Goal: Communication & Community: Answer question/provide support

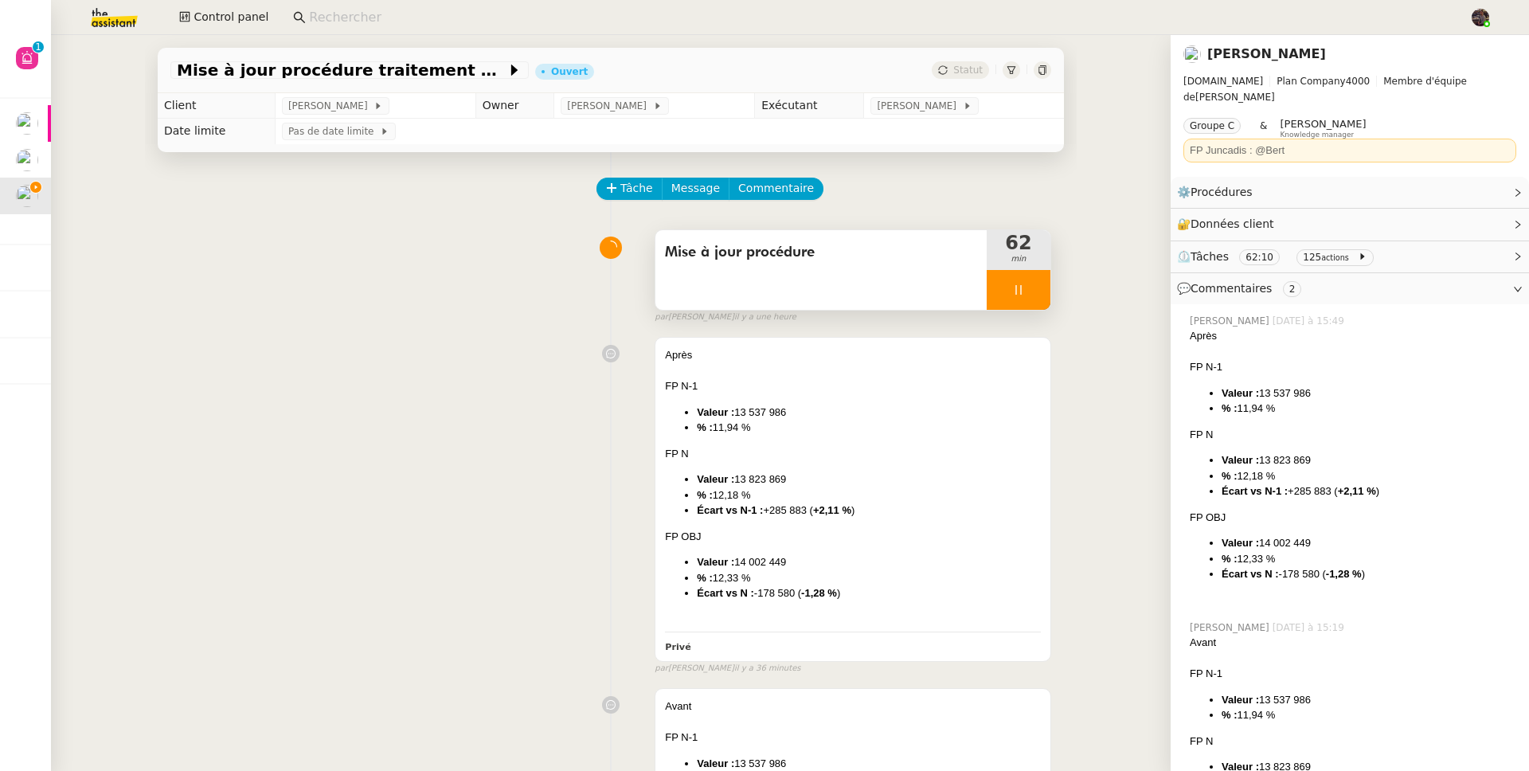
click at [1031, 285] on div at bounding box center [1019, 290] width 64 height 40
click at [843, 272] on div "Mise à jour procédure" at bounding box center [820, 270] width 331 height 80
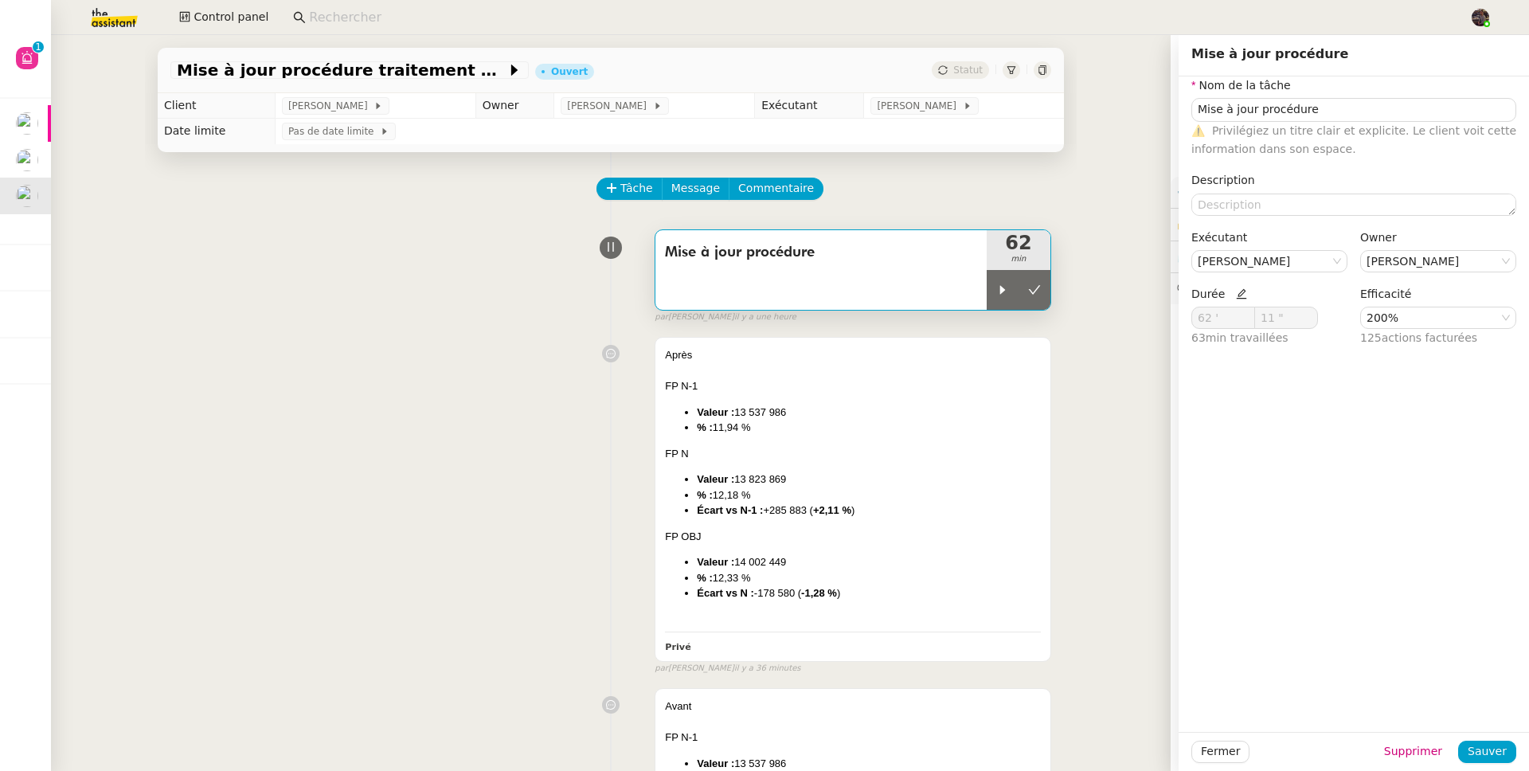
click at [1236, 298] on icon at bounding box center [1241, 293] width 11 height 11
drag, startPoint x: 1192, startPoint y: 322, endPoint x: 1168, endPoint y: 330, distance: 25.2
click at [1192, 322] on input "62 '" at bounding box center [1223, 317] width 62 height 21
type input "52 '"
drag, startPoint x: 1484, startPoint y: 754, endPoint x: 1478, endPoint y: 740, distance: 15.4
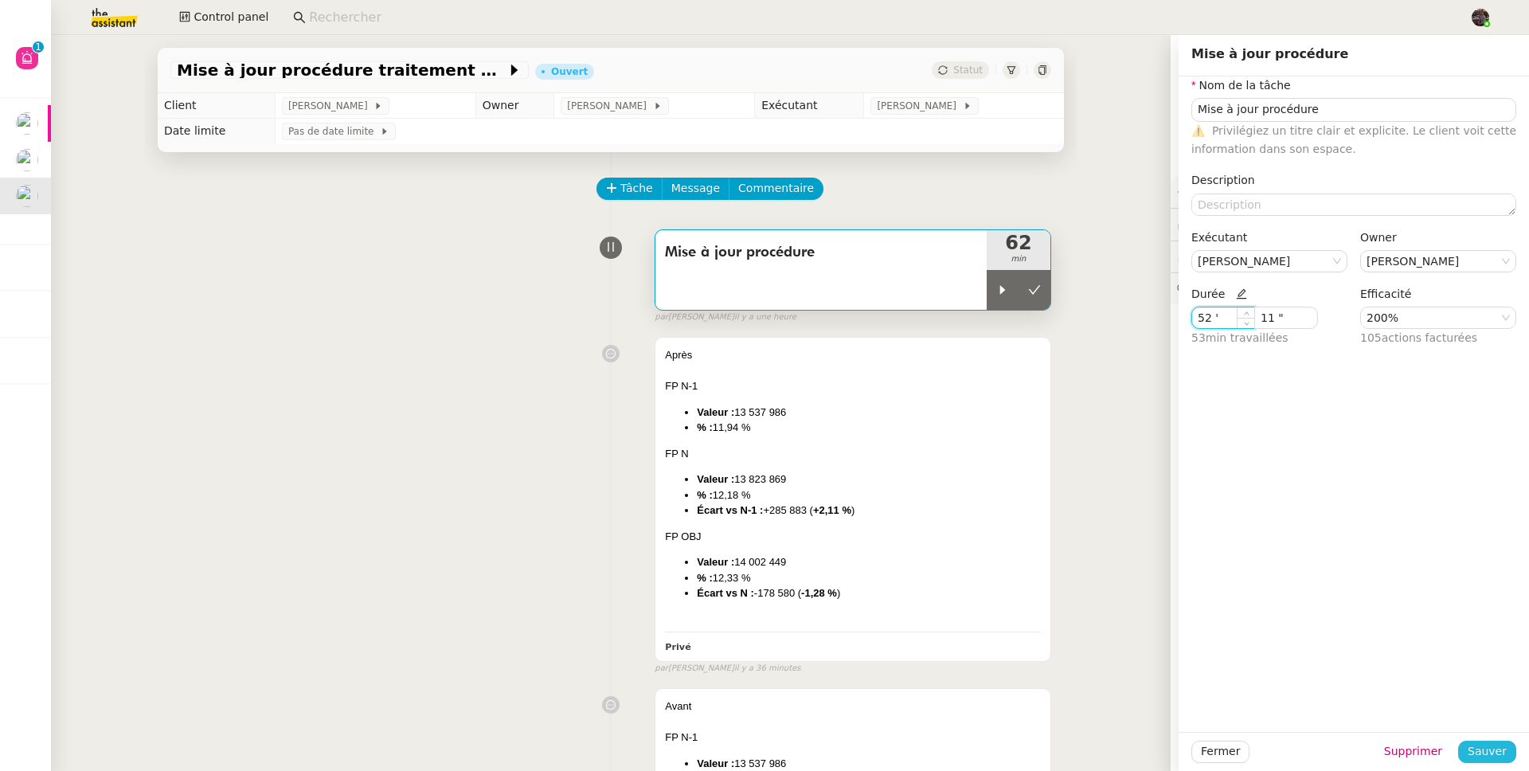
click at [1483, 754] on span "Sauver" at bounding box center [1487, 751] width 39 height 18
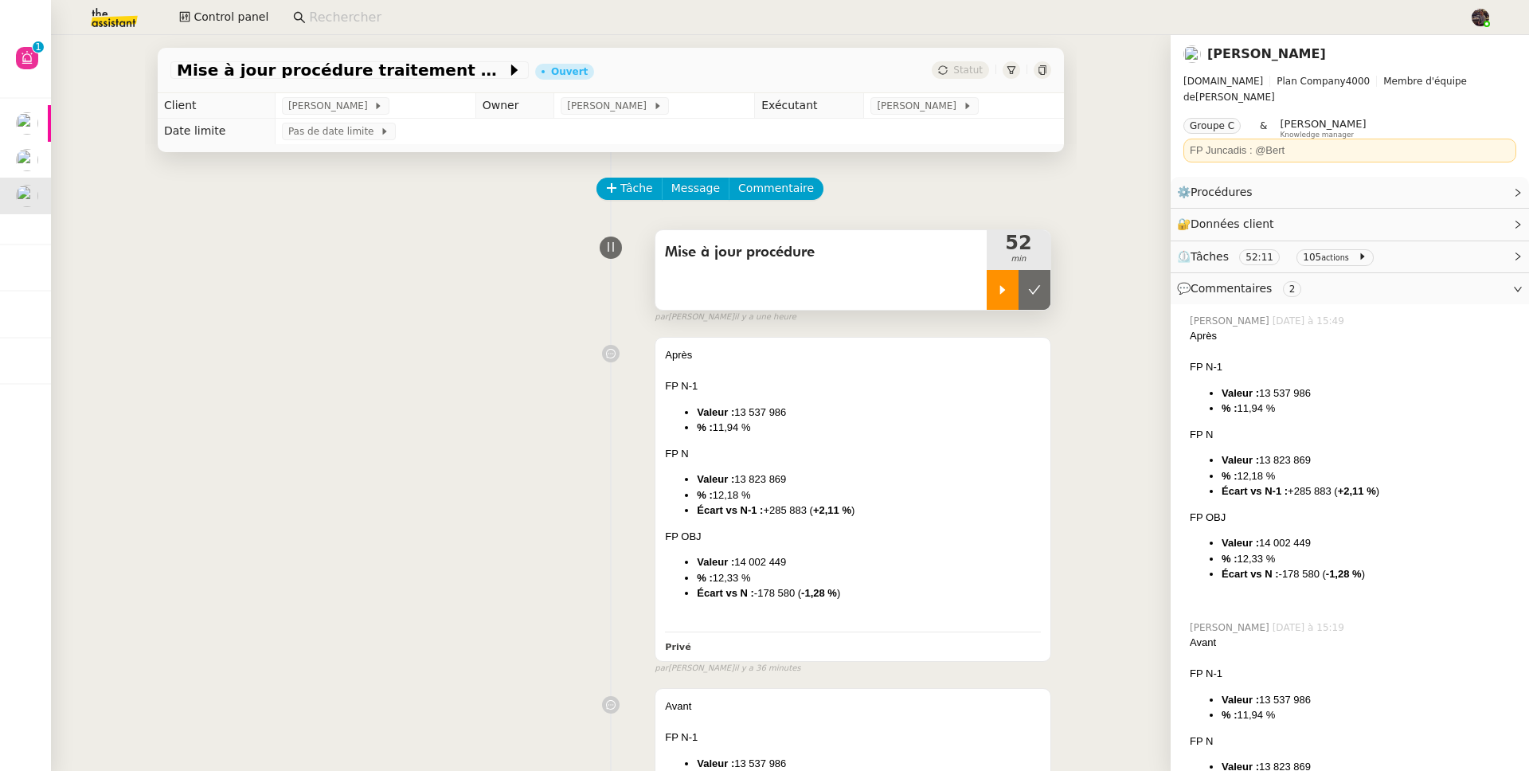
click at [996, 295] on icon at bounding box center [1002, 289] width 13 height 13
click at [1012, 287] on icon at bounding box center [1018, 289] width 13 height 13
click at [362, 324] on div "Mise à jour procédure 52 min false par Bert C. il y a une heure" at bounding box center [610, 273] width 881 height 102
click at [363, 2] on app-search-bar "pcanav" at bounding box center [874, 17] width 1181 height 35
click at [364, 14] on input "pcanav" at bounding box center [875, 18] width 1132 height 22
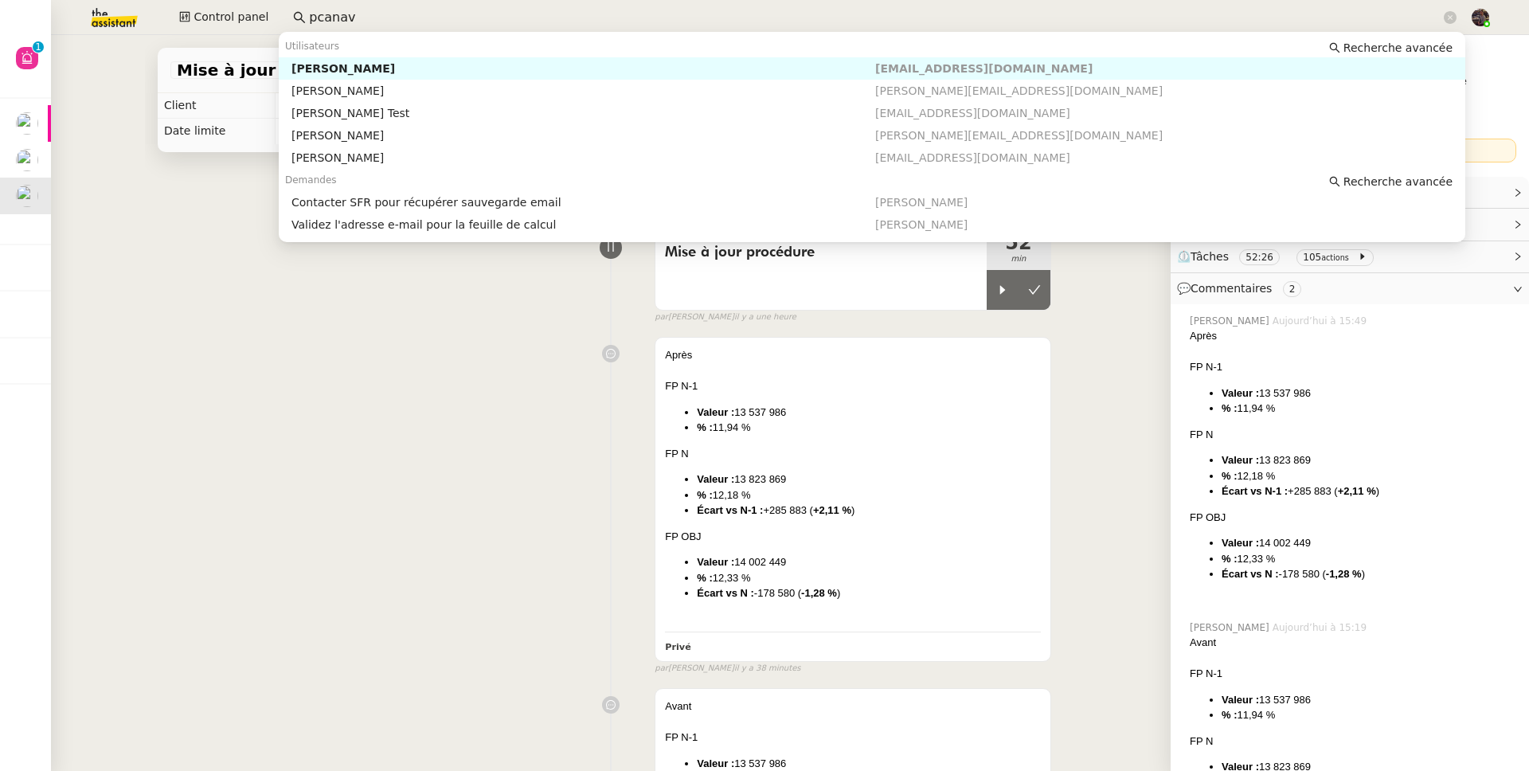
click at [363, 14] on input "pcanav" at bounding box center [875, 18] width 1132 height 22
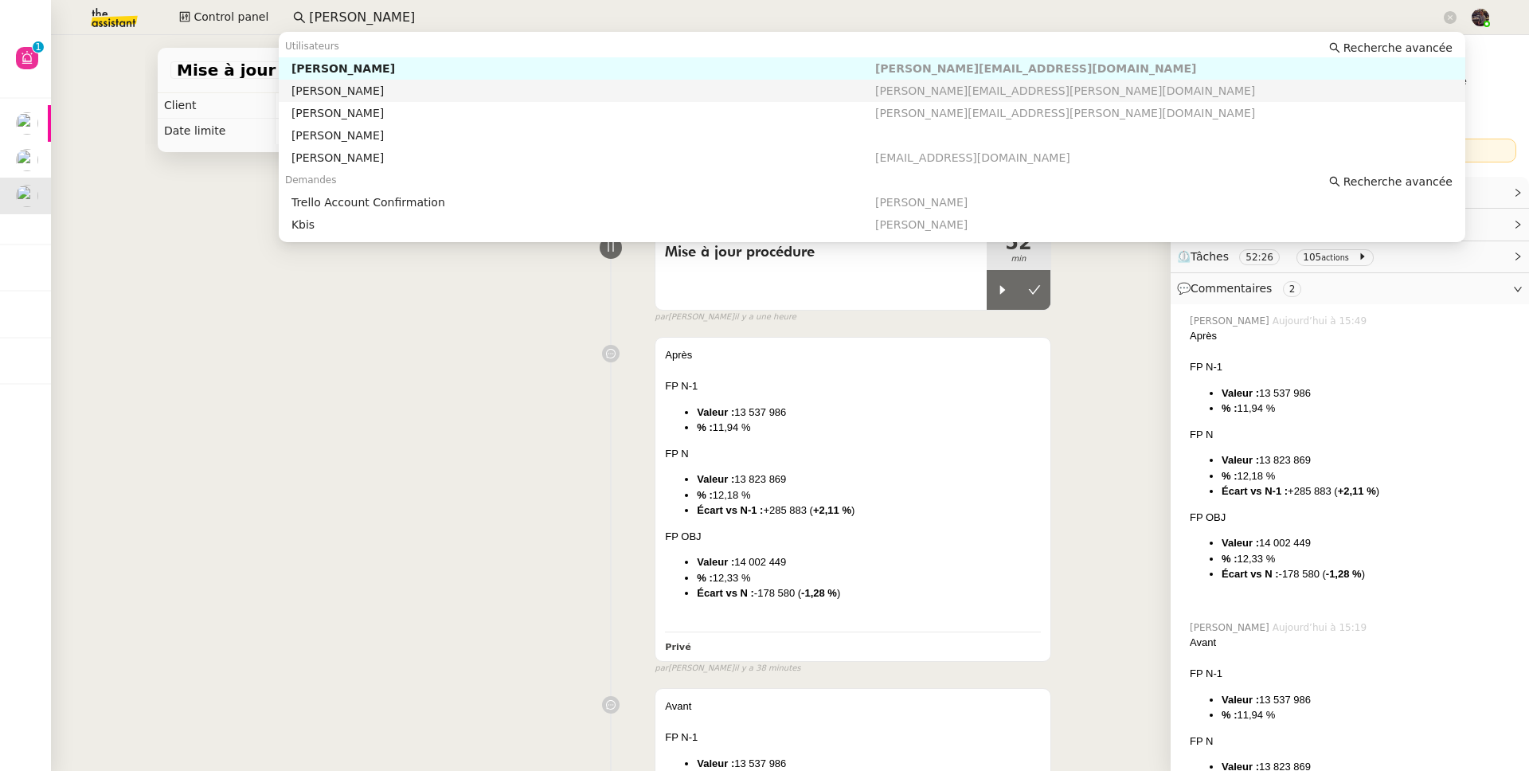
click at [837, 89] on div "[PERSON_NAME]" at bounding box center [583, 91] width 584 height 14
type input "charels guillot"
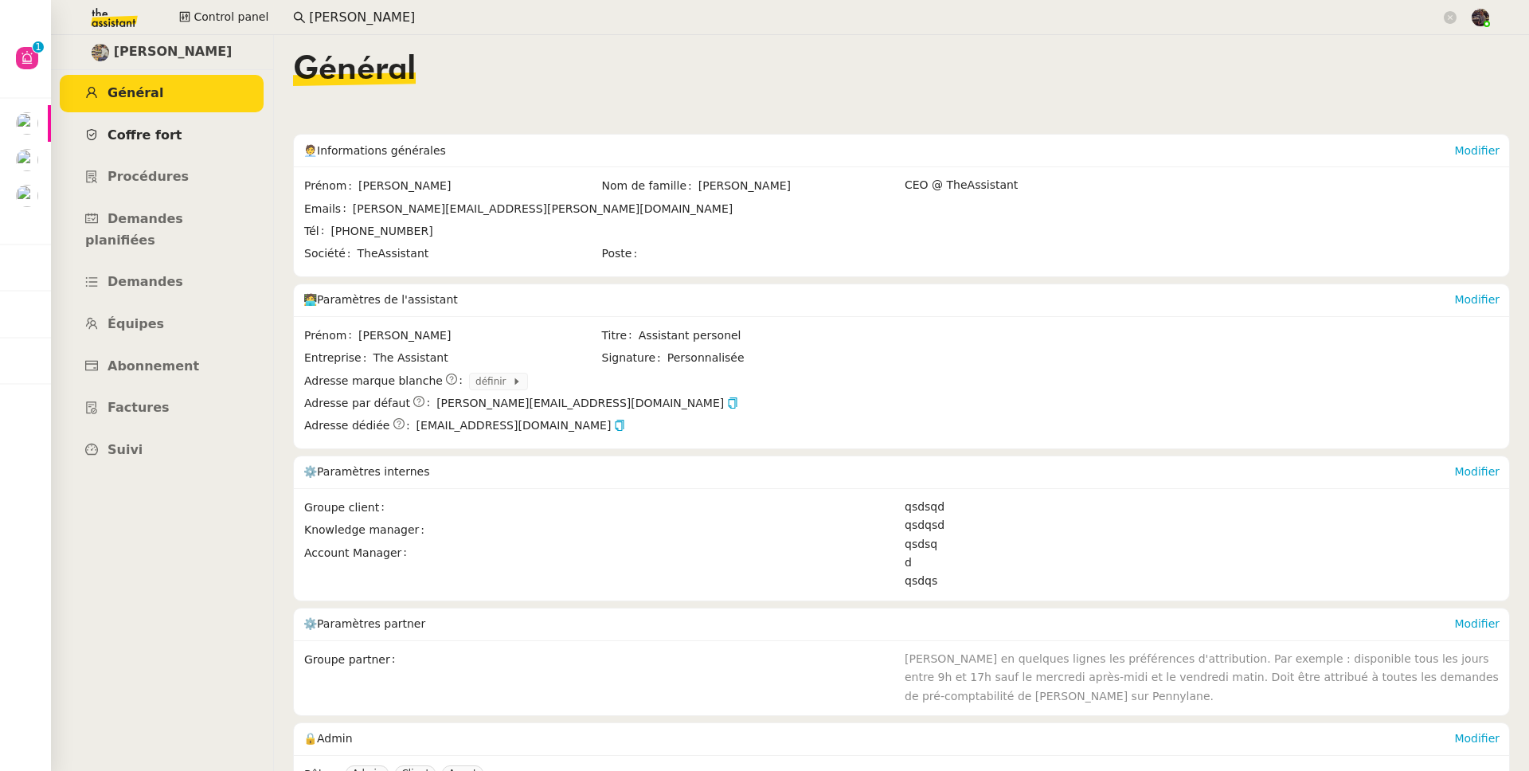
click at [164, 143] on link "Coffre fort" at bounding box center [162, 135] width 204 height 37
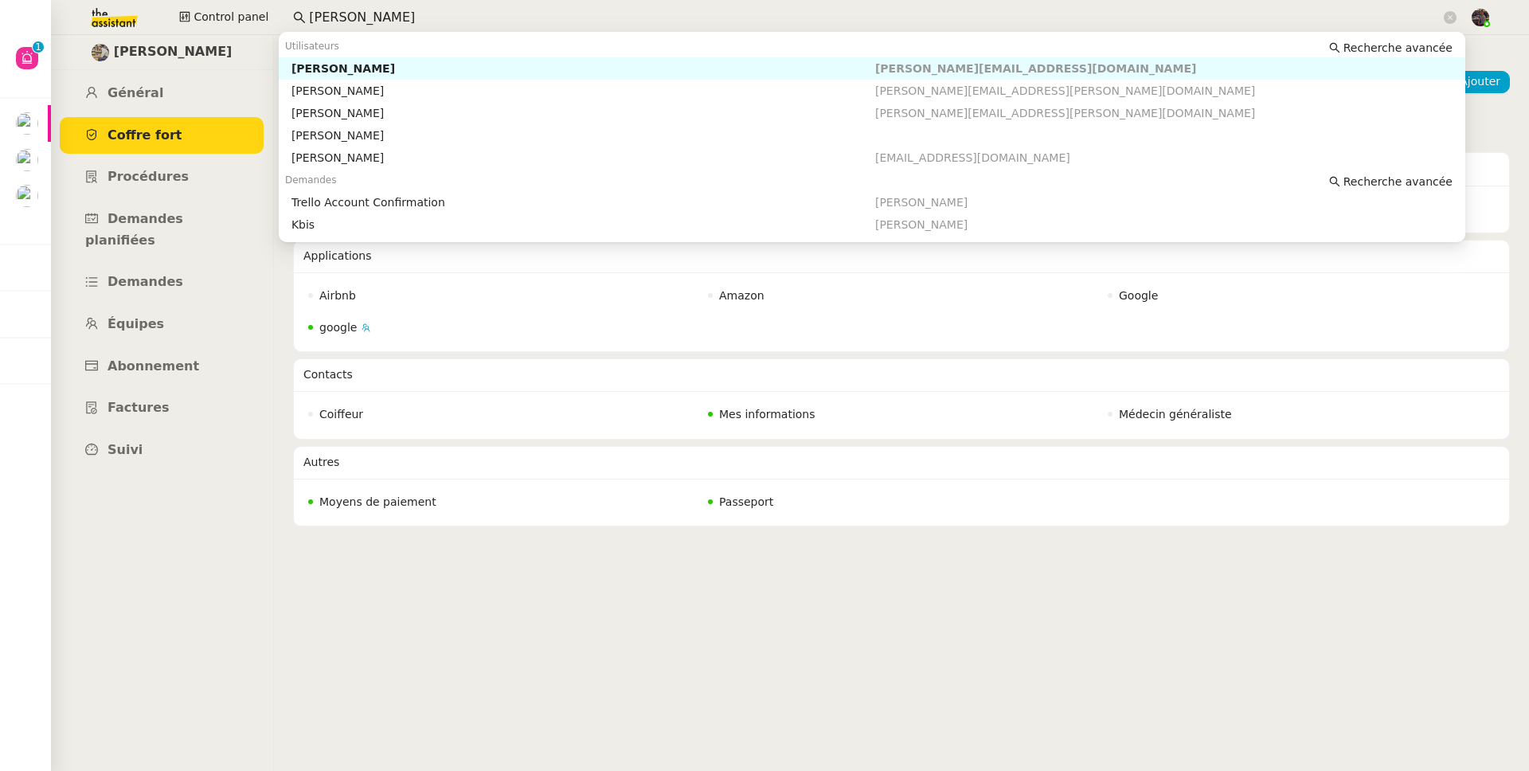
click at [359, 8] on input "charels guillot" at bounding box center [875, 18] width 1132 height 22
click at [472, 114] on div "[PERSON_NAME]" at bounding box center [583, 113] width 584 height 14
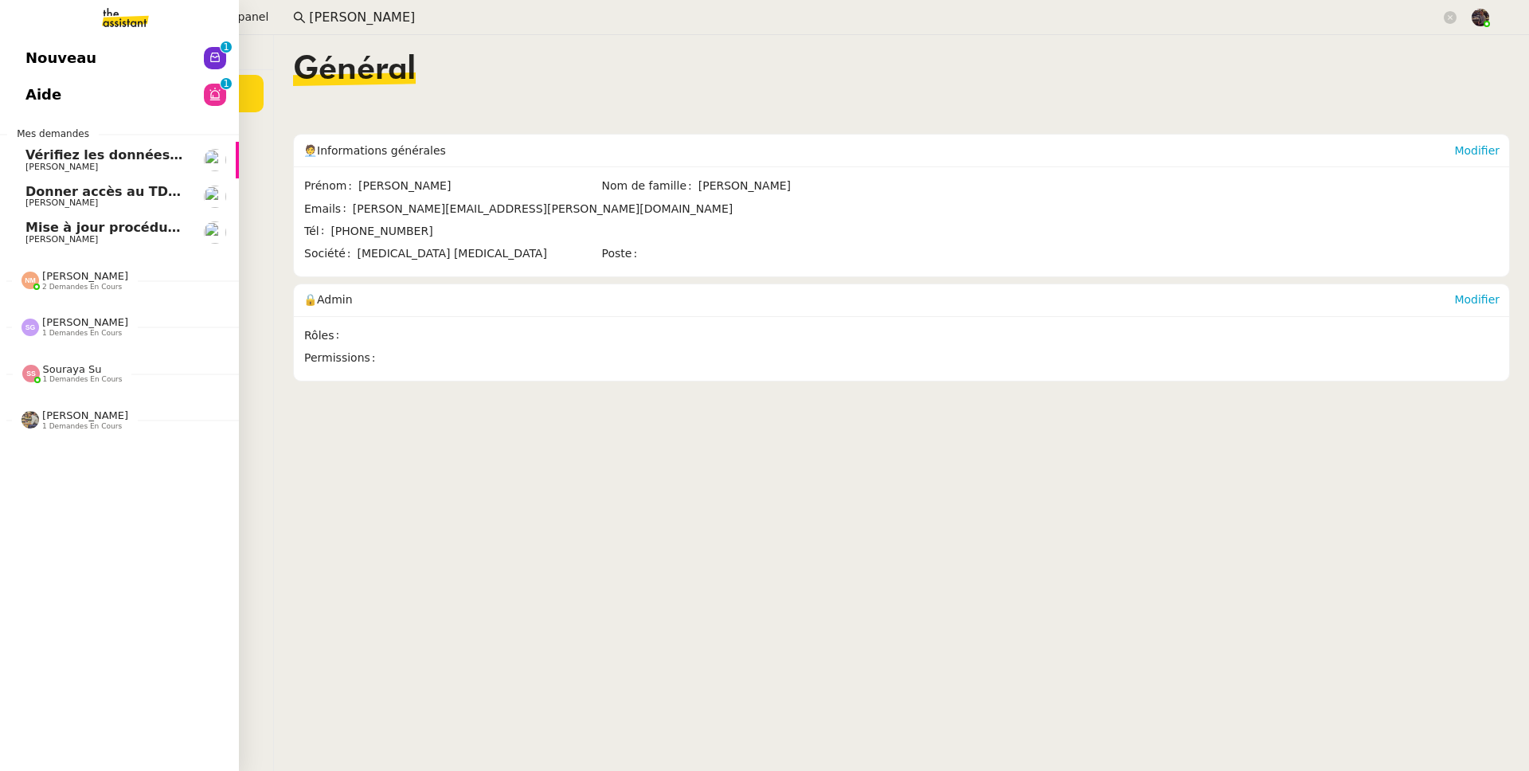
click at [84, 278] on span "[PERSON_NAME]" at bounding box center [85, 276] width 86 height 12
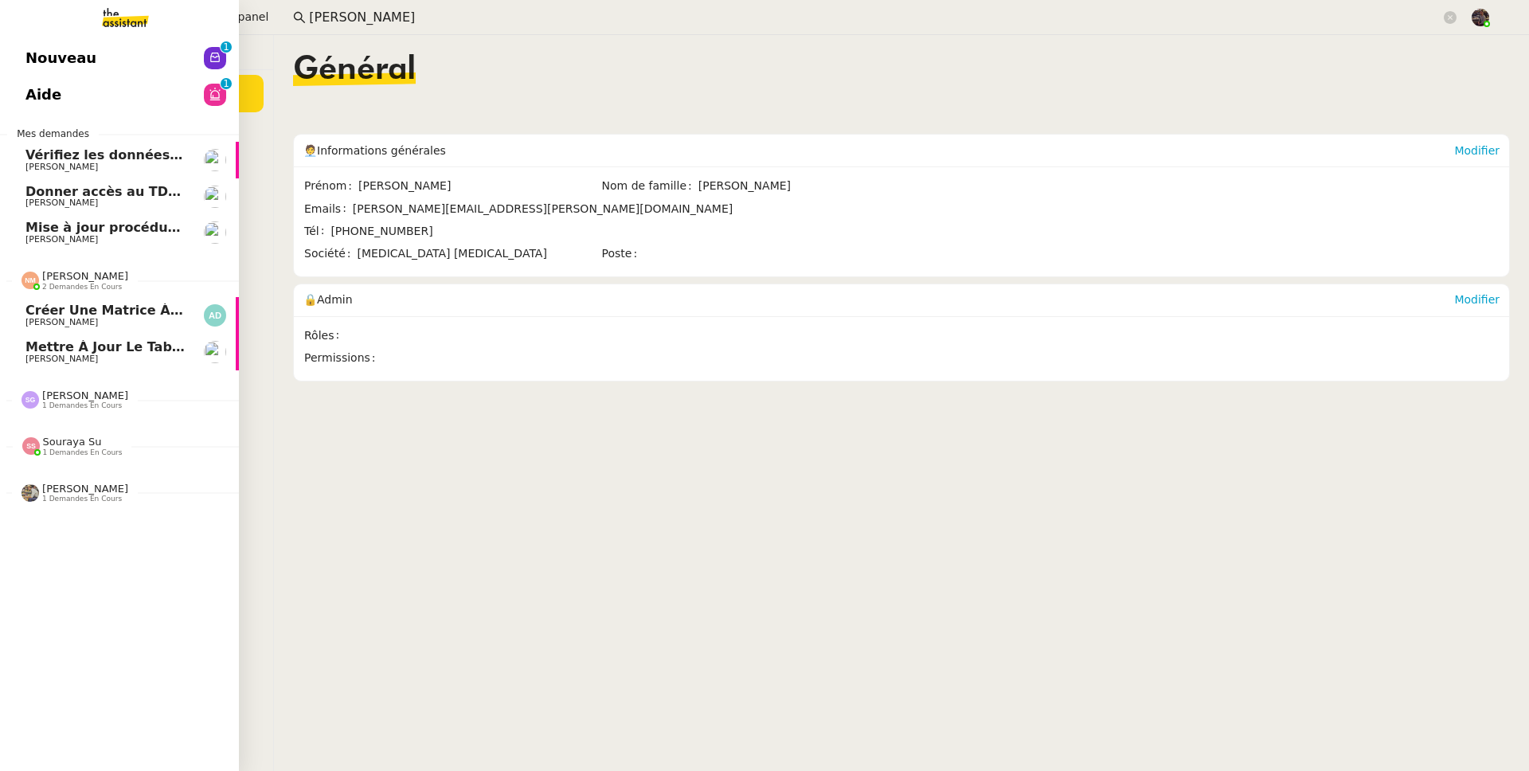
click at [140, 349] on span "Mettre à jour le tableau Looker Studio" at bounding box center [165, 346] width 281 height 15
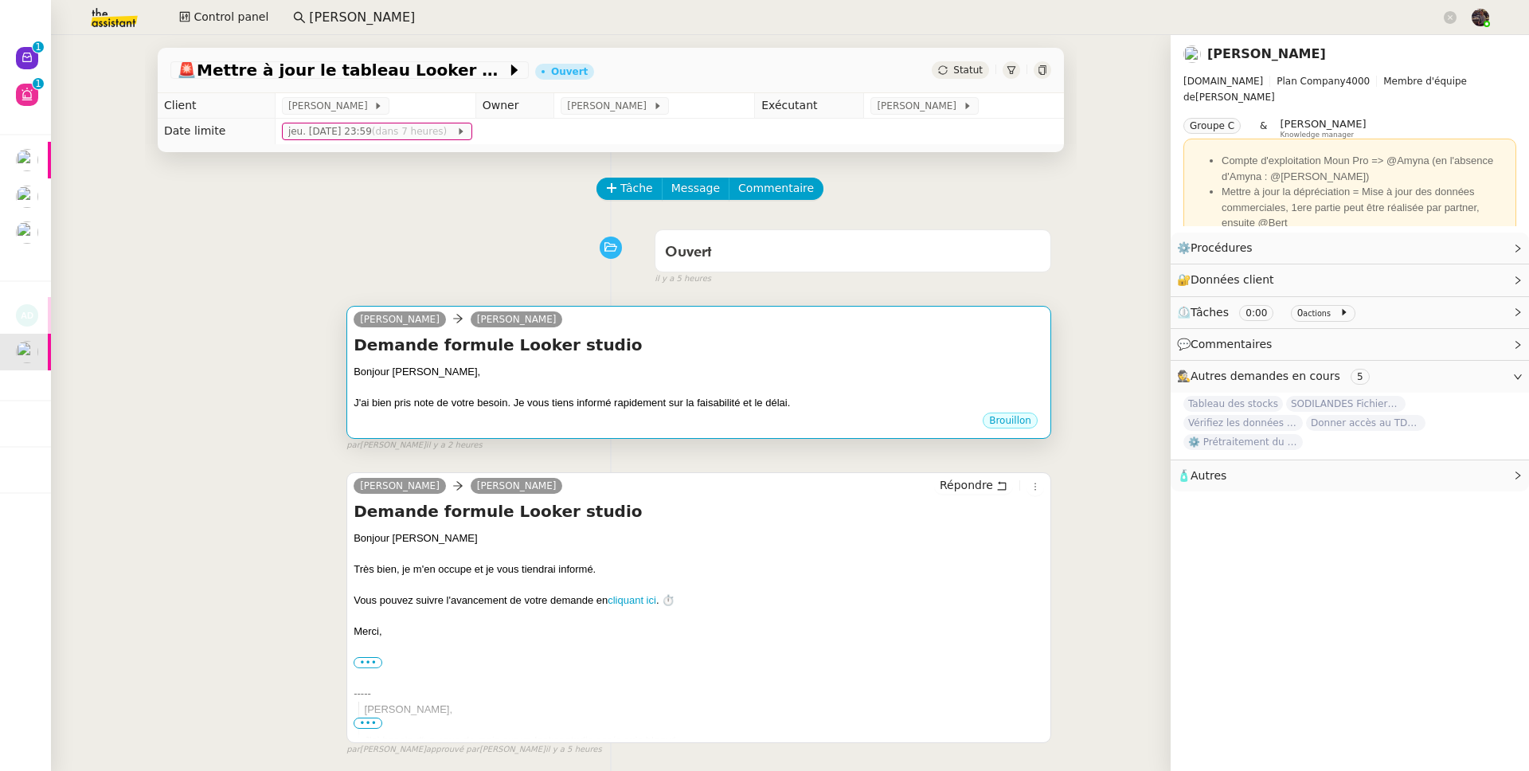
click at [670, 350] on h4 "Demande formule Looker studio" at bounding box center [699, 345] width 690 height 22
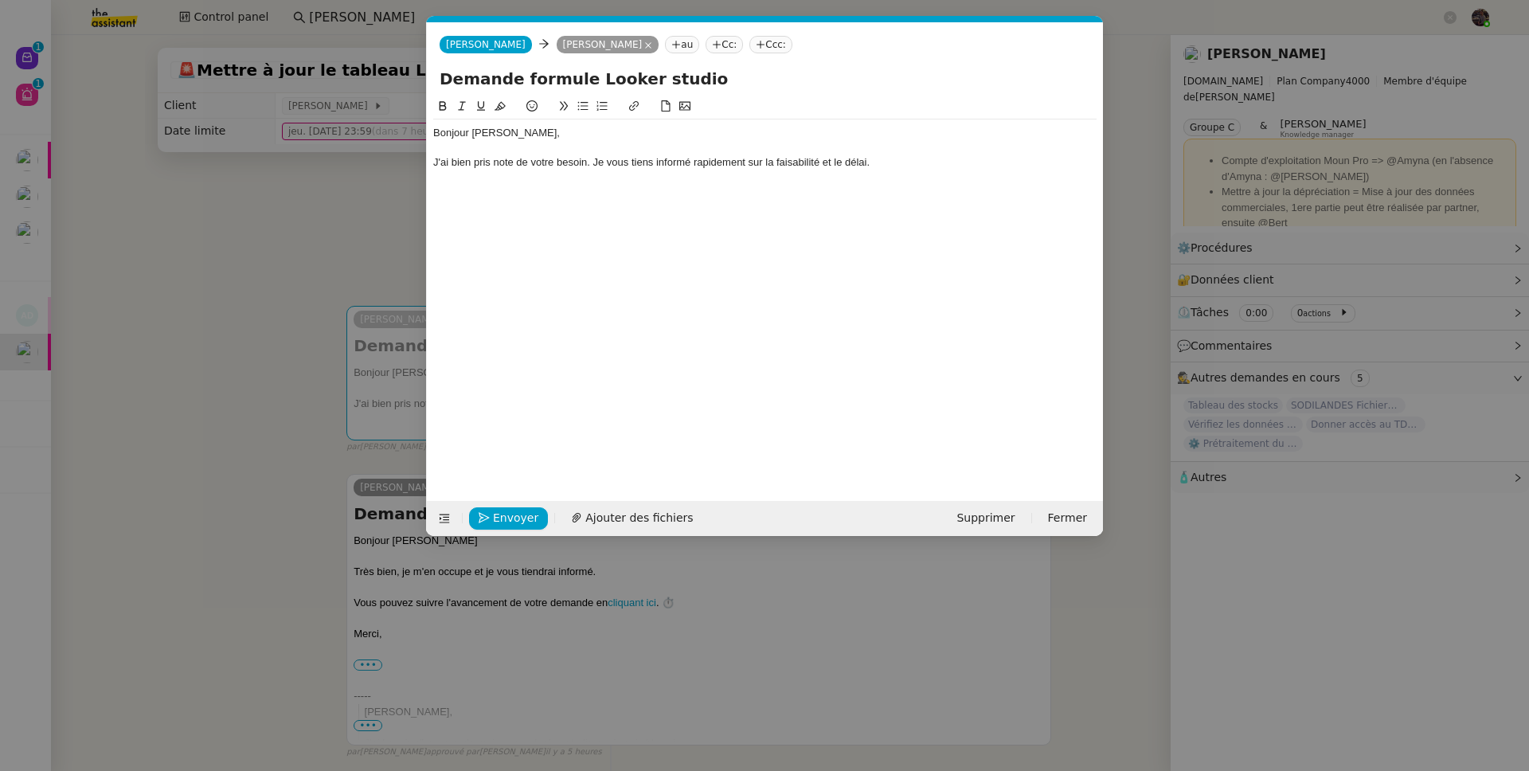
scroll to position [0, 33]
click at [1008, 520] on span "Supprimer" at bounding box center [985, 518] width 58 height 18
click at [1125, 477] on button "OK" at bounding box center [1133, 476] width 29 height 18
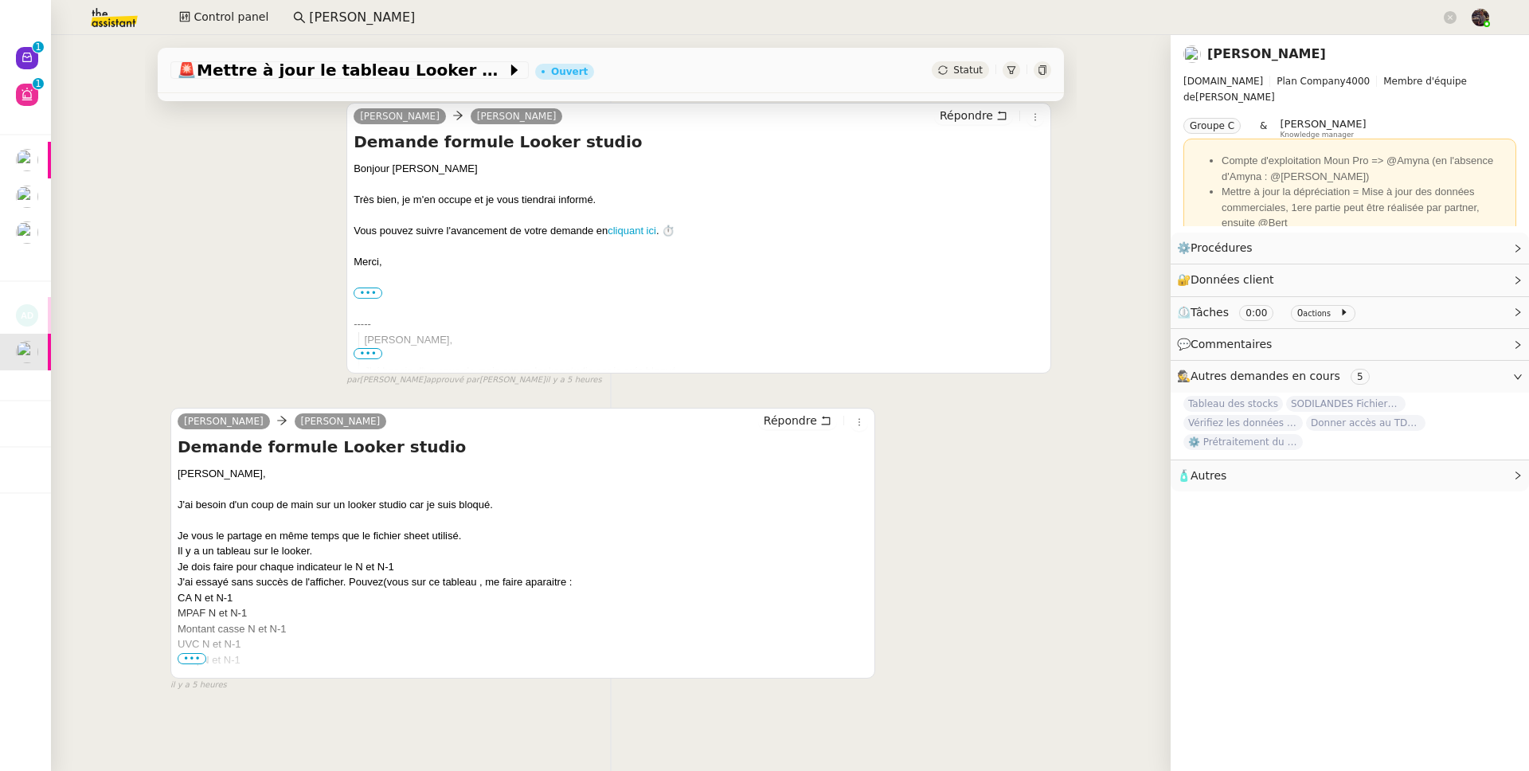
scroll to position [0, 0]
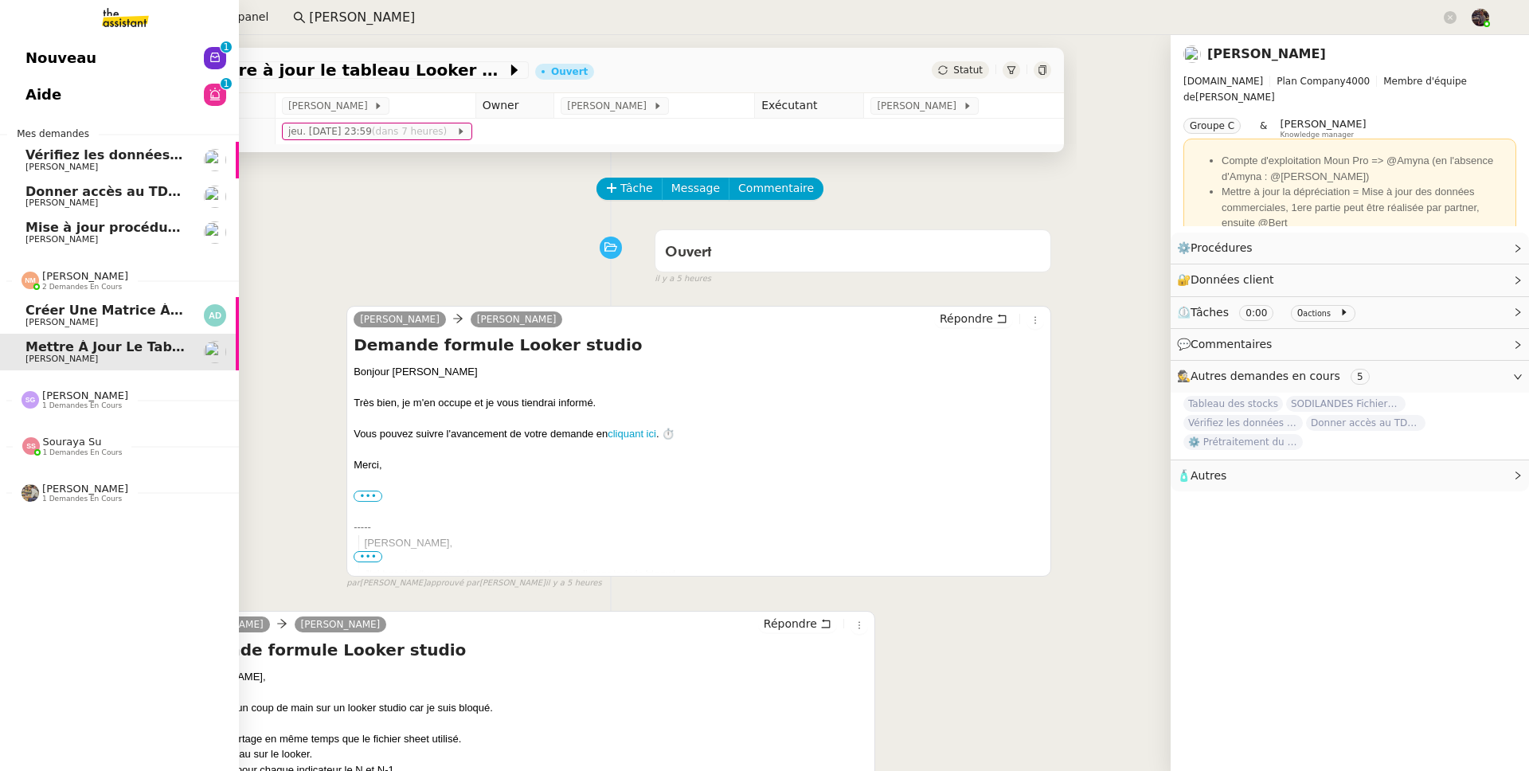
click at [52, 308] on span "Créer une matrice à partir des exports" at bounding box center [165, 310] width 280 height 15
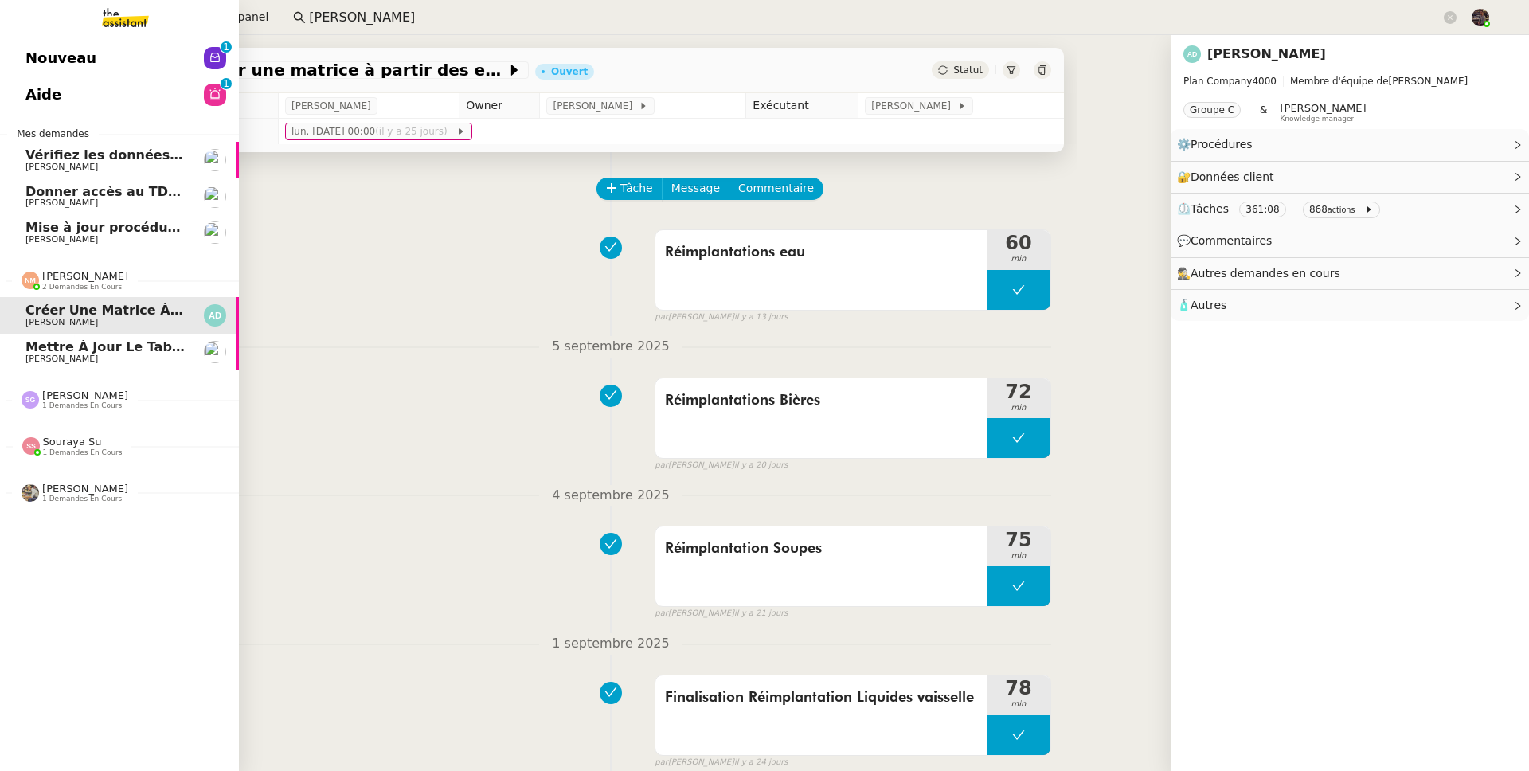
click at [84, 346] on span "Mettre à jour le tableau Looker Studio" at bounding box center [165, 346] width 281 height 15
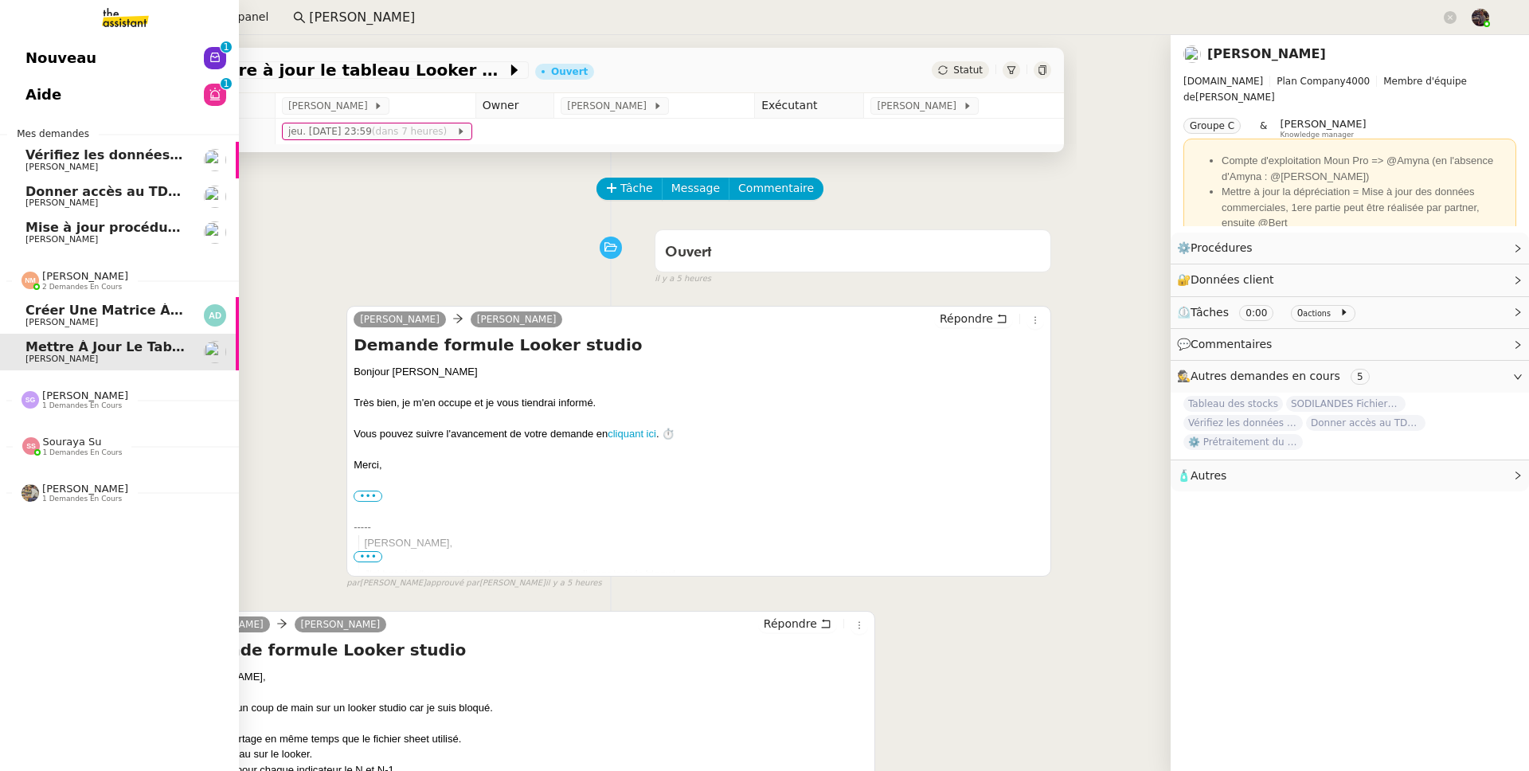
click at [109, 313] on span "Créer une matrice à partir des exports" at bounding box center [165, 310] width 280 height 15
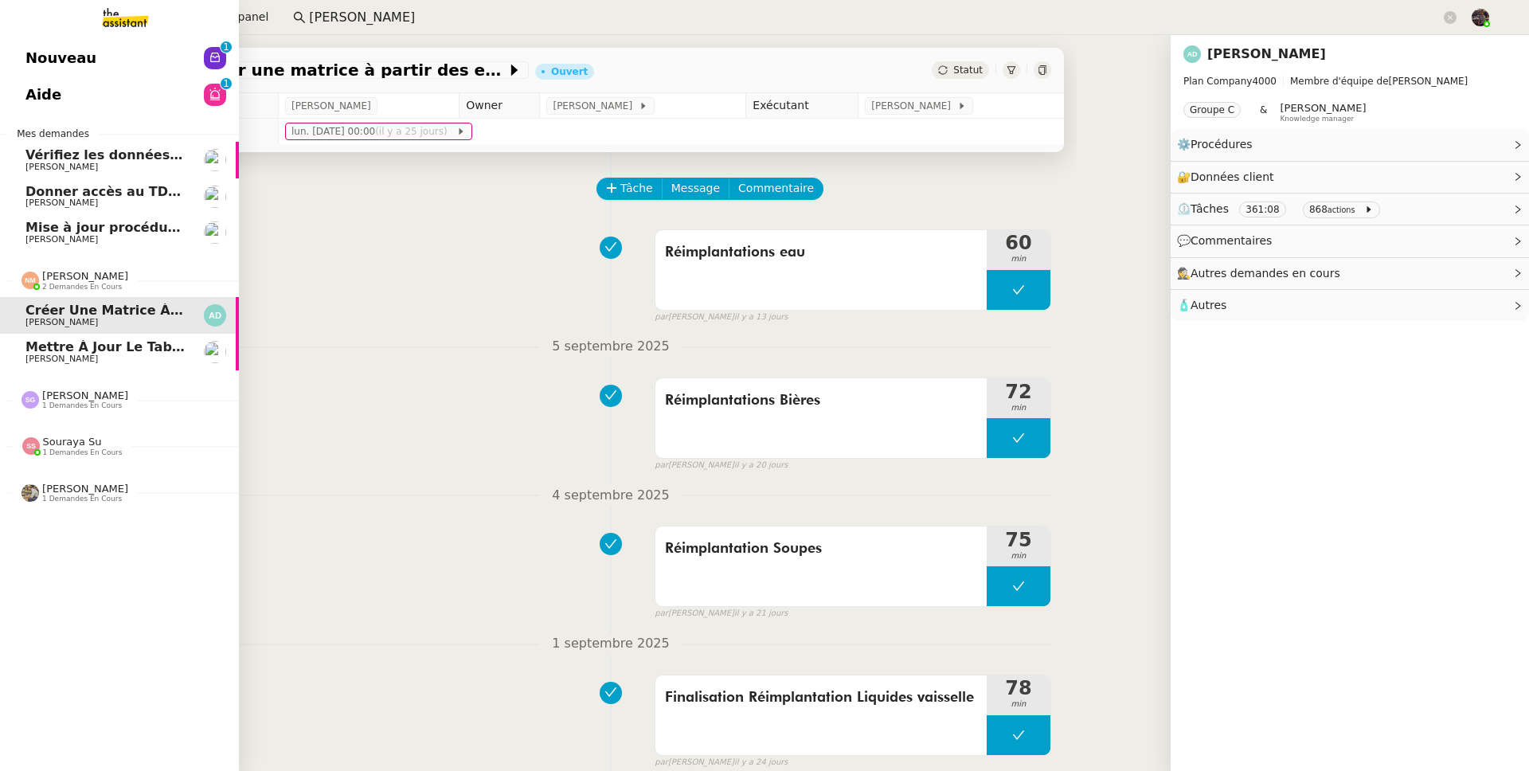
click at [110, 341] on span "Mettre à jour le tableau Looker Studio" at bounding box center [165, 346] width 281 height 15
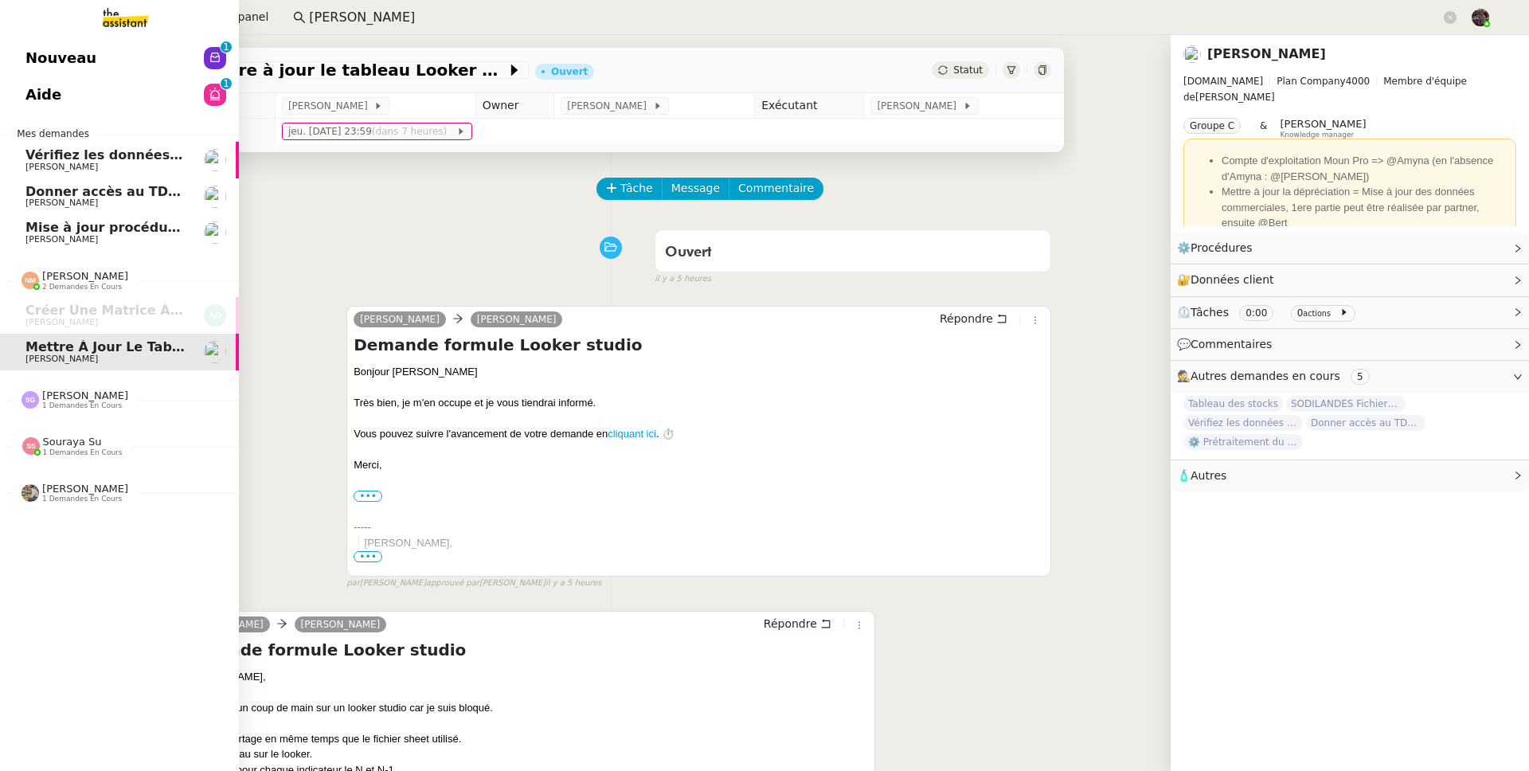
click at [35, 46] on span "Nouveau" at bounding box center [60, 58] width 71 height 24
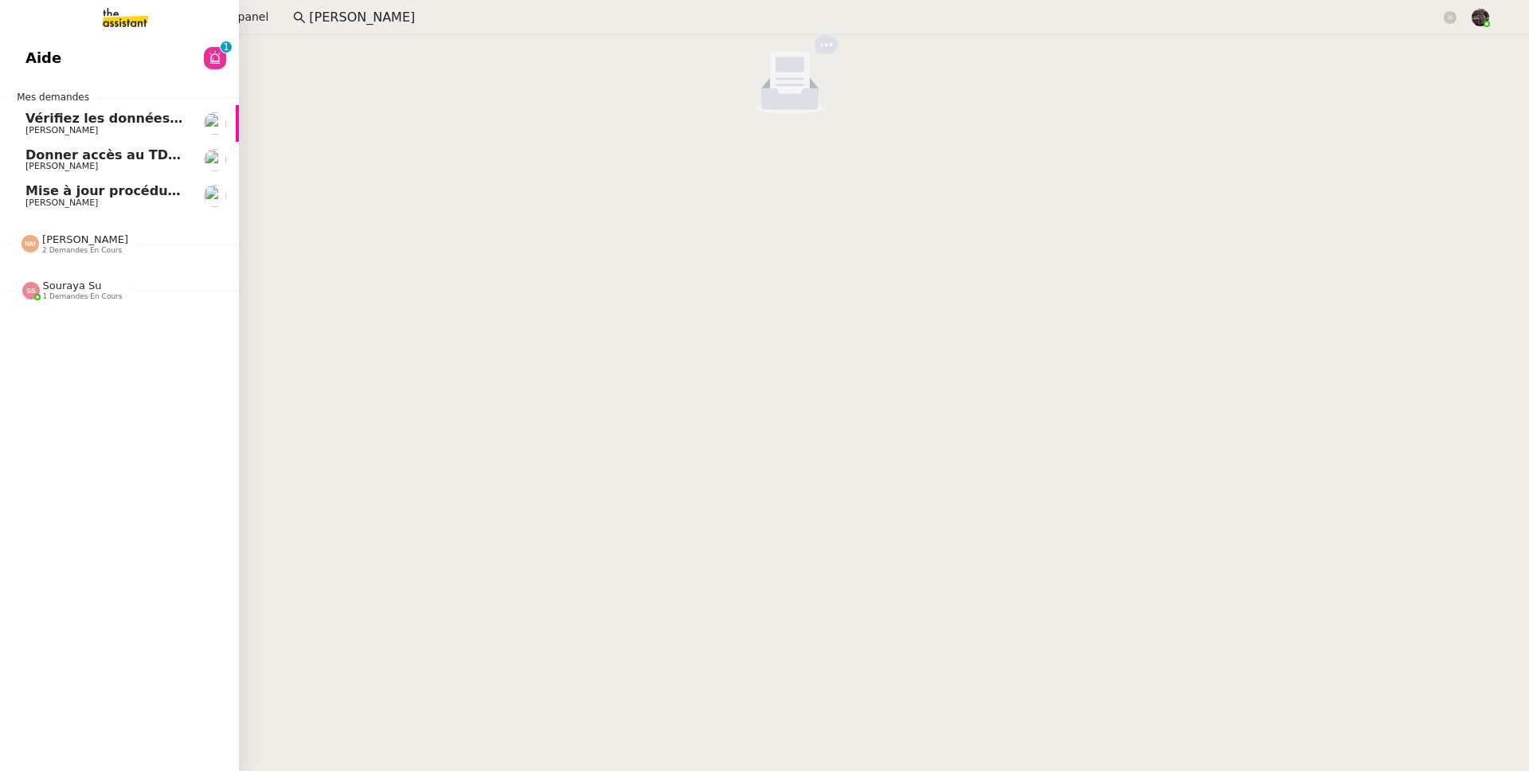
click at [59, 139] on link "Vérifiez les données TDB Gestion MPAF Guillaume Farina" at bounding box center [119, 123] width 239 height 37
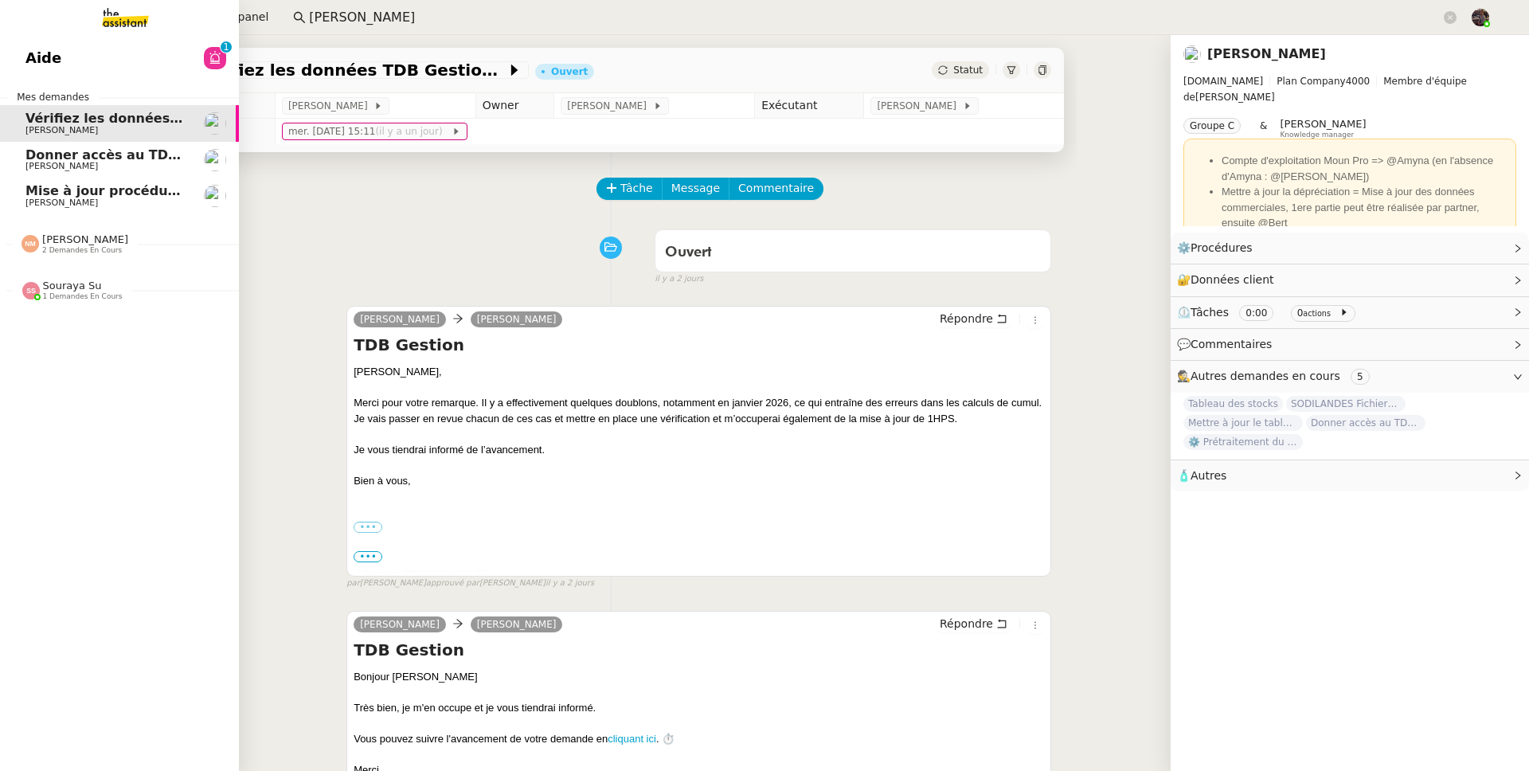
click at [112, 263] on div "Souraya Su 1 demandes en cours" at bounding box center [119, 283] width 239 height 46
click at [115, 250] on span "2 demandes en cours" at bounding box center [82, 250] width 80 height 9
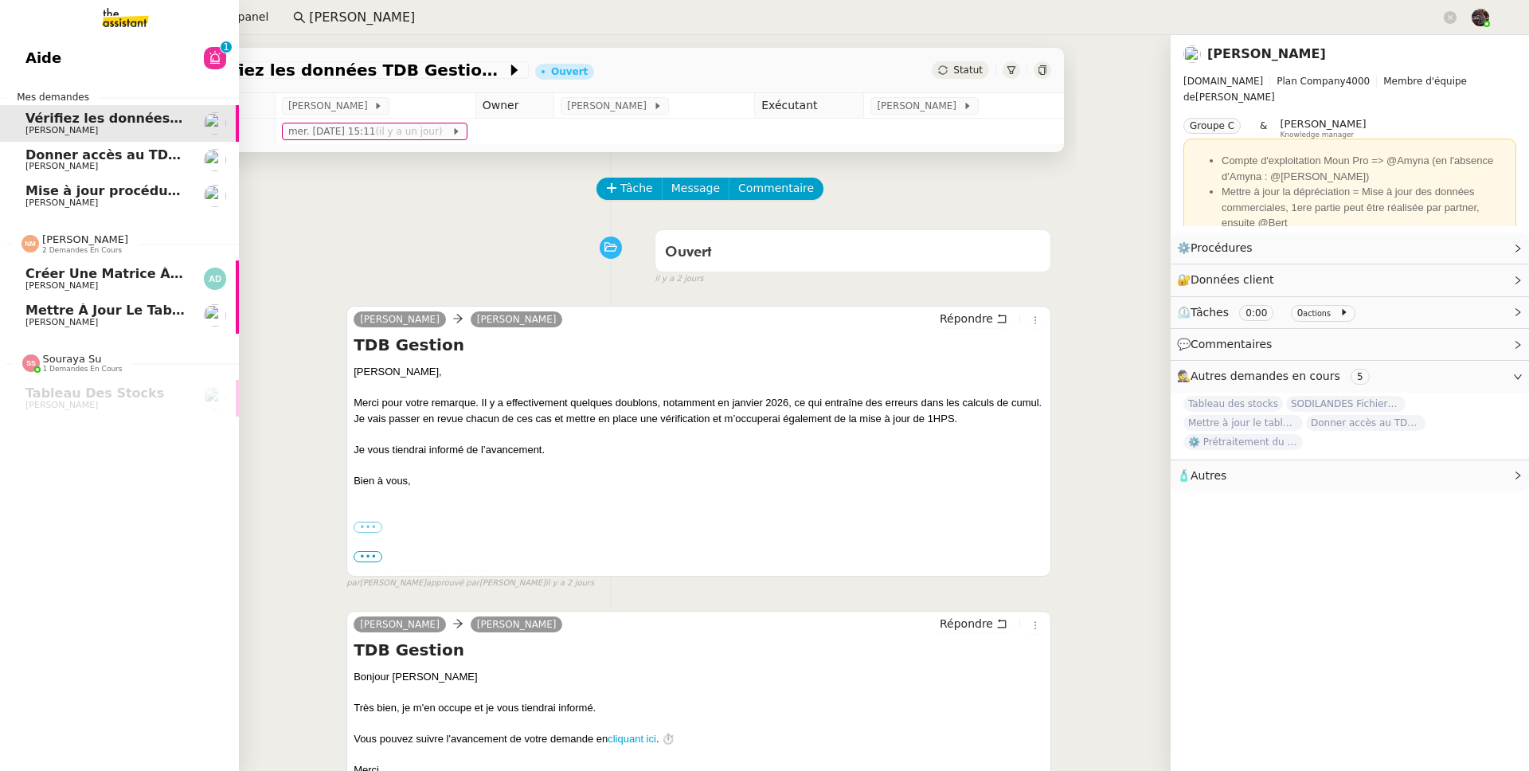
click at [160, 299] on link "Mettre à jour le tableau Looker Studio Guillaume Farina" at bounding box center [119, 315] width 239 height 37
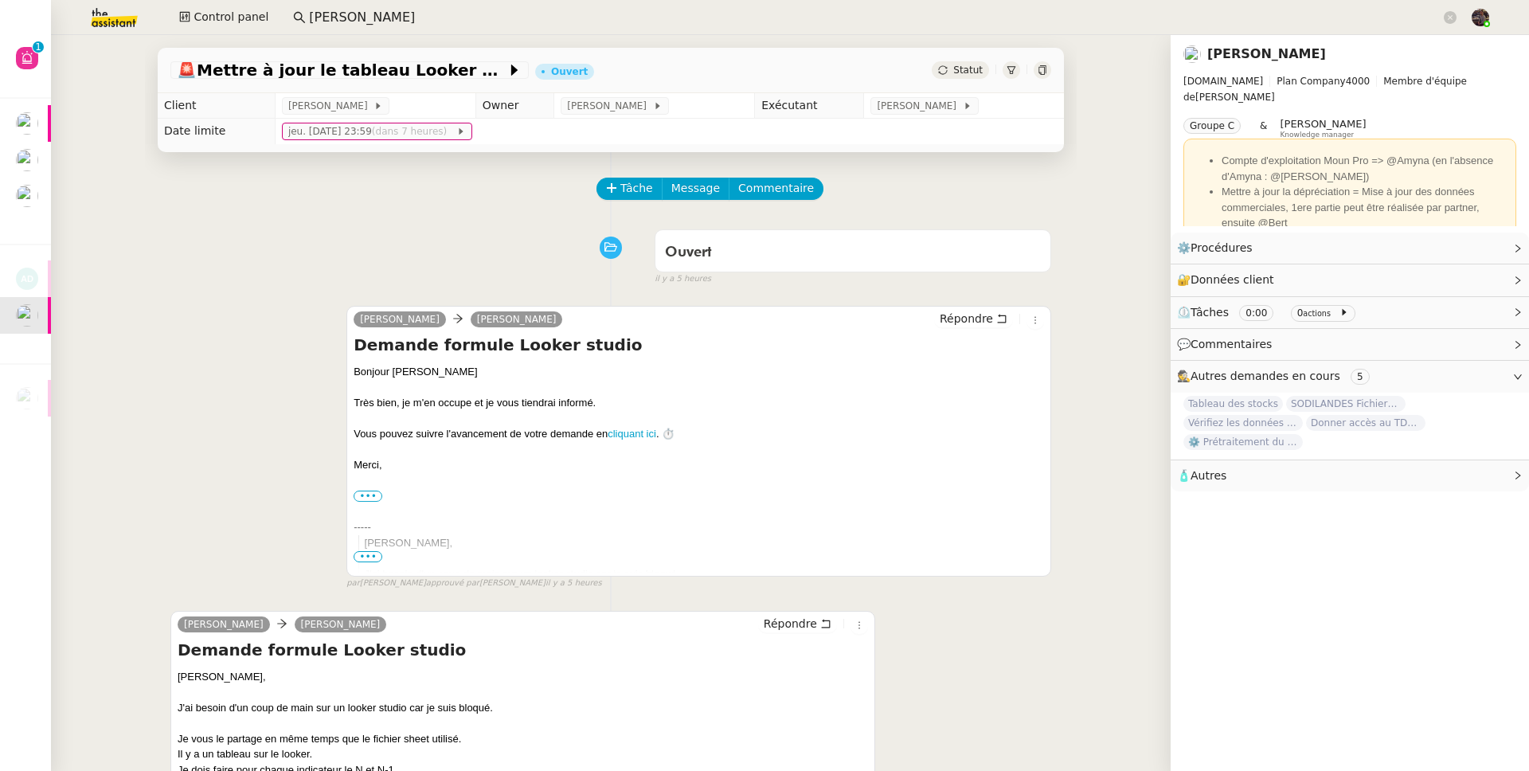
scroll to position [213, 0]
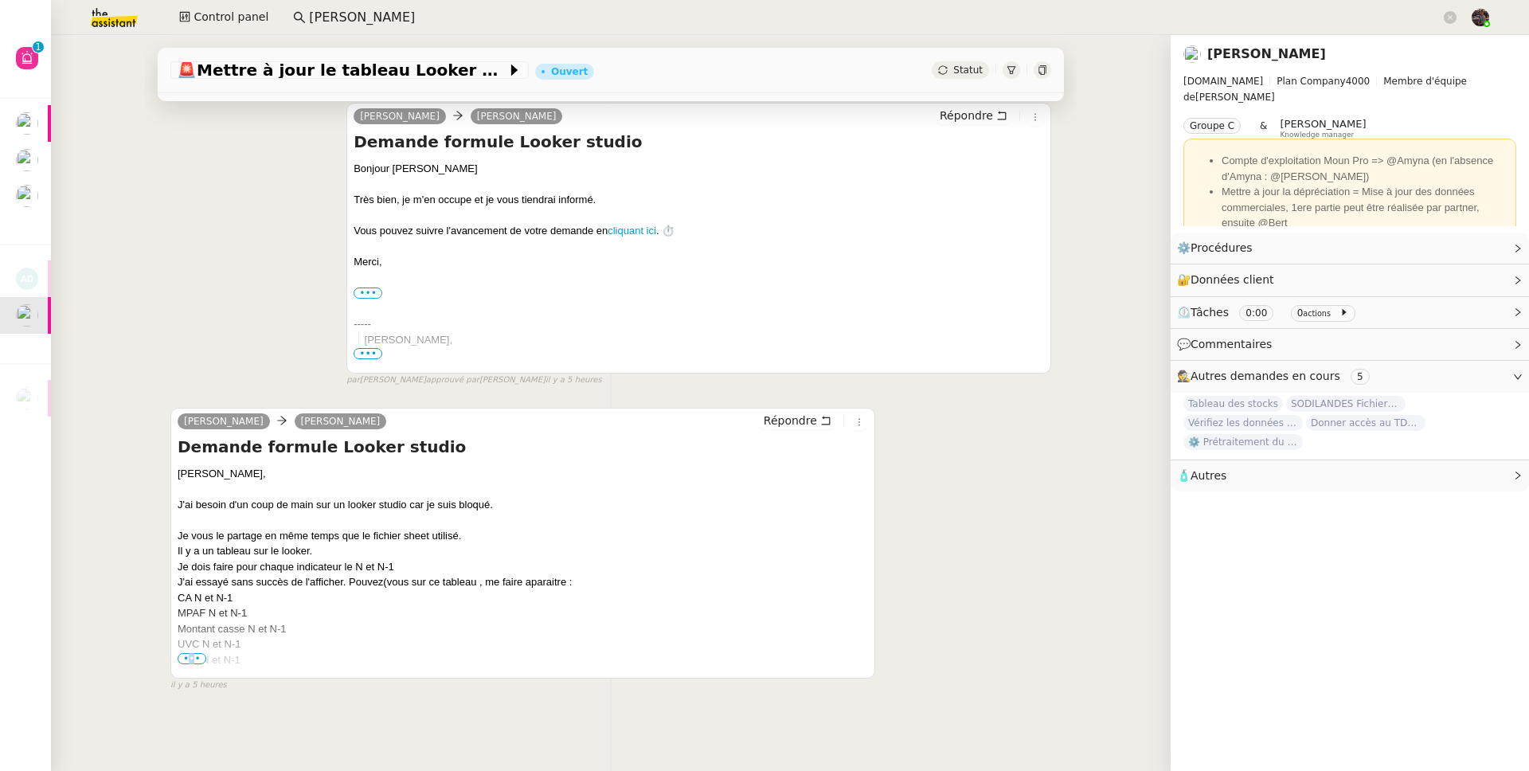
click at [185, 653] on span "•••" at bounding box center [192, 658] width 29 height 11
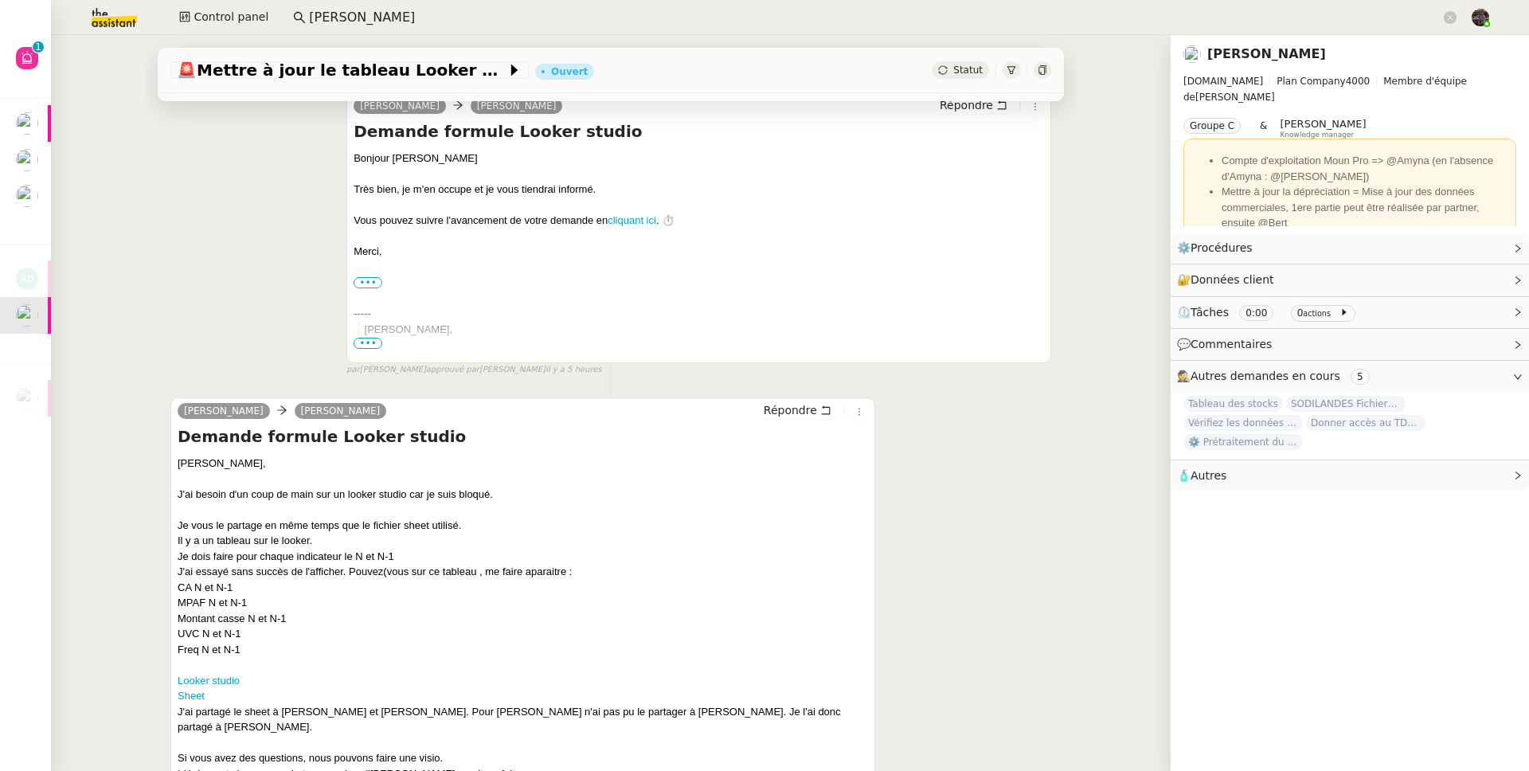
scroll to position [349, 0]
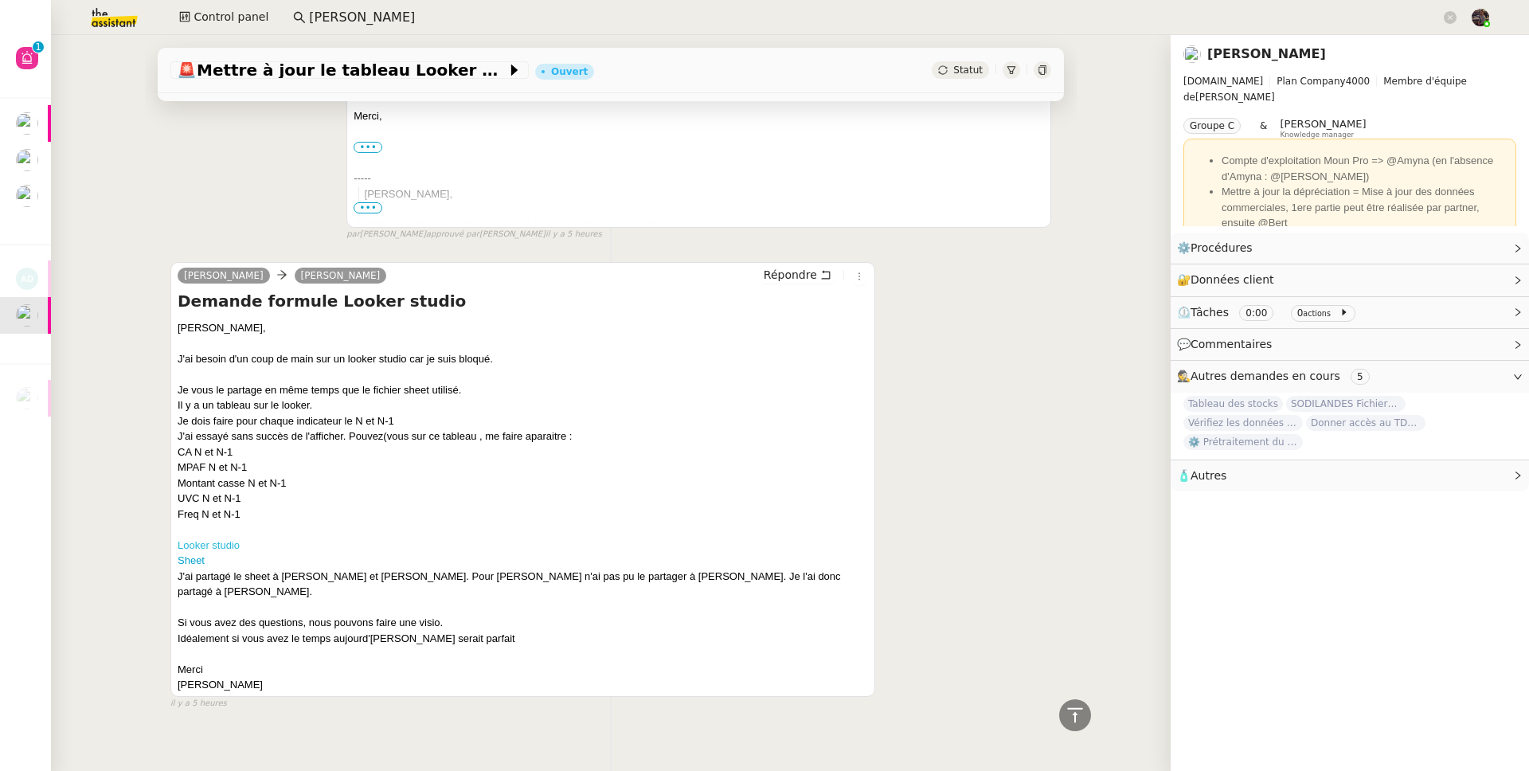
click at [214, 548] on link "Looker studio" at bounding box center [209, 545] width 62 height 12
click at [191, 564] on link "Sheet" at bounding box center [191, 560] width 27 height 12
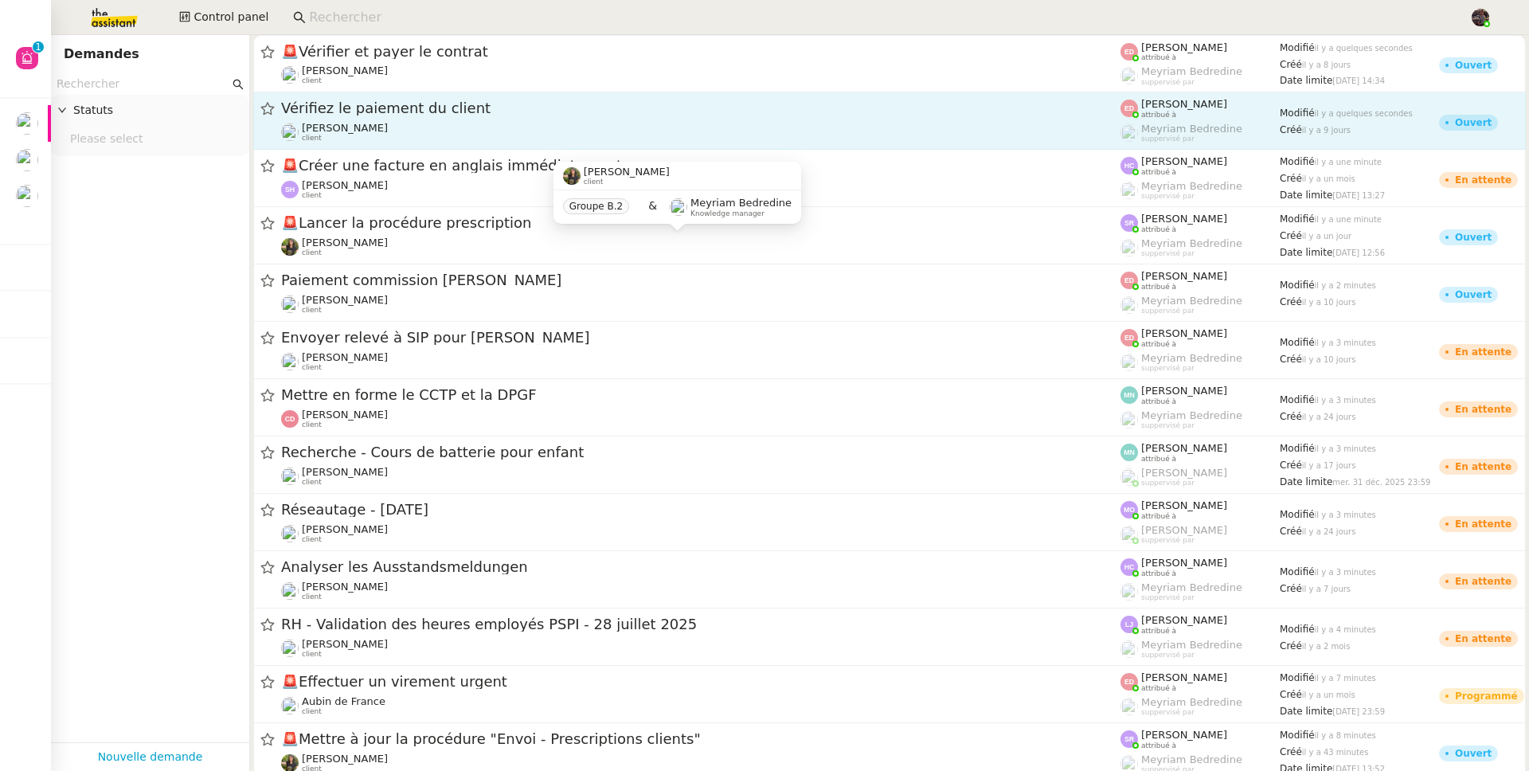
click at [415, 143] on link "Vérifiez le paiement du client Sophie Mouraire client Eva Dubois attribué à Mey…" at bounding box center [889, 120] width 1272 height 57
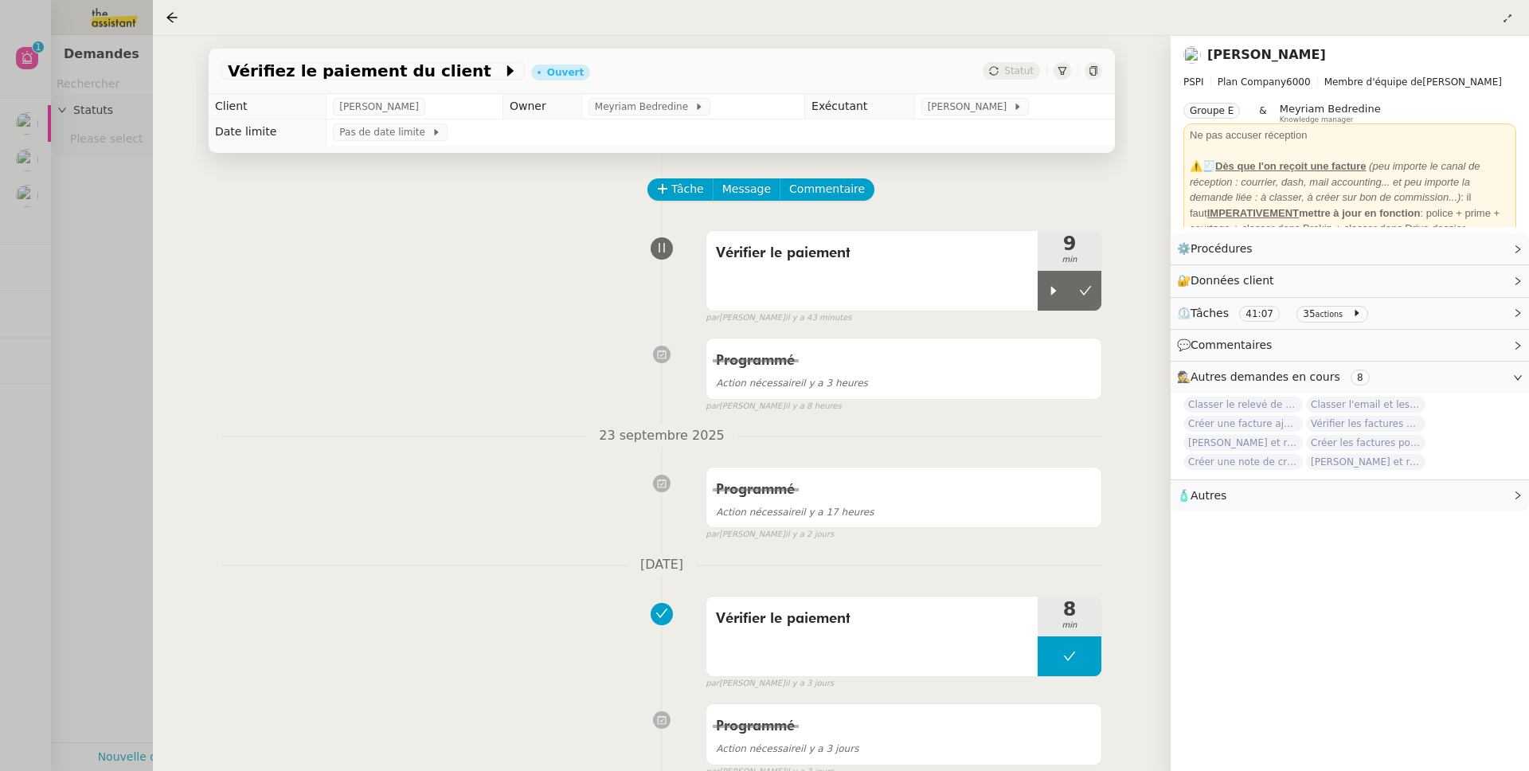
click at [119, 343] on div at bounding box center [764, 385] width 1529 height 771
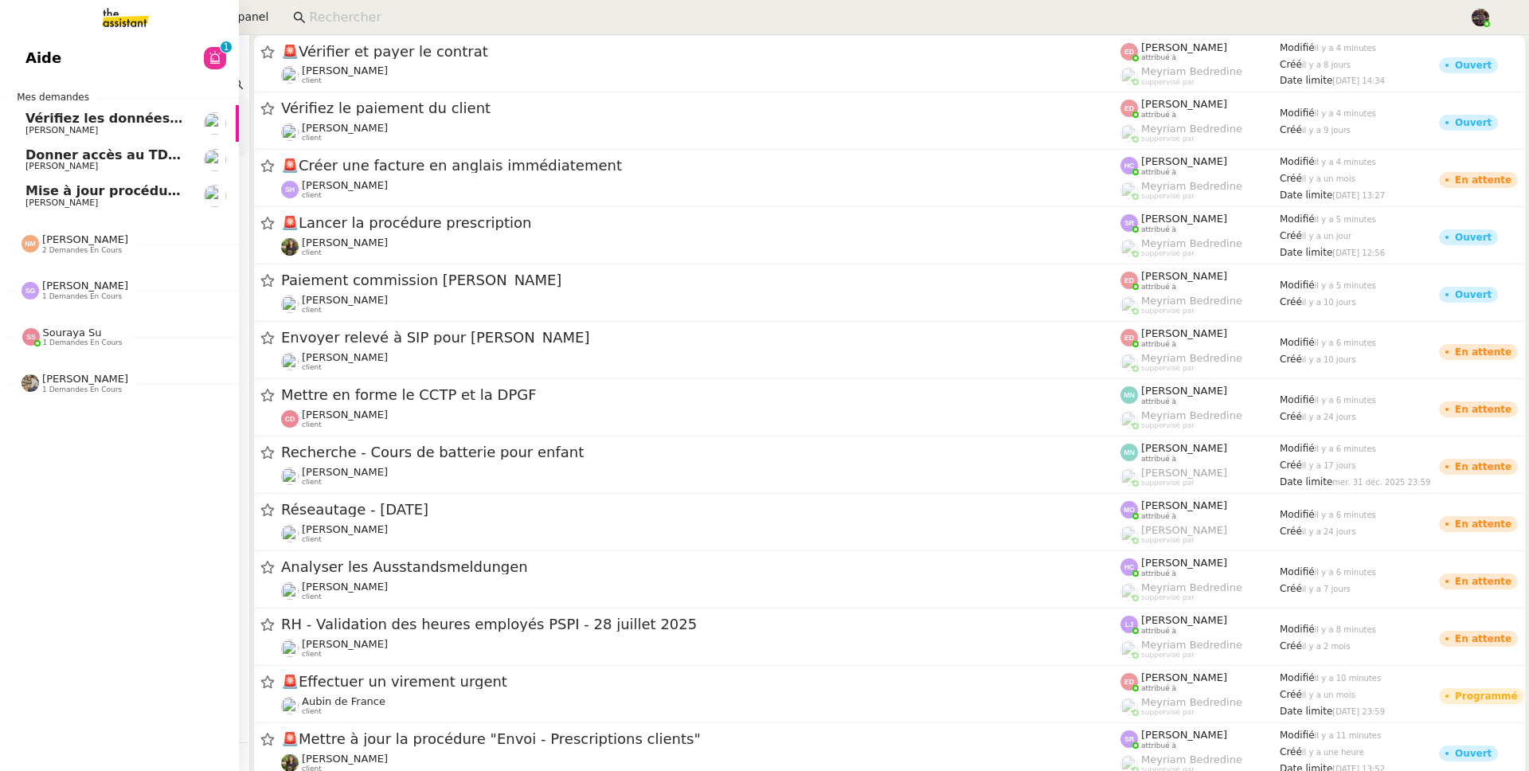
click at [72, 201] on span "[PERSON_NAME]" at bounding box center [61, 202] width 72 height 10
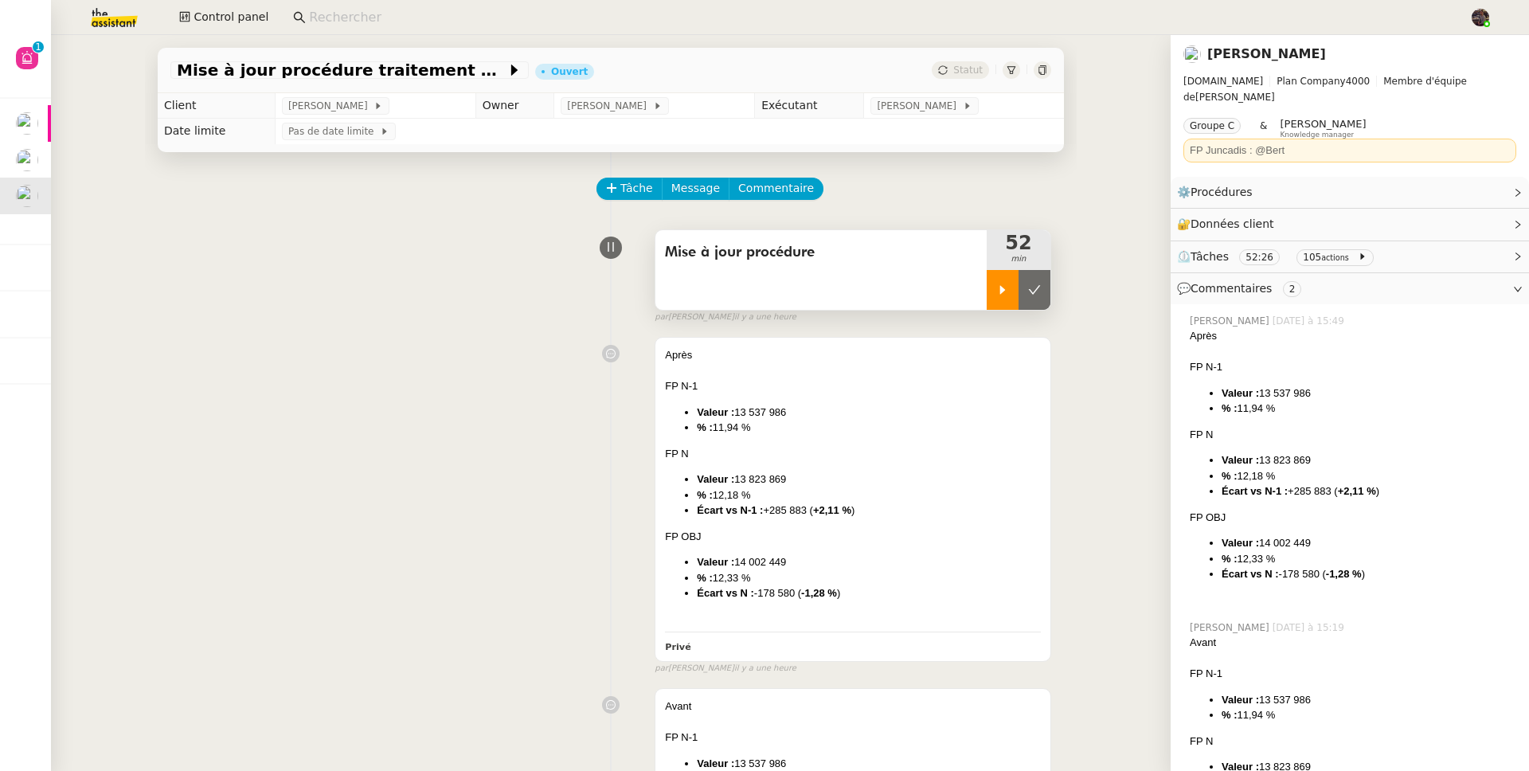
click at [991, 276] on div at bounding box center [1003, 290] width 32 height 40
click at [1457, 183] on link "Modifier" at bounding box center [1474, 192] width 45 height 18
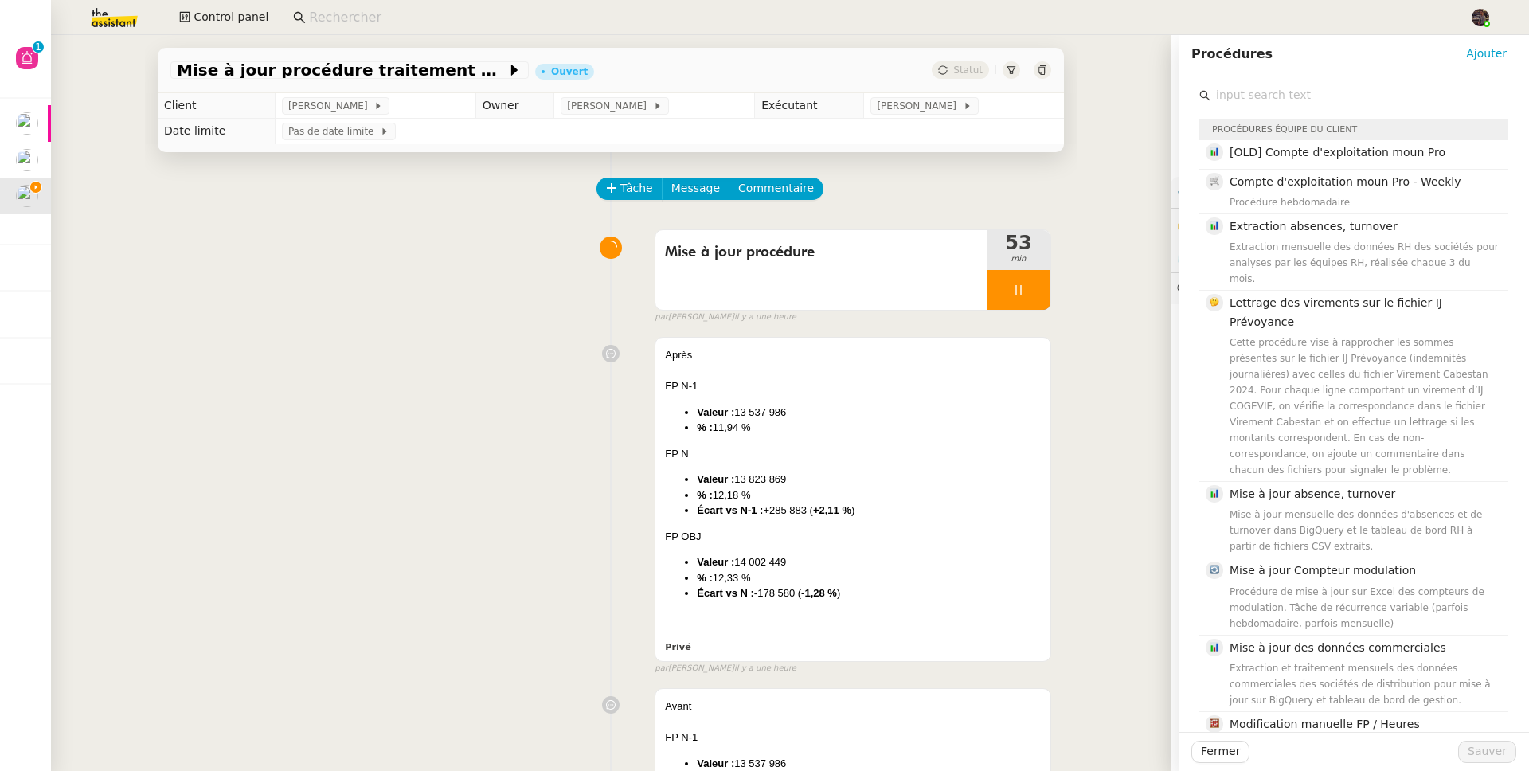
click at [1333, 86] on input "text" at bounding box center [1359, 95] width 298 height 22
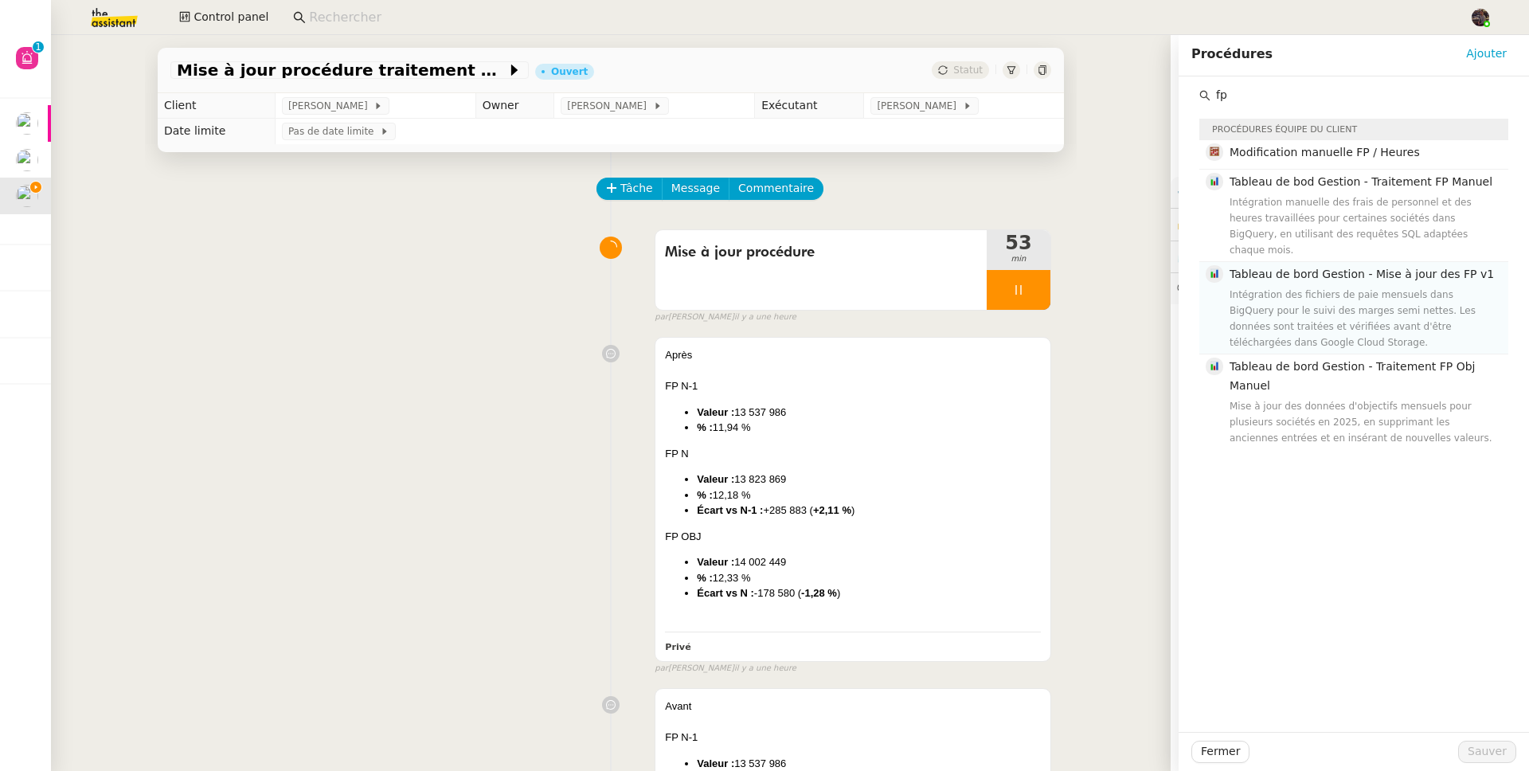
type input "fp"
click at [1354, 295] on div "Intégration des fichiers de paie mensuels dans BigQuery pour le suivi des marge…" at bounding box center [1363, 319] width 269 height 64
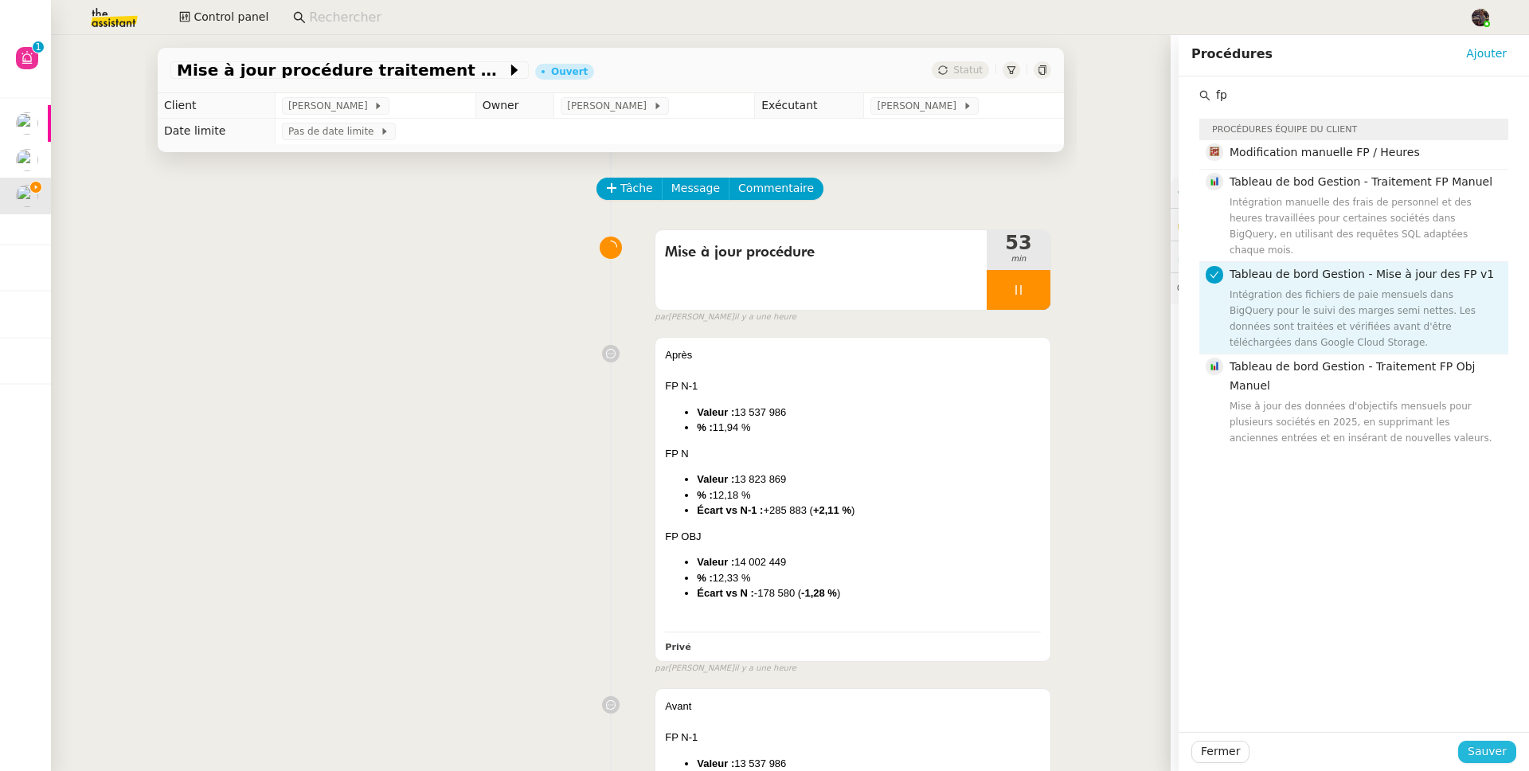
click at [1487, 760] on span "Sauver" at bounding box center [1487, 751] width 39 height 18
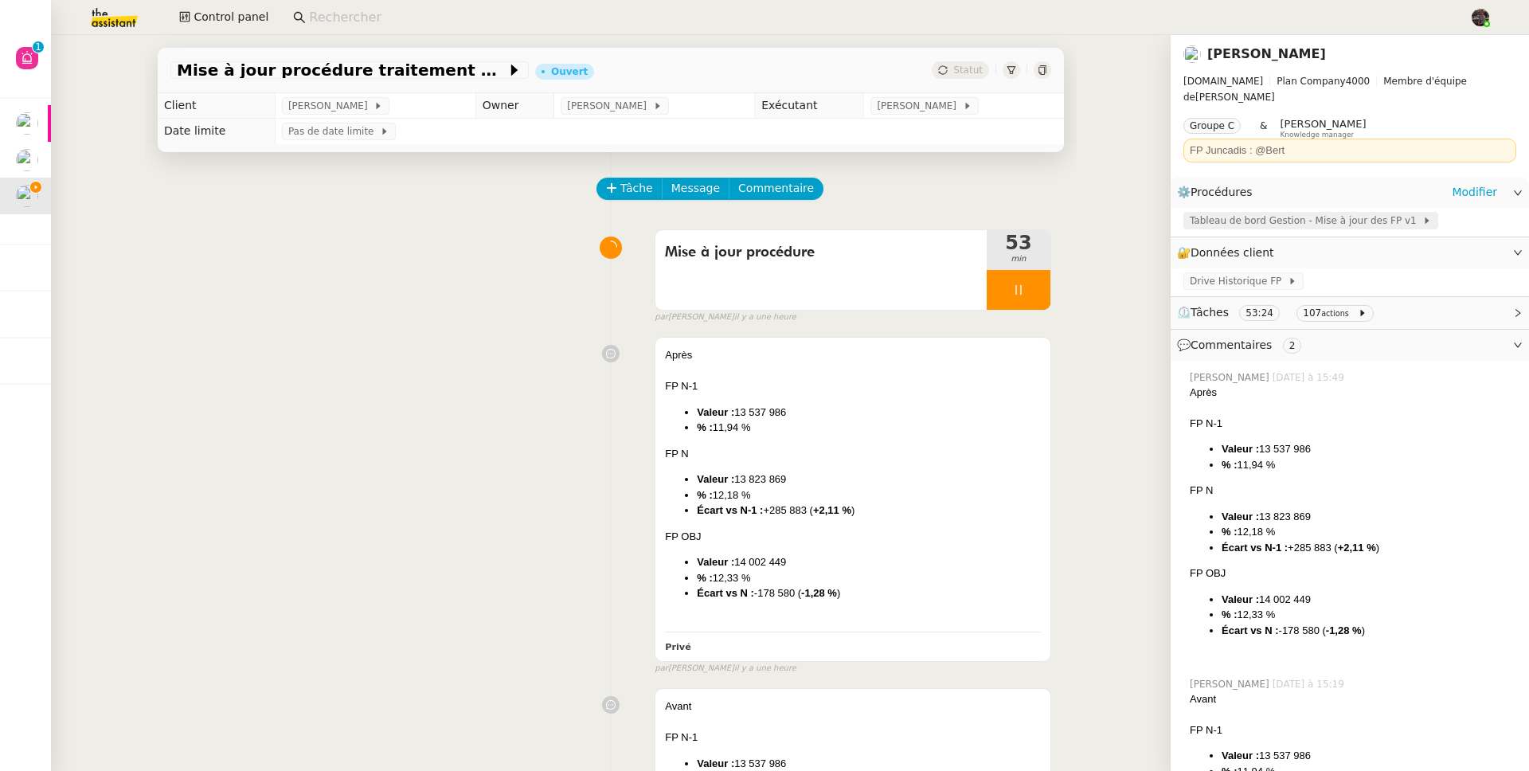
click at [1214, 213] on span "Tableau de bord Gestion - Mise à jour des FP v1" at bounding box center [1306, 221] width 233 height 16
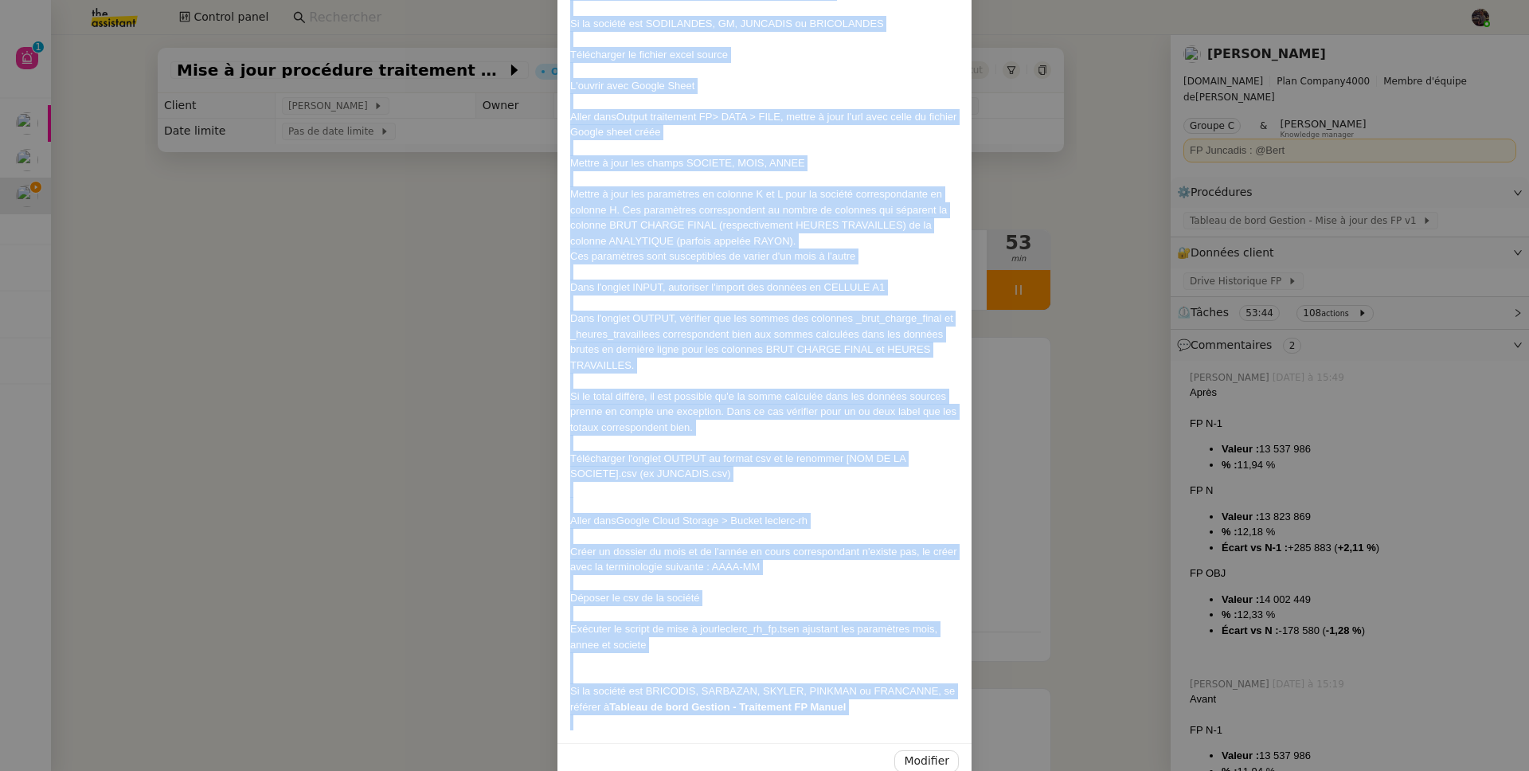
scroll to position [320, 0]
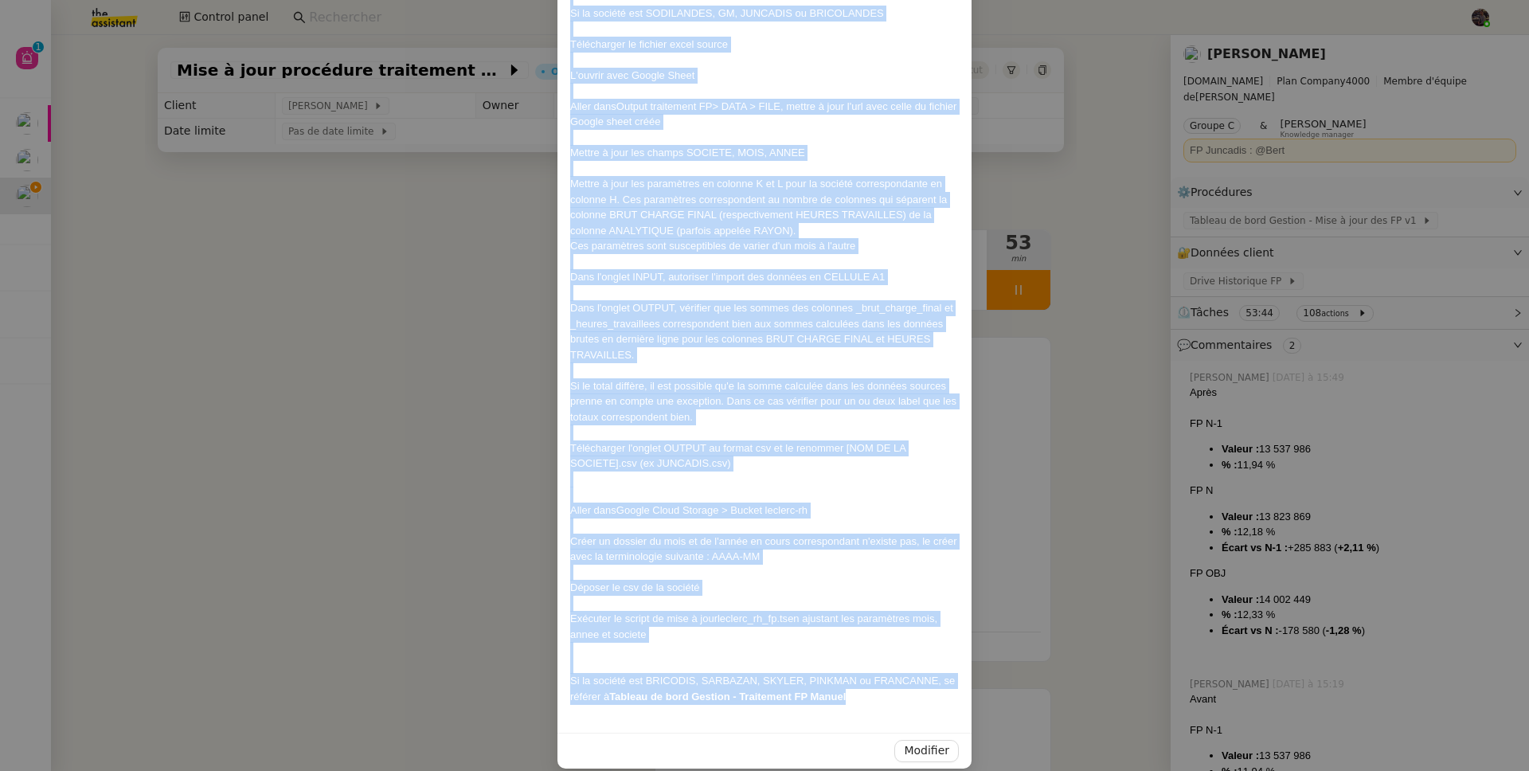
drag, startPoint x: 564, startPoint y: 97, endPoint x: 885, endPoint y: 697, distance: 680.1
click at [885, 697] on div "-- Contexte : les RH envoient chaque mois les FP des différentes sociétés. Ces …" at bounding box center [764, 246] width 414 height 973
copy div "-- Contexte : les RH envoient chaque mois les FP des différentes sociétés. Ces …"
click at [1148, 268] on nz-modal-container "-- Contexte : les RH envoient chaque mois les FP des différentes sociétés. Ces …" at bounding box center [764, 385] width 1529 height 771
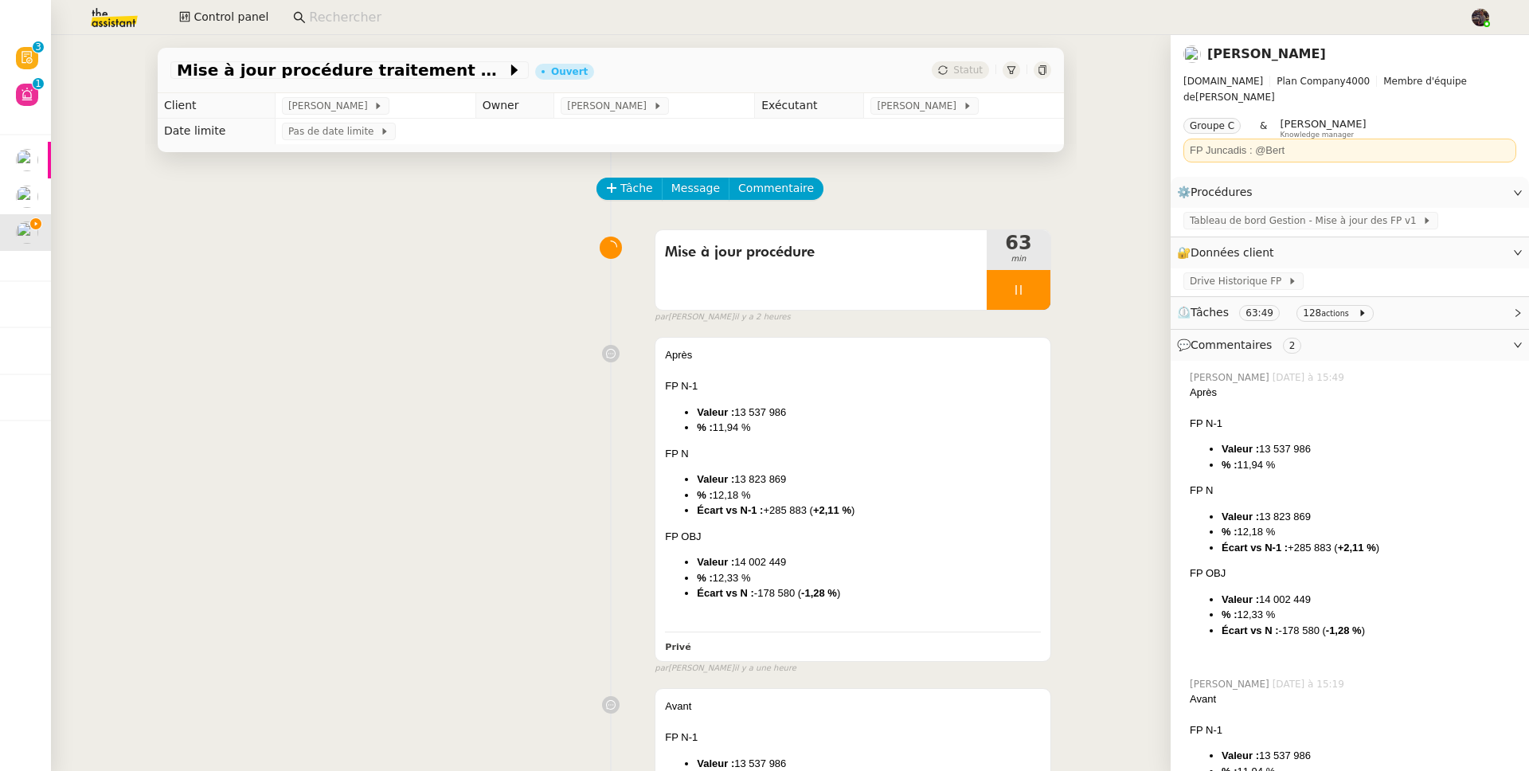
scroll to position [257, 0]
click at [1031, 280] on div at bounding box center [1019, 290] width 64 height 40
click at [1460, 244] on link "Modifier" at bounding box center [1474, 253] width 45 height 18
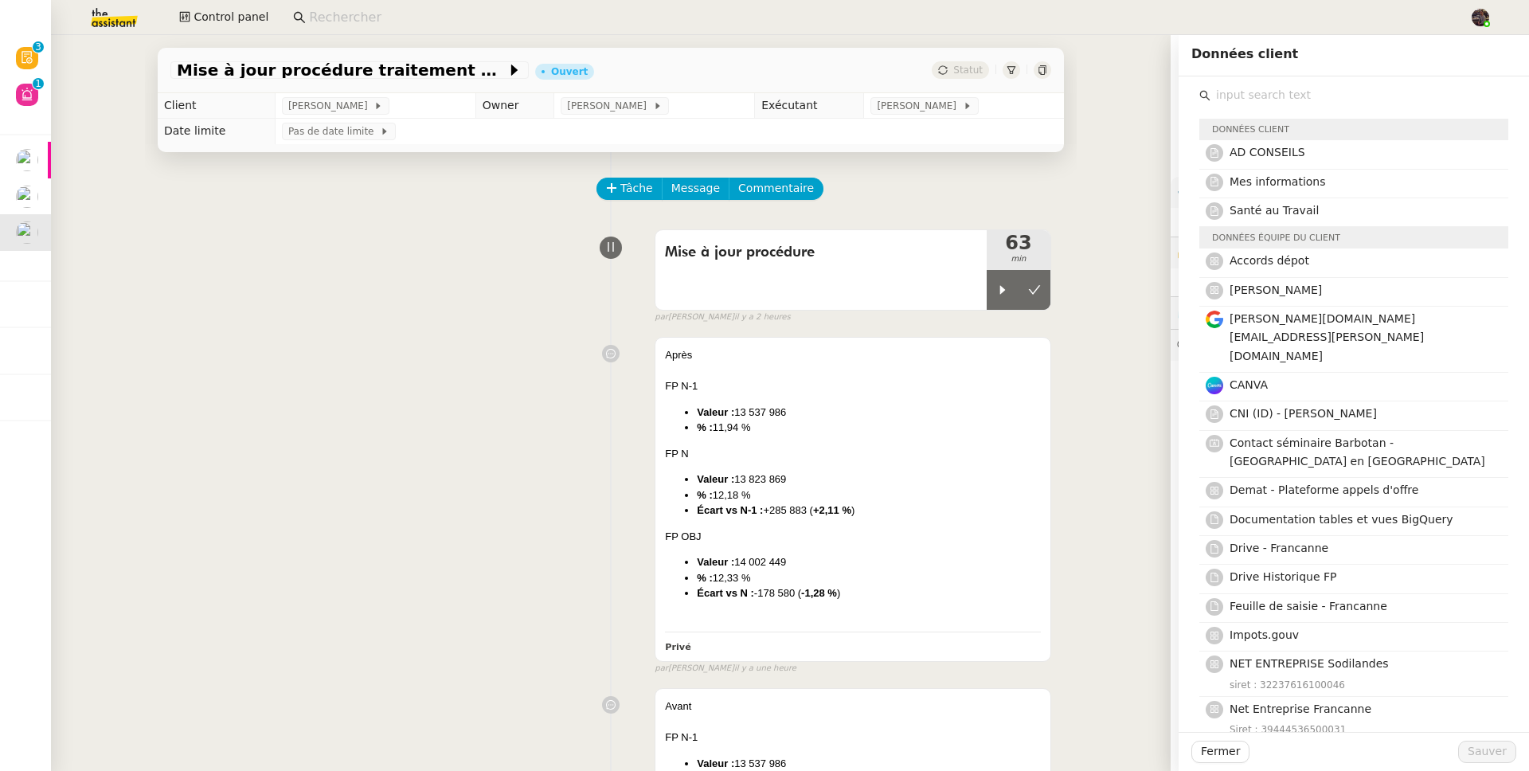
click at [322, 439] on div "Après FP N-1 Valeur : 13 537 986 % : 11,94 % FP N Valeur : 13 823 869 % : 12,18…" at bounding box center [610, 502] width 881 height 345
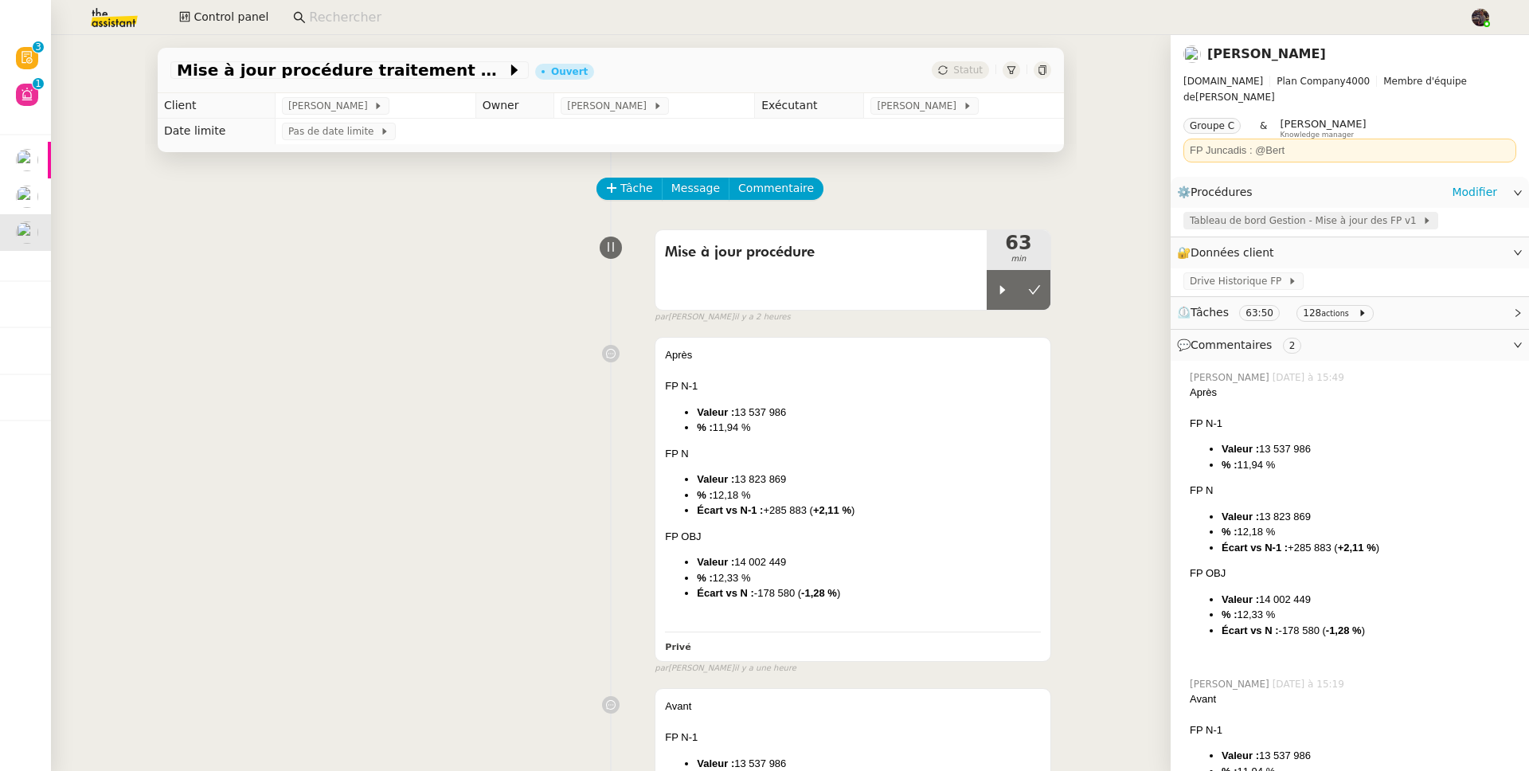
click at [1264, 213] on span "Tableau de bord Gestion - Mise à jour des FP v1" at bounding box center [1306, 221] width 233 height 16
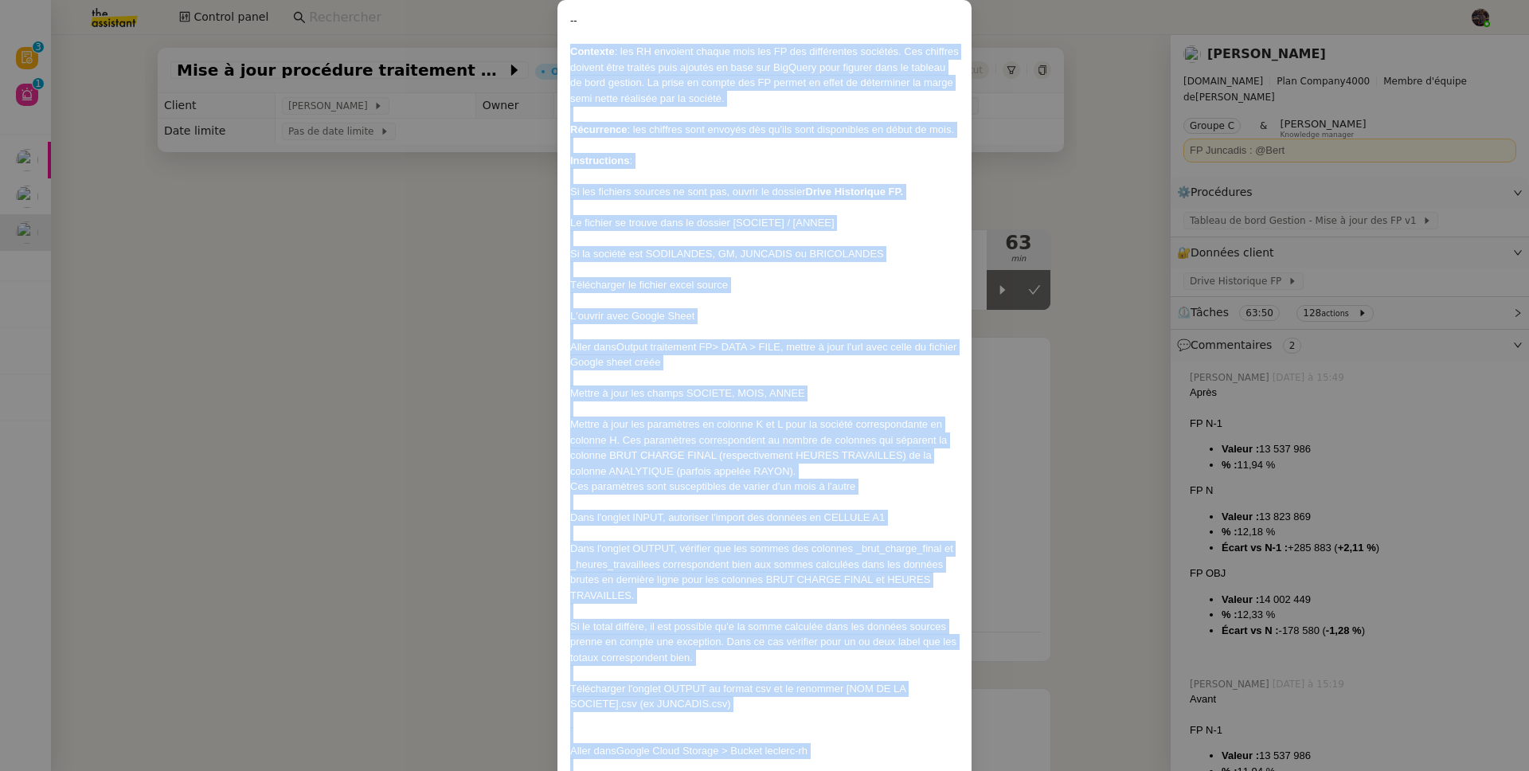
scroll to position [287, 0]
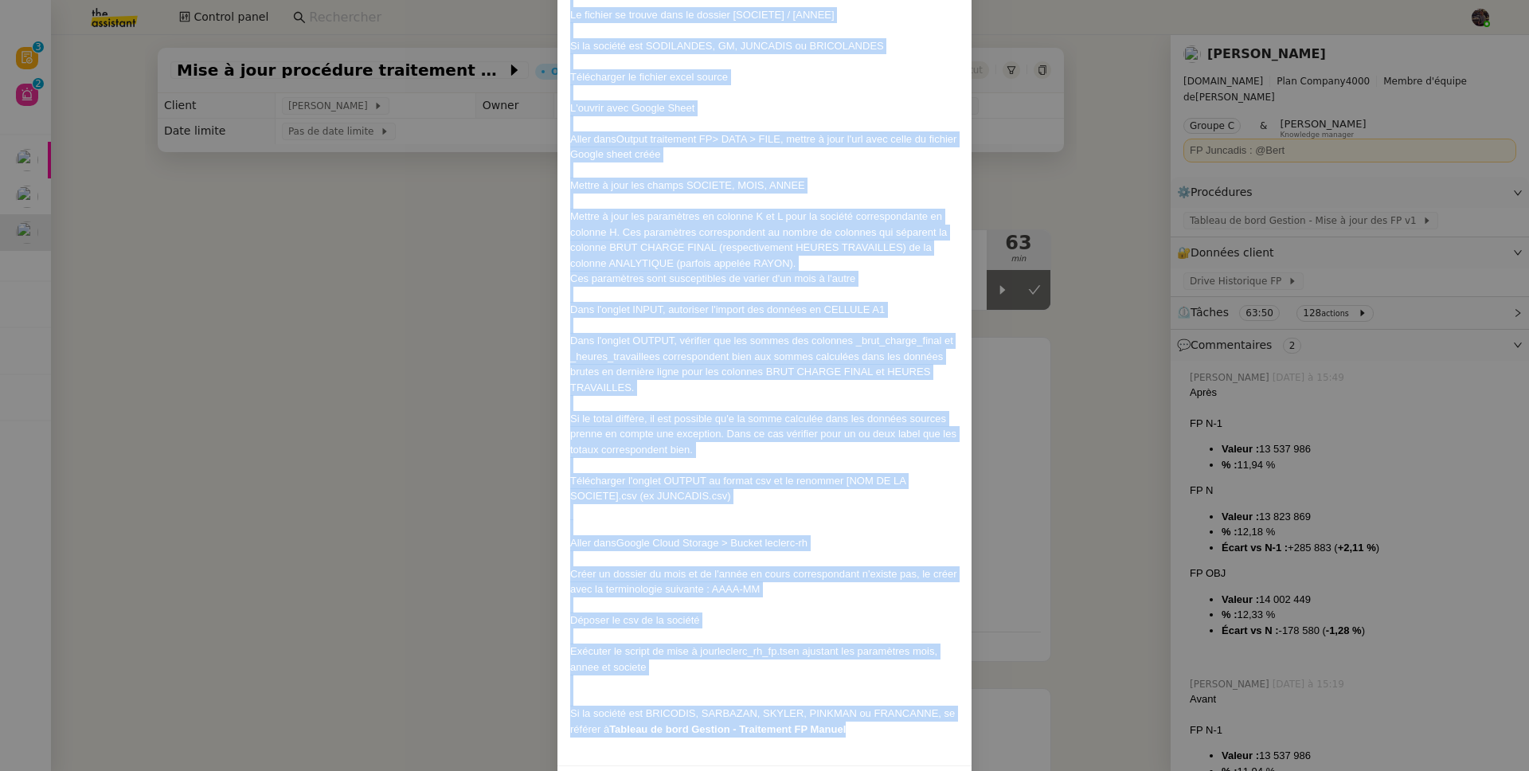
drag, startPoint x: 571, startPoint y: 132, endPoint x: 891, endPoint y: 725, distance: 674.1
click at [891, 725] on div "-- Contexte : les RH envoient chaque mois les FP des différentes sociétés. Ces …" at bounding box center [764, 279] width 389 height 948
copy div "Contexte : les RH envoient chaque mois les FP des différentes sociétés. Ces chi…"
click at [997, 346] on nz-modal-container "-- Contexte : les RH envoient chaque mois les FP des différentes sociétés. Ces …" at bounding box center [764, 385] width 1529 height 771
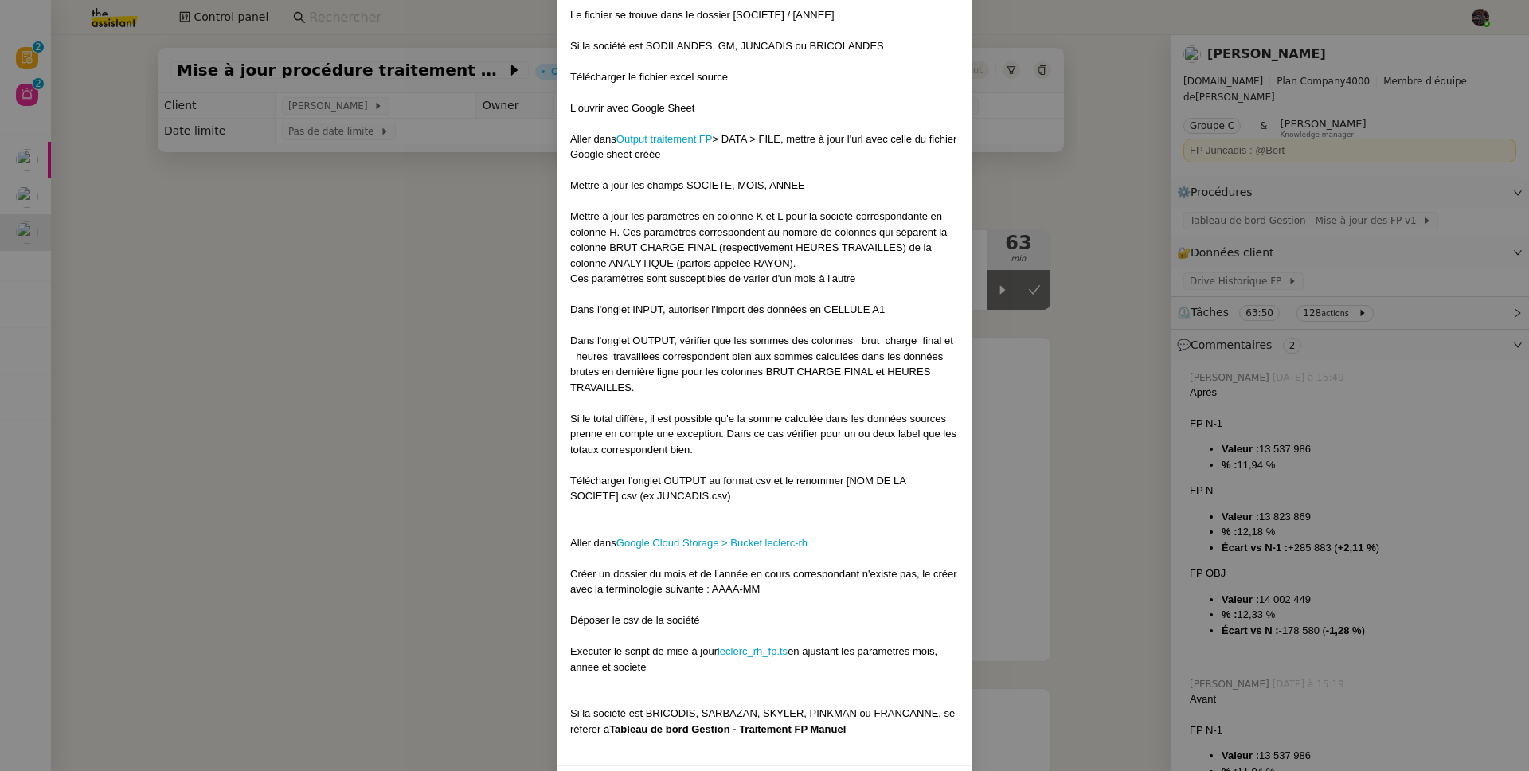
scroll to position [257, 0]
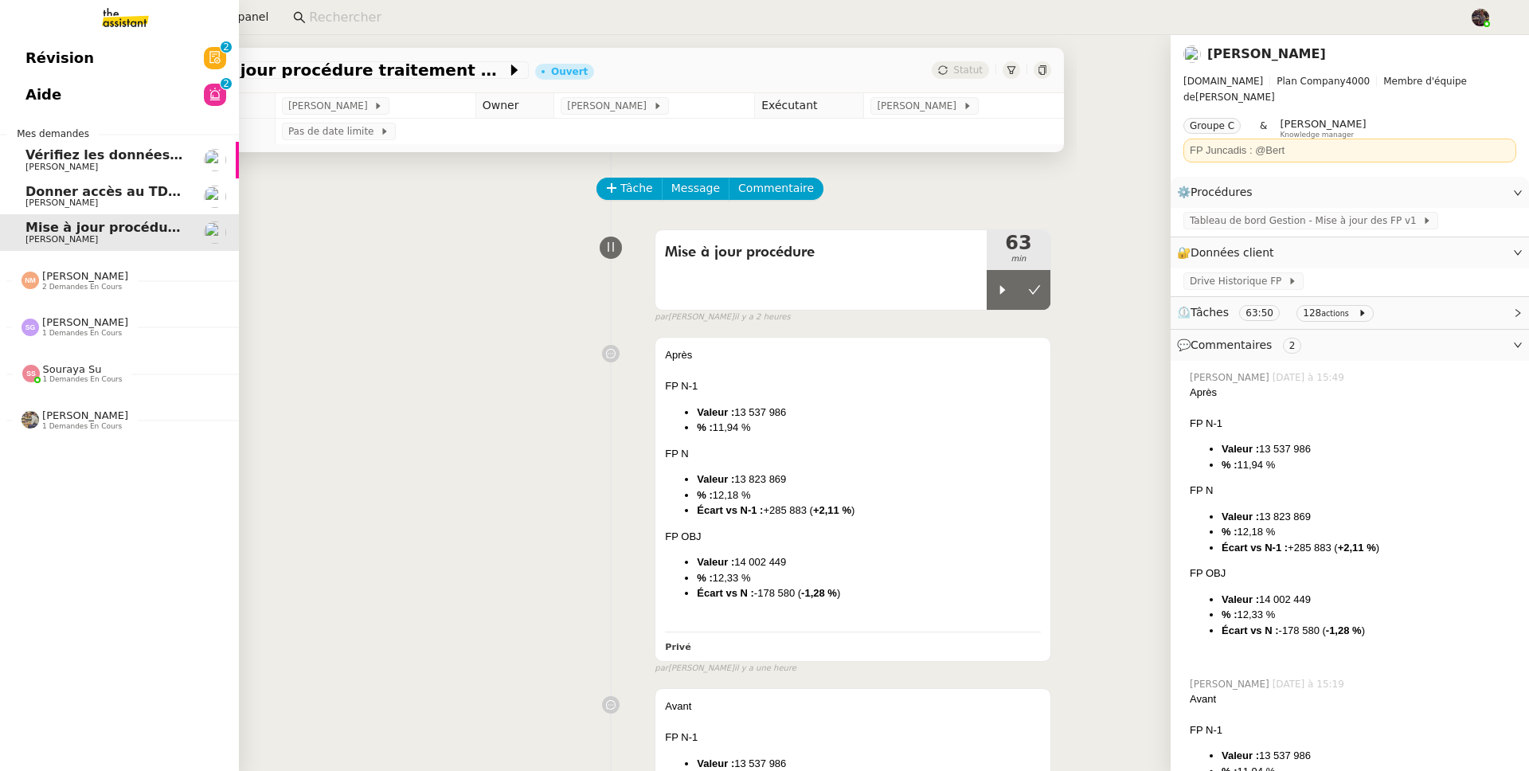
click at [86, 281] on div "Nicolas Morin 2 demandes en cours" at bounding box center [85, 280] width 86 height 21
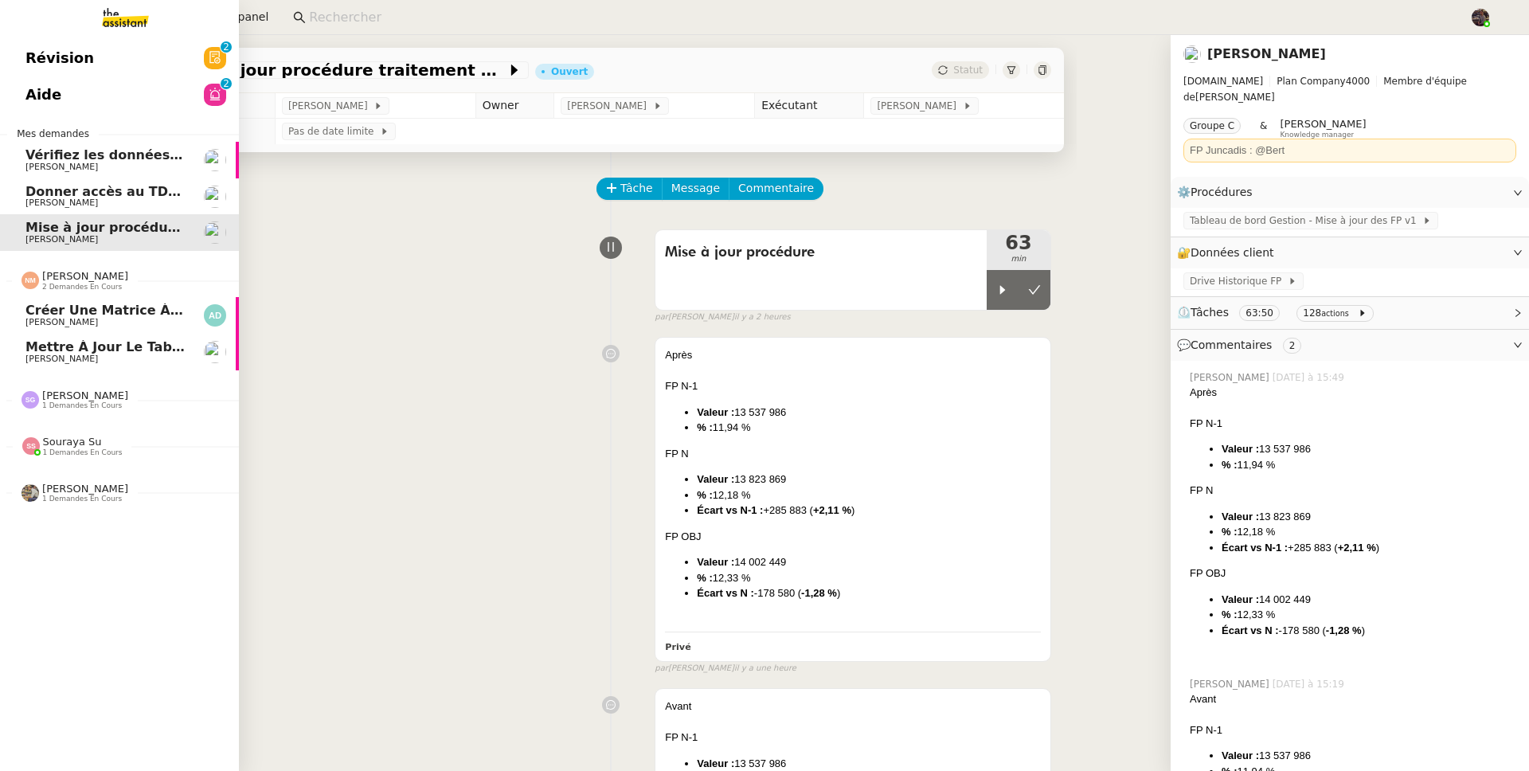
click at [147, 311] on span "Créer une matrice à partir des exports" at bounding box center [165, 310] width 280 height 15
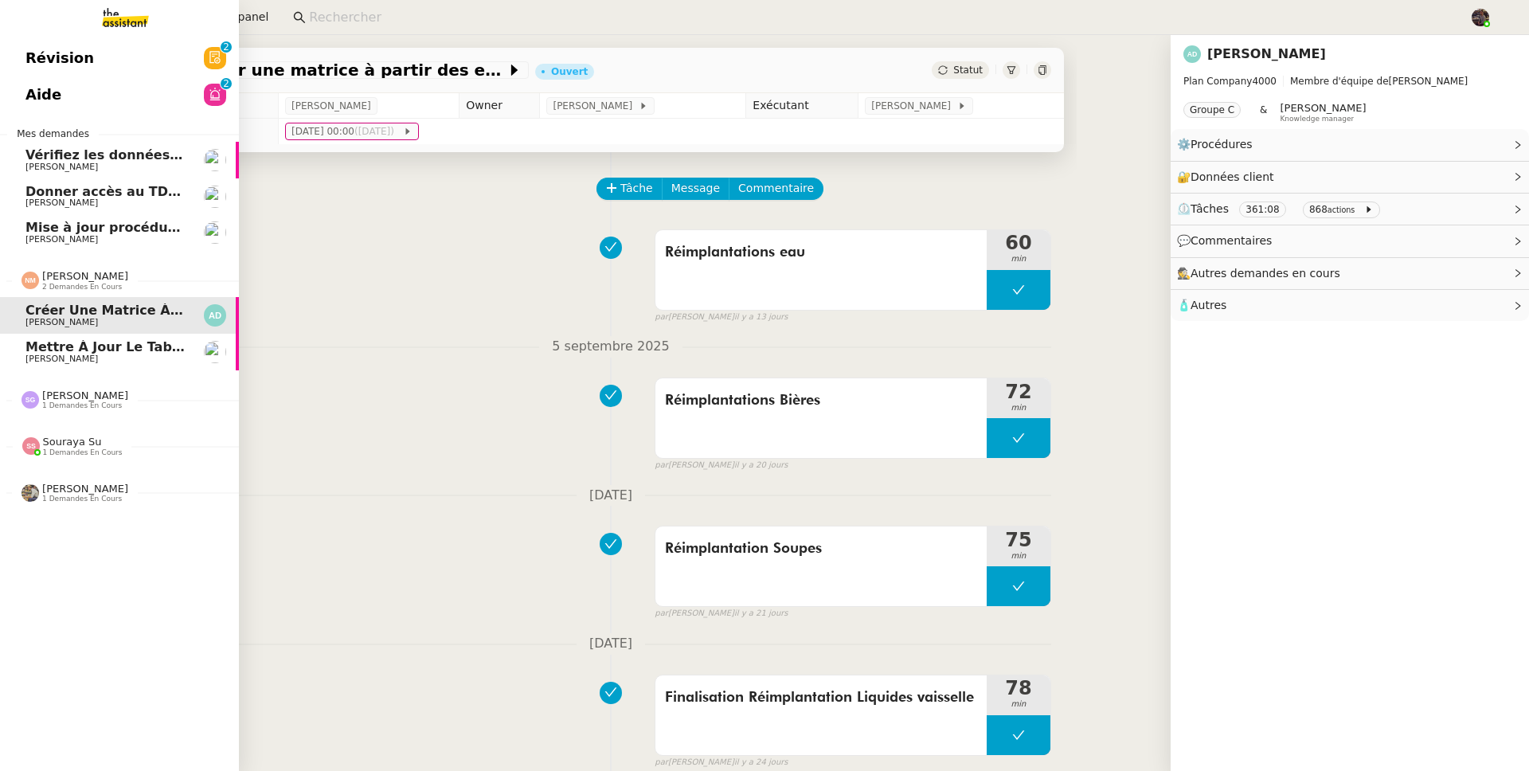
click at [136, 346] on span "Mettre à jour le tableau Looker Studio" at bounding box center [165, 346] width 281 height 15
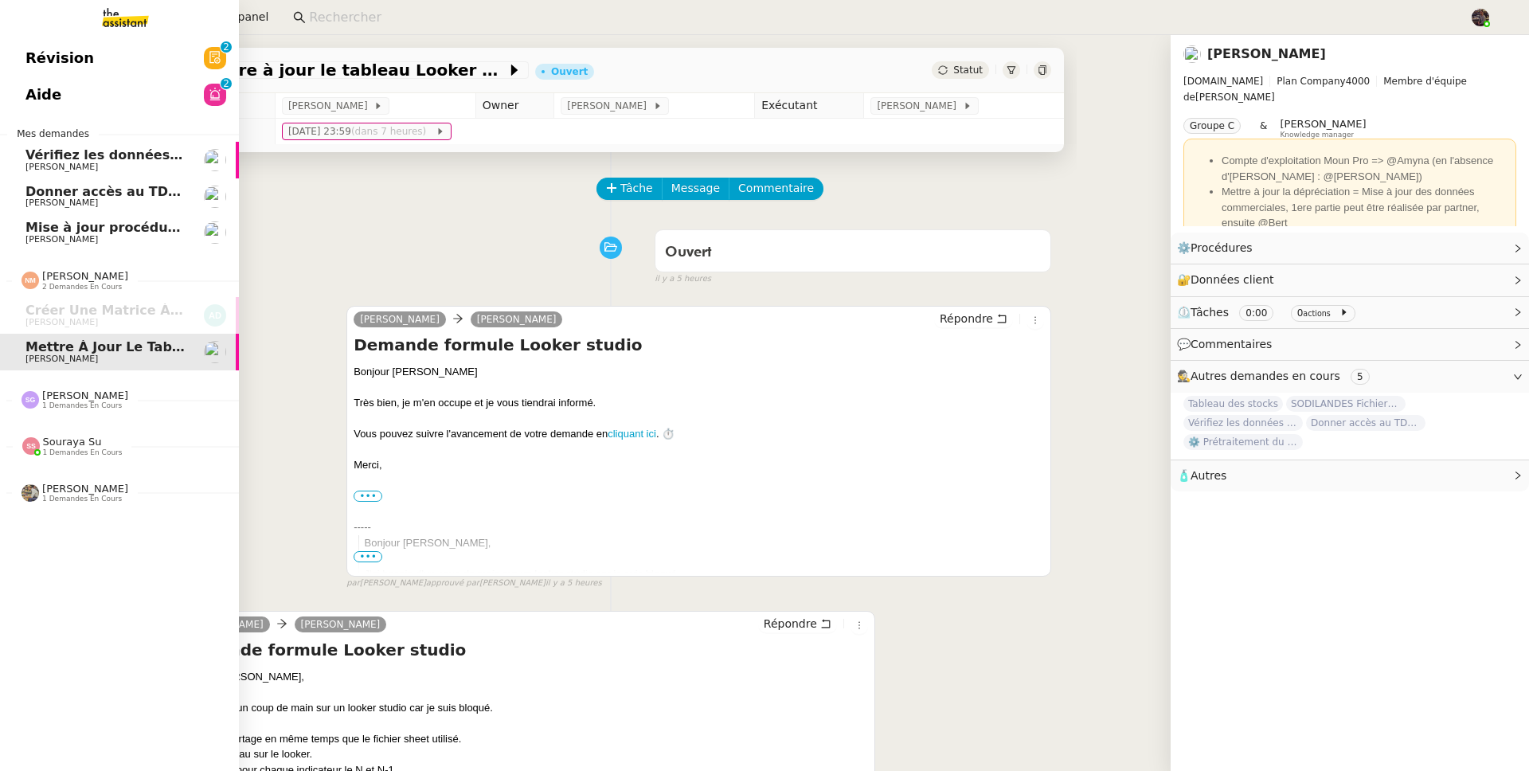
click at [145, 166] on span "[PERSON_NAME]" at bounding box center [105, 167] width 161 height 10
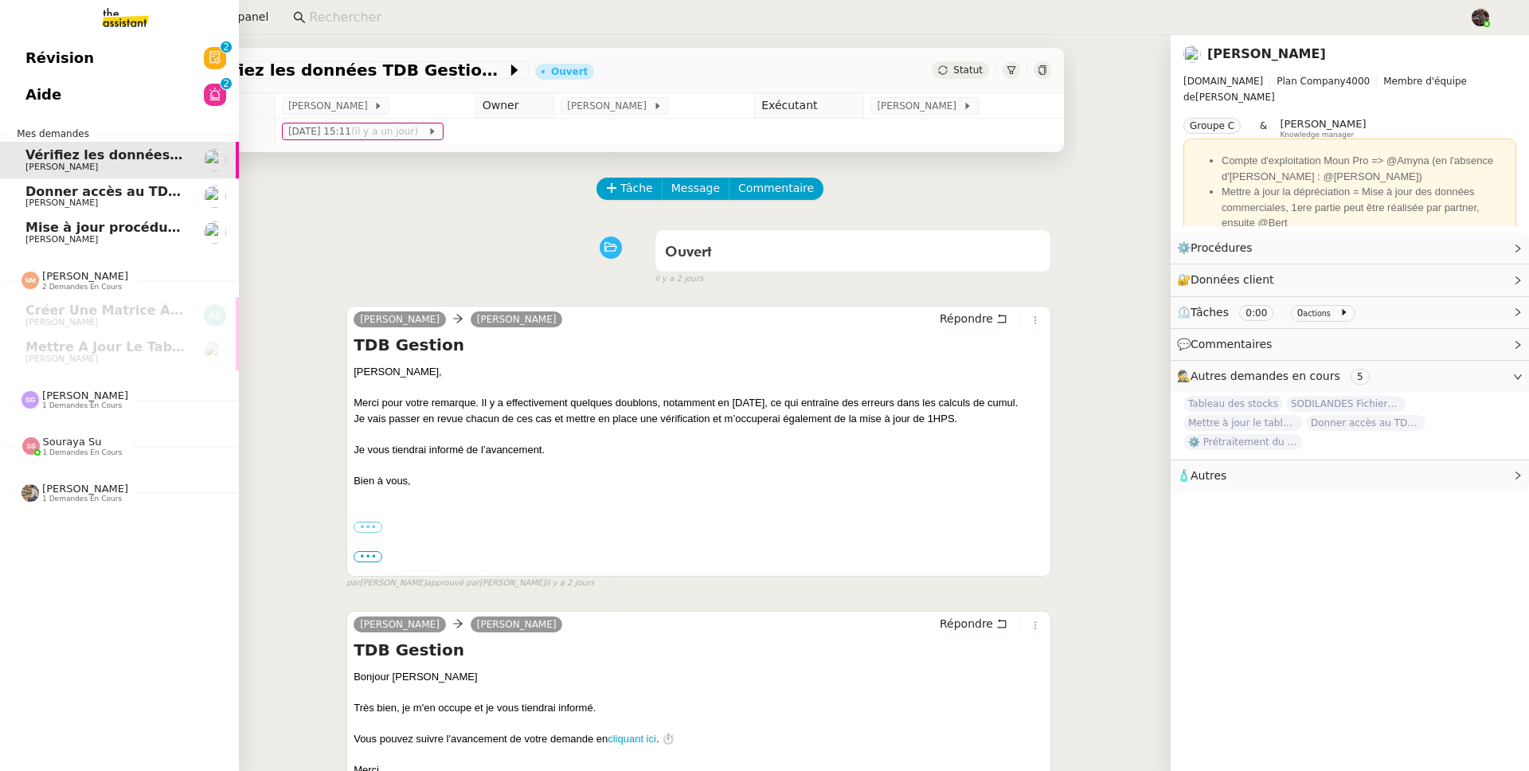
click at [183, 245] on link "Mise à jour procédure traitement FP Alison Picard-Boix" at bounding box center [119, 232] width 239 height 37
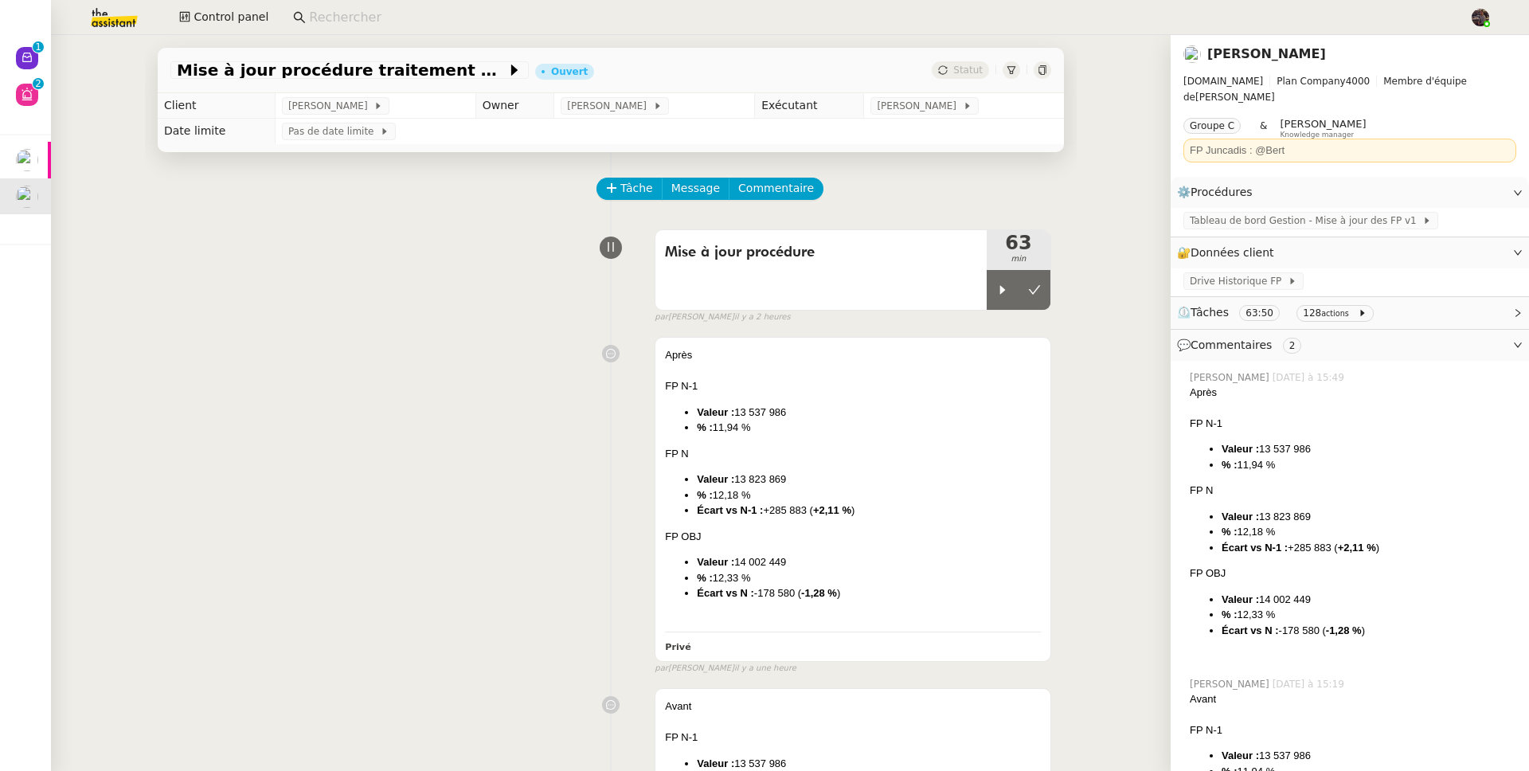
click at [303, 319] on div "Mise à jour procédure 63 min false par Bert C. il y a 2 heures" at bounding box center [610, 273] width 881 height 102
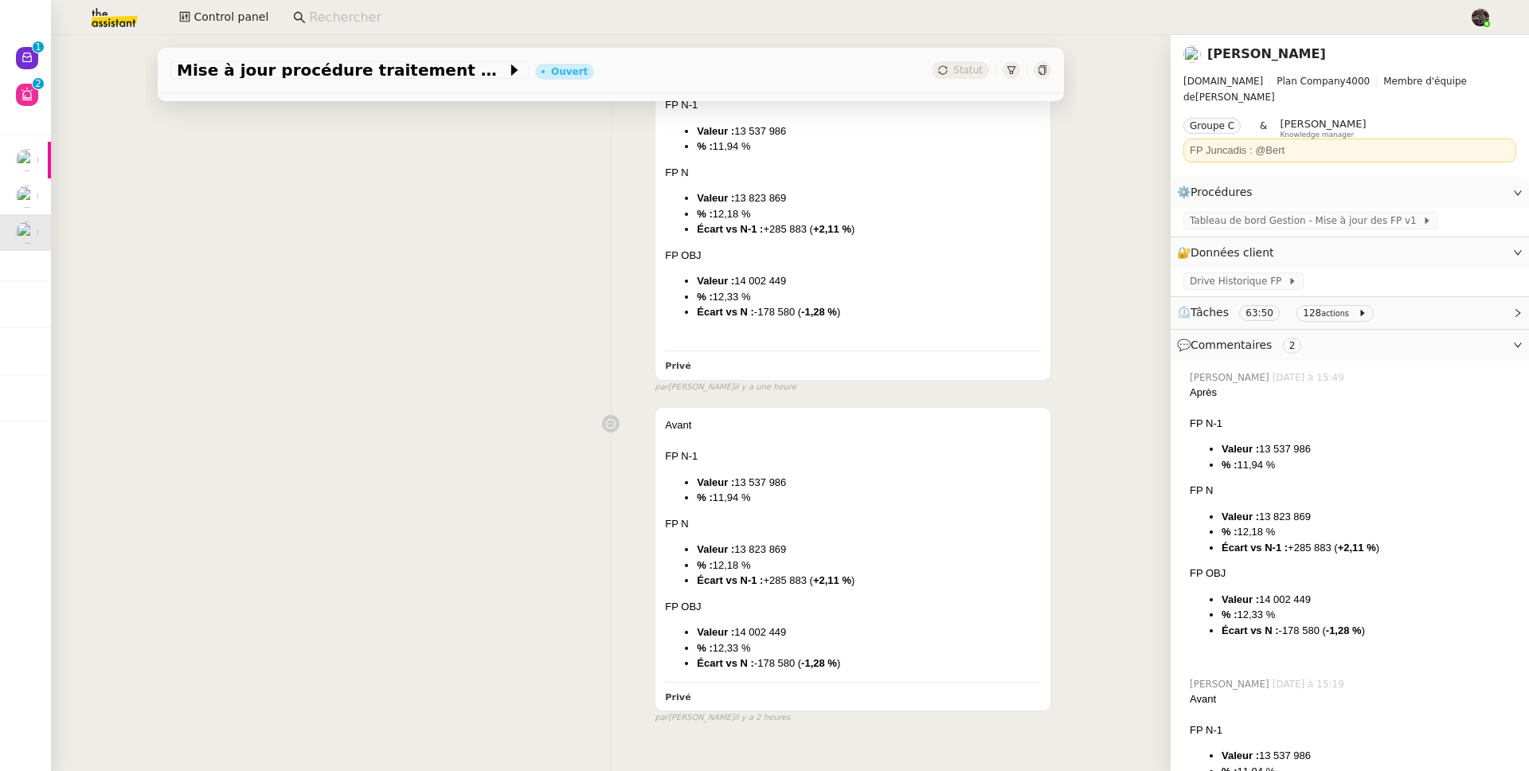
scroll to position [322, 0]
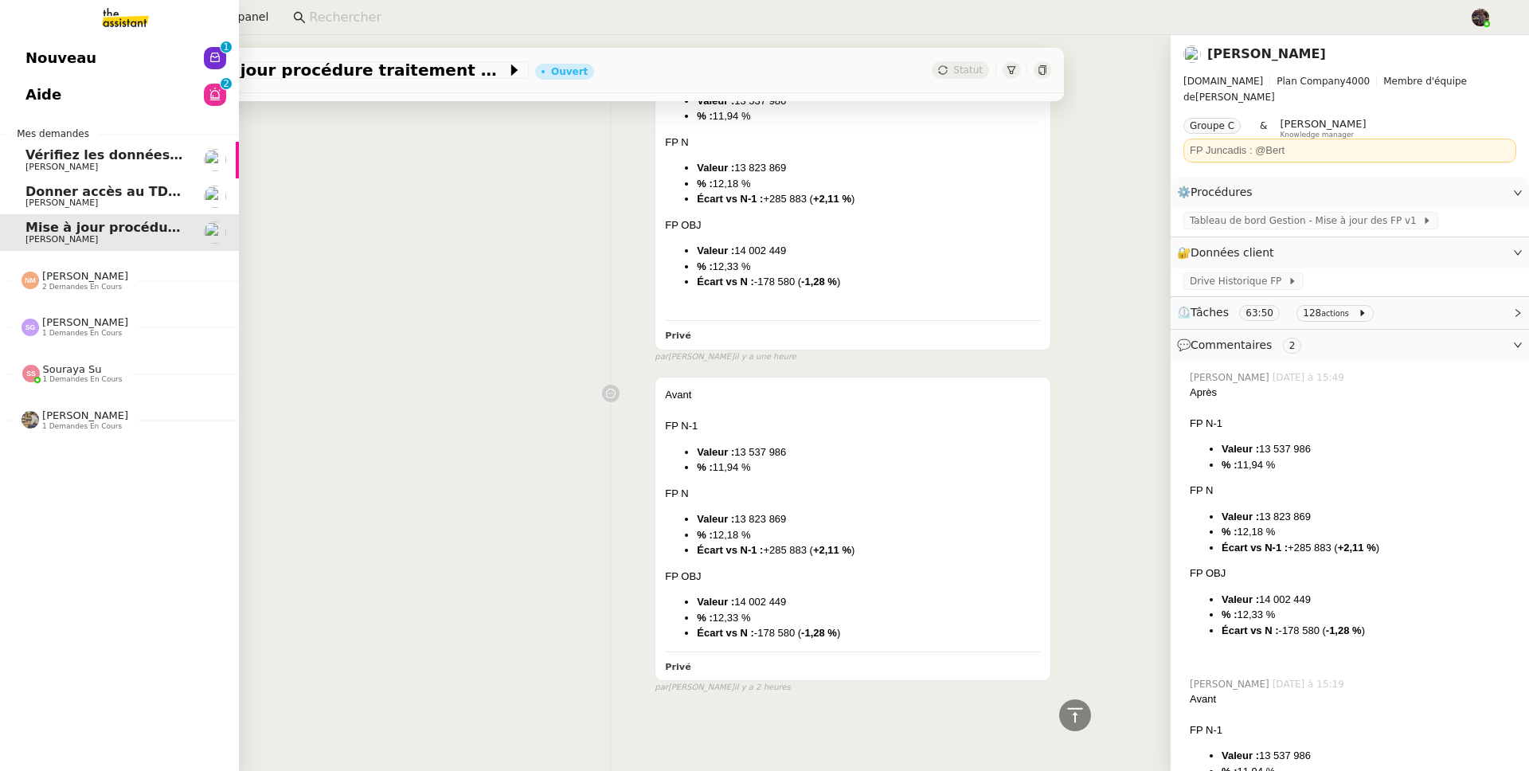
click at [86, 322] on span "[PERSON_NAME]" at bounding box center [85, 322] width 86 height 12
click at [91, 268] on span "Nicolas Morin 2 demandes en cours" at bounding box center [125, 273] width 239 height 33
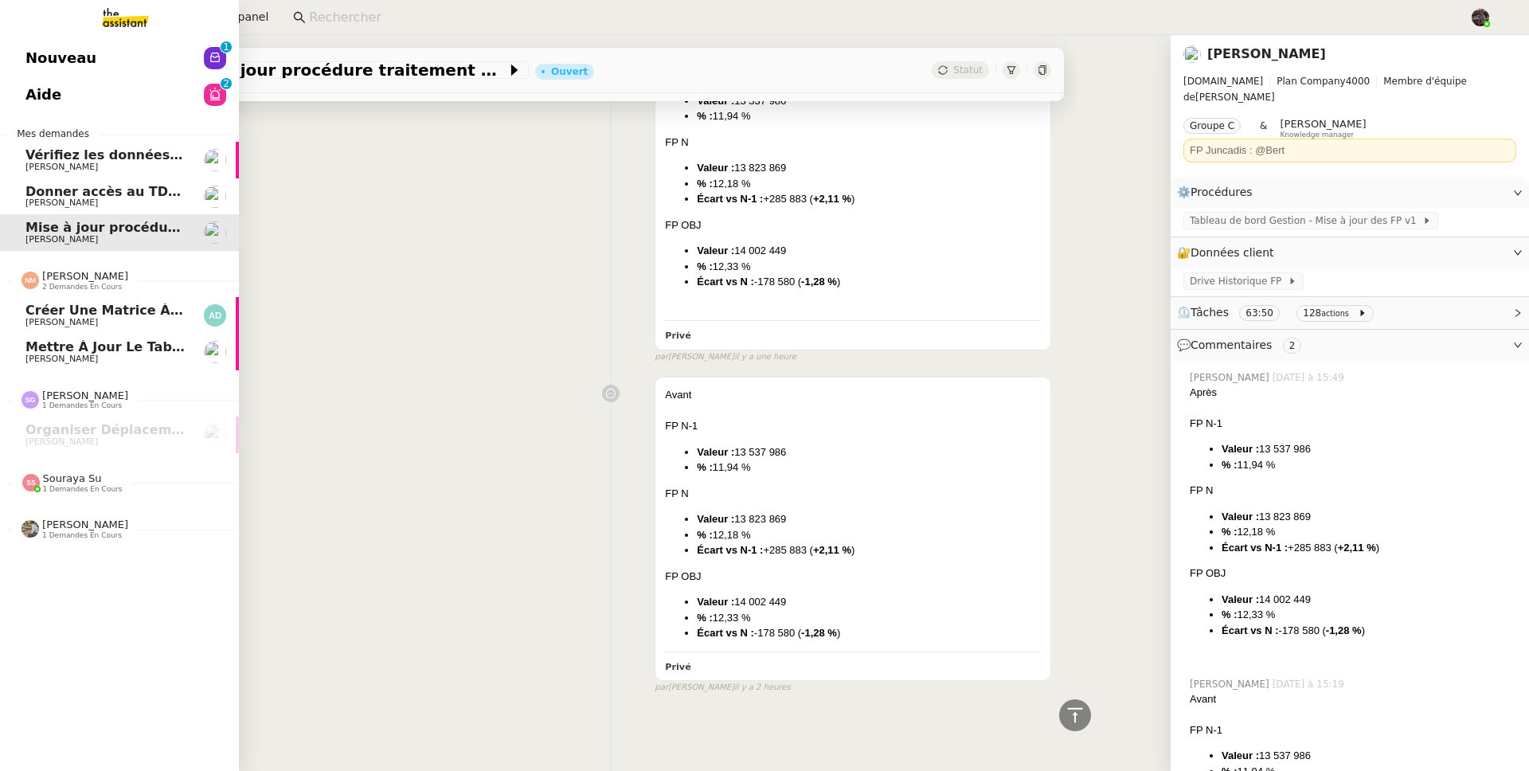
click at [110, 330] on link "Créer une matrice à partir des exports Alyssa Dumeunier" at bounding box center [119, 315] width 239 height 37
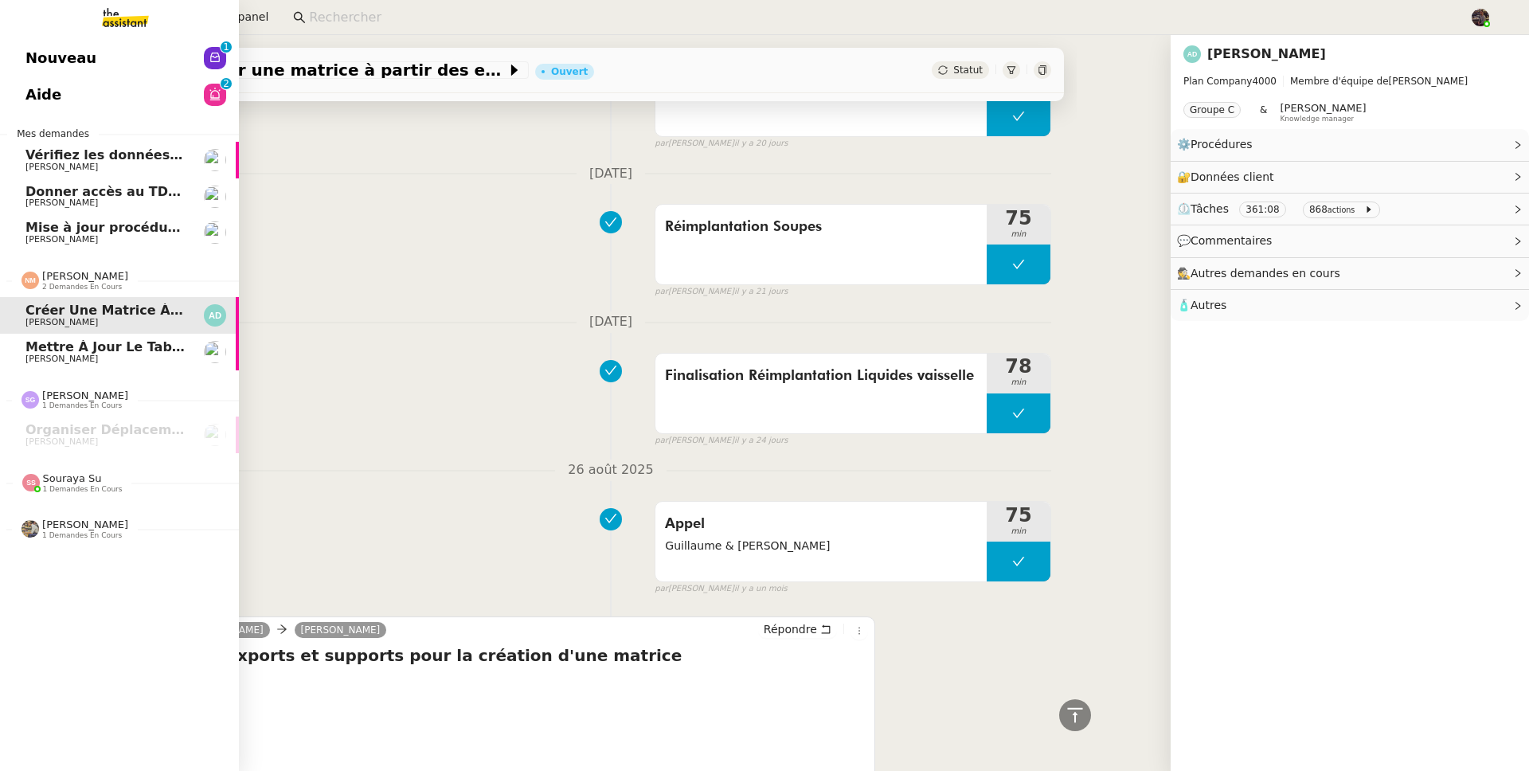
click at [116, 354] on span "[PERSON_NAME]" at bounding box center [105, 359] width 161 height 10
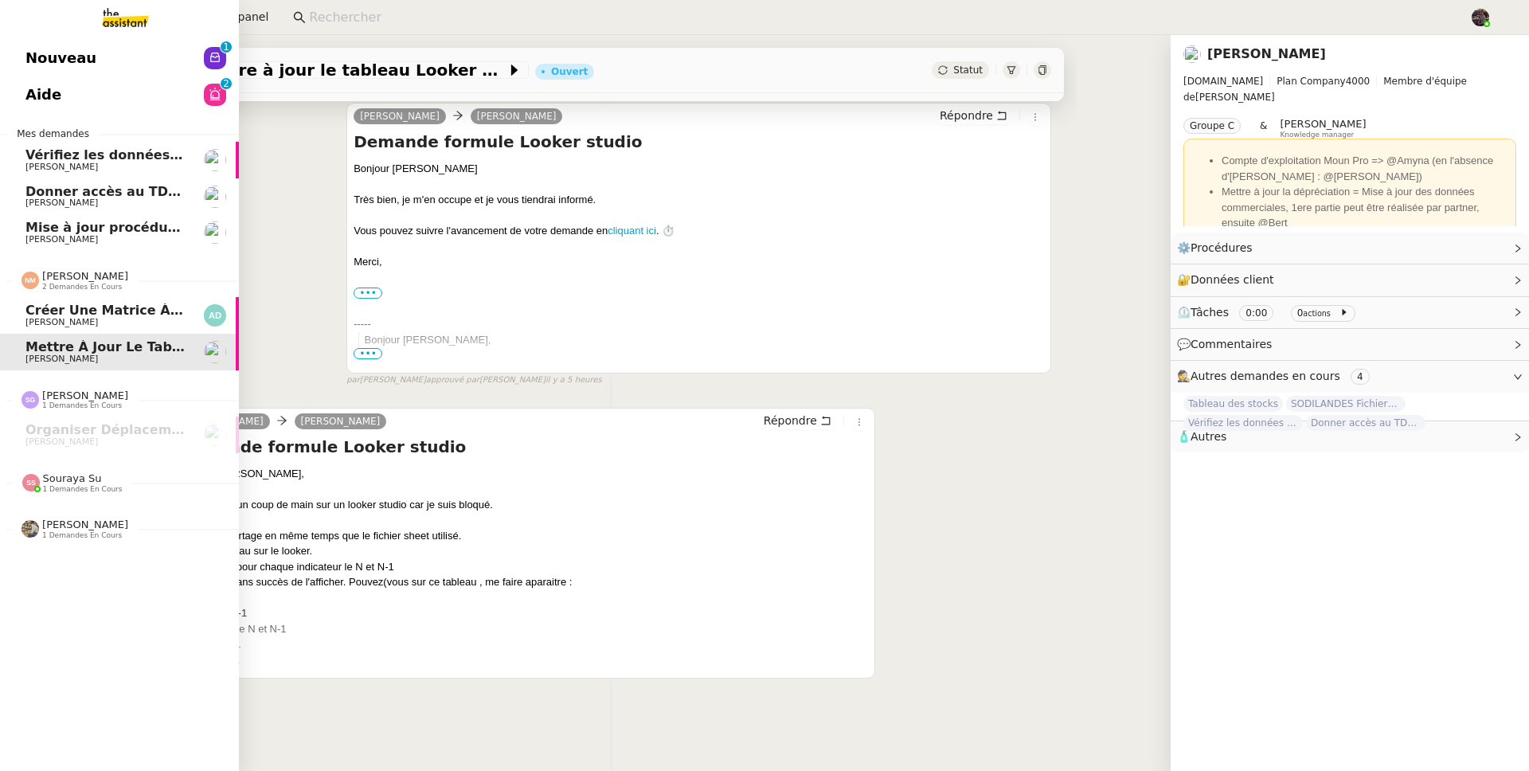
scroll to position [213, 0]
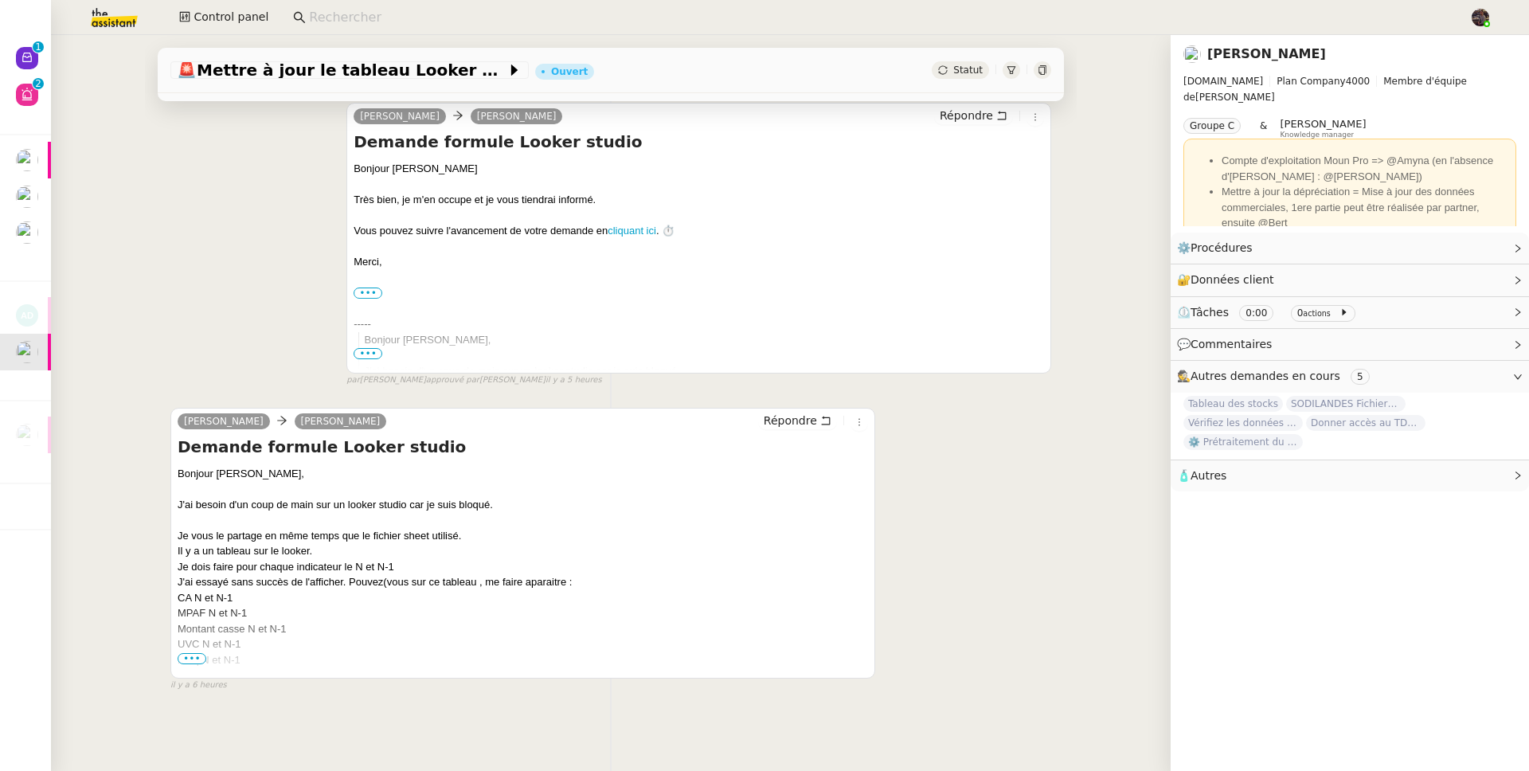
click at [185, 643] on div "UVC N et N-1" at bounding box center [523, 644] width 690 height 16
click at [188, 641] on div "UVC N et N-1" at bounding box center [523, 644] width 690 height 16
click at [194, 655] on span "•••" at bounding box center [192, 658] width 29 height 11
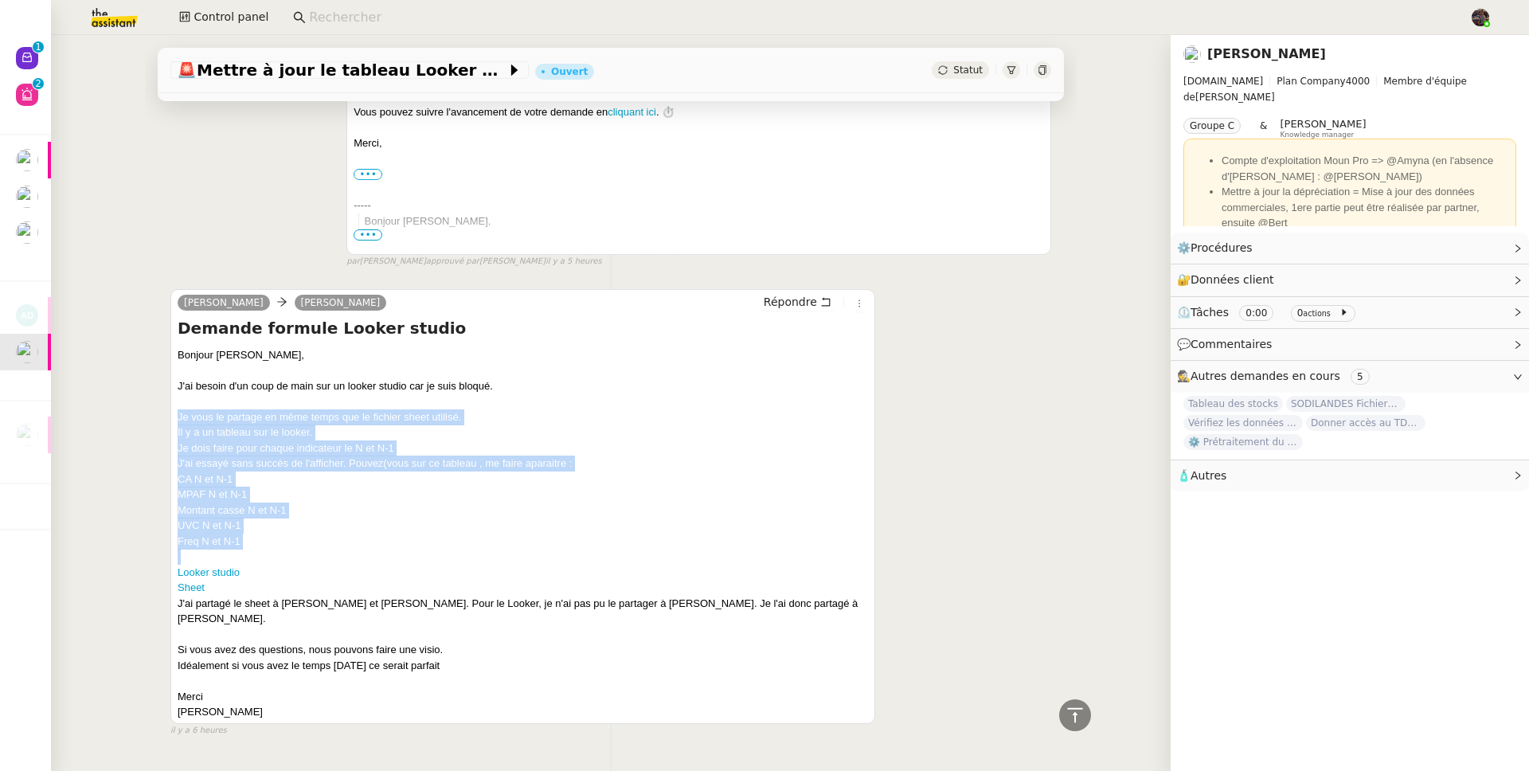
drag, startPoint x: 296, startPoint y: 555, endPoint x: 166, endPoint y: 420, distance: 187.5
click at [170, 420] on div "Guillaume Farina camille Répondre Demande formule Looker studio Bonjour Camille…" at bounding box center [522, 506] width 705 height 435
copy div "Je vous le partage en même temps que le fichier sheet utilisé. Il y a un tablea…"
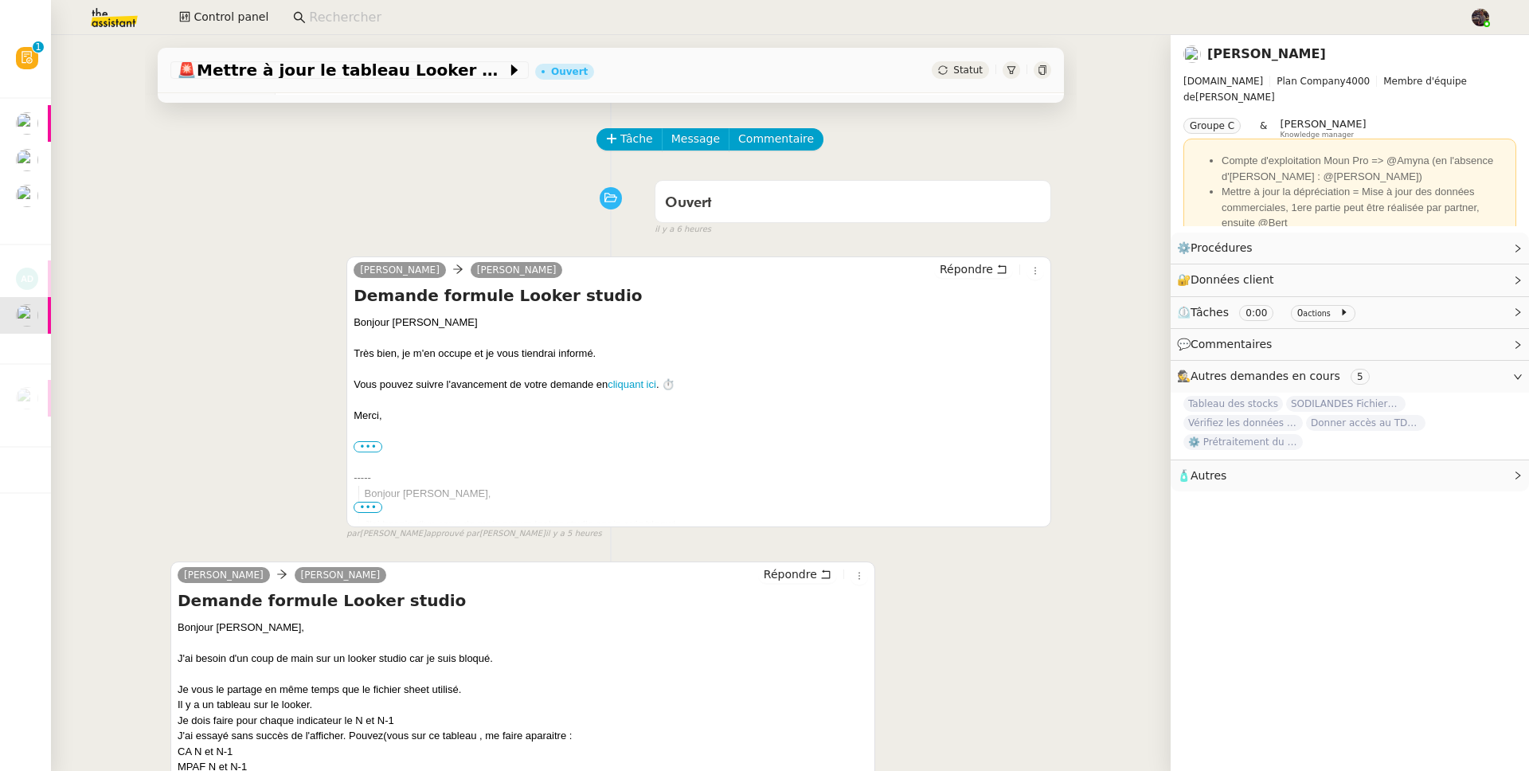
scroll to position [152, 0]
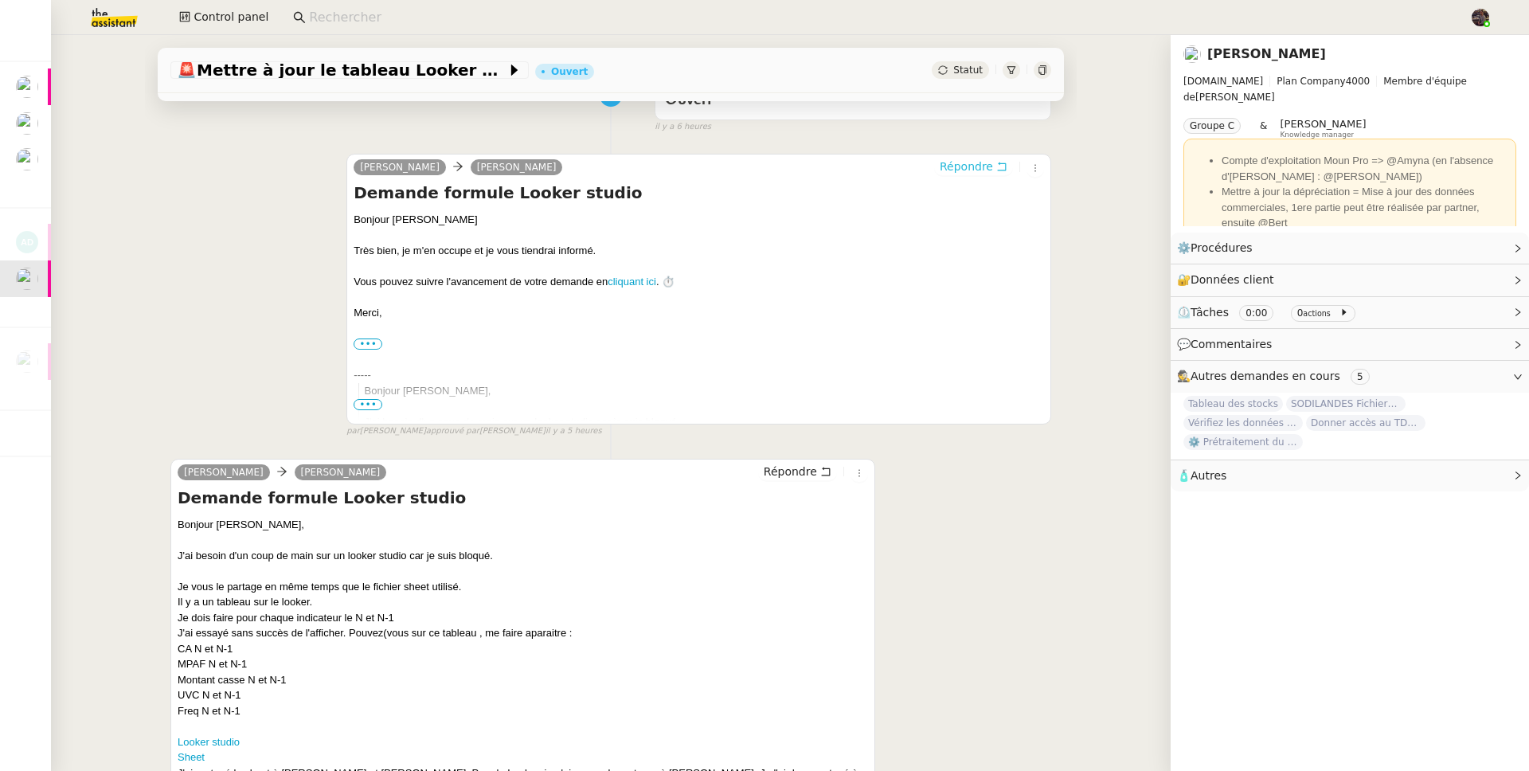
click at [940, 170] on span "Répondre" at bounding box center [966, 166] width 53 height 16
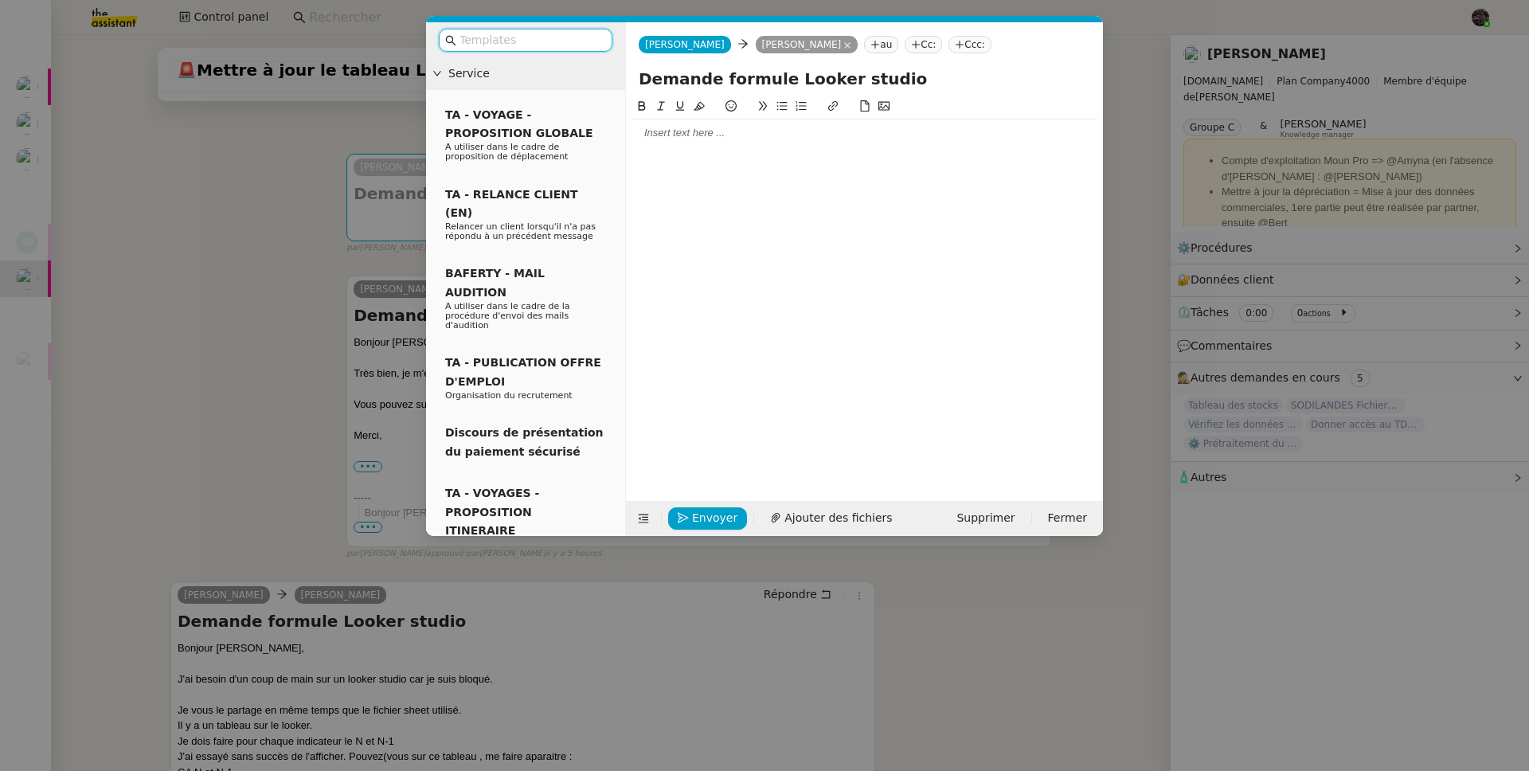
click at [737, 152] on div at bounding box center [864, 286] width 464 height 379
click at [729, 143] on div at bounding box center [864, 132] width 464 height 27
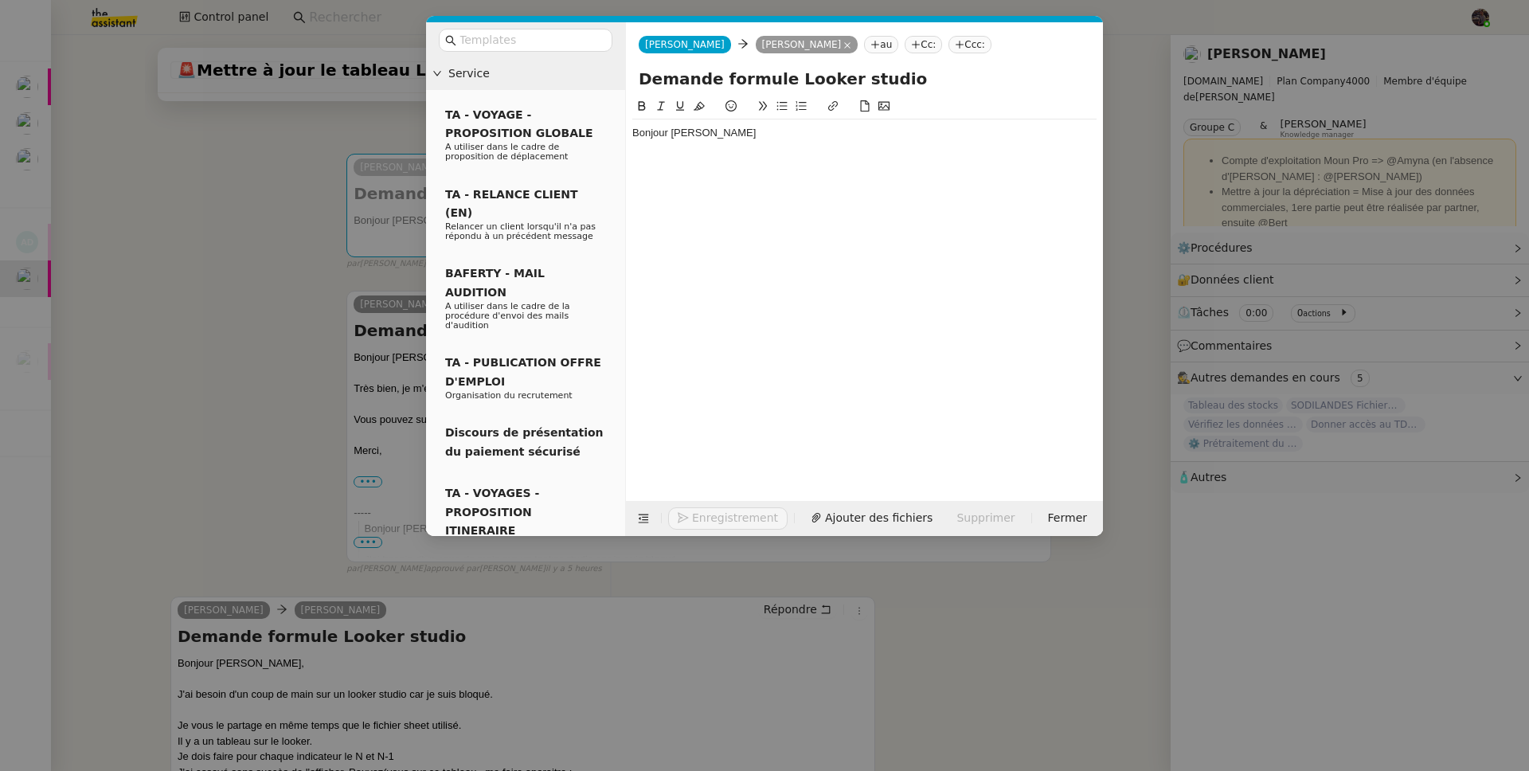
click at [273, 338] on nz-modal-container "Service TA - VOYAGE - PROPOSITION GLOBALE A utiliser dans le cadre de propositi…" at bounding box center [764, 385] width 1529 height 771
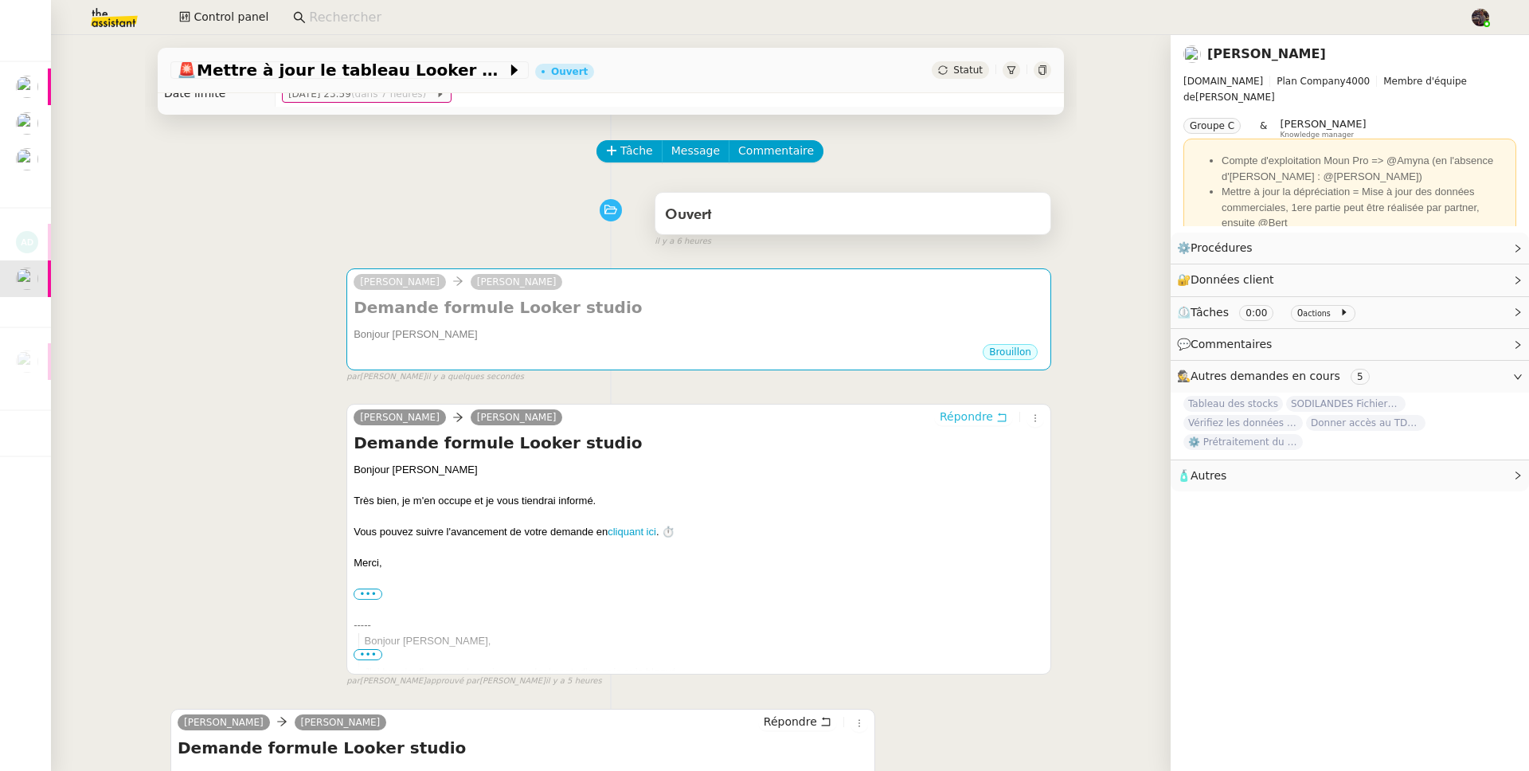
scroll to position [0, 0]
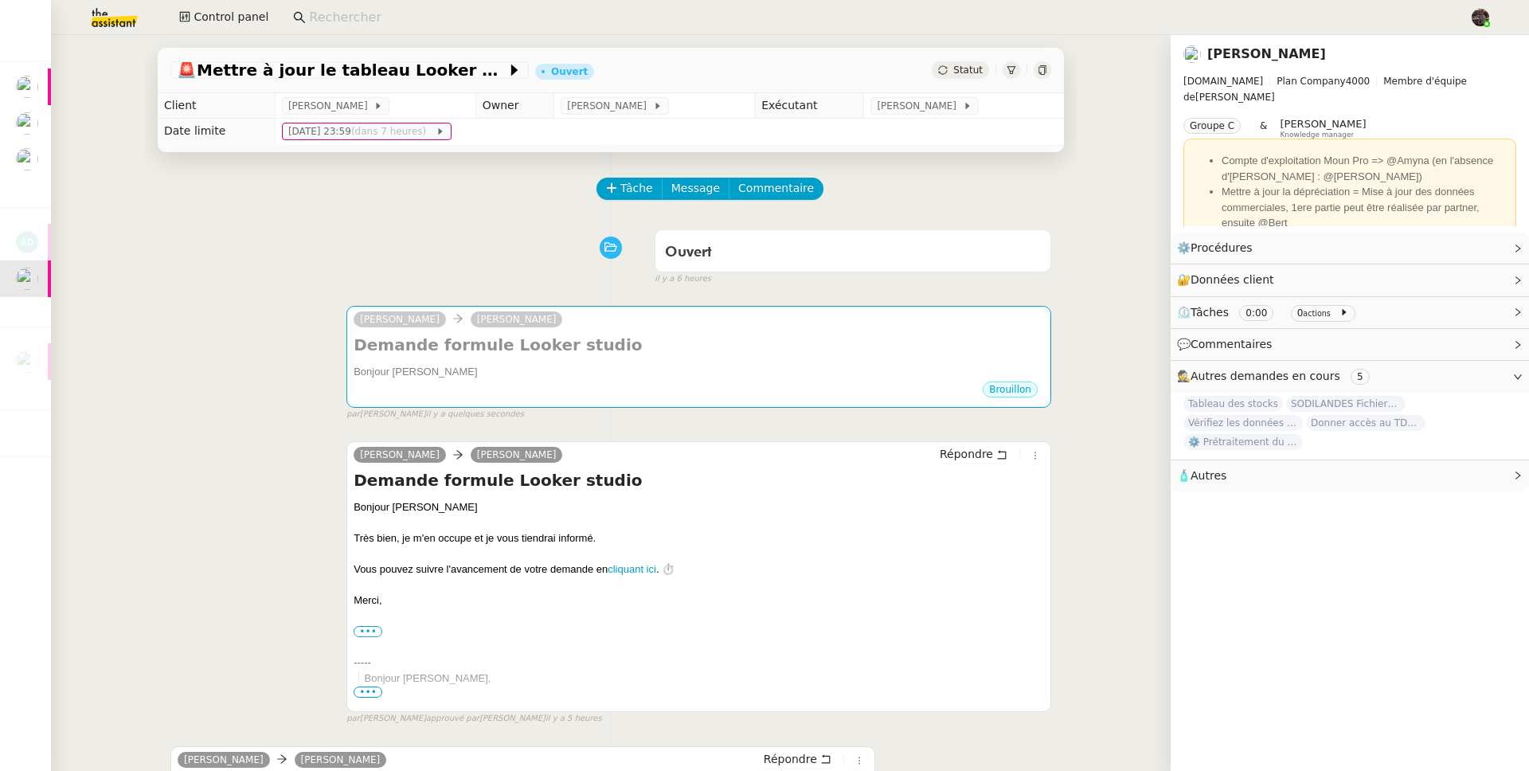
click at [893, 127] on td "jeu. 25 sept. 2025 23:59 (dans 7 heures)" at bounding box center [669, 131] width 789 height 25
click at [914, 94] on td "[PERSON_NAME]" at bounding box center [964, 105] width 200 height 25
click at [913, 112] on span "[PERSON_NAME]" at bounding box center [919, 106] width 85 height 16
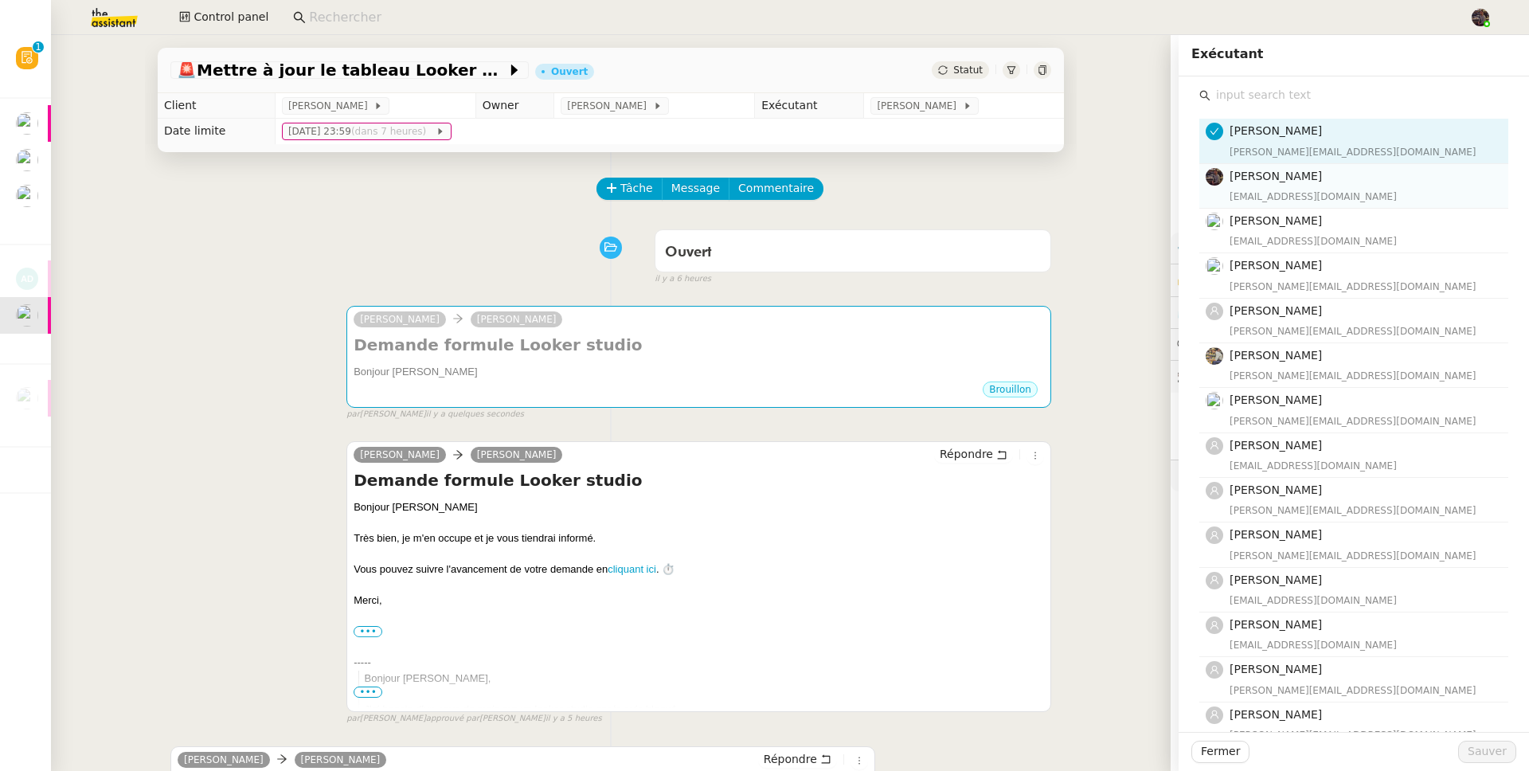
click at [1231, 176] on span "[PERSON_NAME]" at bounding box center [1275, 176] width 92 height 13
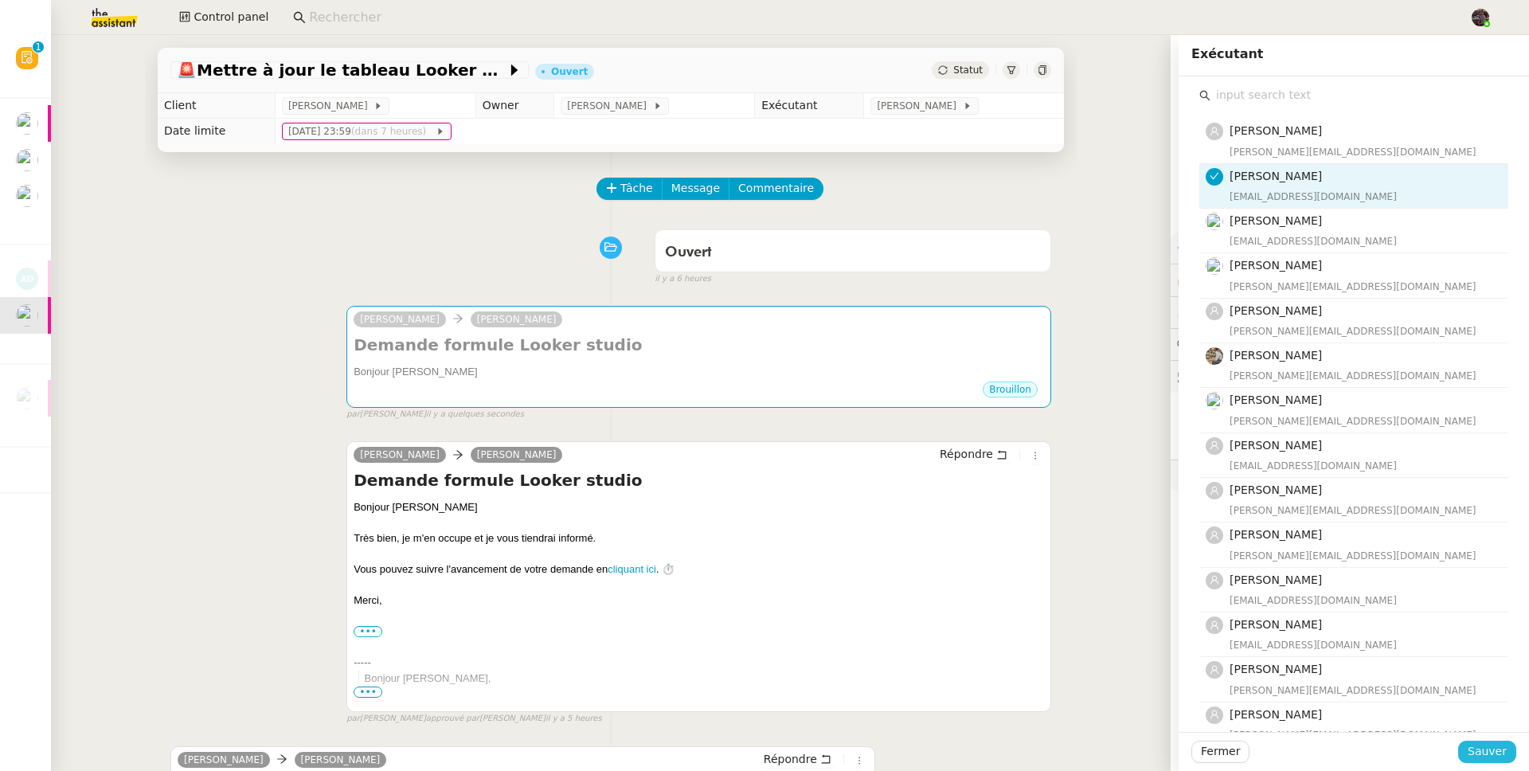
click at [1468, 756] on span "Sauver" at bounding box center [1487, 751] width 39 height 18
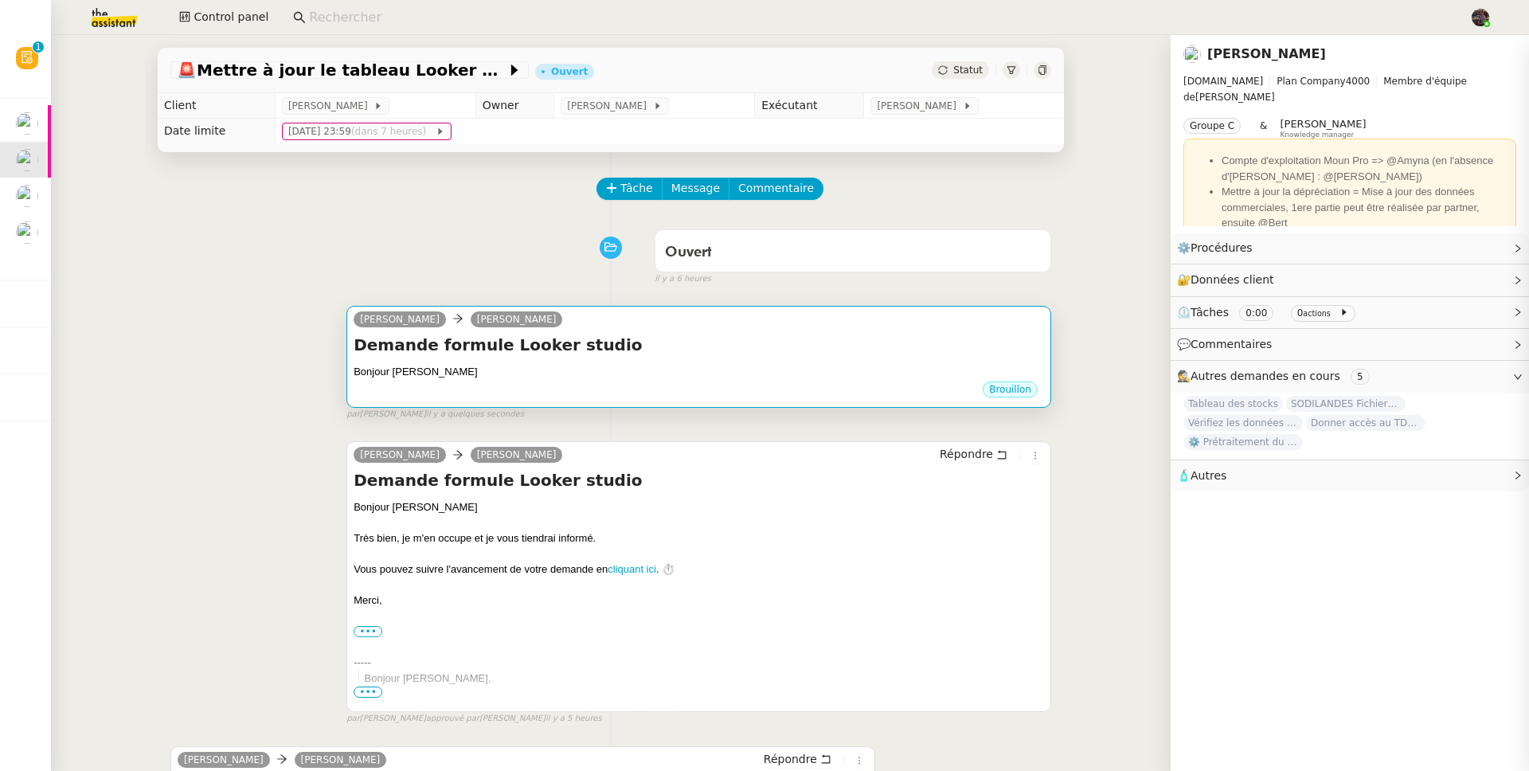
click at [584, 373] on div "Bonjour [PERSON_NAME]" at bounding box center [699, 372] width 690 height 16
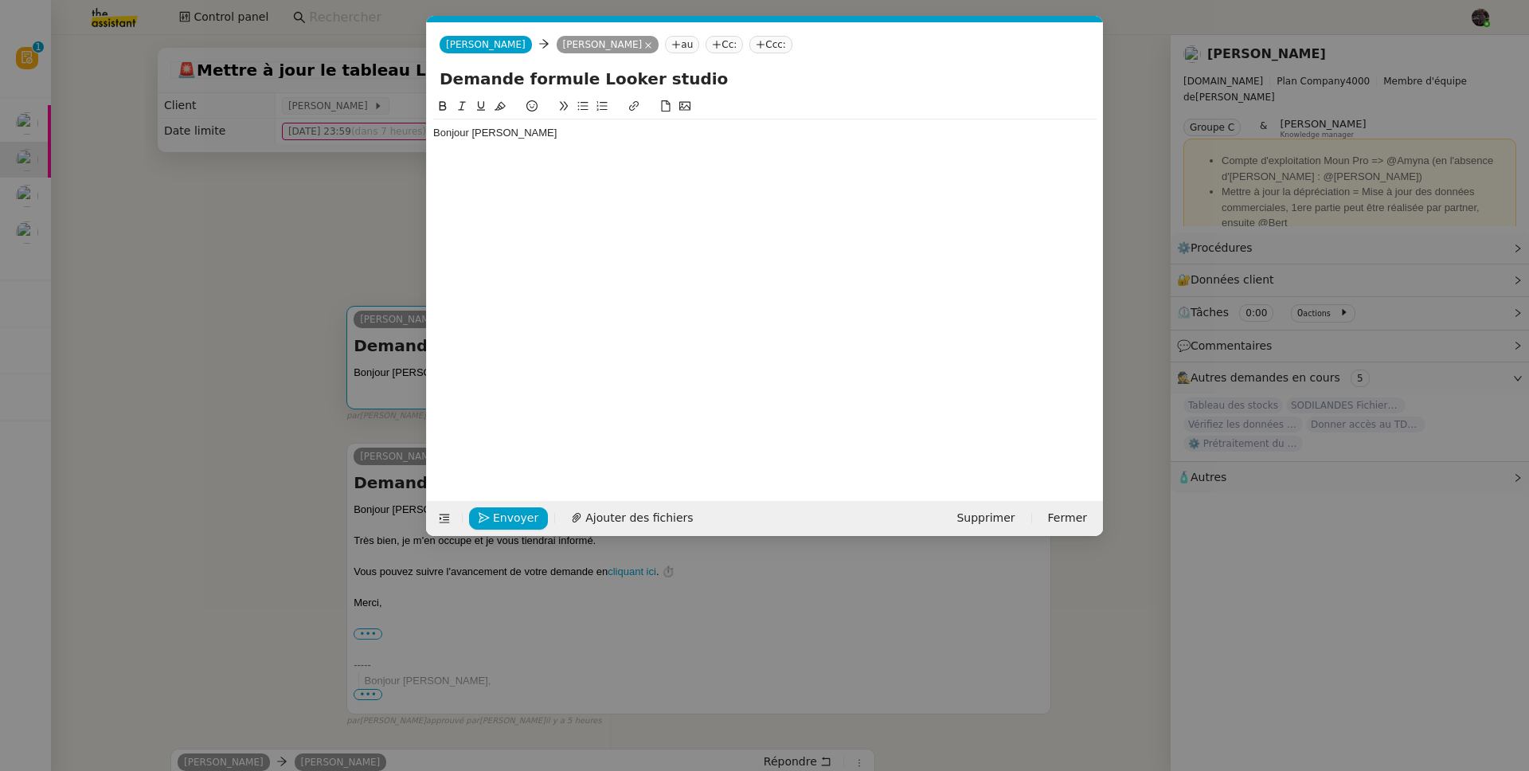
scroll to position [0, 33]
click at [596, 227] on div "Bonjour [PERSON_NAME]" at bounding box center [764, 286] width 663 height 379
drag, startPoint x: 553, startPoint y: 163, endPoint x: 545, endPoint y: 147, distance: 17.8
click at [551, 162] on div "Bonjour [PERSON_NAME]" at bounding box center [764, 286] width 663 height 379
click at [539, 139] on div "Bonjour [PERSON_NAME]" at bounding box center [764, 133] width 663 height 14
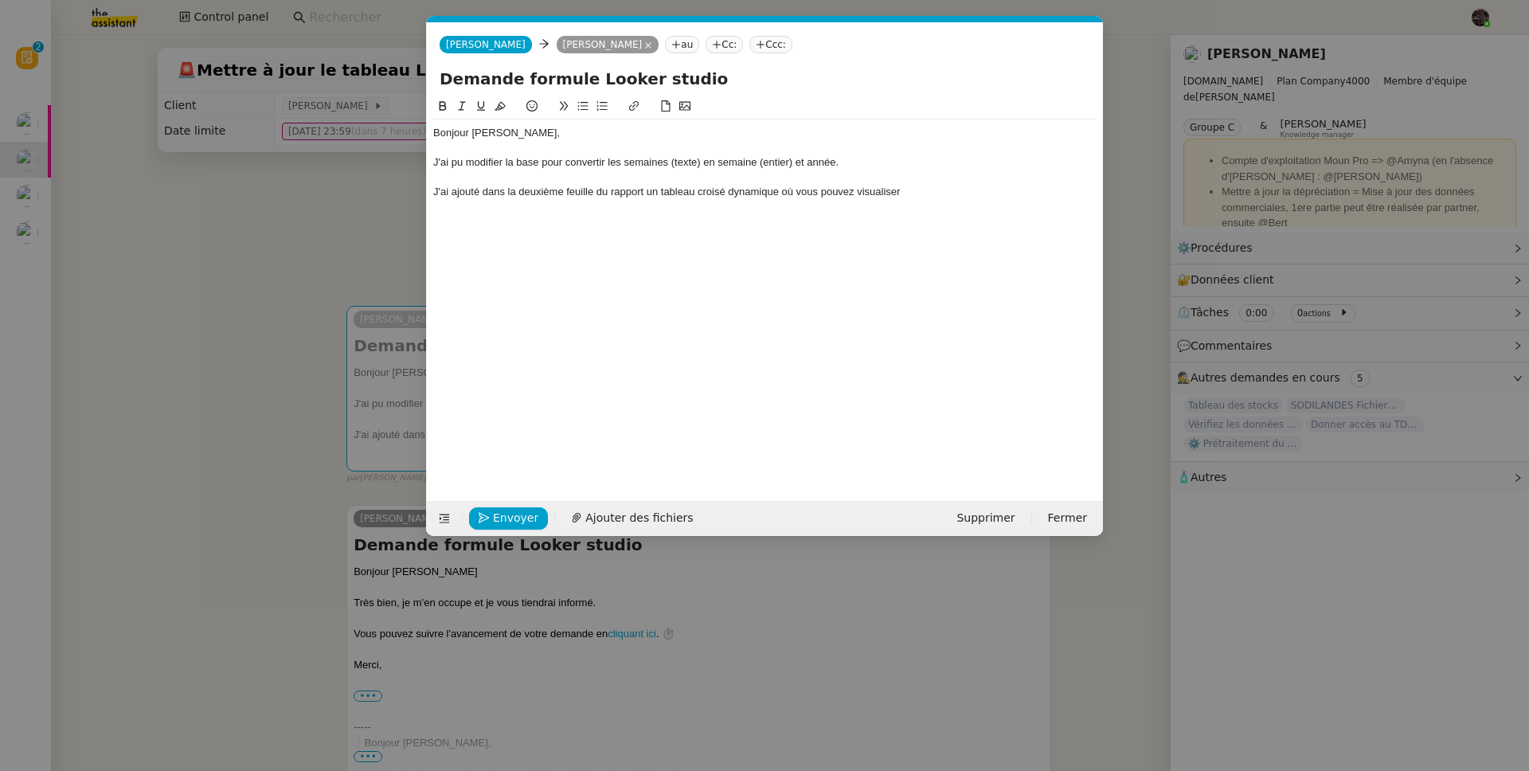
click at [248, 245] on nz-modal-container "Service TA - VOYAGE - PROPOSITION GLOBALE A utiliser dans le cadre de propositi…" at bounding box center [764, 385] width 1529 height 771
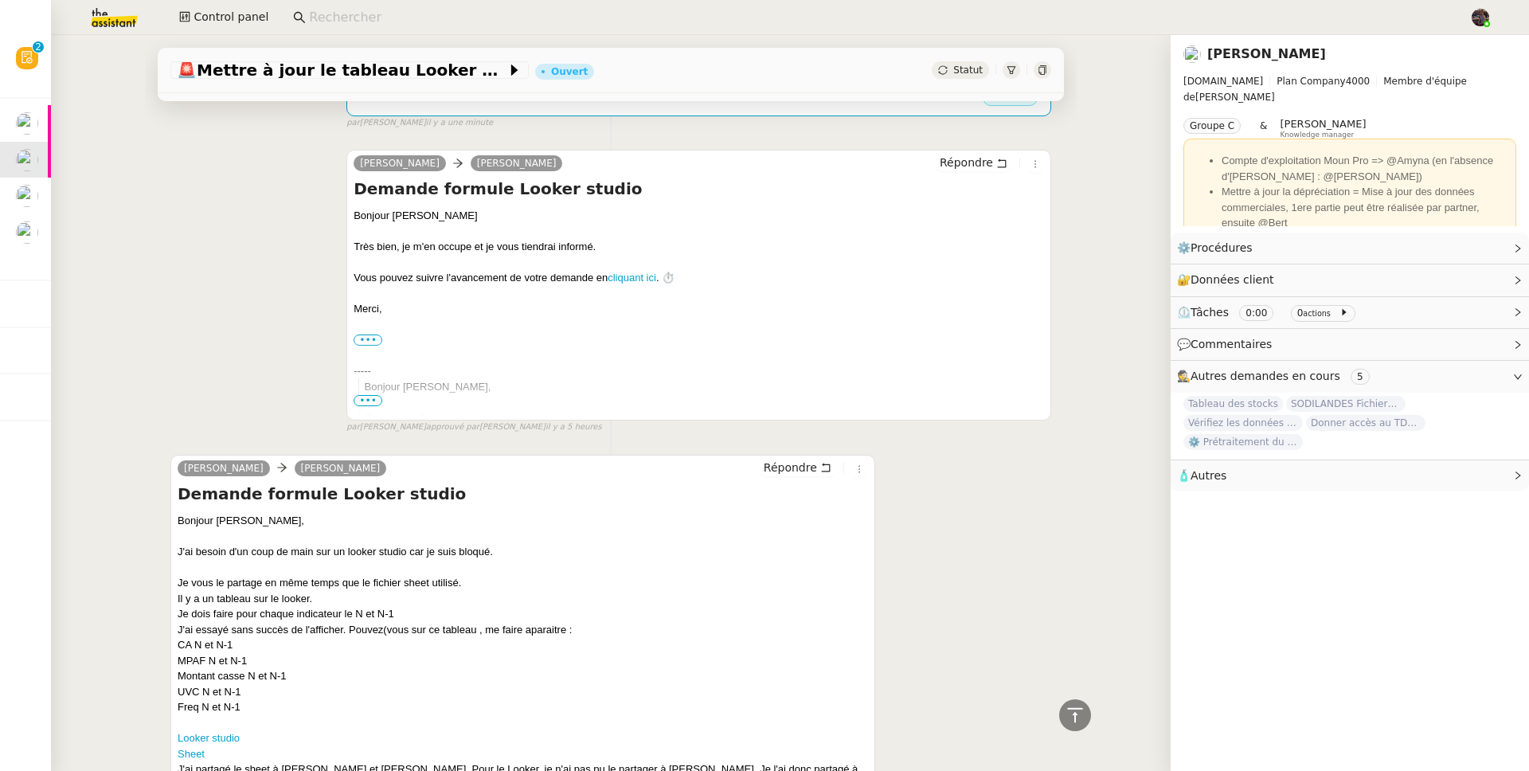
scroll to position [546, 0]
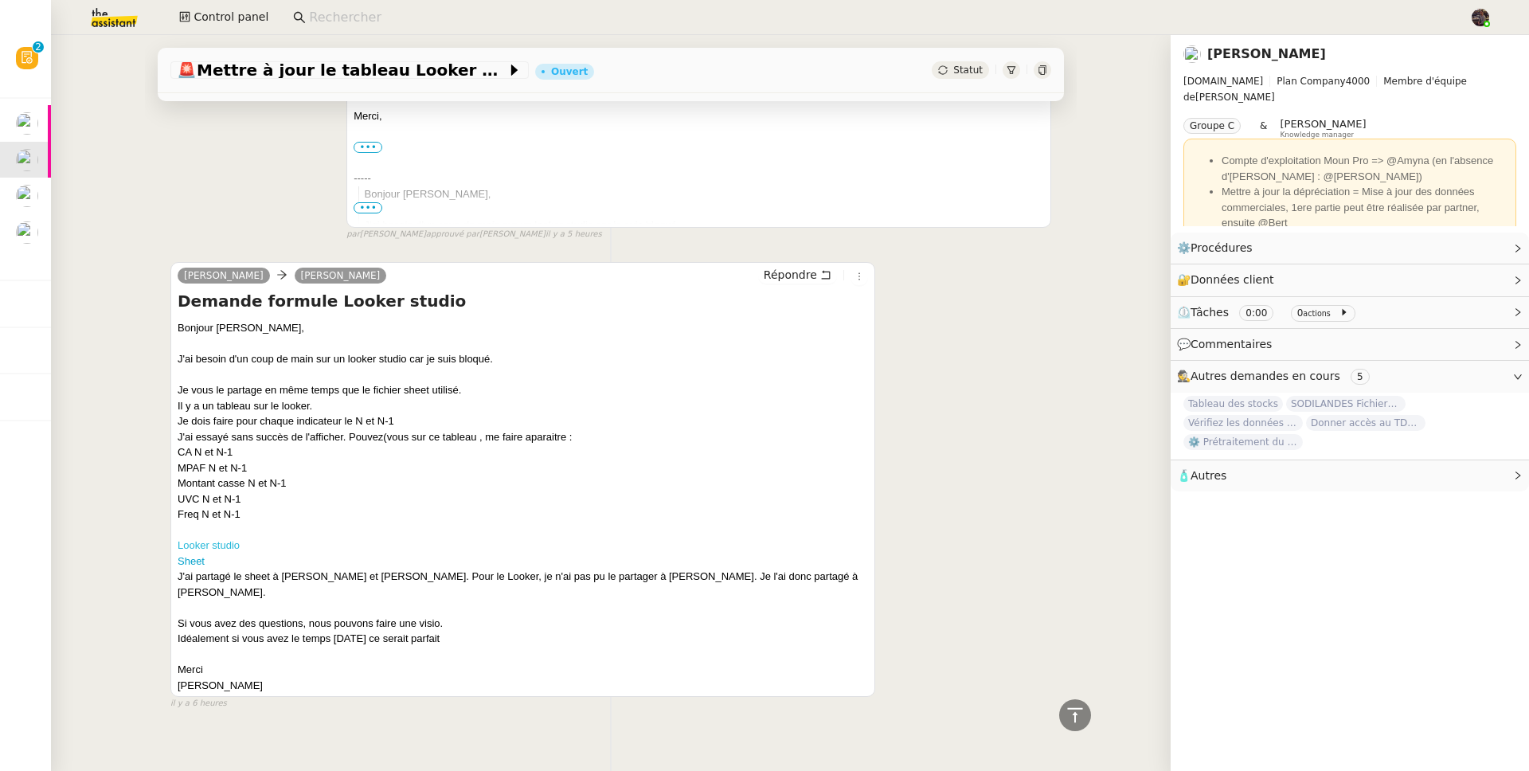
click at [219, 549] on link "Looker studio" at bounding box center [209, 545] width 62 height 12
drag, startPoint x: 285, startPoint y: 526, endPoint x: 153, endPoint y: 460, distance: 147.8
click at [153, 460] on div "Tâche Message Commentaire Veuillez patienter une erreur s'est produite 👌👌👌 mess…" at bounding box center [611, 171] width 932 height 1130
copy div "CA N et N-1 MPAF N et N-1 Montant casse N et N-1 UVC N et N-1 Freq N et N-1"
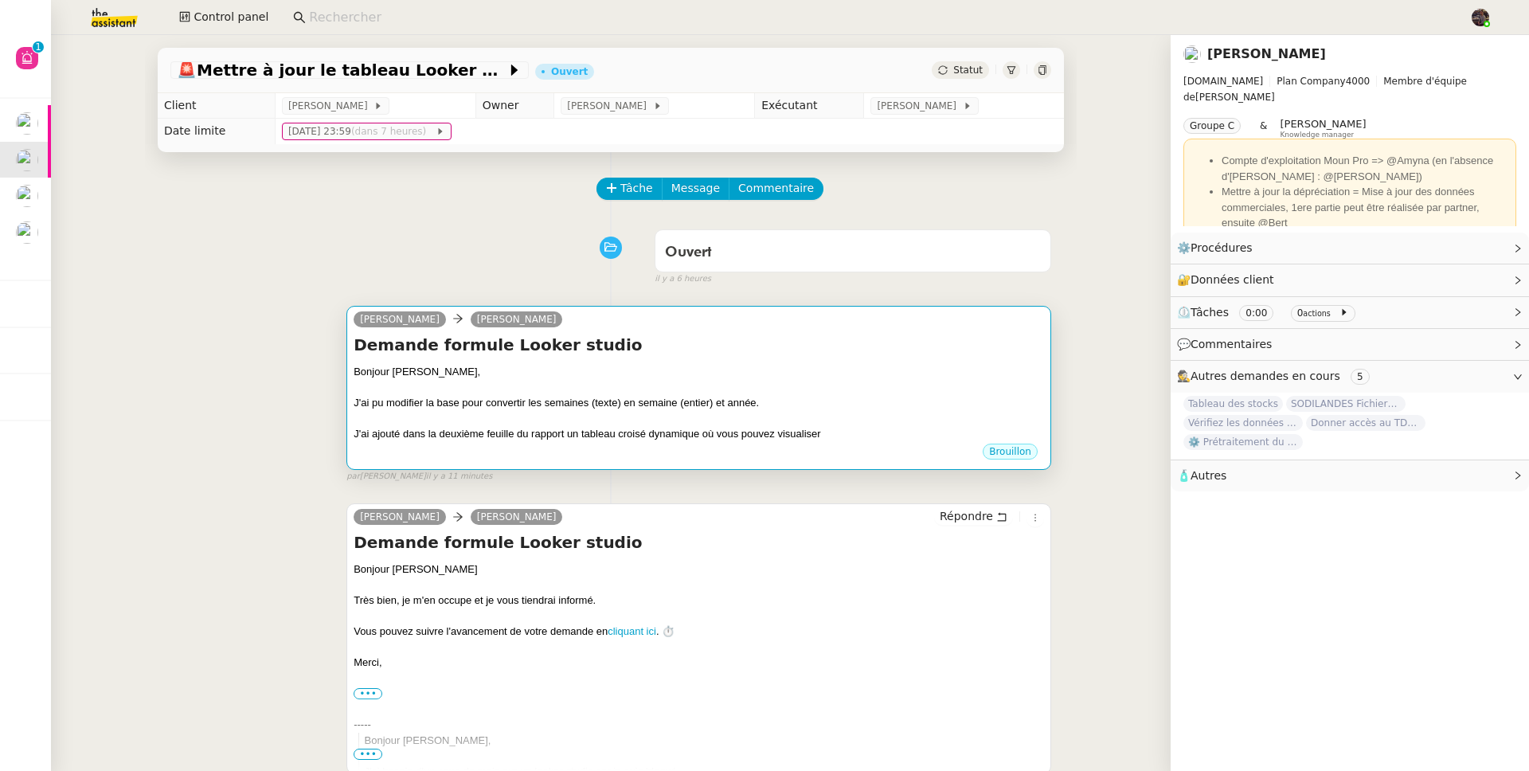
click at [772, 358] on div "Demande formule Looker studio Bonjour Guillaume, J'ai pu modifier la base pour …" at bounding box center [699, 388] width 690 height 108
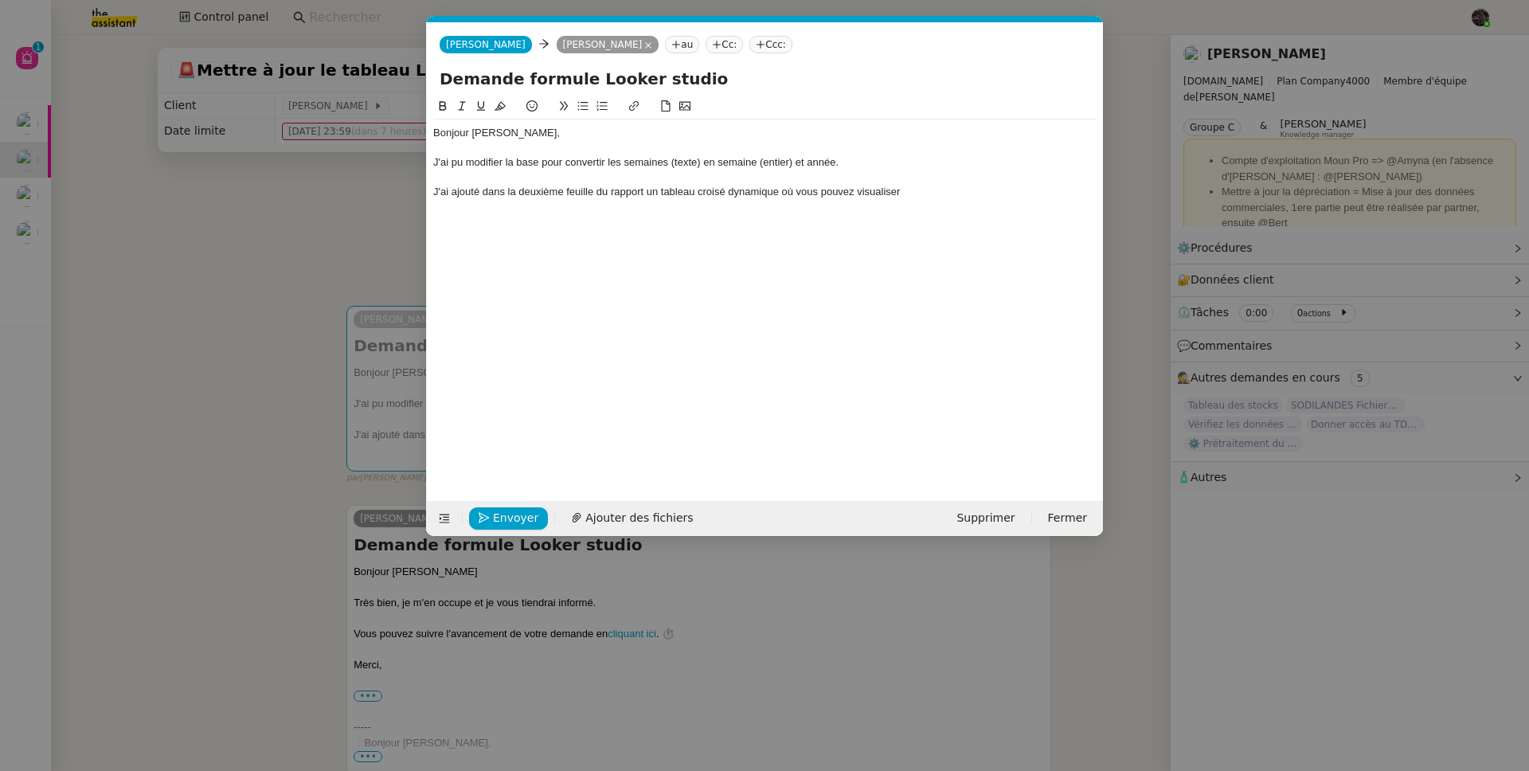
scroll to position [0, 33]
click at [915, 202] on div "Bonjour Guillaume, J'ai pu modifier la base pour convertir les semaines (texte)…" at bounding box center [764, 162] width 663 height 86
click at [674, 192] on div "J'ai ajouté dans la deuxième feuille du rapport un tableau croisé dynamique où …" at bounding box center [764, 192] width 663 height 14
drag, startPoint x: 674, startPoint y: 192, endPoint x: 903, endPoint y: 188, distance: 229.4
click at [903, 188] on div "J'ai ajouté dans la deuxième feuille du rapport un tableau croisé dynamique où …" at bounding box center [764, 192] width 663 height 14
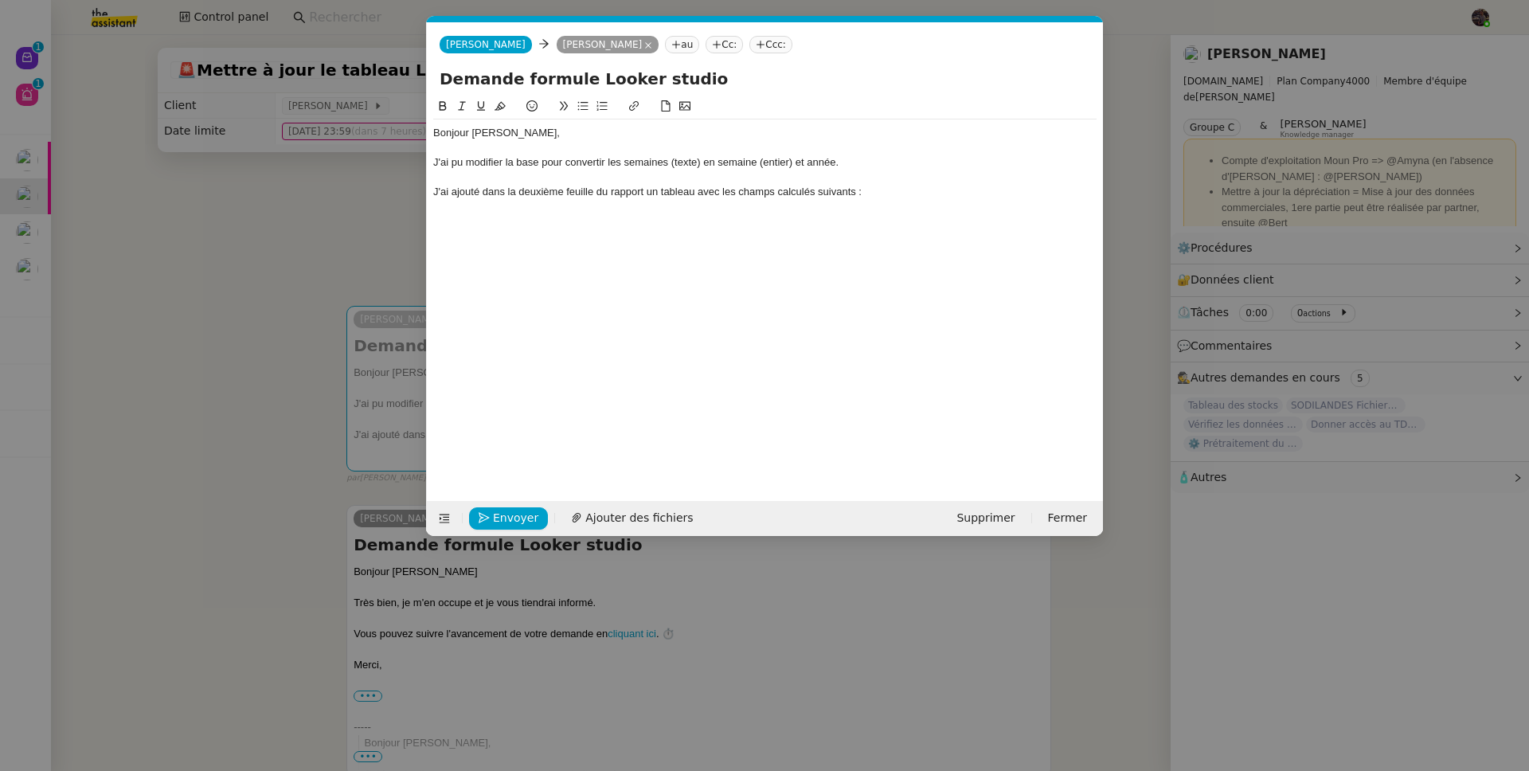
scroll to position [0, 0]
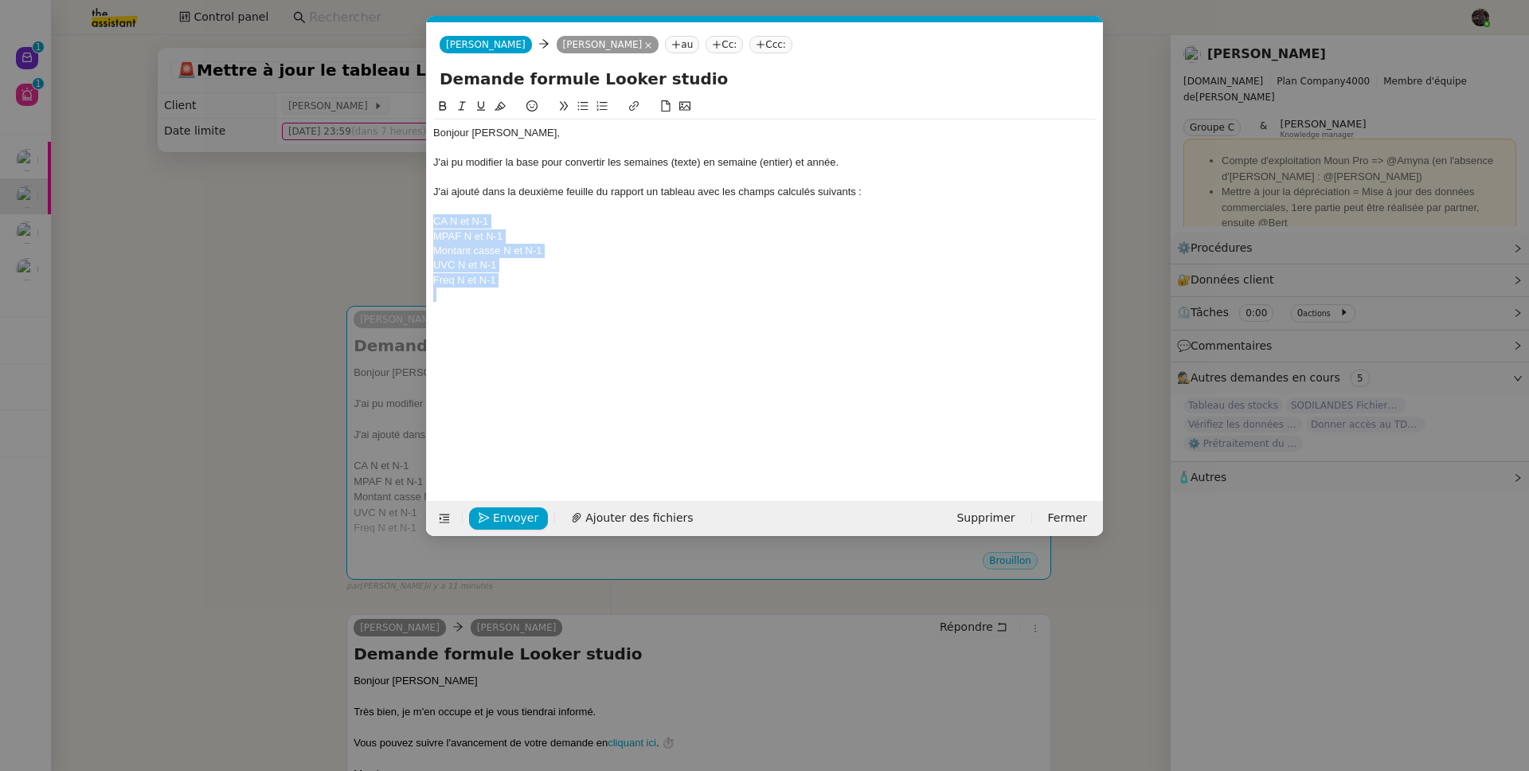
drag, startPoint x: 524, startPoint y: 290, endPoint x: 430, endPoint y: 216, distance: 119.6
click at [424, 223] on nz-modal-container "Service TA - VOYAGE - PROPOSITION GLOBALE A utiliser dans le cadre de propositi…" at bounding box center [764, 385] width 1529 height 771
click at [588, 106] on icon at bounding box center [582, 105] width 11 height 11
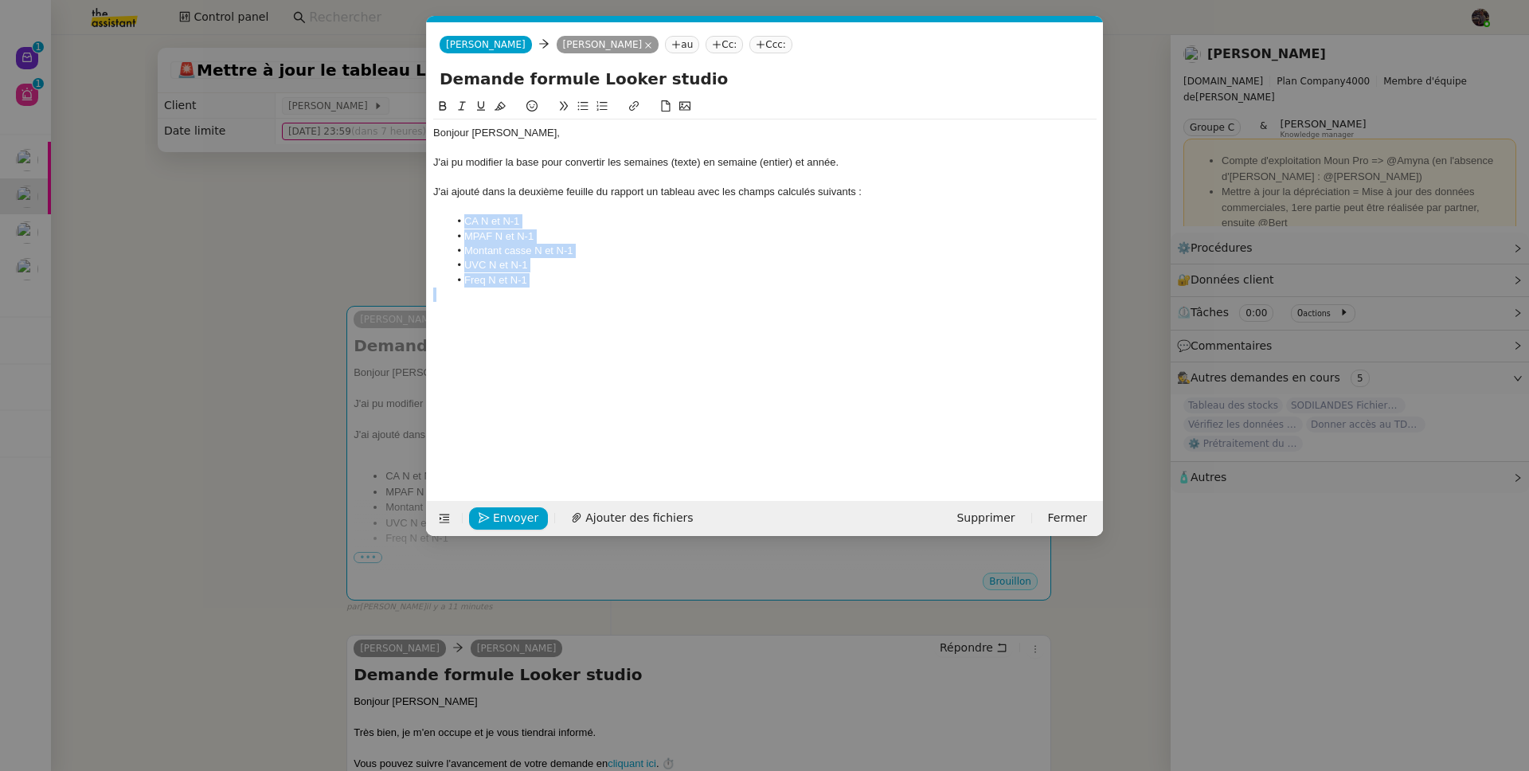
click at [733, 253] on li "Montant casse N et N-1" at bounding box center [773, 251] width 648 height 14
click at [726, 285] on li "Freq N et N-1" at bounding box center [773, 280] width 648 height 14
click at [503, 518] on span "Envoyer" at bounding box center [515, 518] width 45 height 18
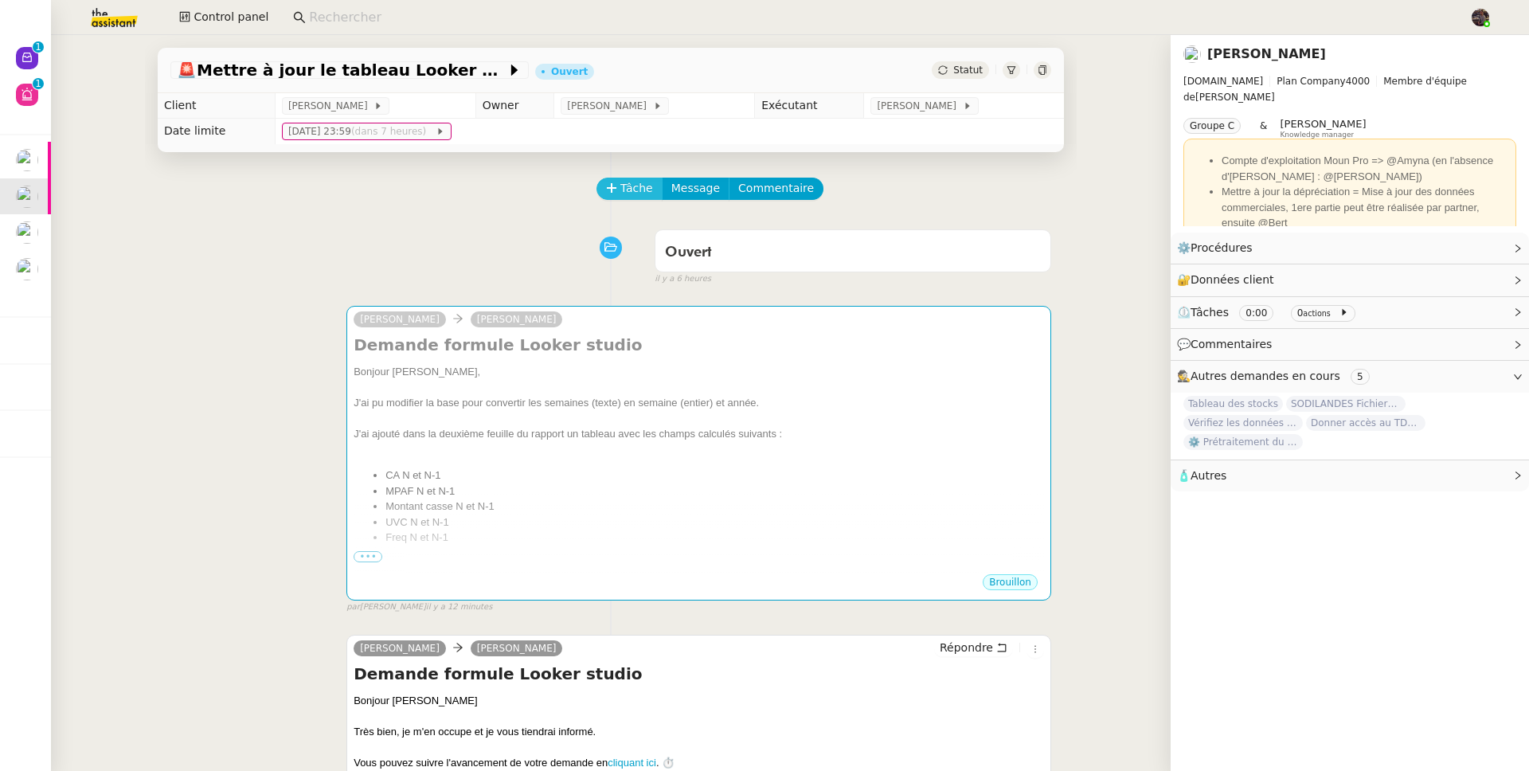
click at [623, 194] on span "Tâche" at bounding box center [636, 188] width 33 height 18
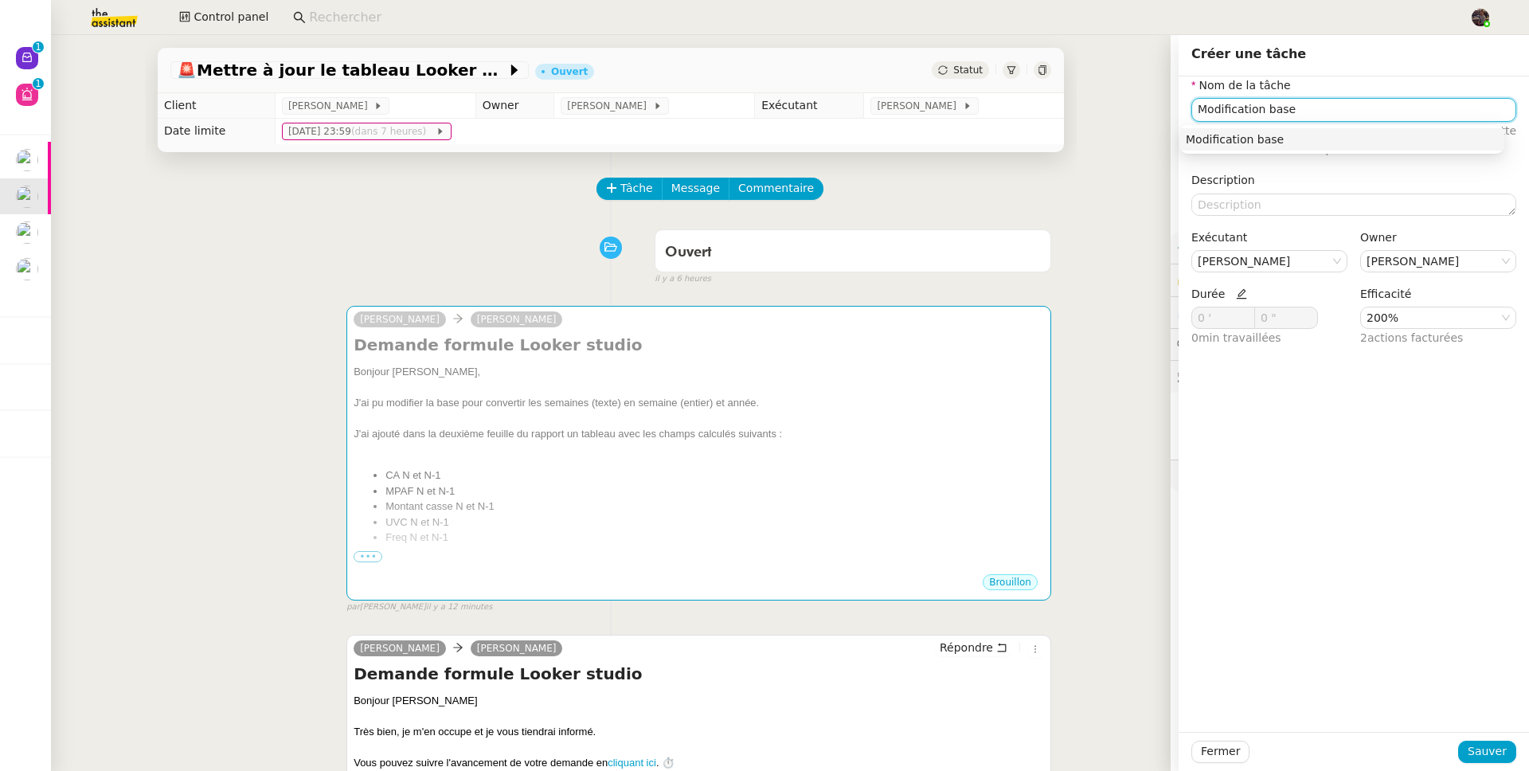
type input "Modification base"
click at [1233, 293] on nz-form-item "Durée 0 ' 0 " 0 min travaillées" at bounding box center [1269, 316] width 156 height 63
click at [1236, 292] on icon at bounding box center [1241, 293] width 11 height 11
drag, startPoint x: 1213, startPoint y: 315, endPoint x: 1179, endPoint y: 322, distance: 34.2
click at [1191, 314] on nz-input-number "0 '" at bounding box center [1223, 318] width 64 height 22
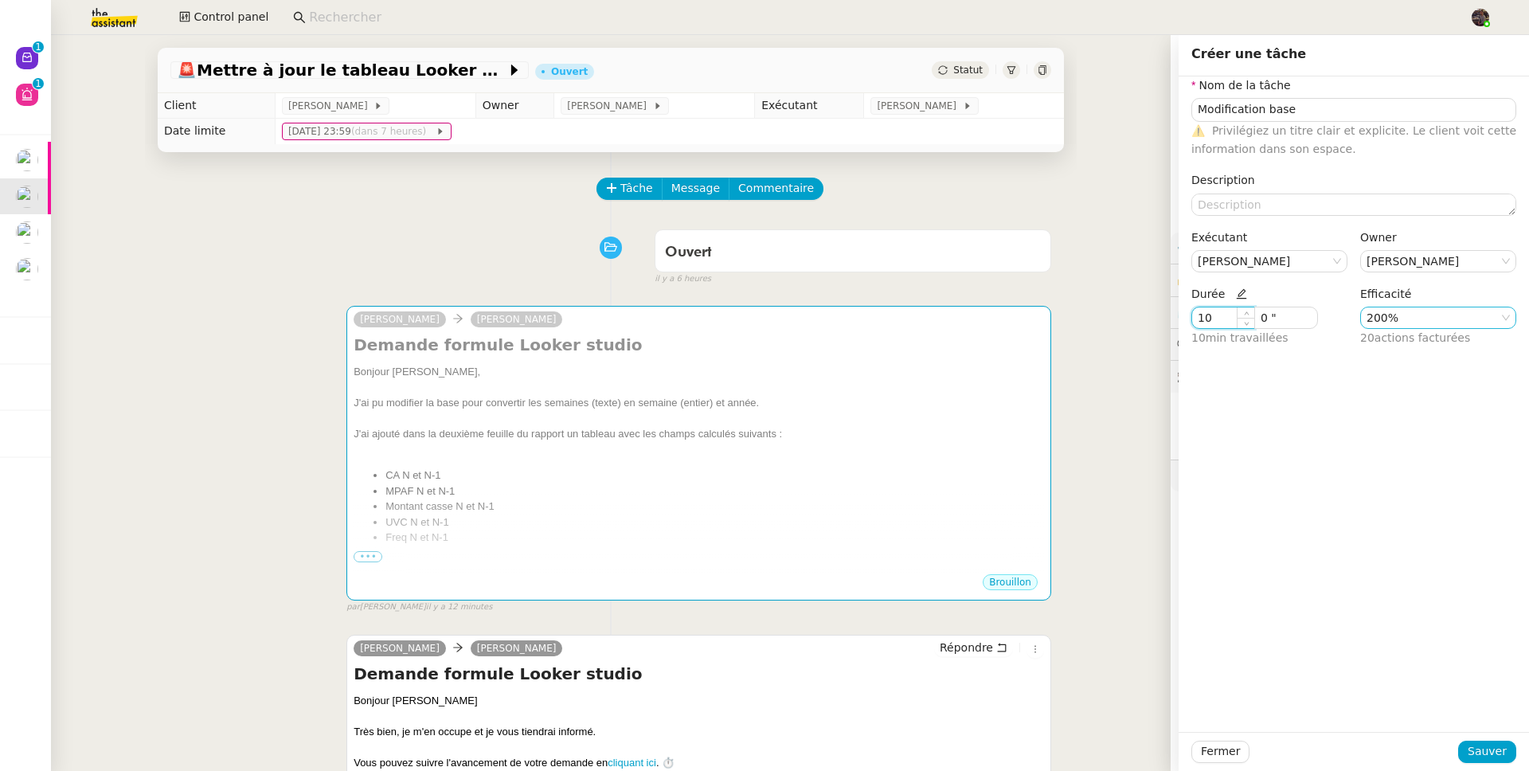
type input "10 '"
click at [1378, 317] on nz-select-item "200%" at bounding box center [1437, 317] width 143 height 21
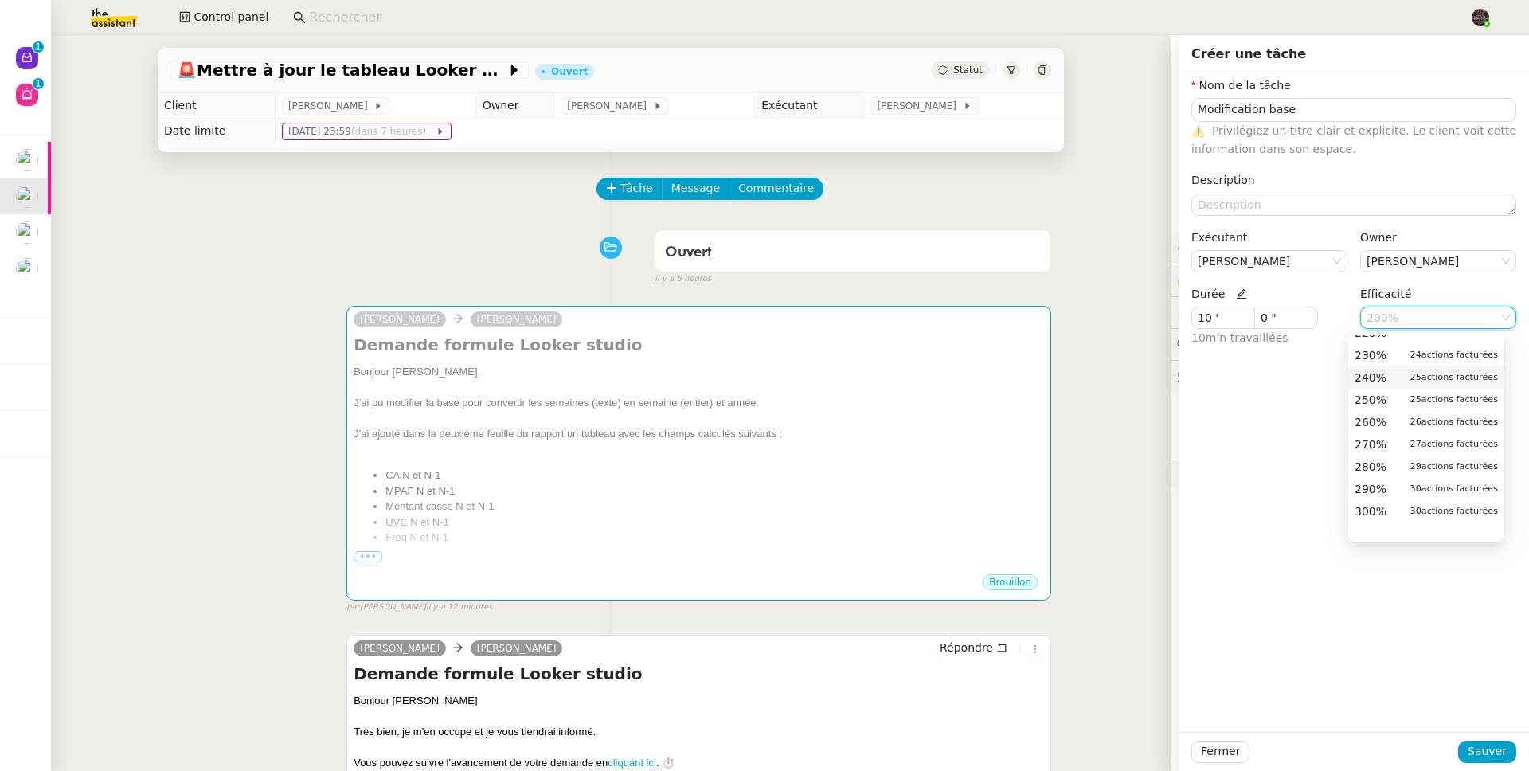
scroll to position [586, 0]
click at [1385, 472] on span "300%" at bounding box center [1371, 467] width 32 height 14
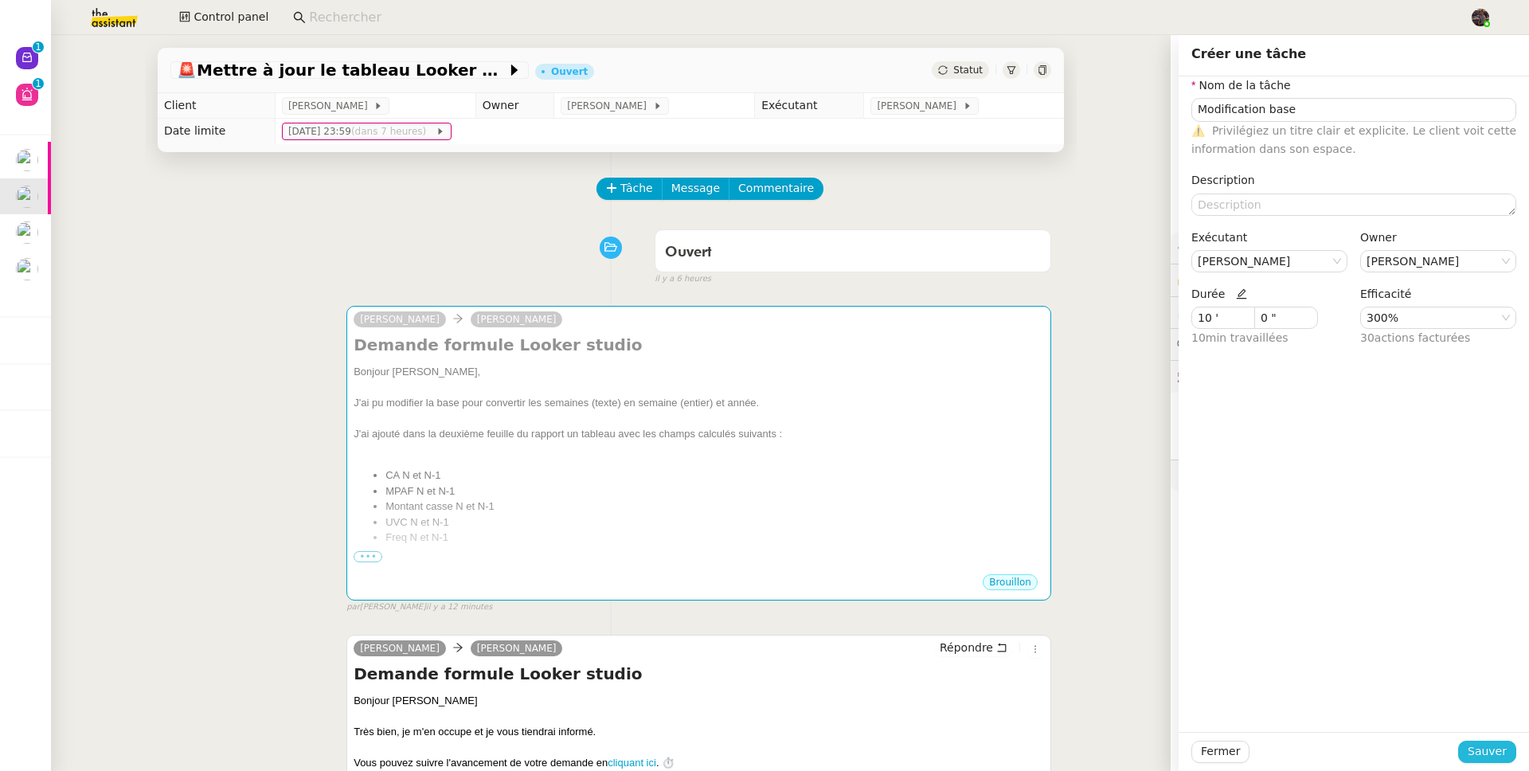
click at [1497, 752] on button "Sauver" at bounding box center [1487, 752] width 58 height 22
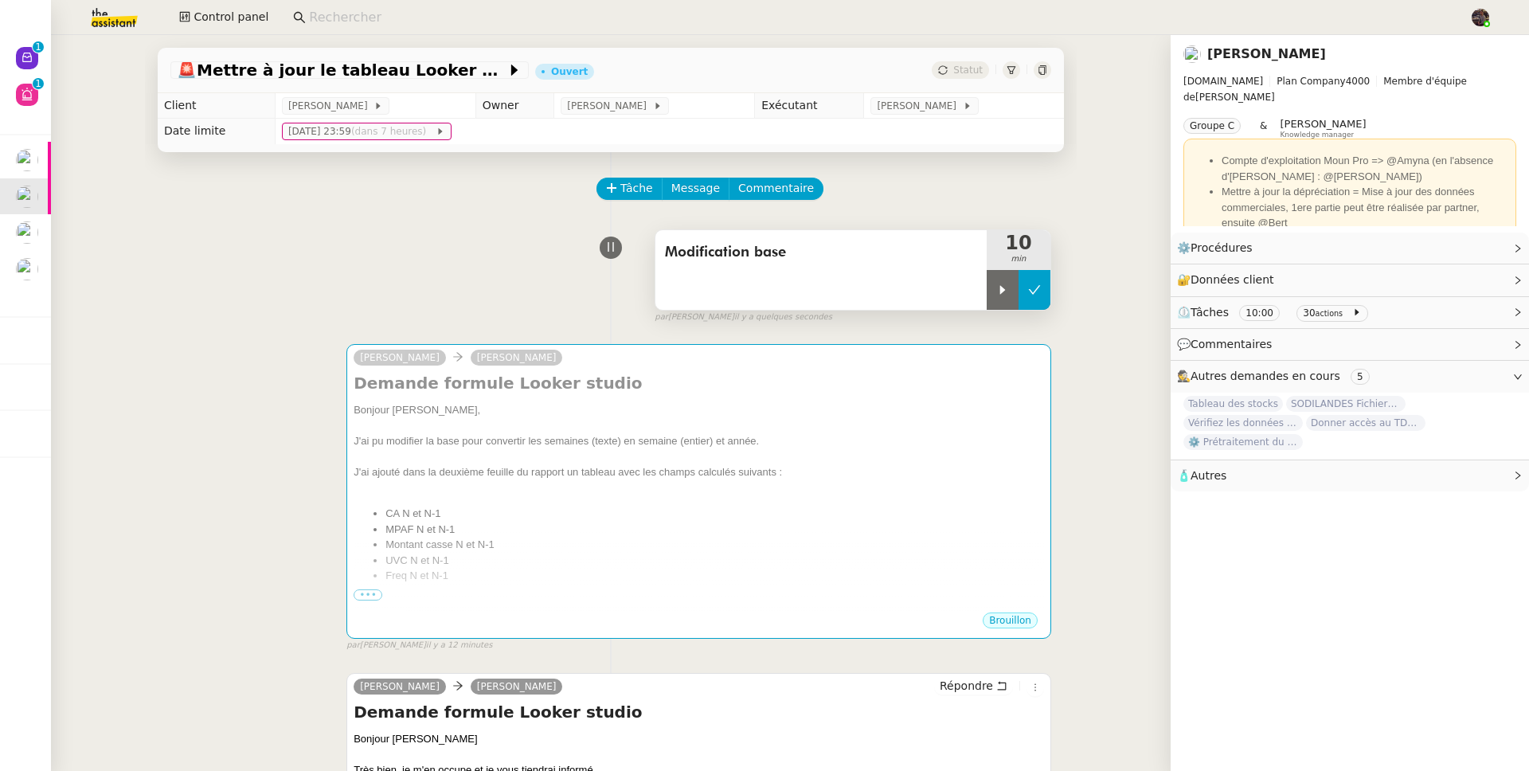
click at [1018, 299] on button at bounding box center [1034, 290] width 32 height 40
click at [632, 200] on button "Tâche" at bounding box center [629, 189] width 66 height 22
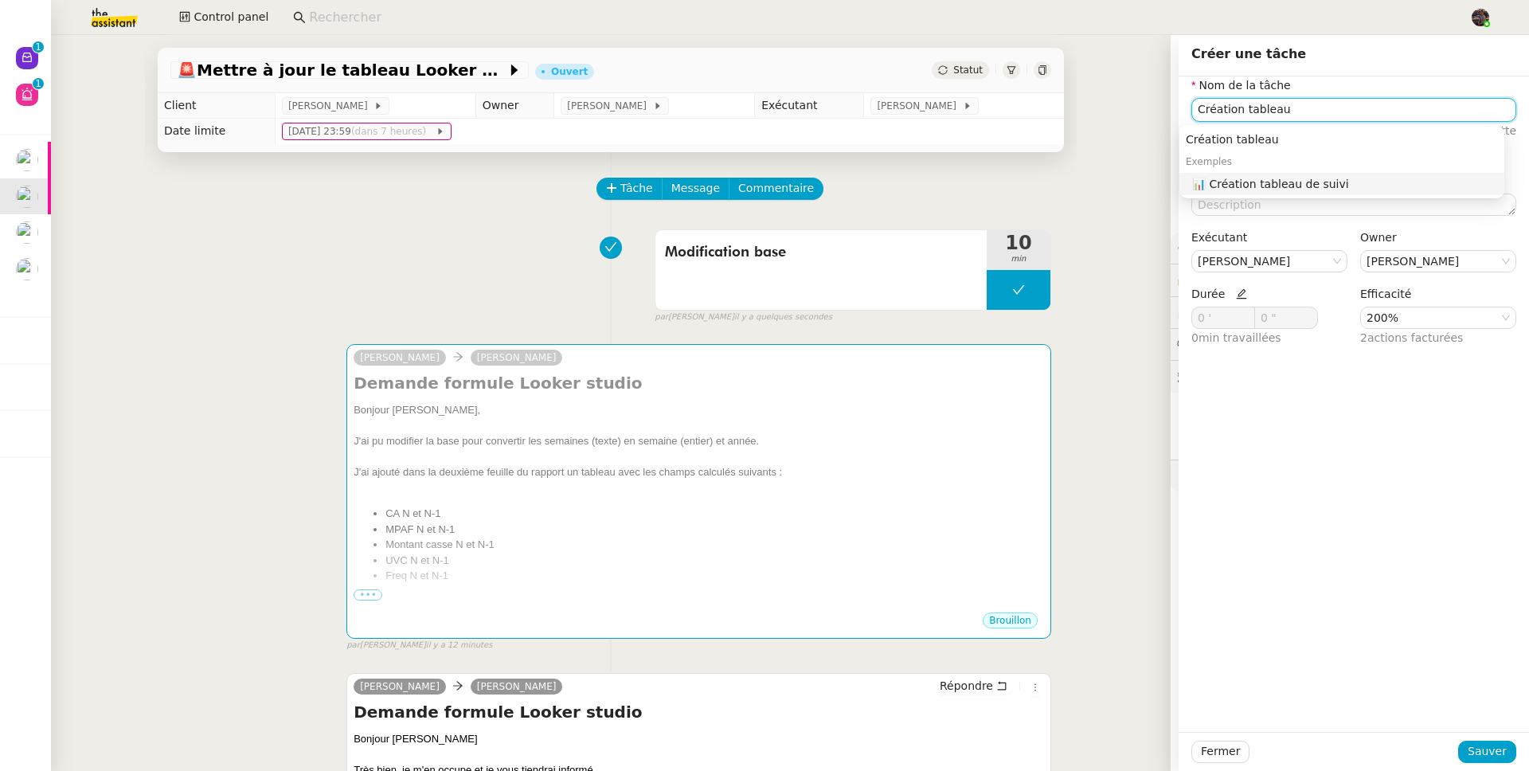
type input "Création tableau"
click at [1236, 293] on icon at bounding box center [1241, 294] width 10 height 10
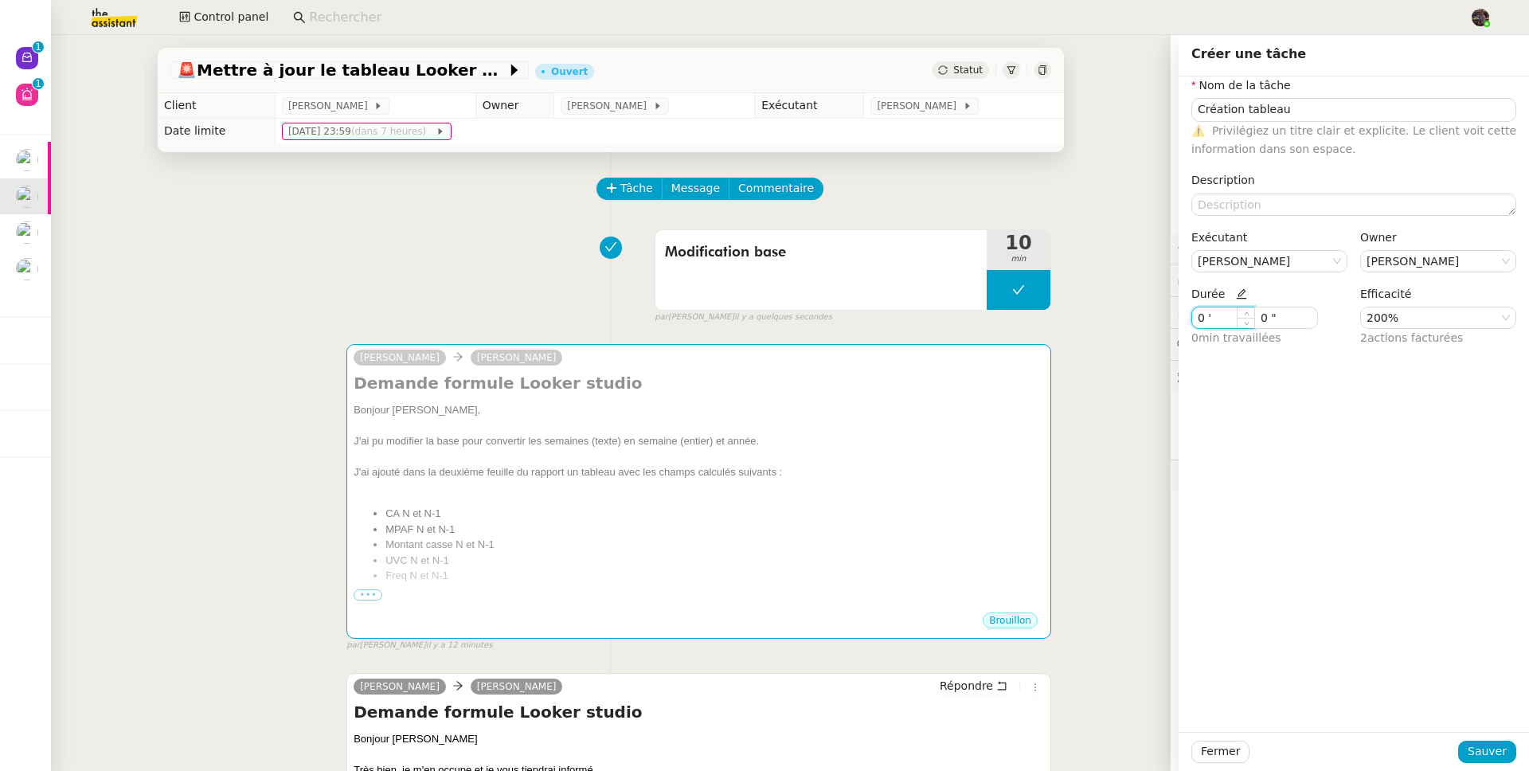
drag, startPoint x: 1216, startPoint y: 323, endPoint x: 1154, endPoint y: 317, distance: 62.4
click at [1154, 317] on app-ticket "🚨 Mettre à jour le tableau Looker Studio Ouvert Statut Client Guillaume Farina …" at bounding box center [790, 403] width 1478 height 736
type input "22 '"
click at [1382, 309] on nz-select-item "200%" at bounding box center [1437, 317] width 143 height 21
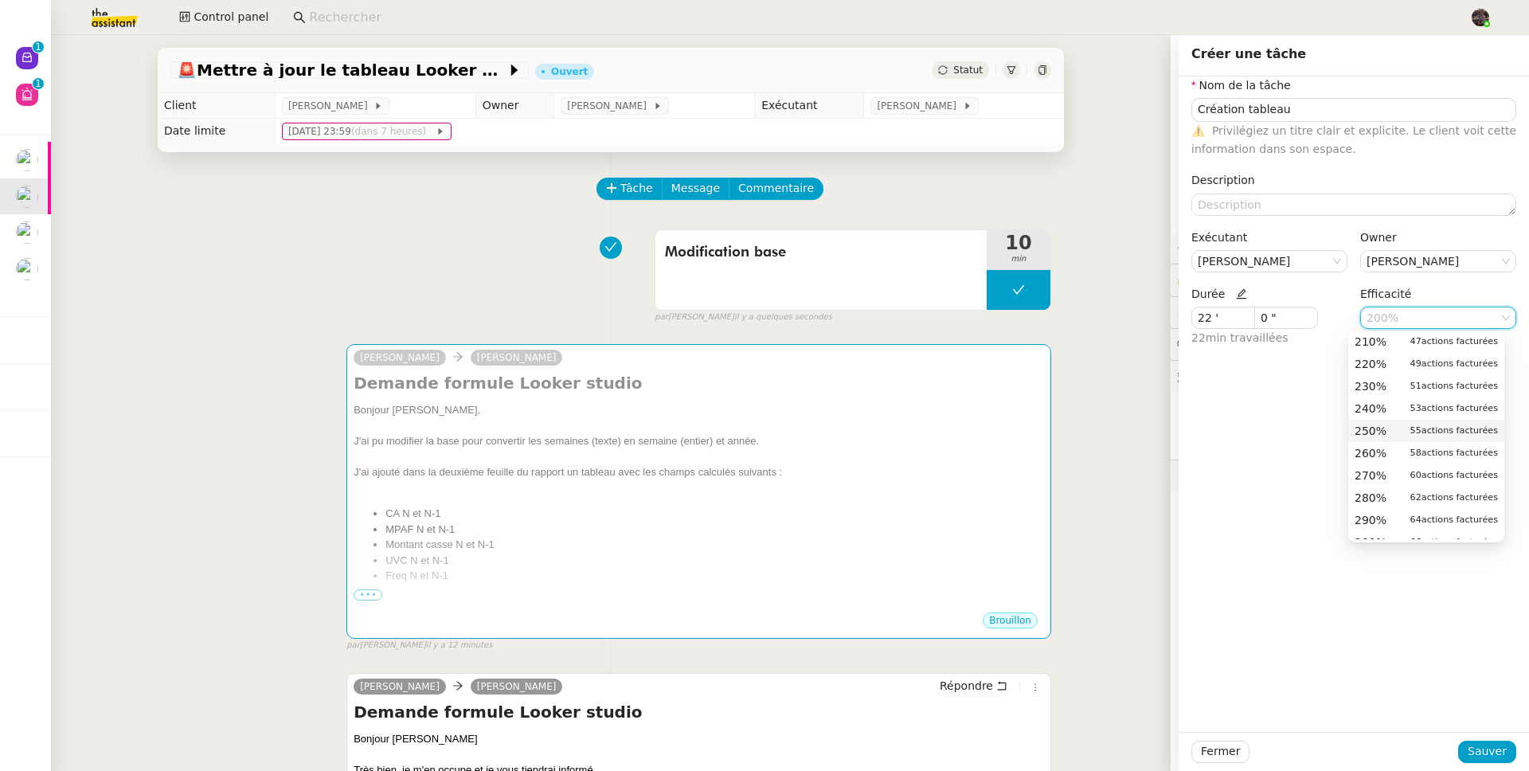
scroll to position [586, 0]
click at [1397, 473] on div "300% 66 actions facturées" at bounding box center [1426, 467] width 143 height 14
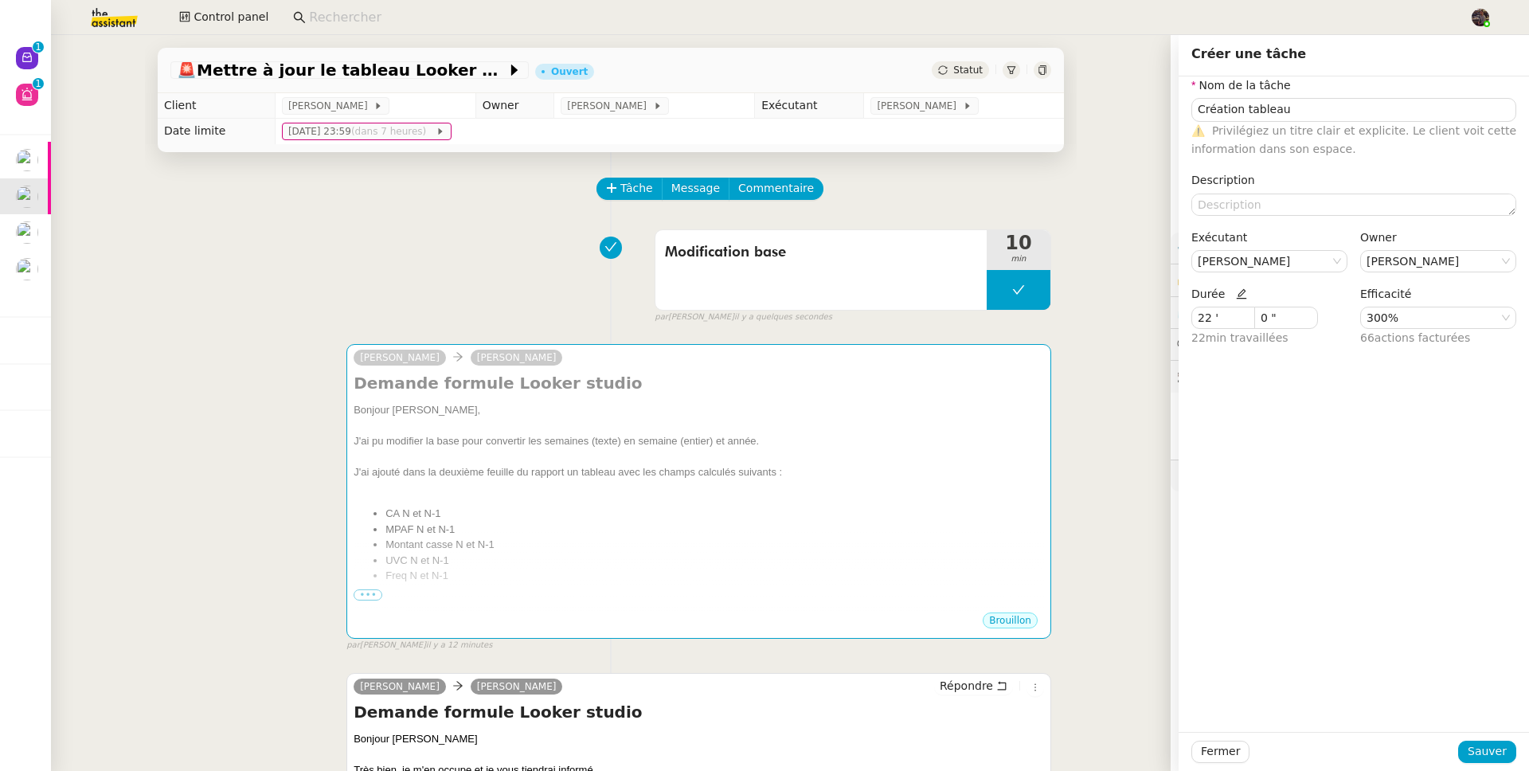
click at [1472, 732] on div "Fermer Sauver" at bounding box center [1354, 751] width 350 height 39
click at [1483, 757] on span "Sauver" at bounding box center [1487, 751] width 39 height 18
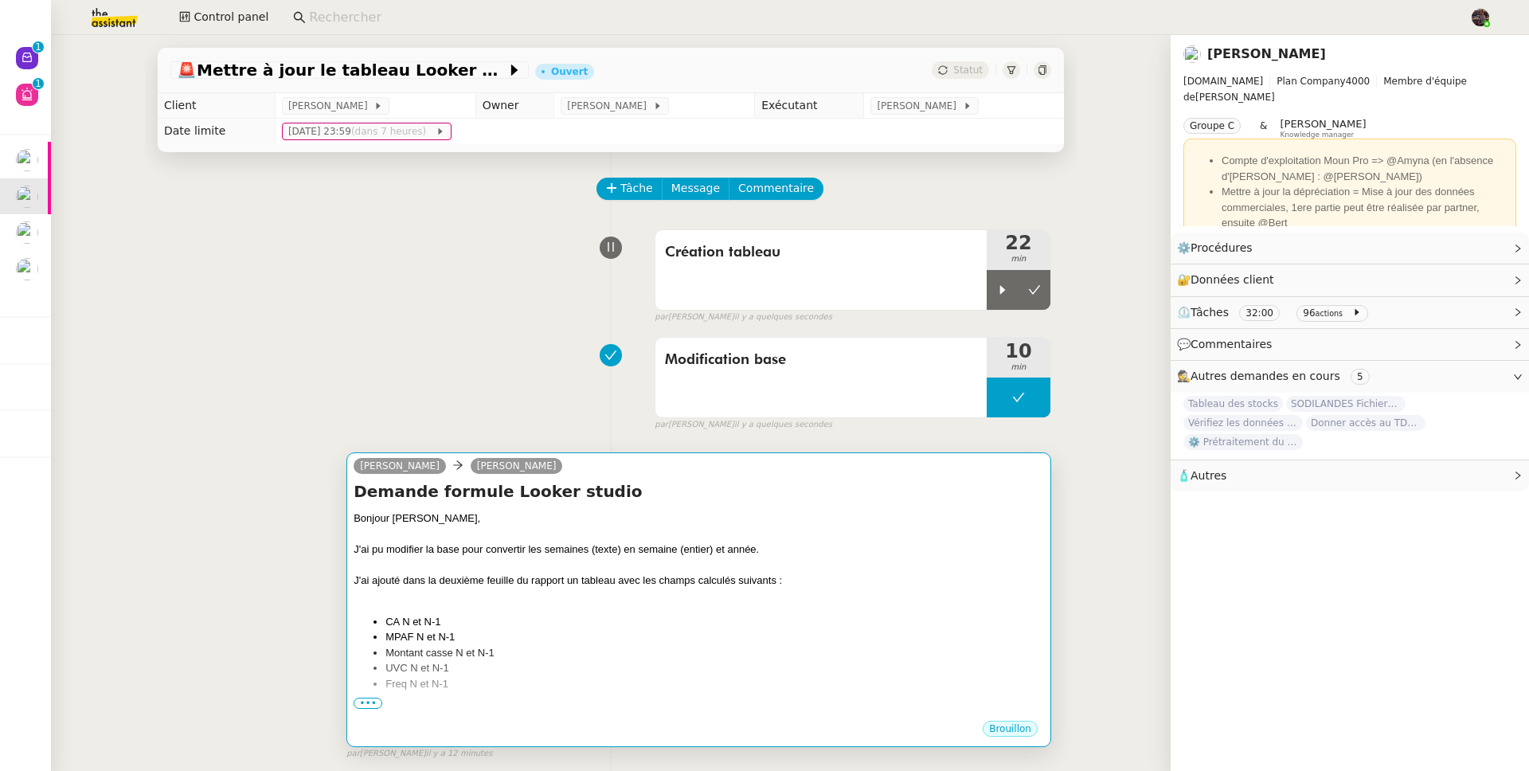
click at [815, 670] on li "UVC N et N-1" at bounding box center [714, 668] width 659 height 16
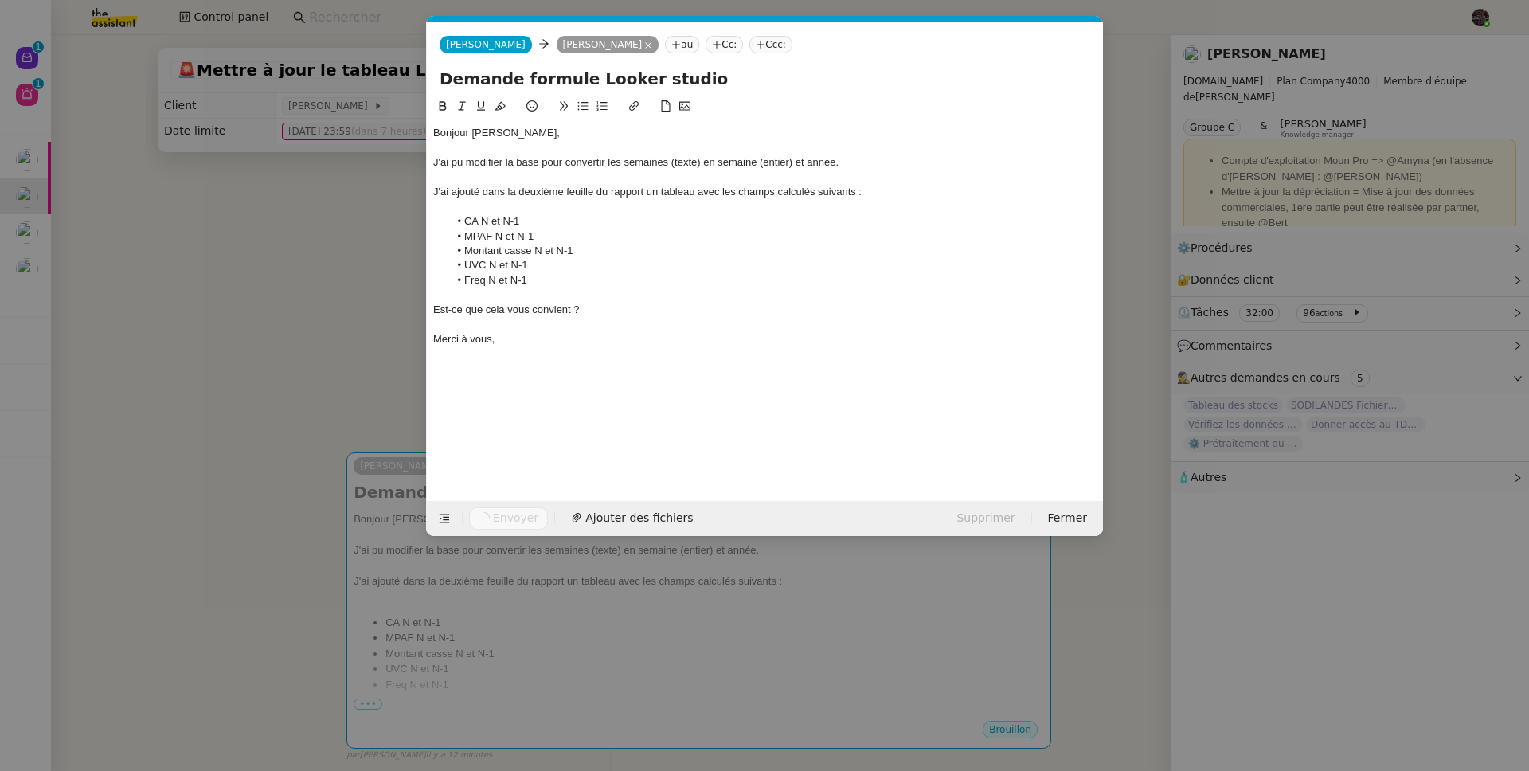
scroll to position [0, 33]
click at [344, 416] on nz-modal-container "Service TA - VOYAGE - PROPOSITION GLOBALE A utiliser dans le cadre de propositi…" at bounding box center [764, 385] width 1529 height 771
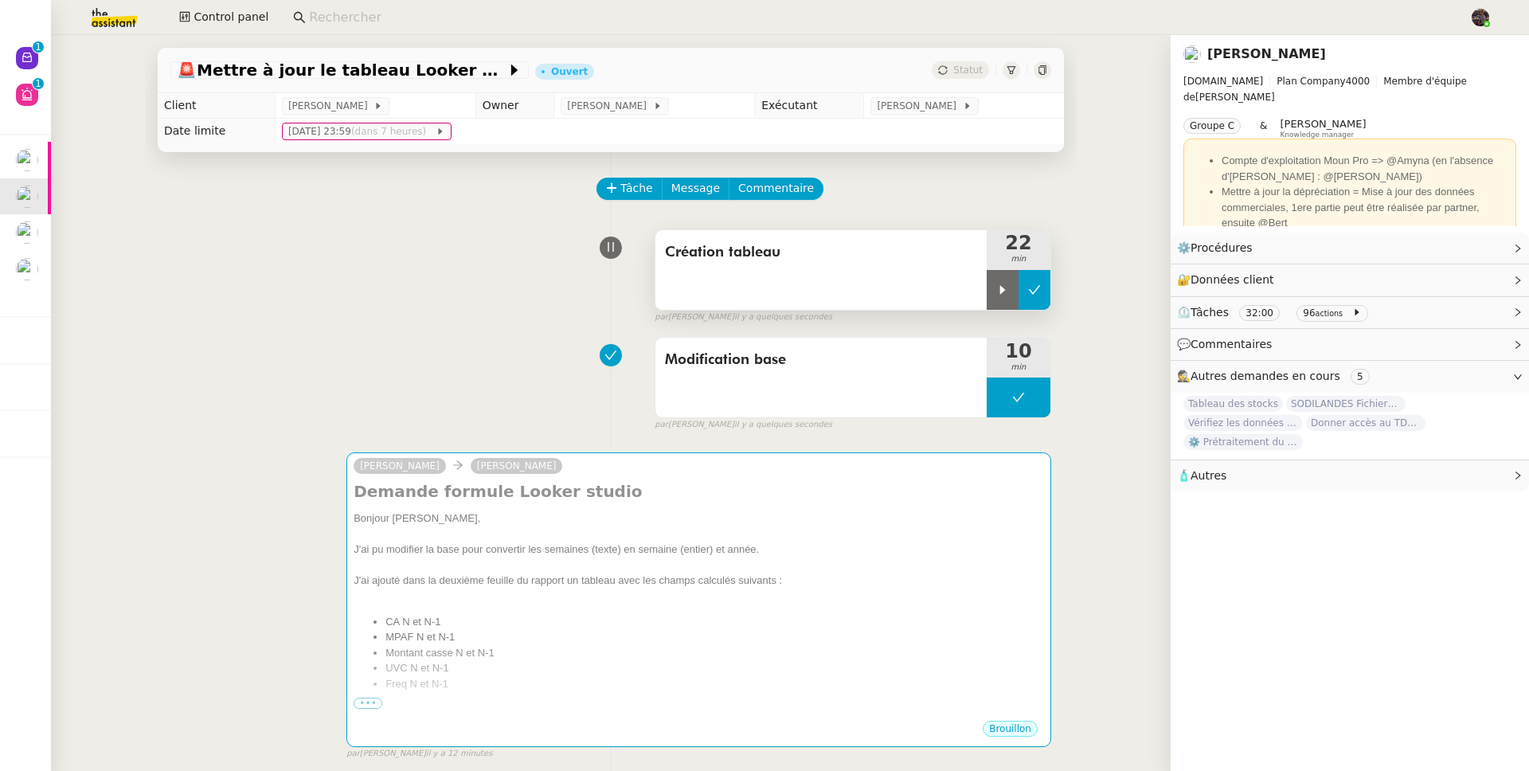
click at [1030, 298] on button at bounding box center [1034, 290] width 32 height 40
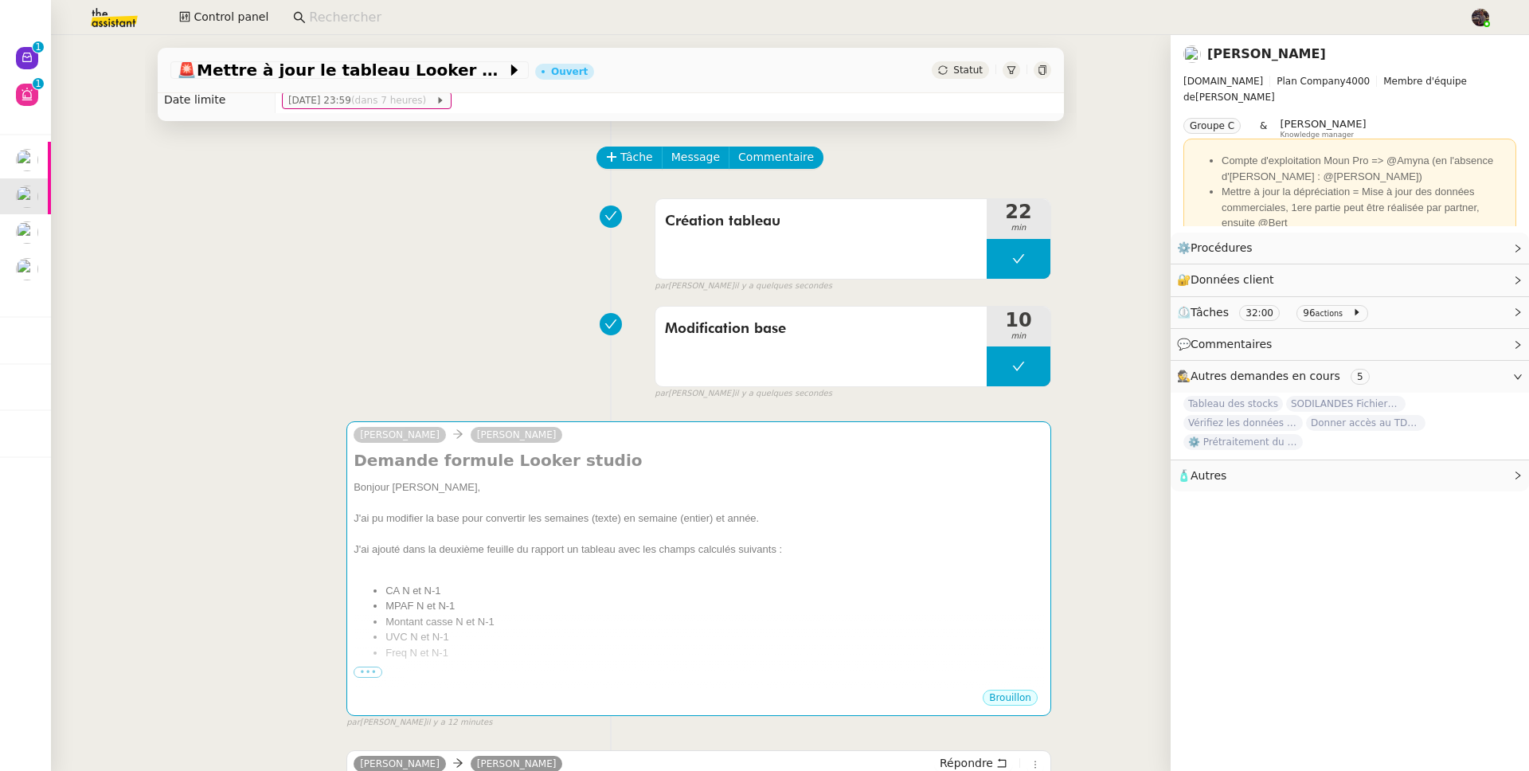
scroll to position [166, 0]
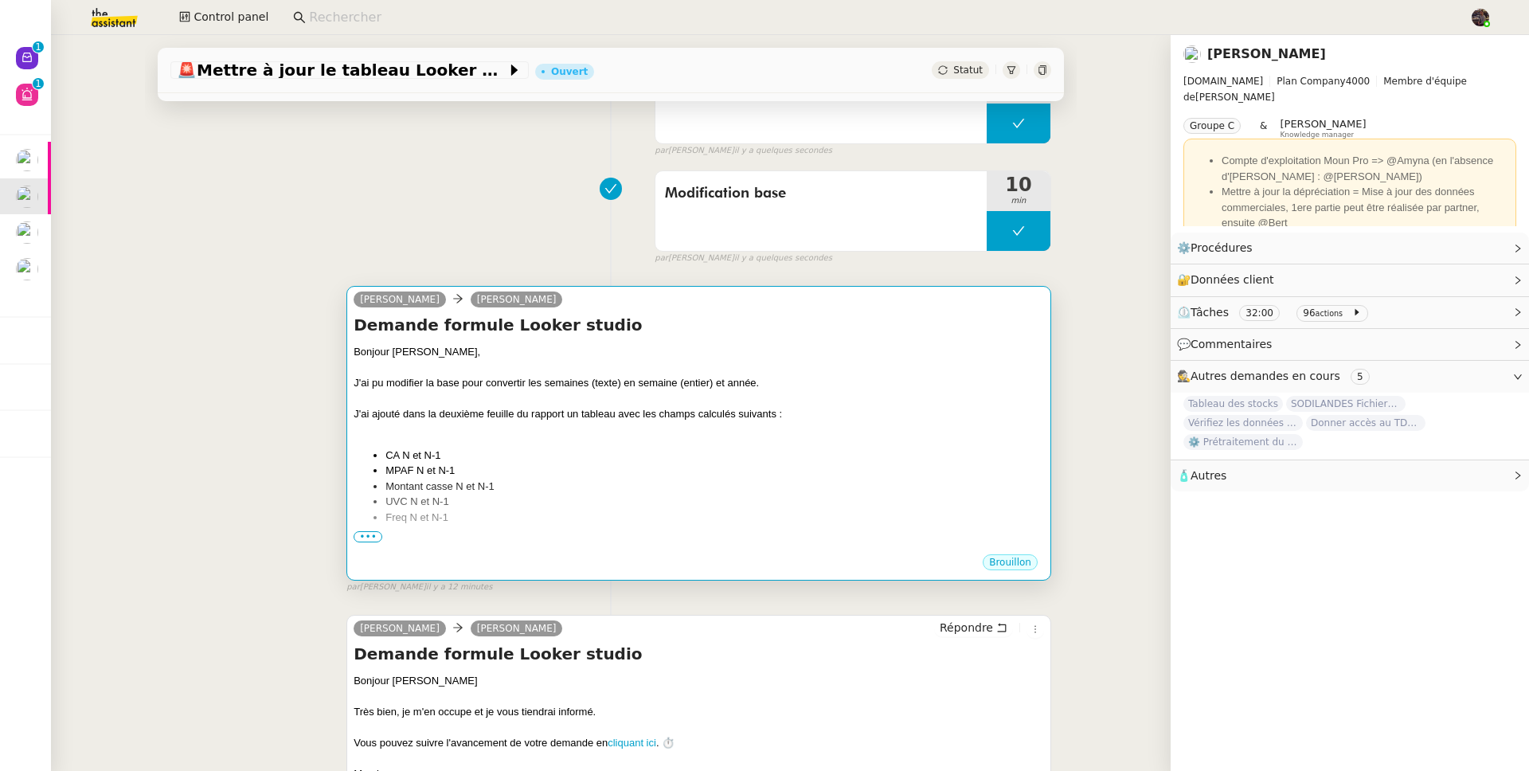
click at [737, 421] on div "J'ai ajouté dans la deuxième feuille du rapport un tableau avec les champs calc…" at bounding box center [699, 414] width 690 height 16
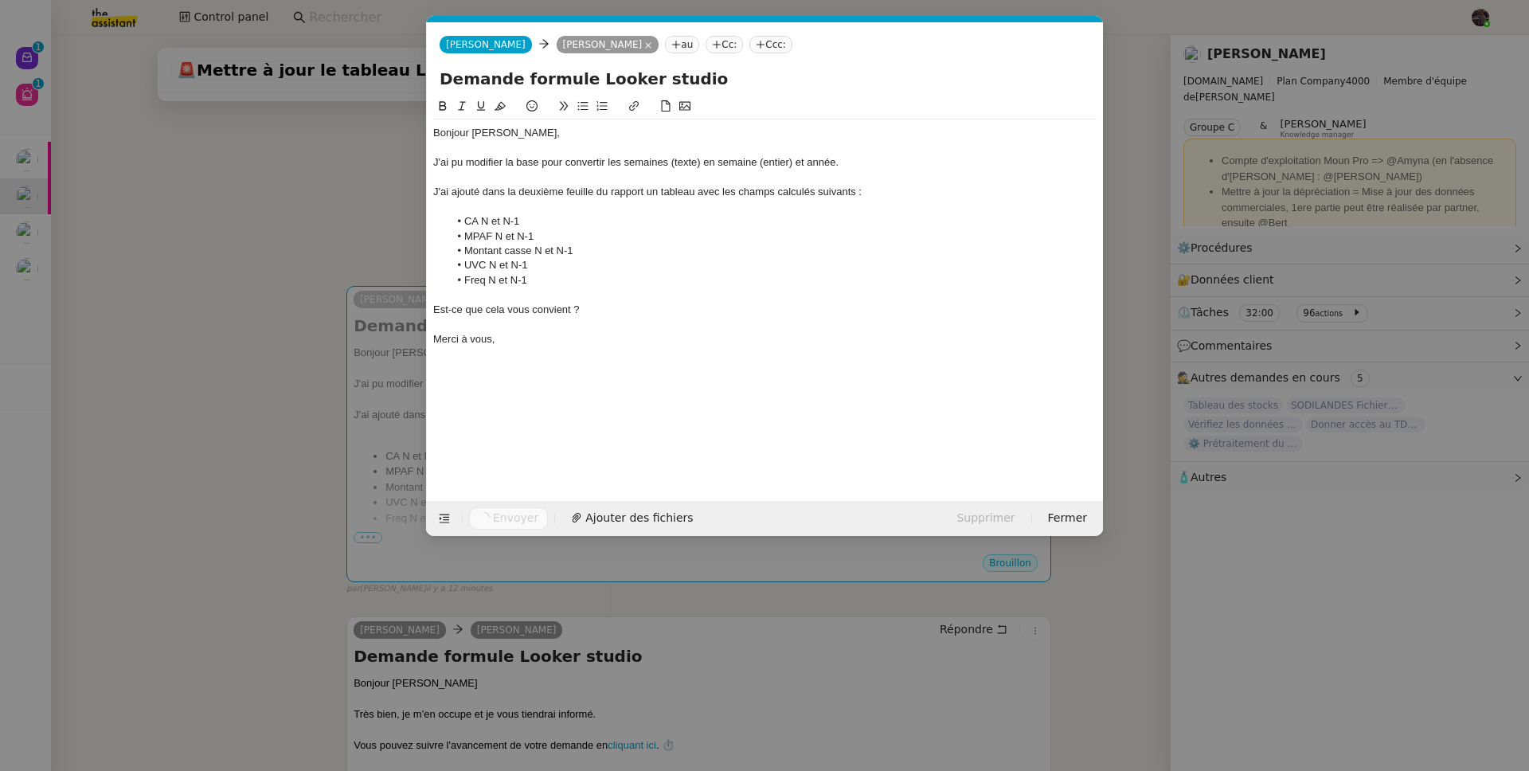
scroll to position [0, 33]
click at [232, 315] on nz-modal-container "Service TA - VOYAGE - PROPOSITION GLOBALE A utiliser dans le cadre de propositi…" at bounding box center [764, 385] width 1529 height 771
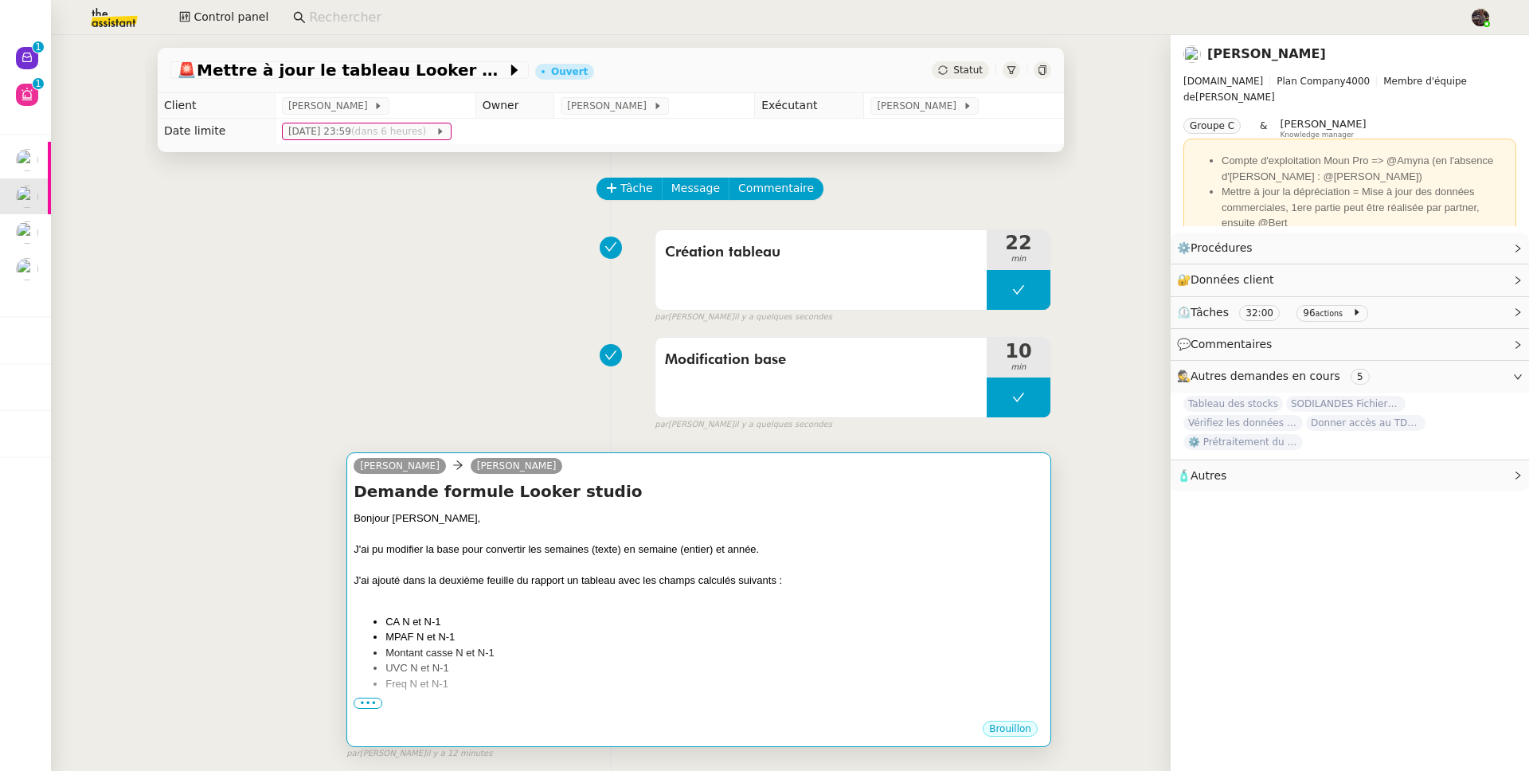
click at [725, 525] on div "Bonjour [PERSON_NAME]," at bounding box center [699, 518] width 690 height 16
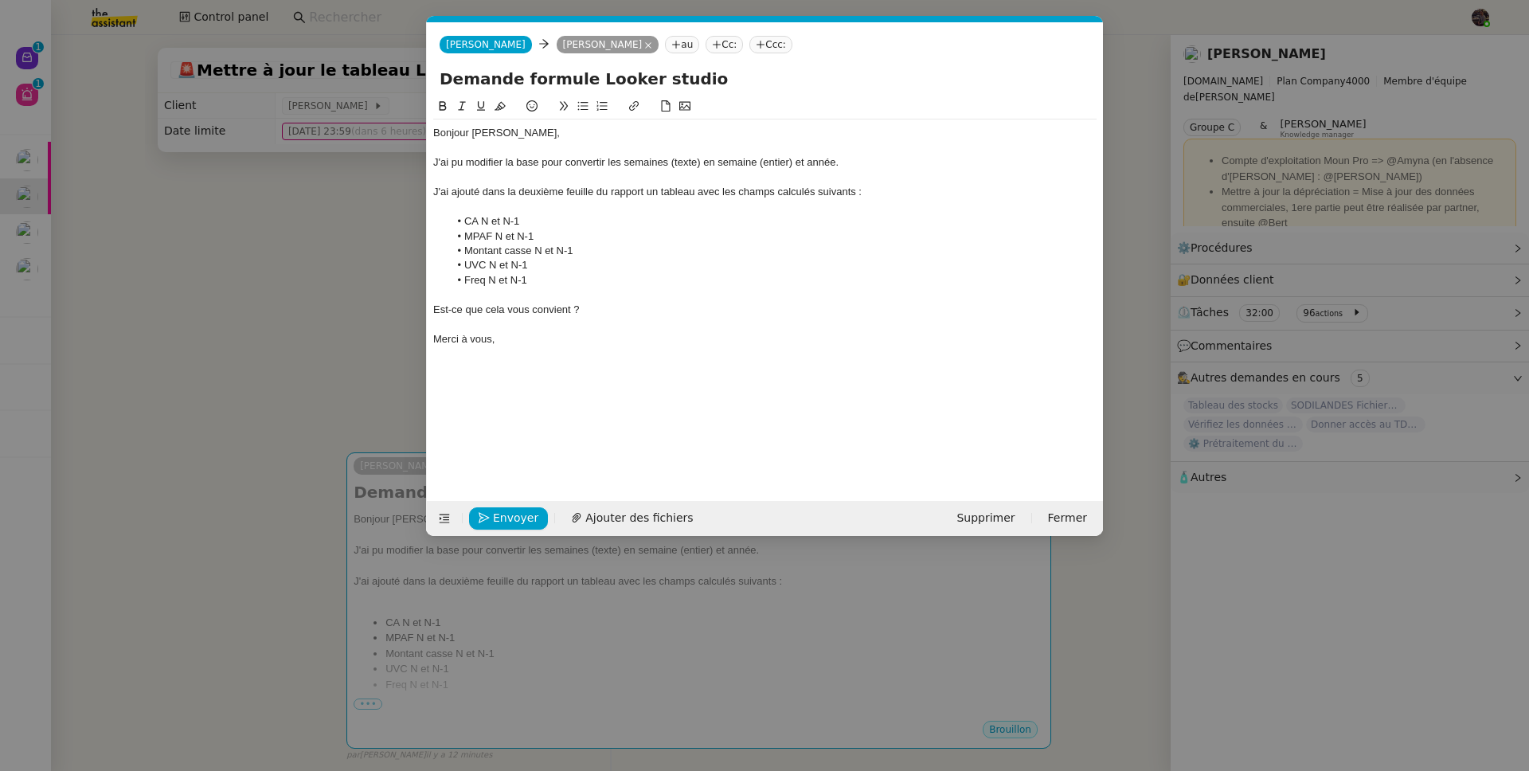
scroll to position [0, 33]
click at [507, 516] on span "Envoyer" at bounding box center [515, 518] width 45 height 18
click at [507, 516] on span "Confirmer l'envoi" at bounding box center [541, 518] width 96 height 18
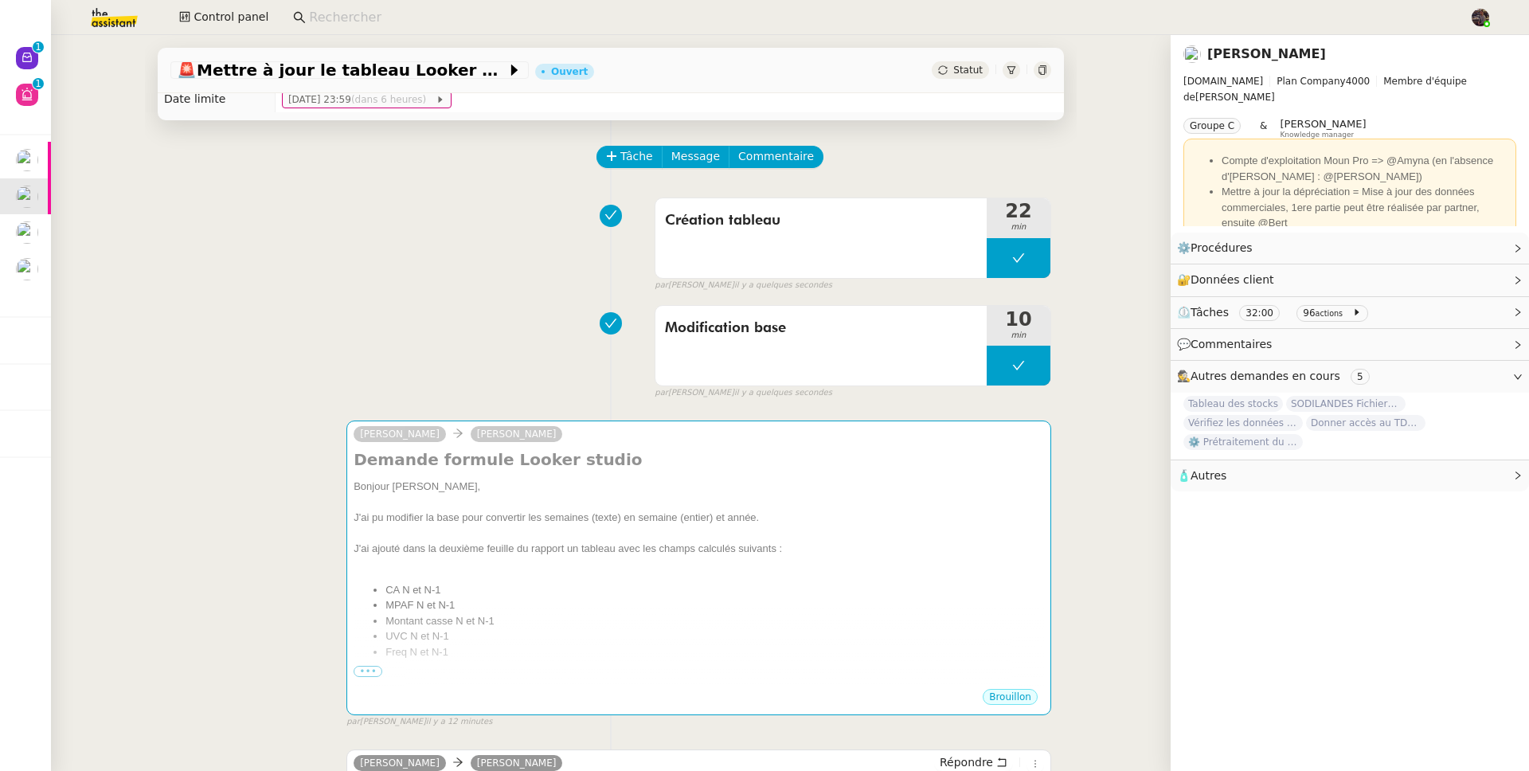
scroll to position [140, 0]
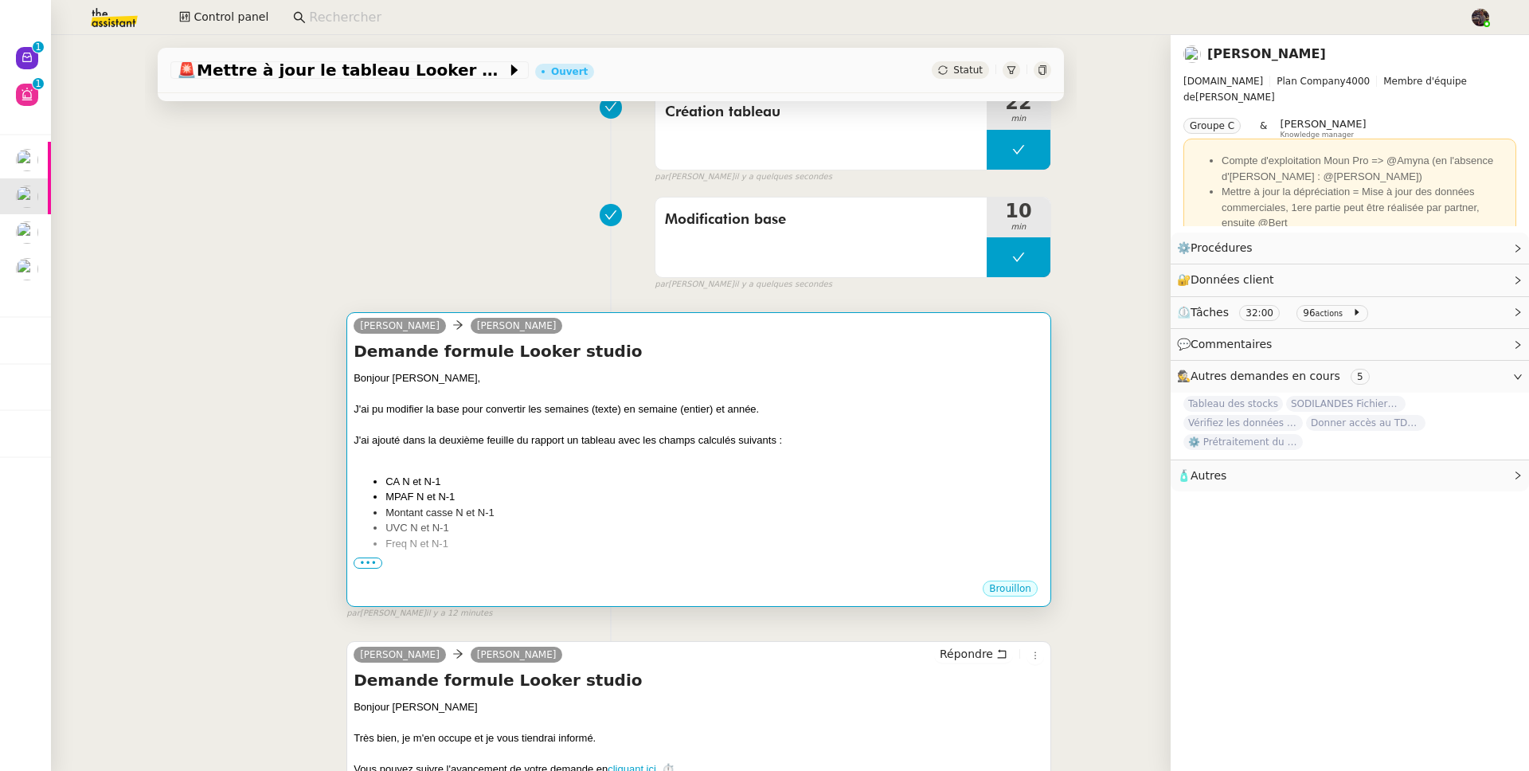
click at [367, 567] on span "•••" at bounding box center [368, 562] width 29 height 11
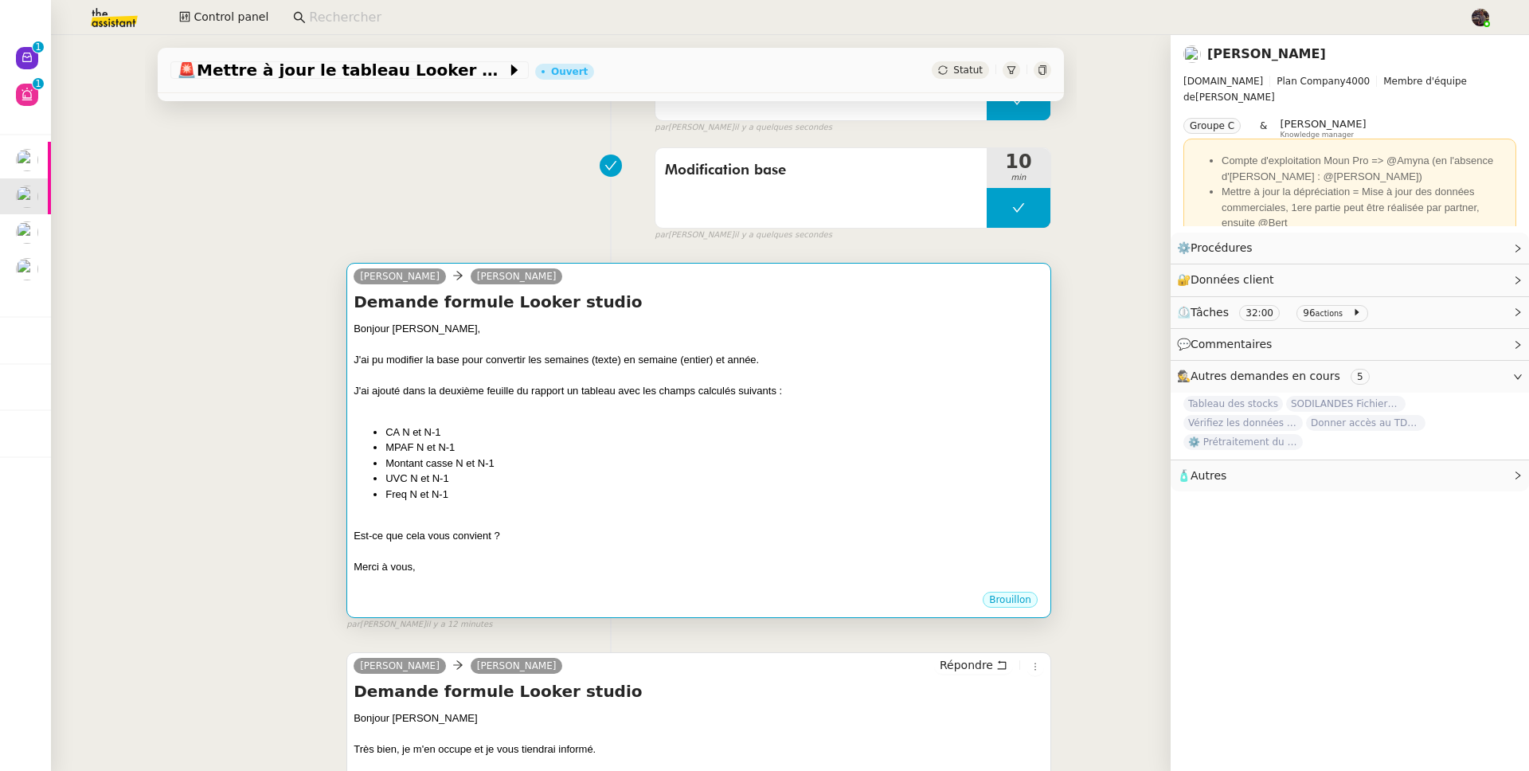
scroll to position [288, 0]
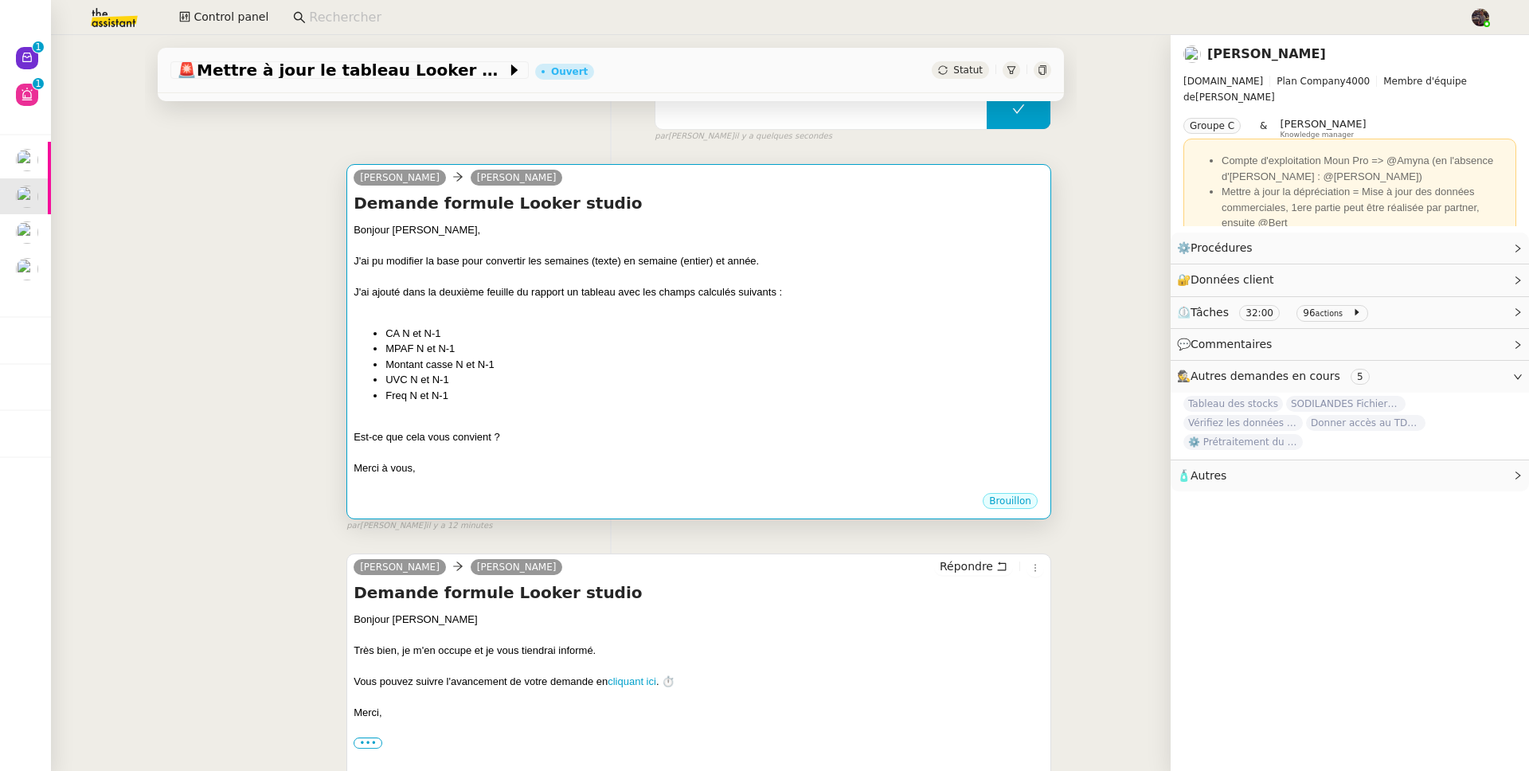
click at [618, 360] on li "Montant casse N et N-1" at bounding box center [714, 365] width 659 height 16
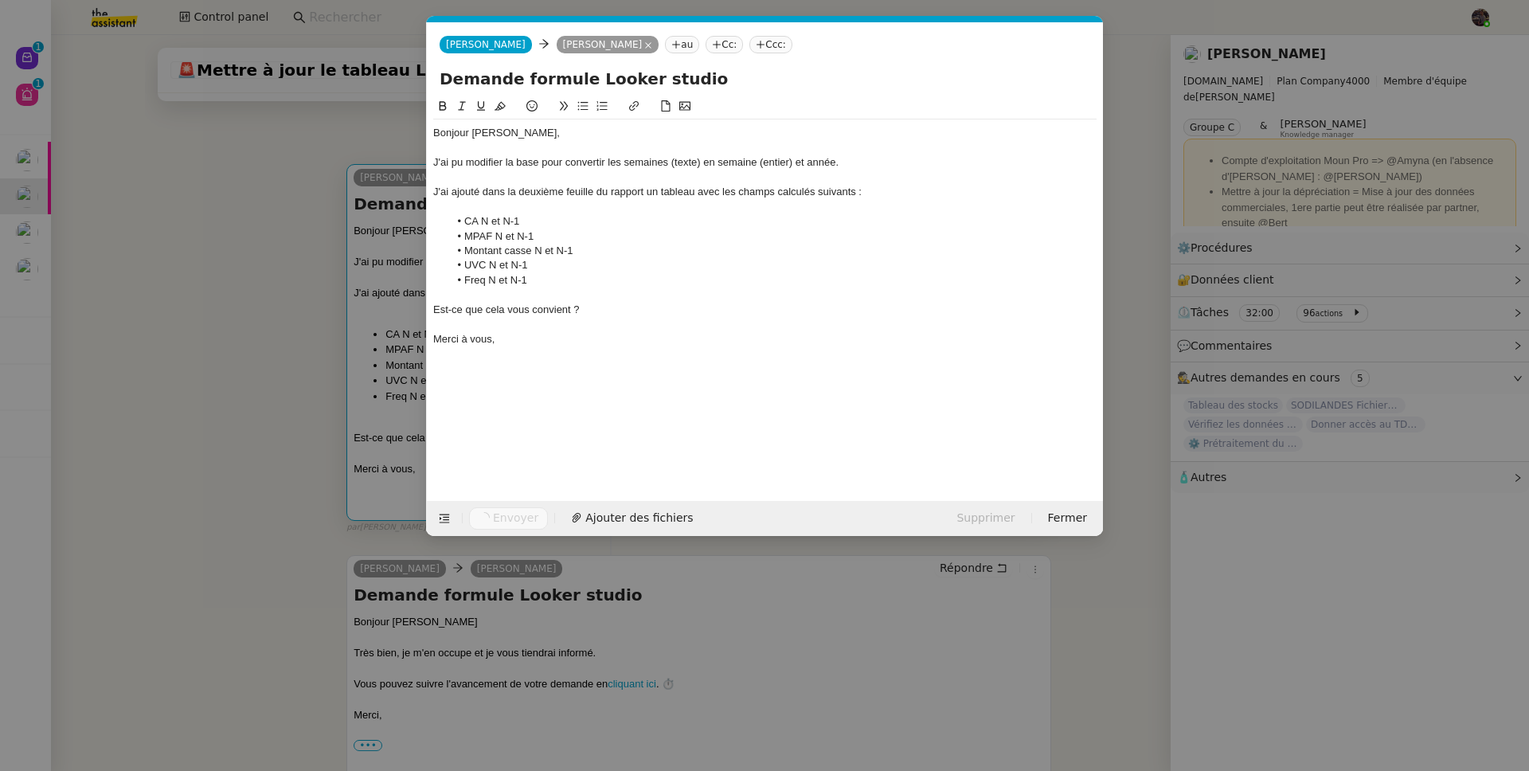
scroll to position [0, 33]
click at [259, 479] on nz-modal-container "Service TA - VOYAGE - PROPOSITION GLOBALE A utiliser dans le cadre de propositi…" at bounding box center [764, 385] width 1529 height 771
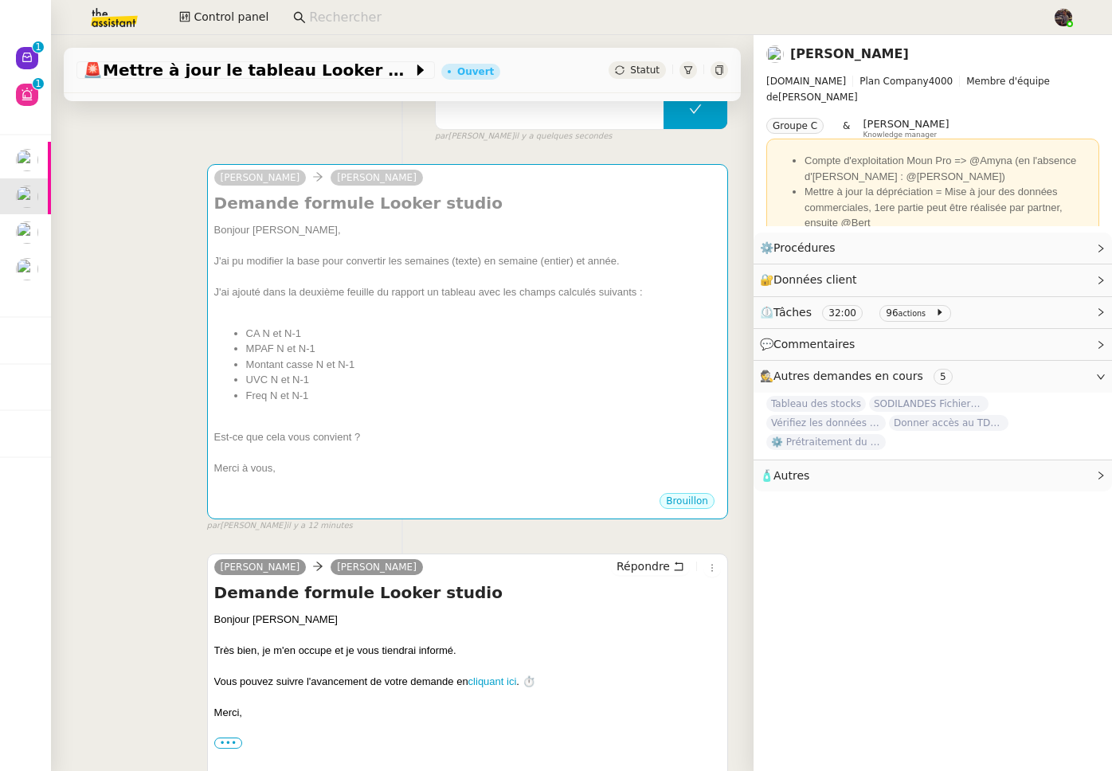
click at [142, 455] on div "camille Guillaume Farina Demande formule Looker studio Bonjour Guillaume, J'ai …" at bounding box center [401, 341] width 651 height 383
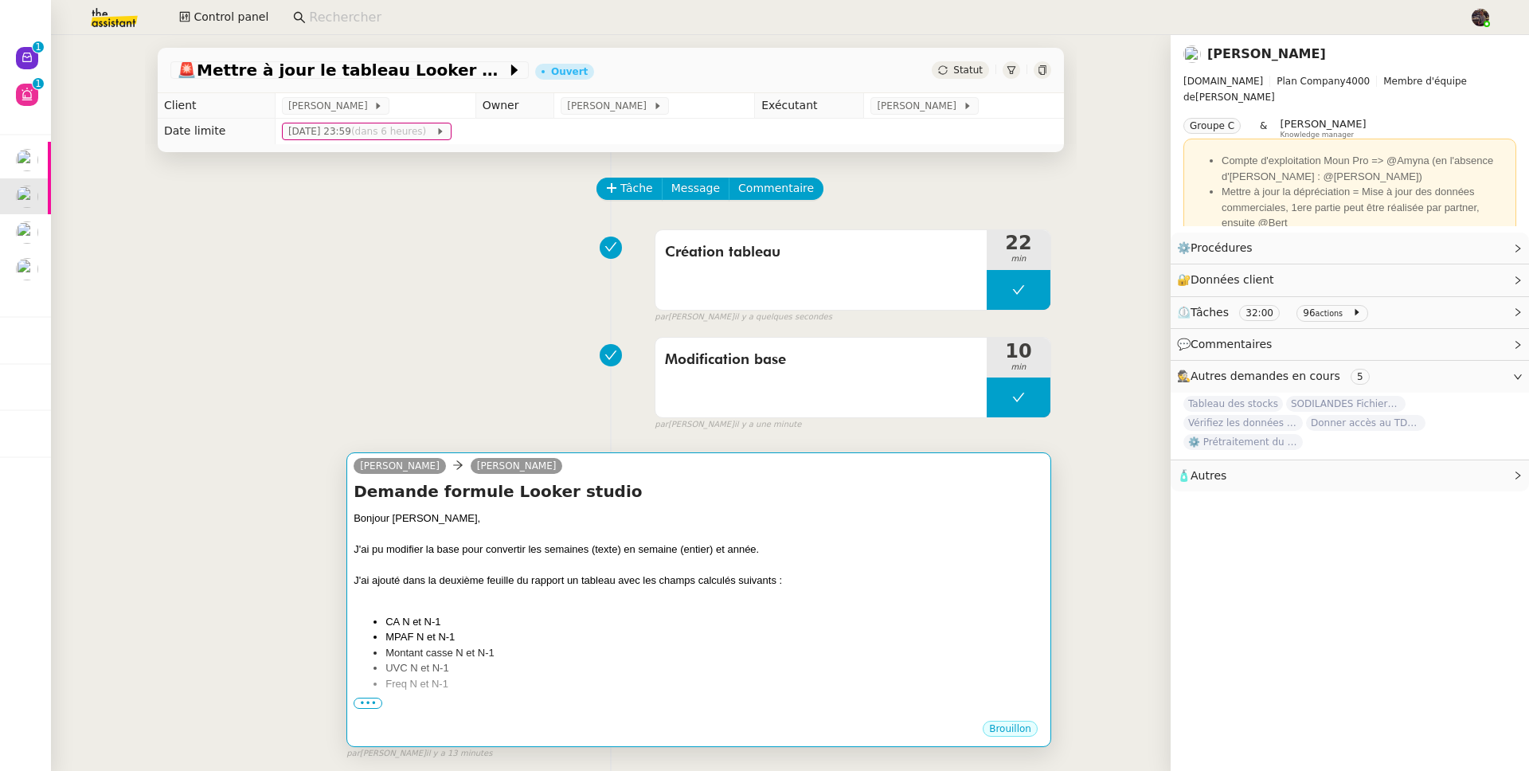
click at [733, 515] on div "Bonjour [PERSON_NAME]," at bounding box center [699, 518] width 690 height 16
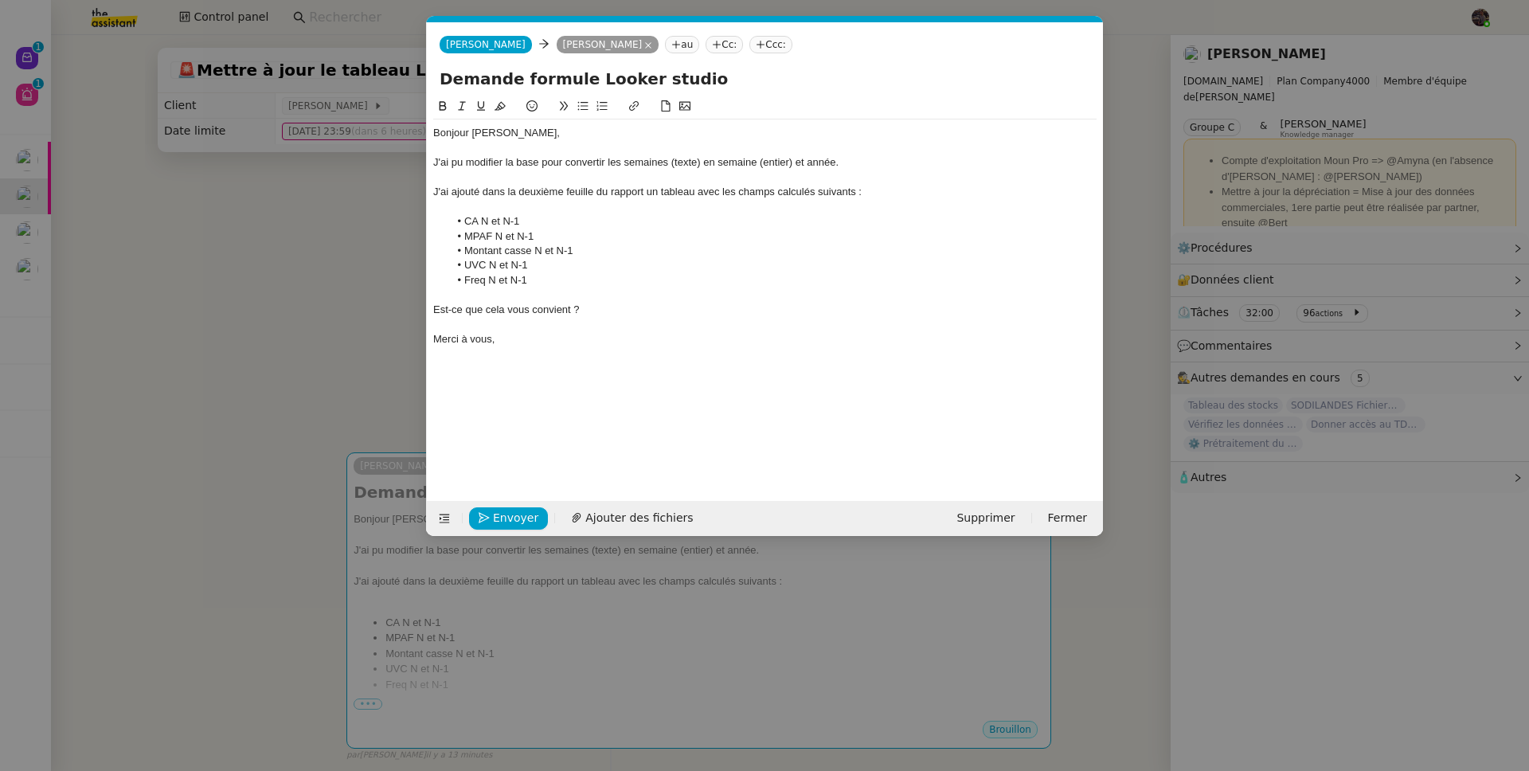
scroll to position [0, 33]
click at [491, 507] on button "Envoyer" at bounding box center [508, 518] width 79 height 22
click at [530, 515] on span "Confirmer l'envoi" at bounding box center [541, 518] width 96 height 18
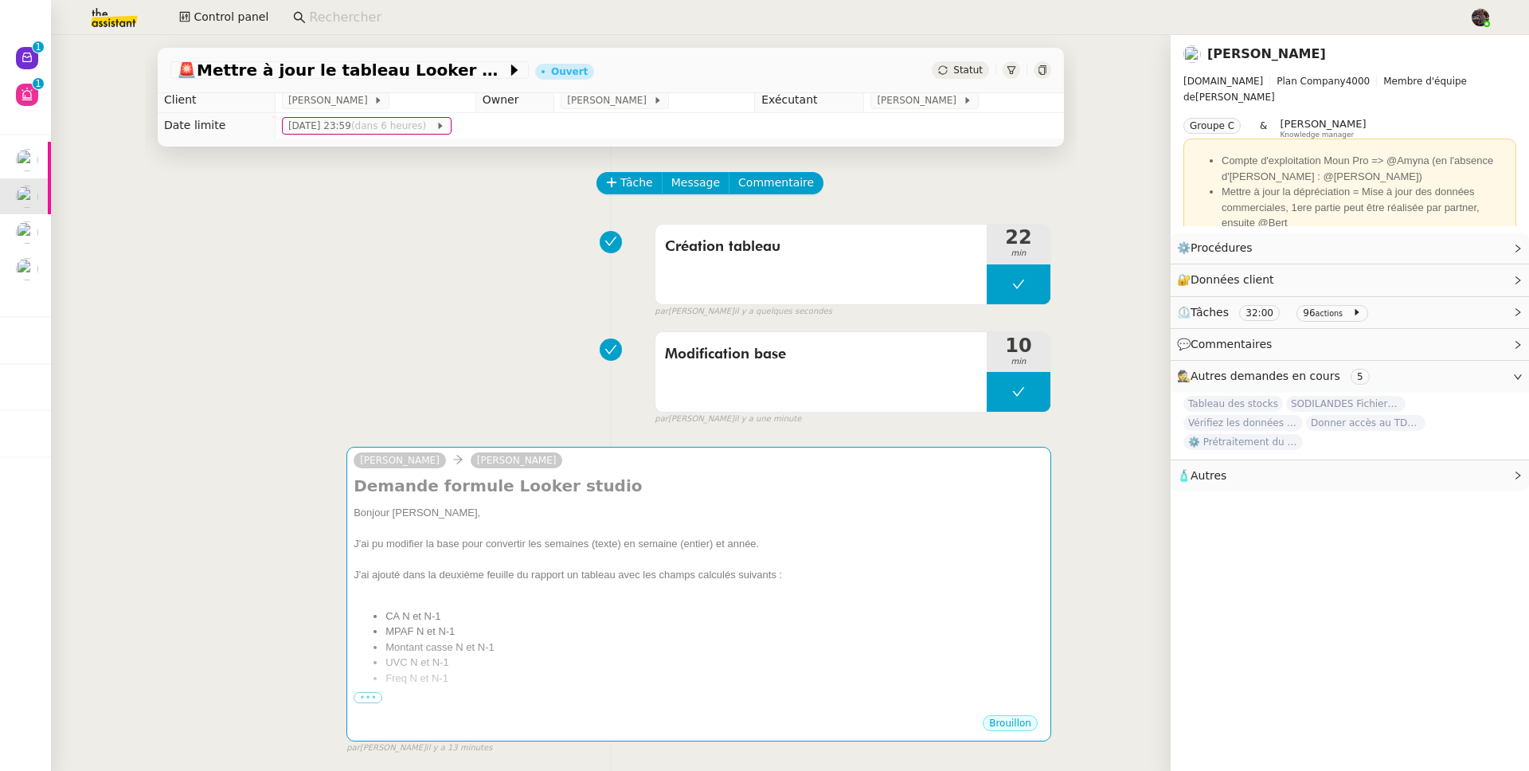
scroll to position [65, 0]
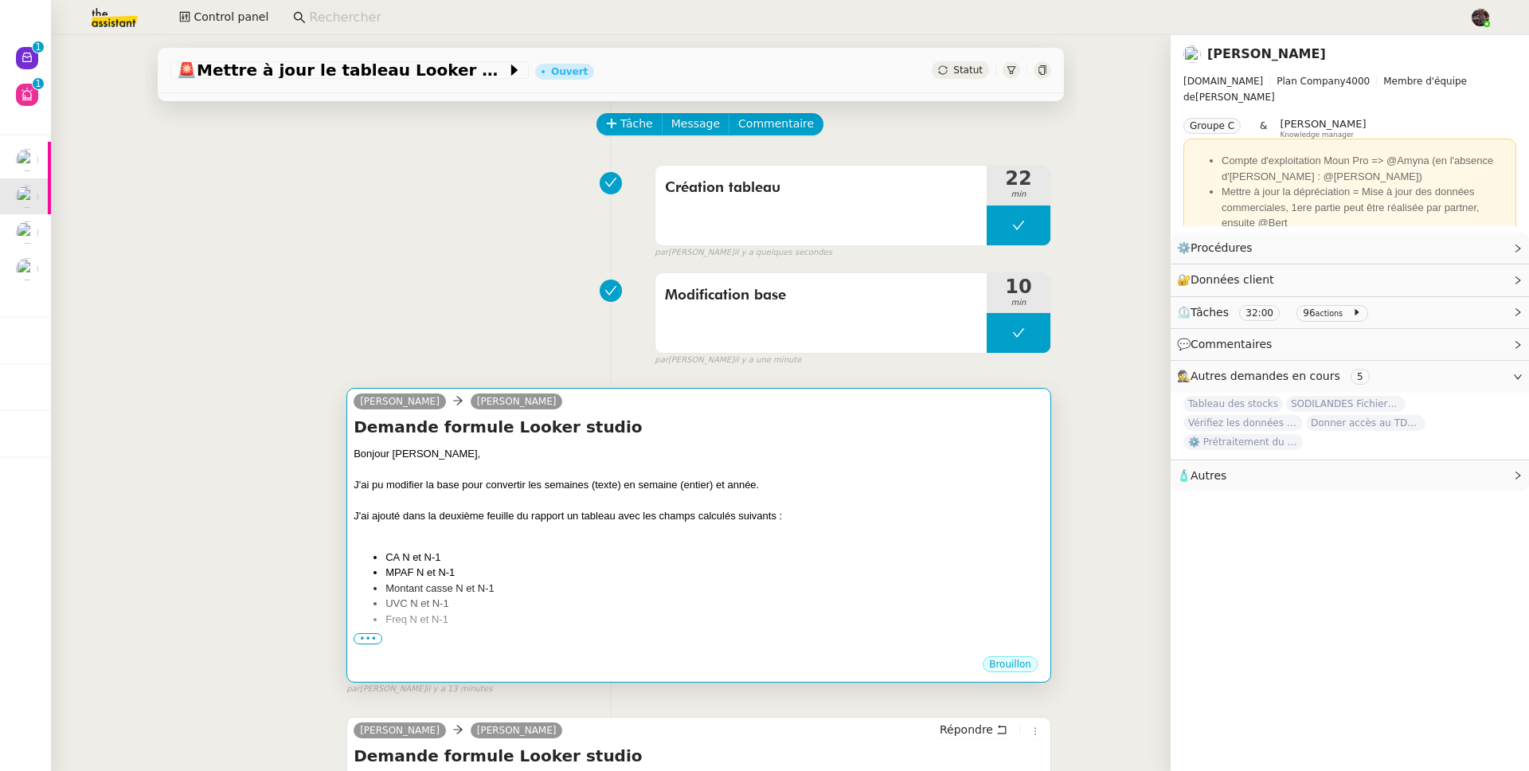
click at [611, 569] on li "MPAF N et N-1" at bounding box center [714, 573] width 659 height 16
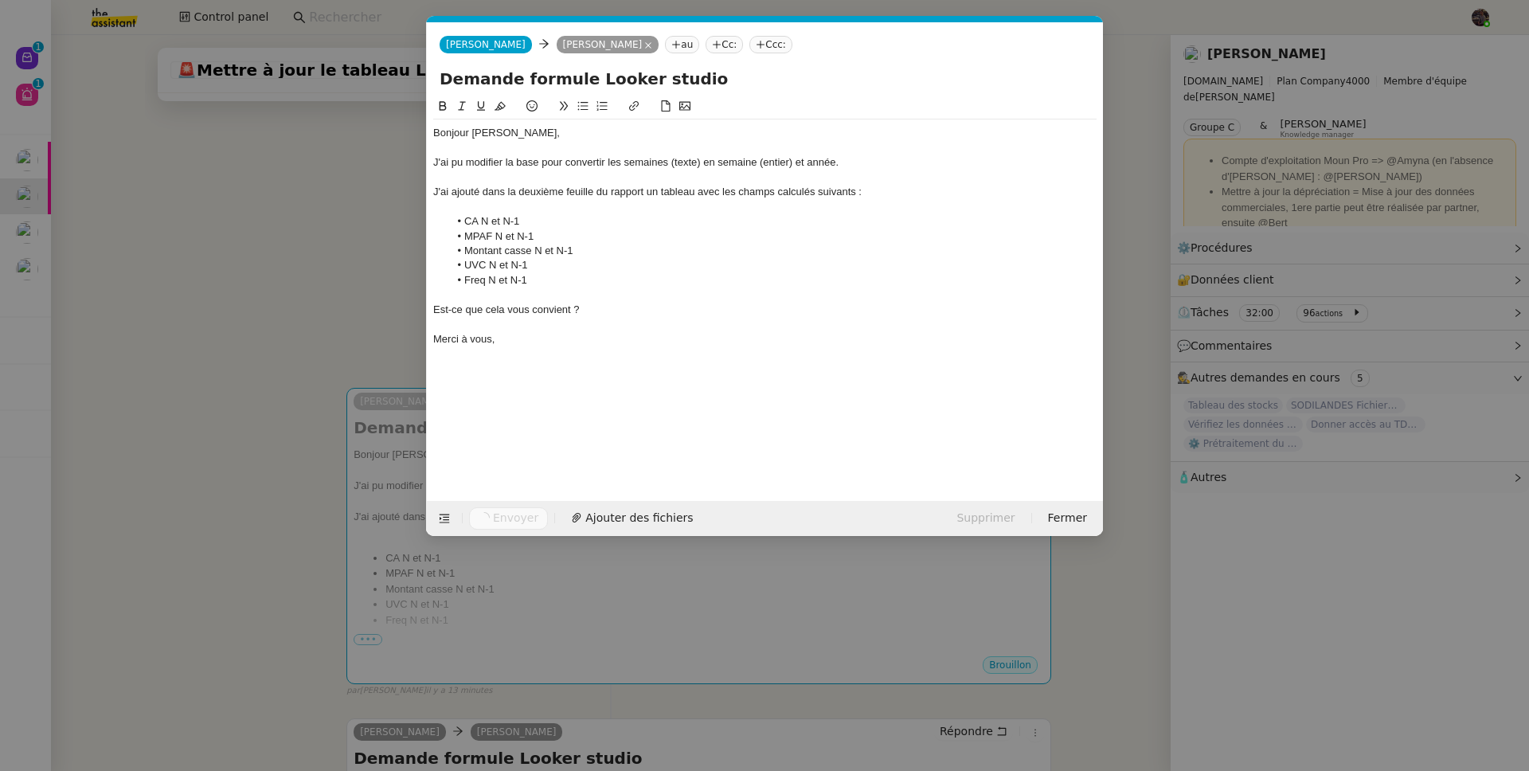
scroll to position [0, 33]
click at [612, 253] on li "Montant casse N et N-1" at bounding box center [773, 251] width 648 height 14
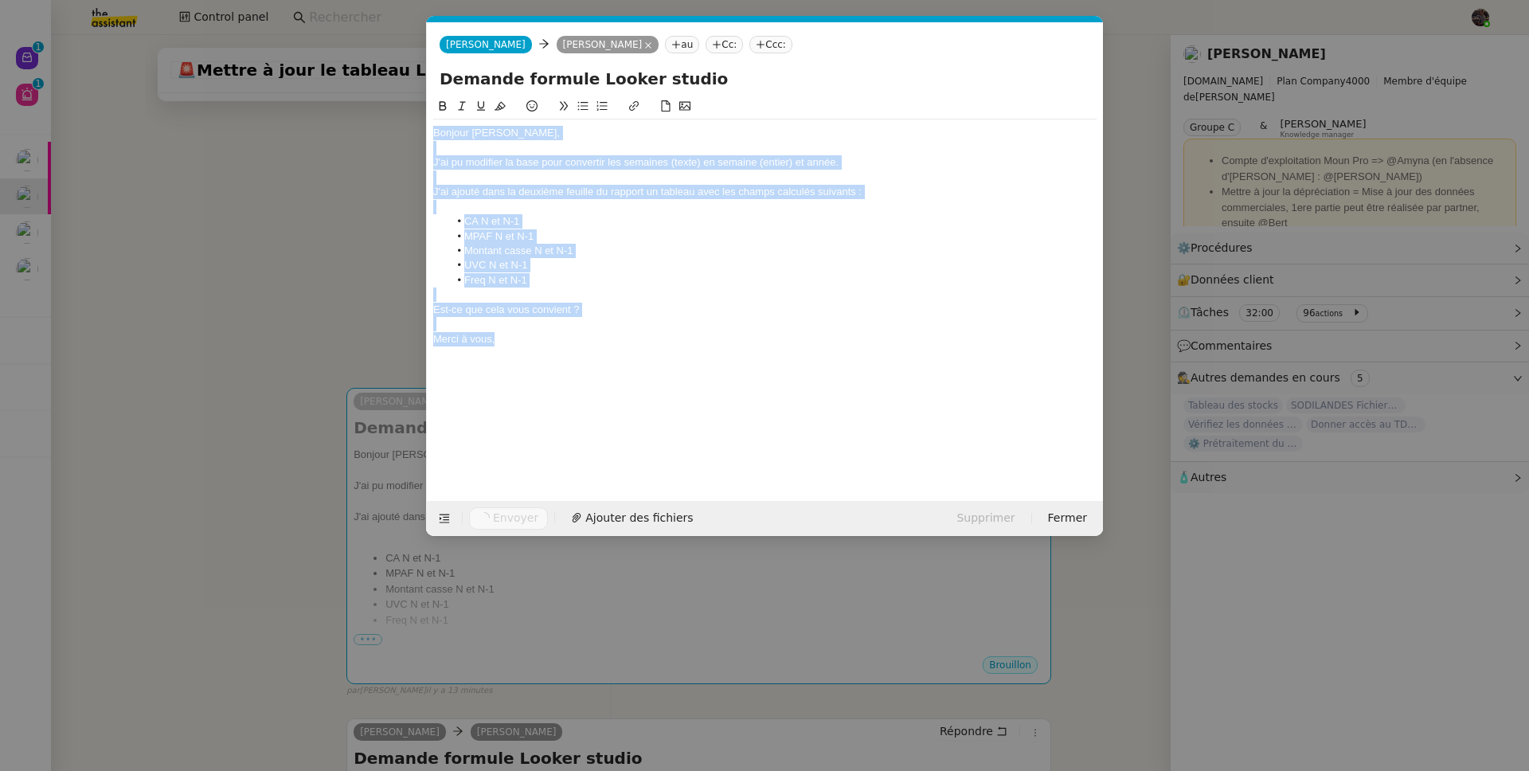
copy div "Bonjour Guillaume, J'ai pu modifier la base pour convertir les semaines (texte)…"
click at [1077, 510] on span "Fermer" at bounding box center [1067, 518] width 39 height 18
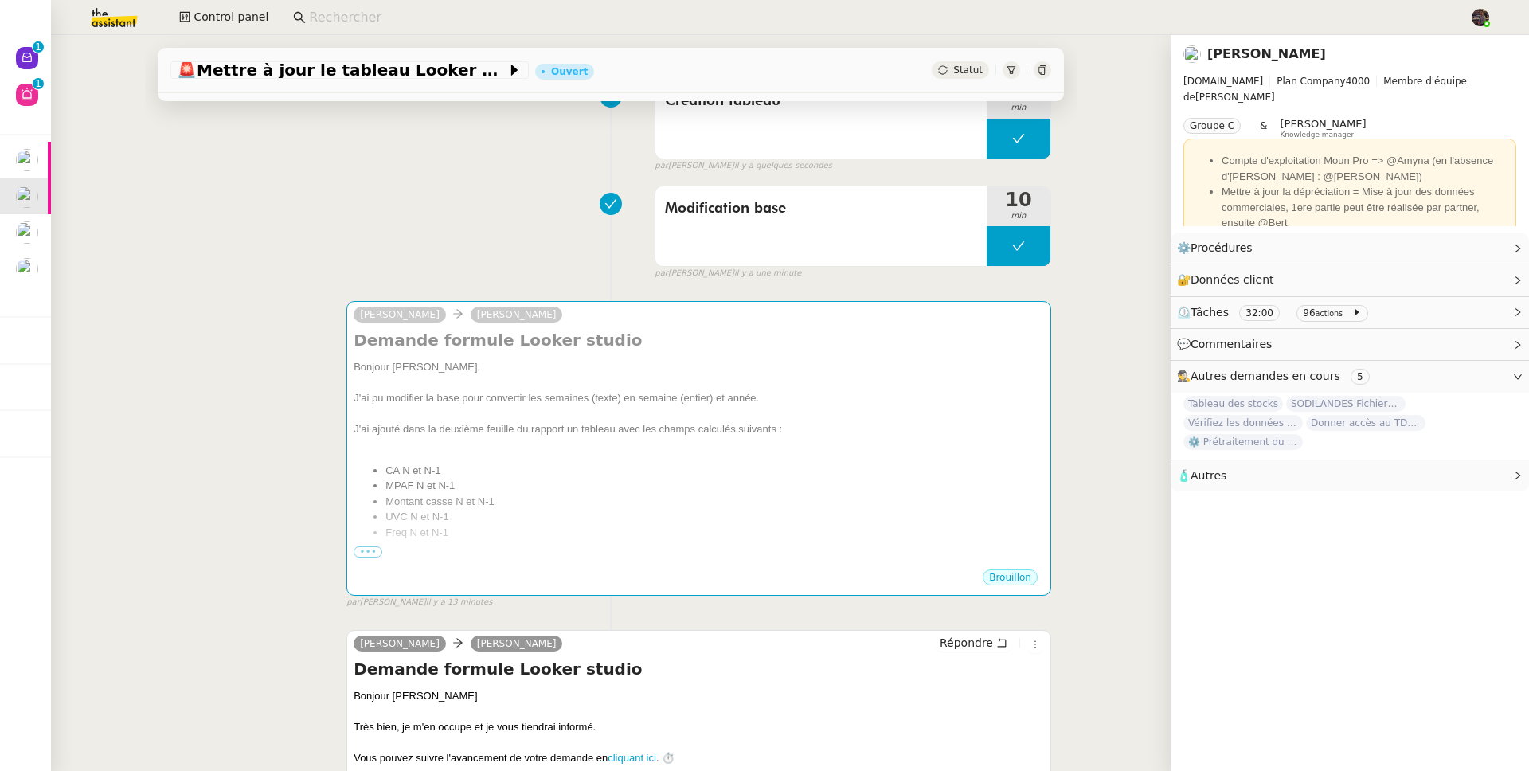
scroll to position [217, 0]
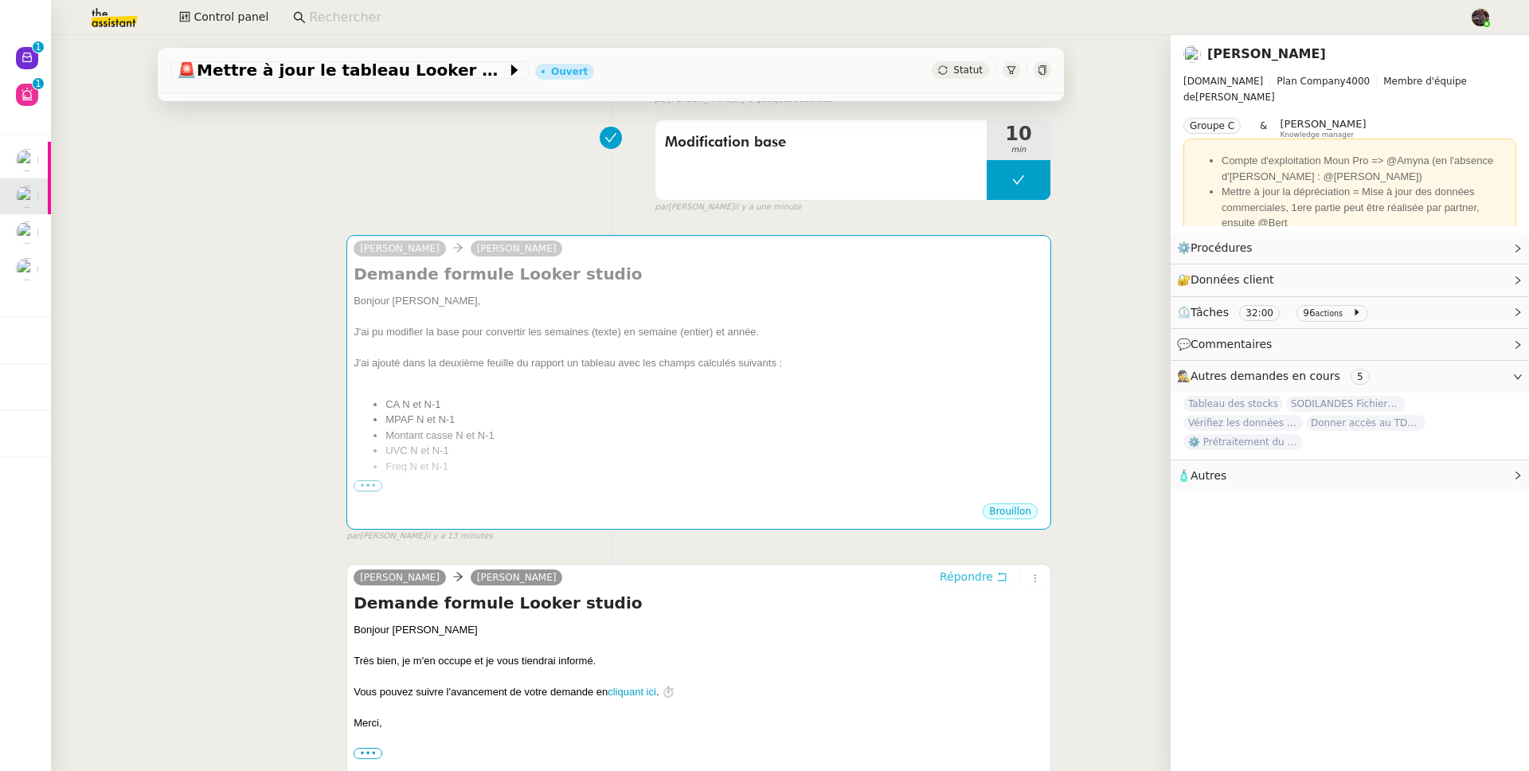
click at [960, 580] on span "Répondre" at bounding box center [966, 577] width 53 height 16
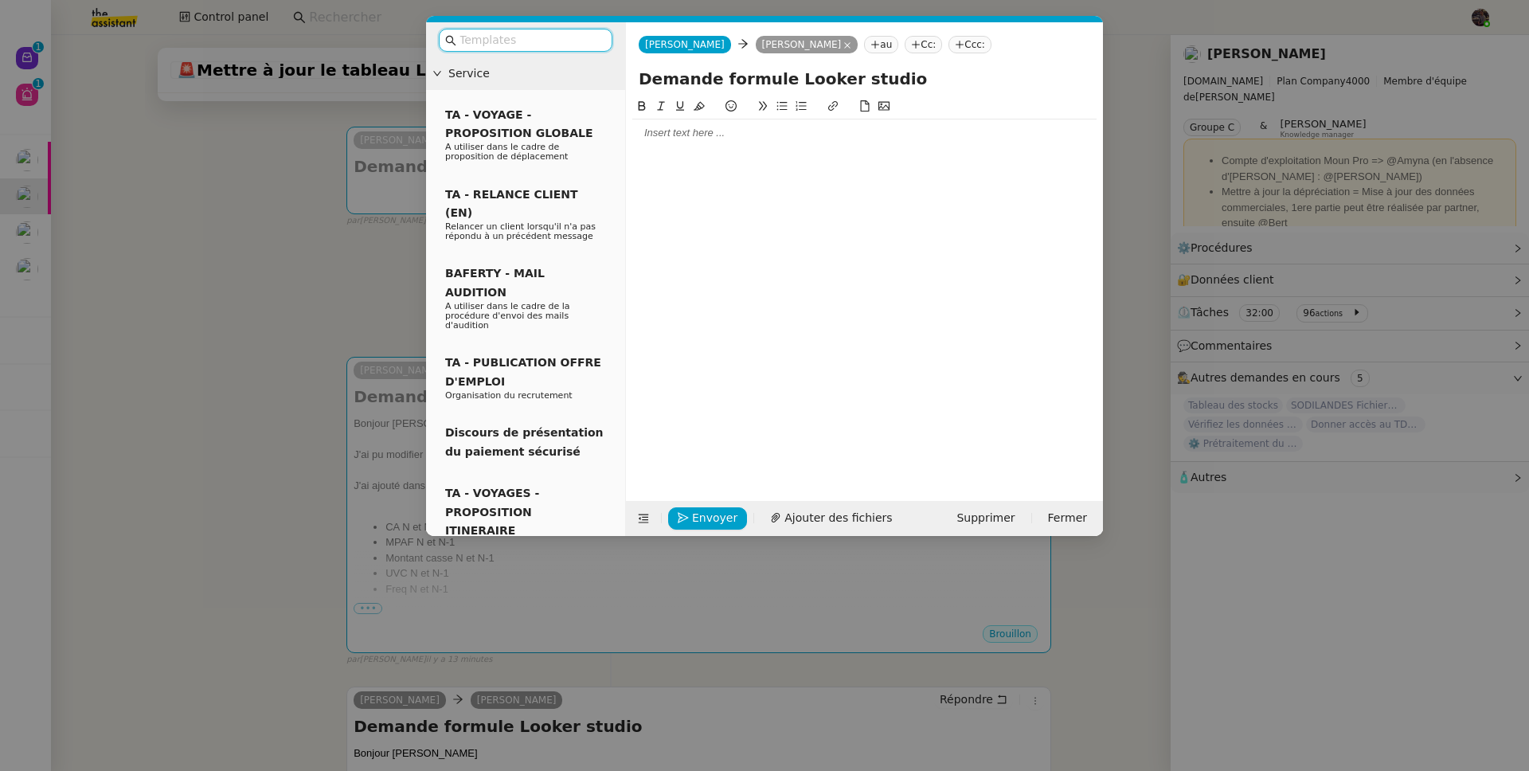
click at [681, 151] on div at bounding box center [864, 286] width 464 height 379
click at [682, 136] on div at bounding box center [864, 133] width 464 height 14
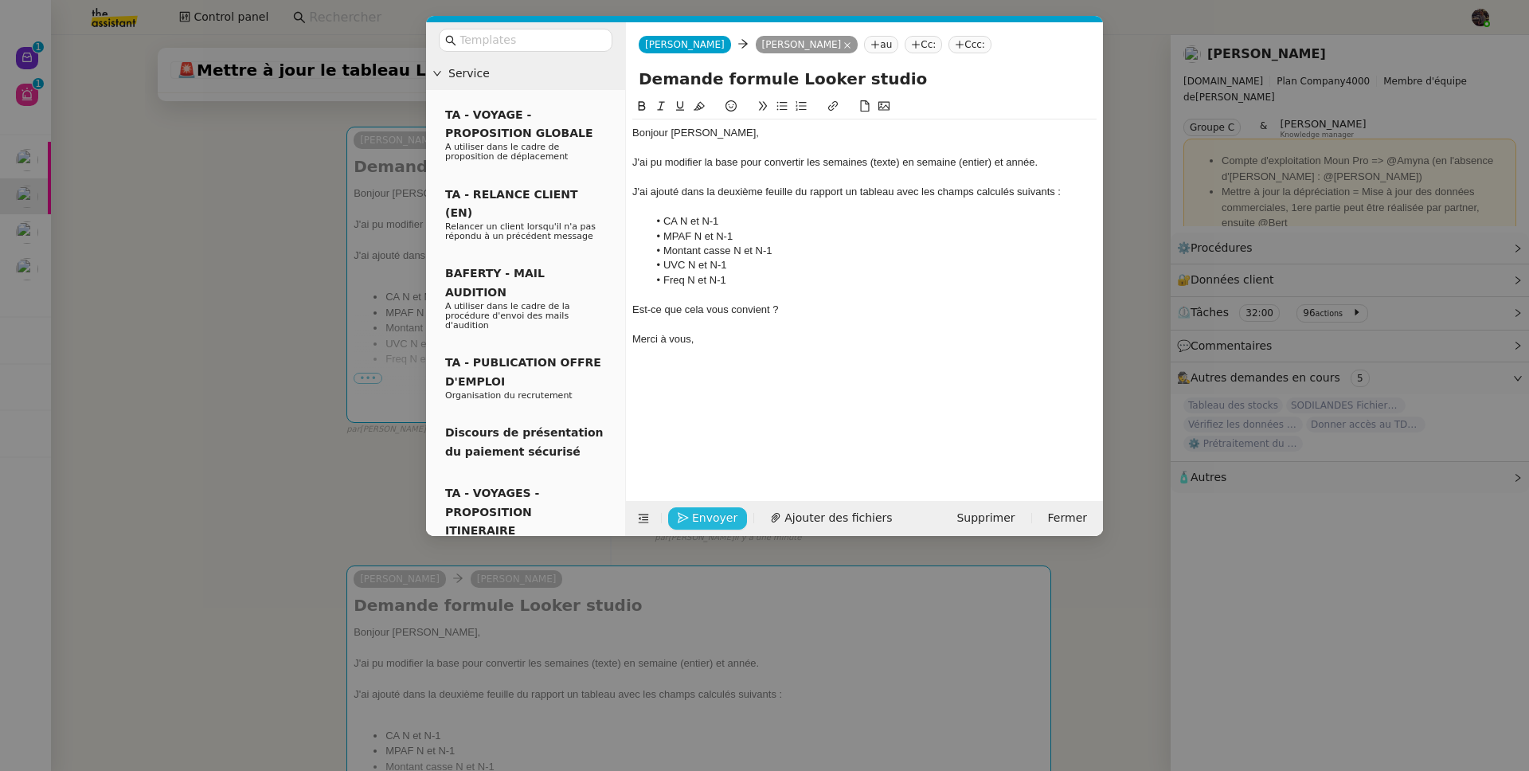
click at [705, 521] on span "Envoyer" at bounding box center [714, 518] width 45 height 18
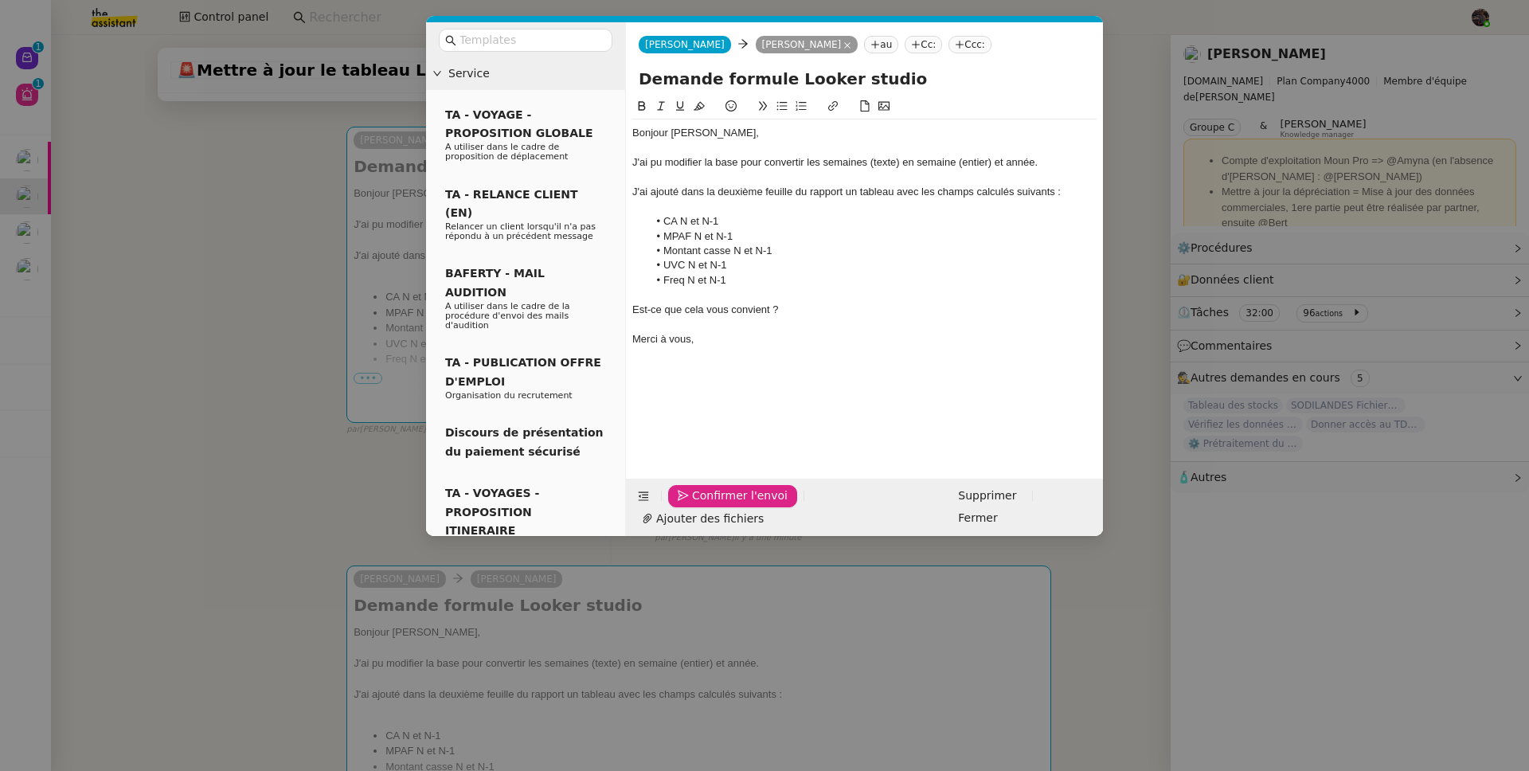
click at [705, 505] on span "Confirmer l'envoi" at bounding box center [740, 496] width 96 height 18
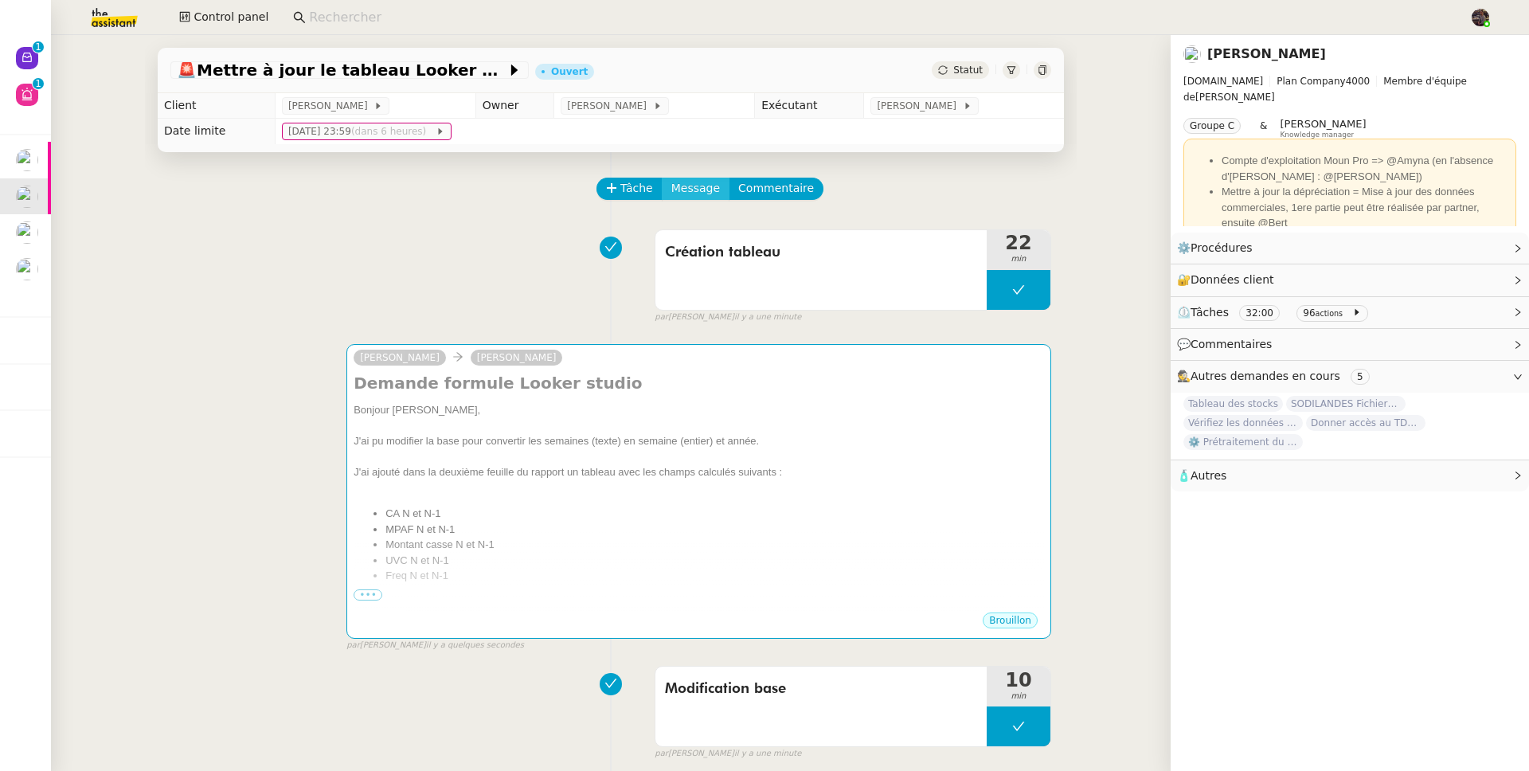
click at [681, 182] on span "Message" at bounding box center [695, 188] width 49 height 18
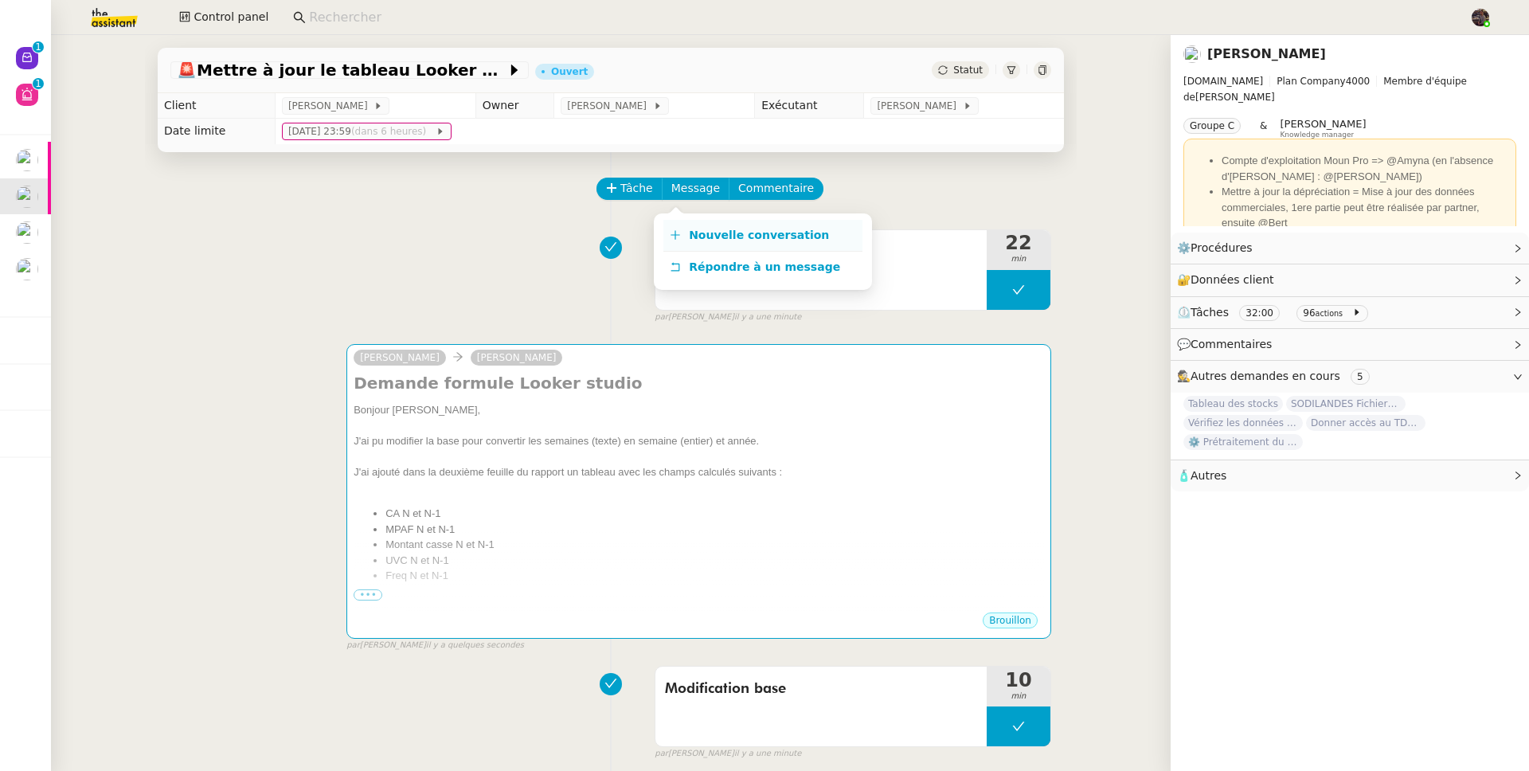
click at [728, 224] on link "Nouvelle conversation" at bounding box center [762, 236] width 199 height 32
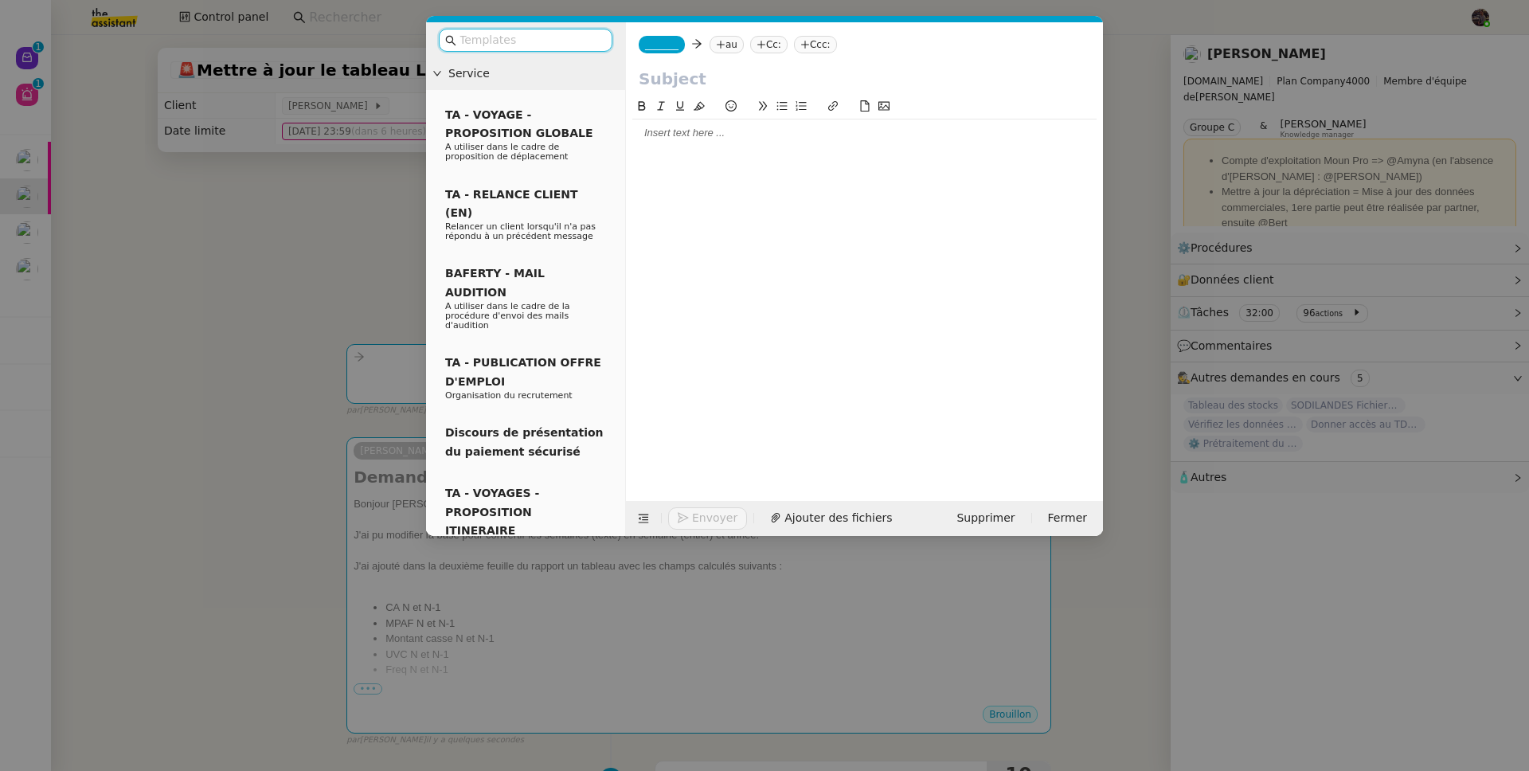
click at [648, 34] on div "_______ au Cc: Ccc:" at bounding box center [864, 44] width 477 height 45
click at [657, 45] on span "_______" at bounding box center [661, 44] width 33 height 11
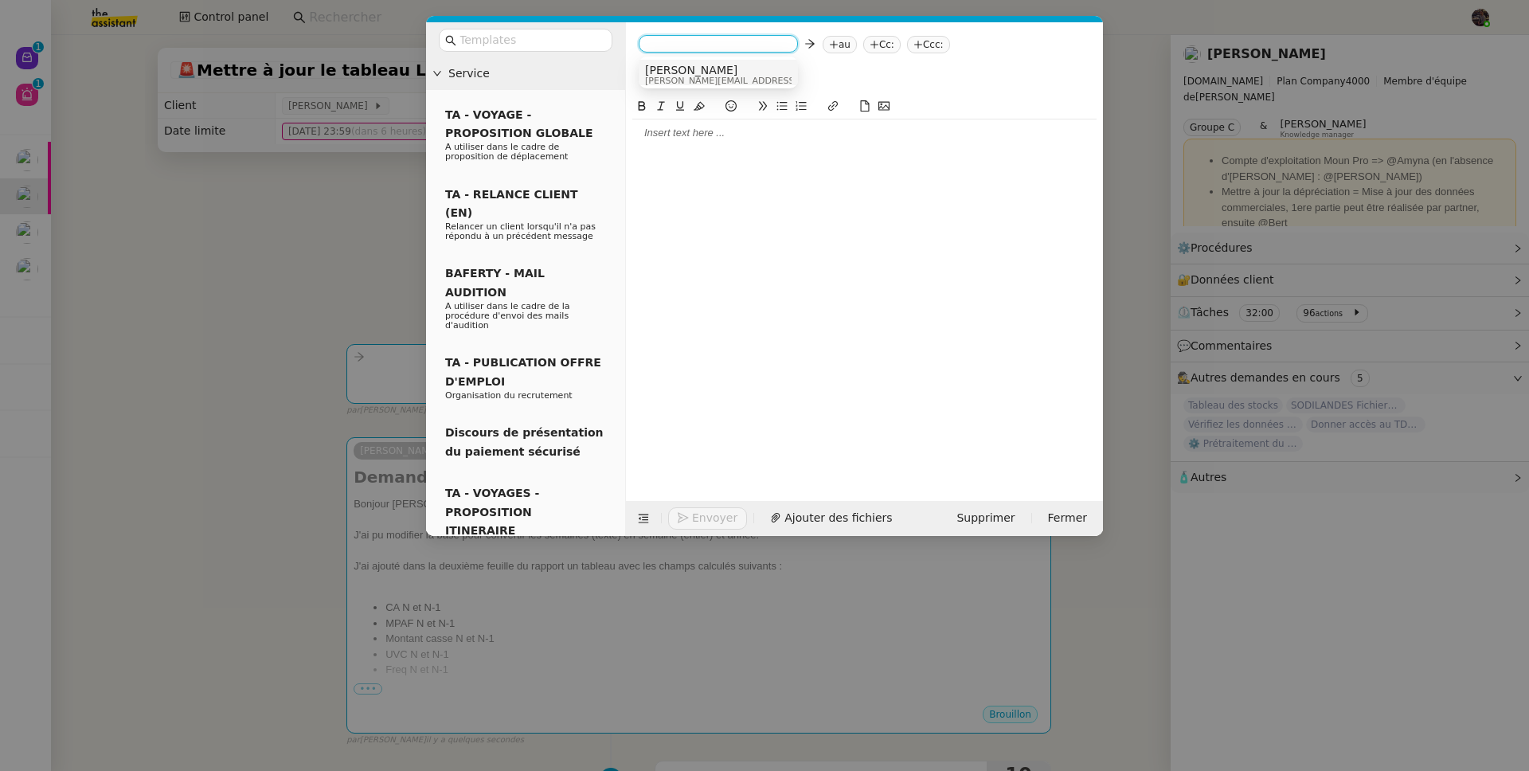
click at [678, 74] on span "[PERSON_NAME]" at bounding box center [758, 70] width 226 height 13
click at [756, 43] on nz-tag "au" at bounding box center [773, 45] width 34 height 18
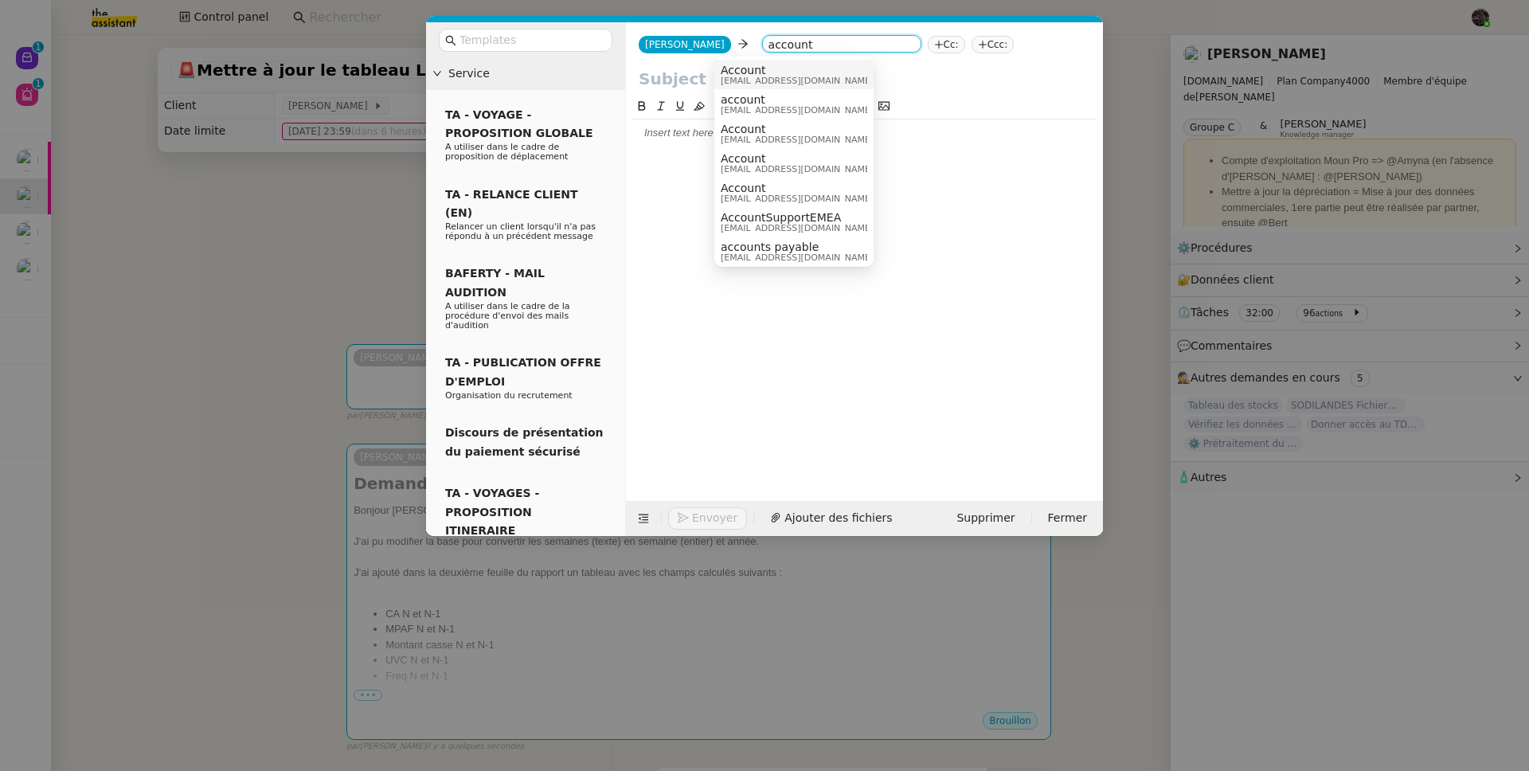
type input "account"
click at [741, 68] on span "Account" at bounding box center [797, 70] width 153 height 13
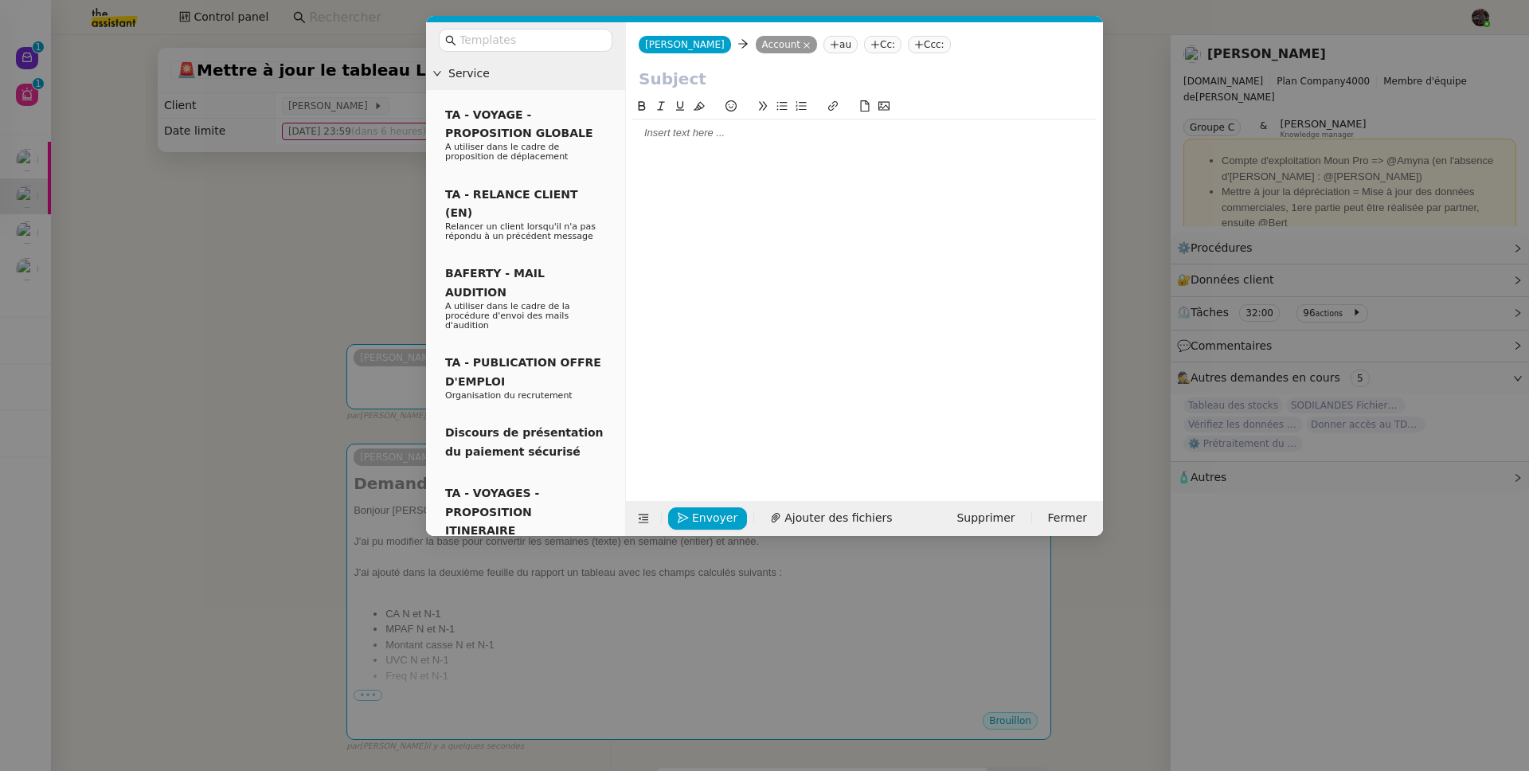
click at [703, 92] on div at bounding box center [864, 82] width 477 height 30
click at [708, 82] on input "text" at bounding box center [865, 79] width 452 height 24
type input "test"
click at [689, 143] on div at bounding box center [864, 132] width 464 height 27
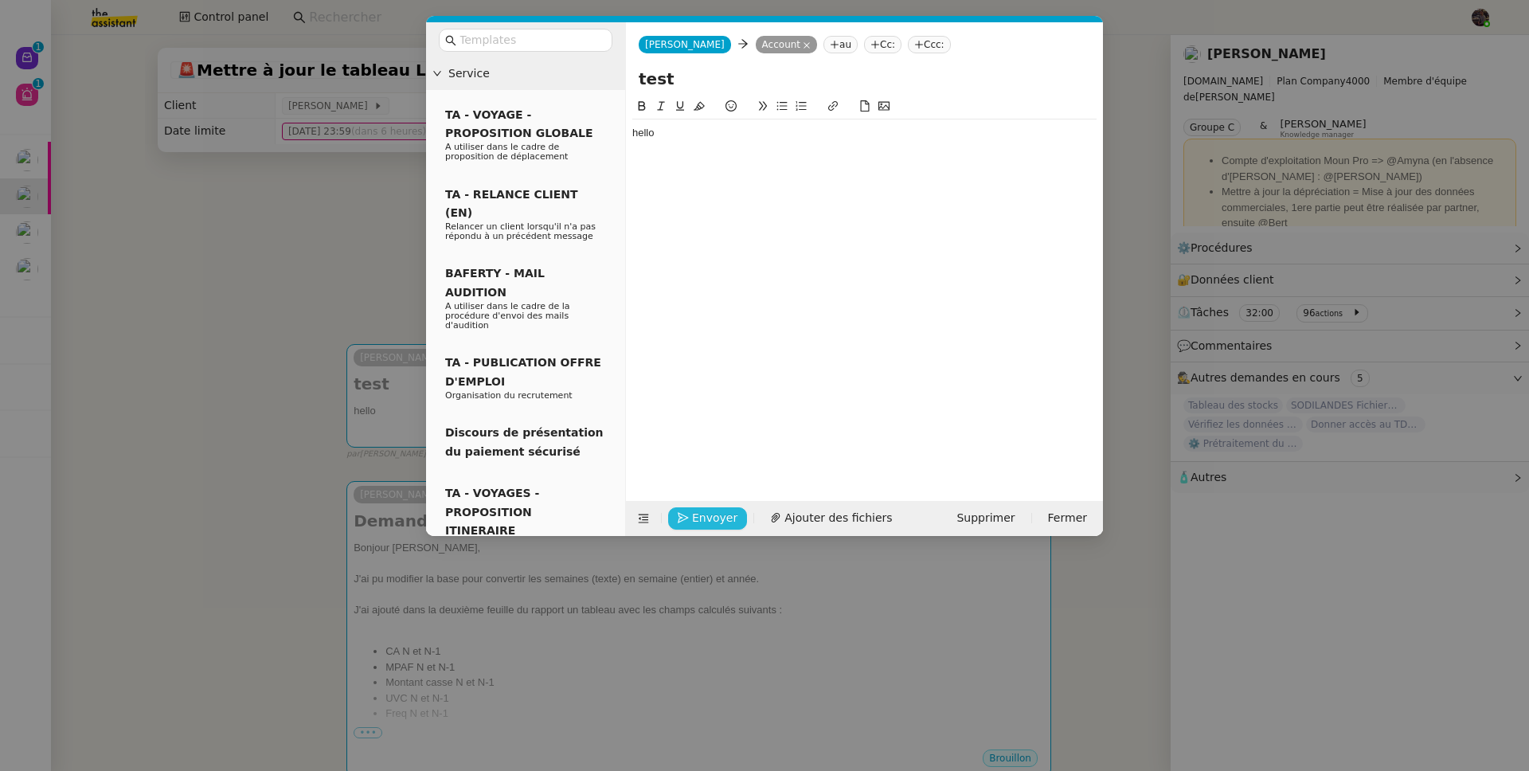
click at [713, 523] on span "Envoyer" at bounding box center [714, 518] width 45 height 18
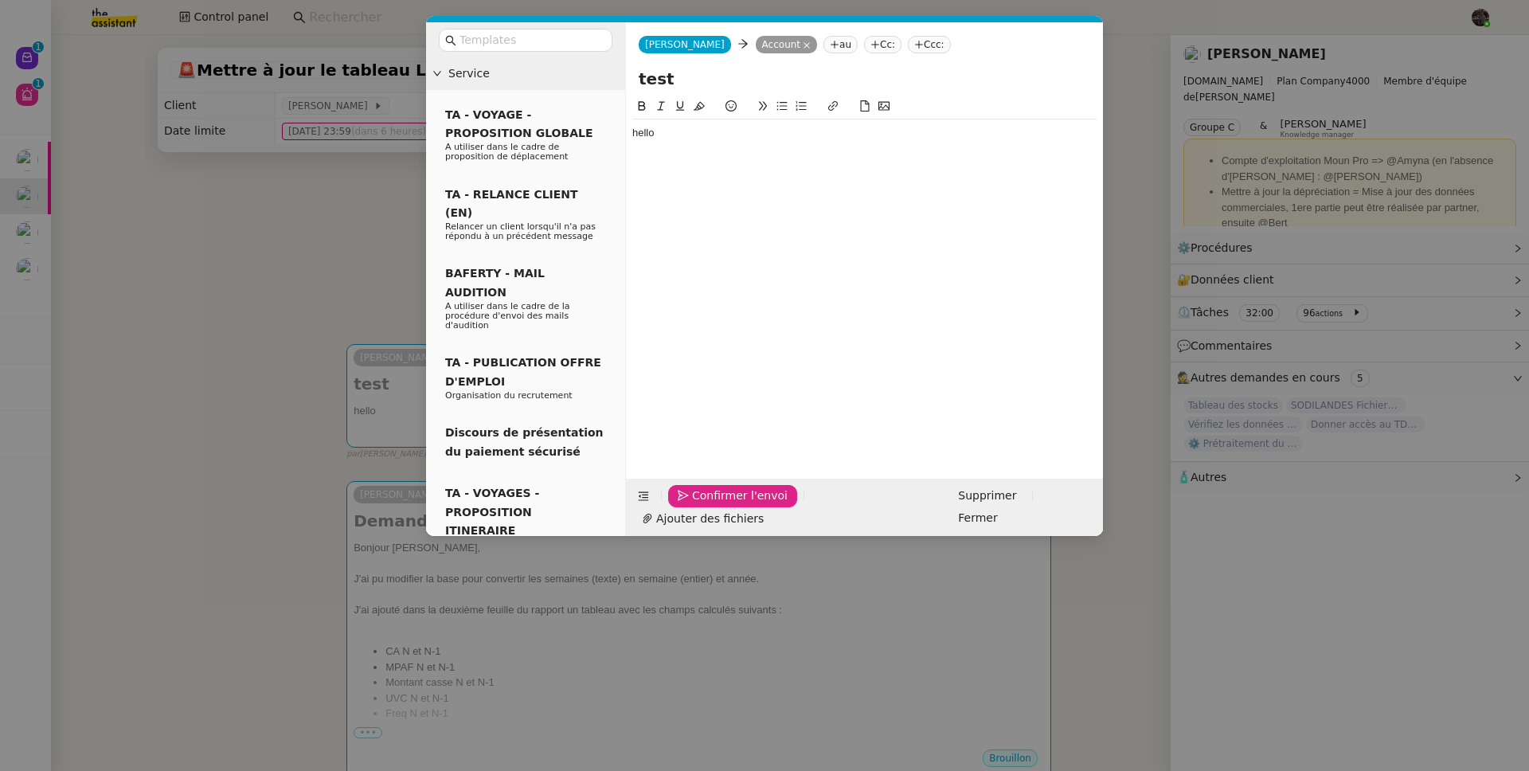
click at [713, 505] on span "Confirmer l'envoi" at bounding box center [740, 496] width 96 height 18
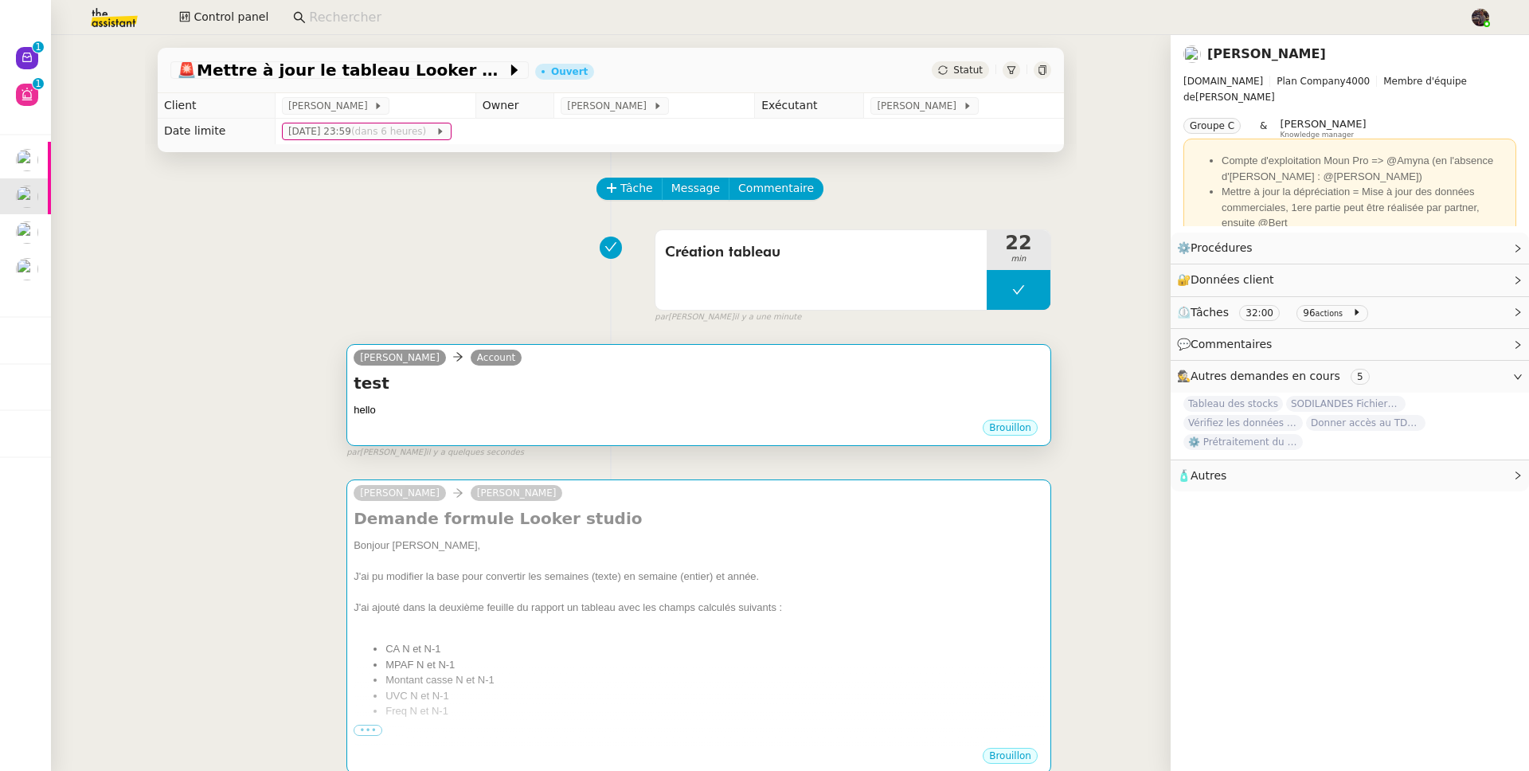
click at [582, 389] on h4 "test" at bounding box center [699, 383] width 690 height 22
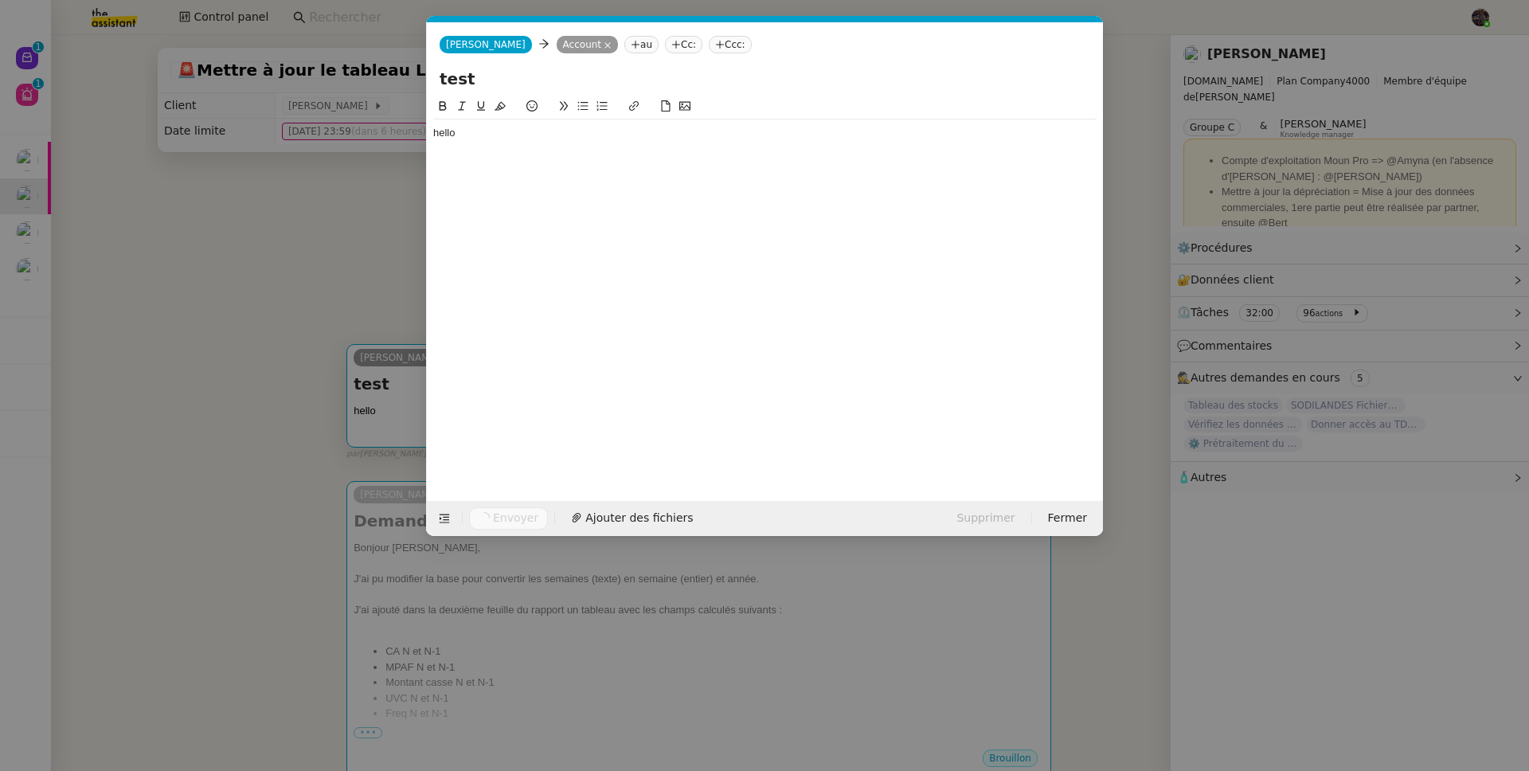
scroll to position [0, 33]
click at [307, 215] on nz-modal-container "Service TA - VOYAGE - PROPOSITION GLOBALE A utiliser dans le cadre de propositi…" at bounding box center [764, 385] width 1529 height 771
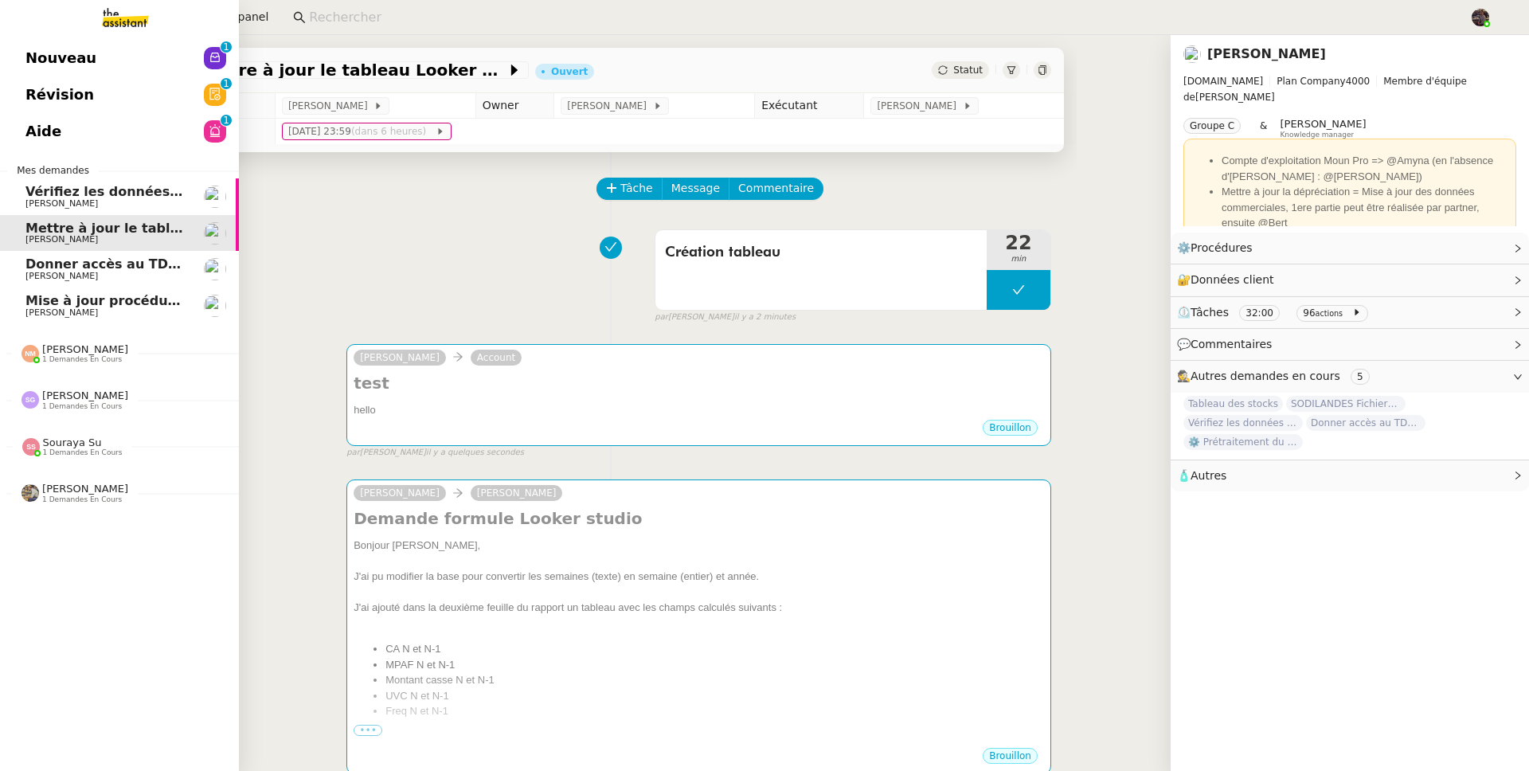
click at [32, 99] on span "Révision" at bounding box center [59, 95] width 68 height 24
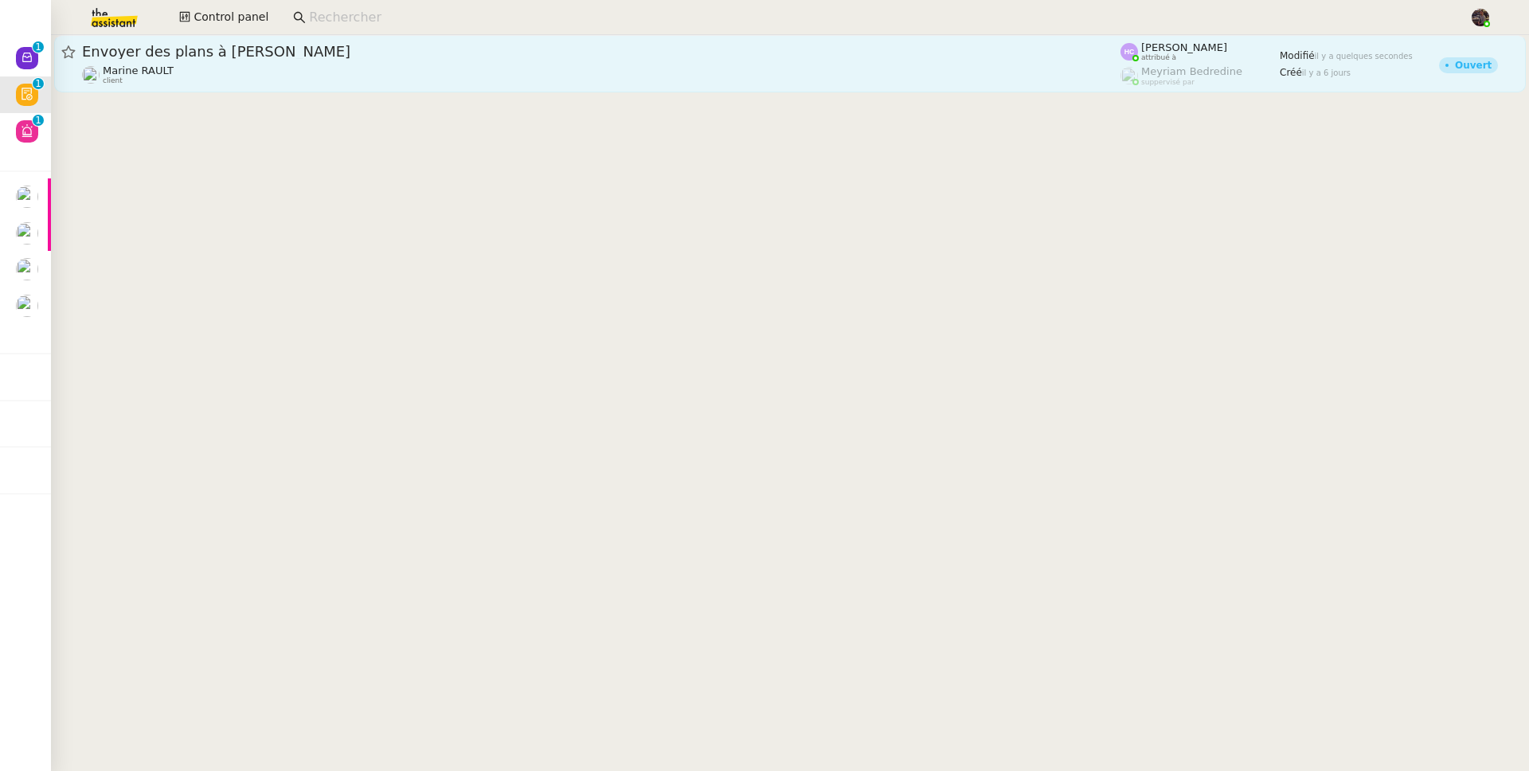
click at [518, 86] on link "Envoyer des plans à Damien Marine RAULT client Hannah Cassar attribué à Meyriam…" at bounding box center [790, 63] width 1472 height 57
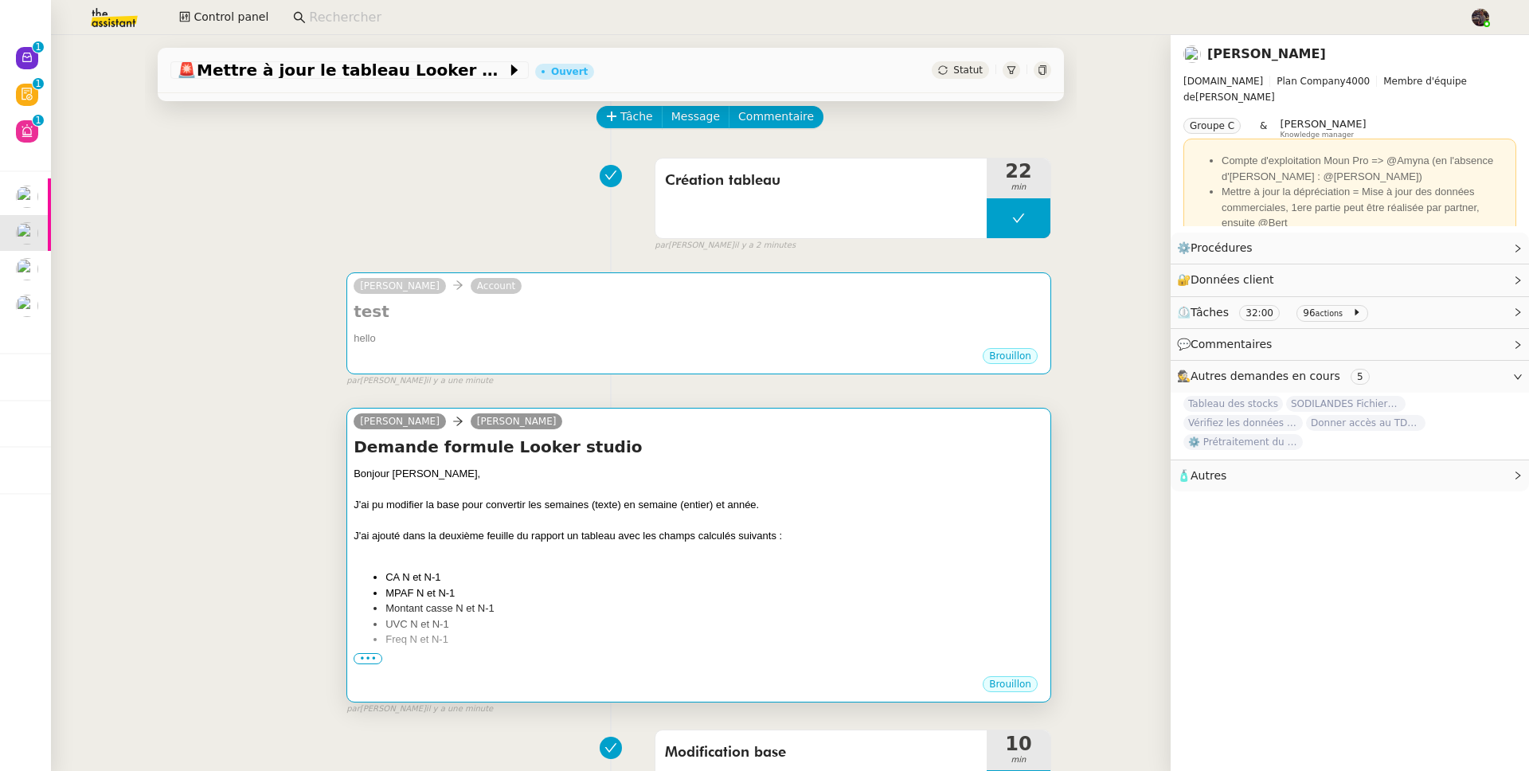
scroll to position [136, 0]
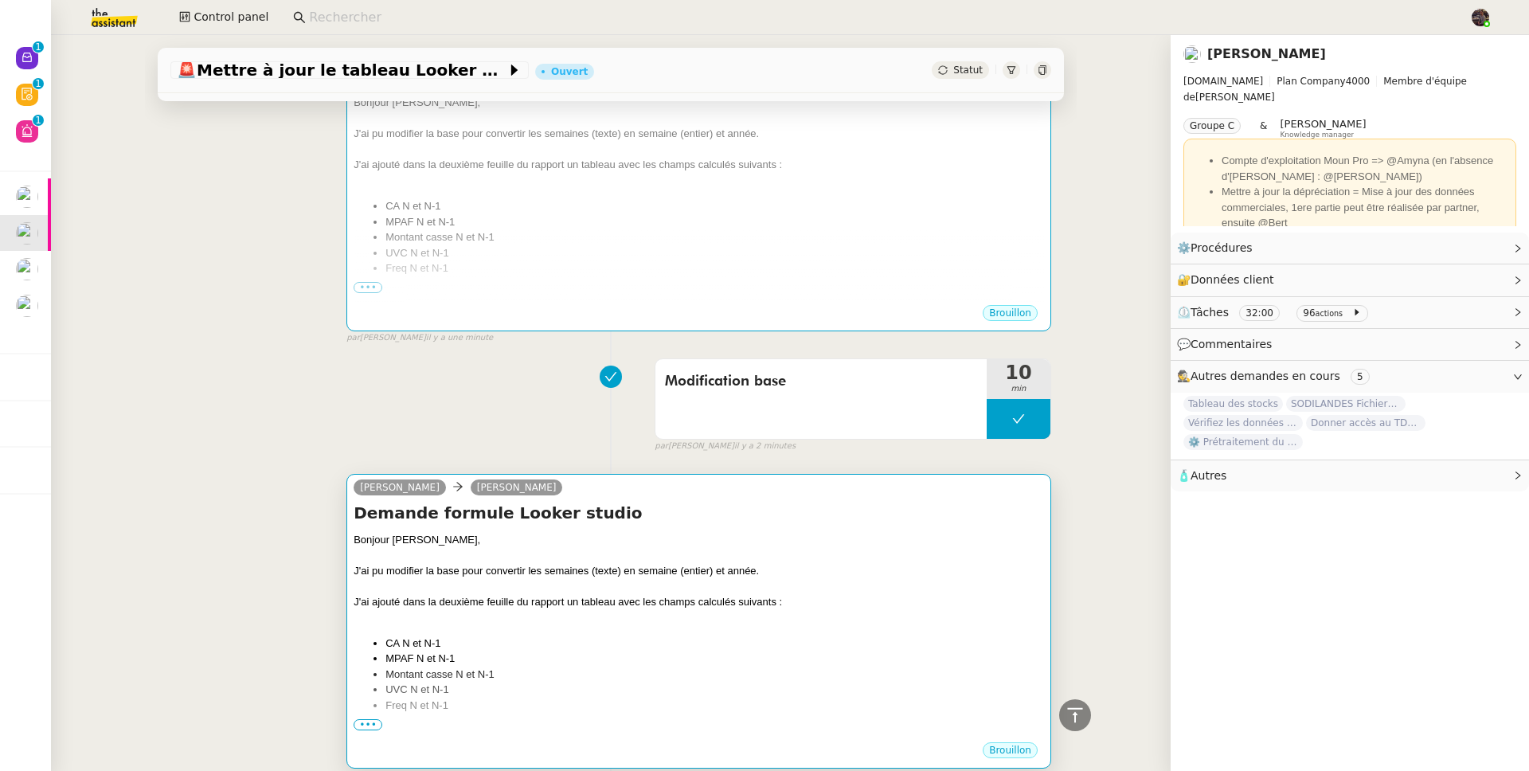
click at [565, 533] on div "Demande formule Looker studio Bonjour Guillaume, J'ai pu modifier la base pour …" at bounding box center [699, 621] width 690 height 239
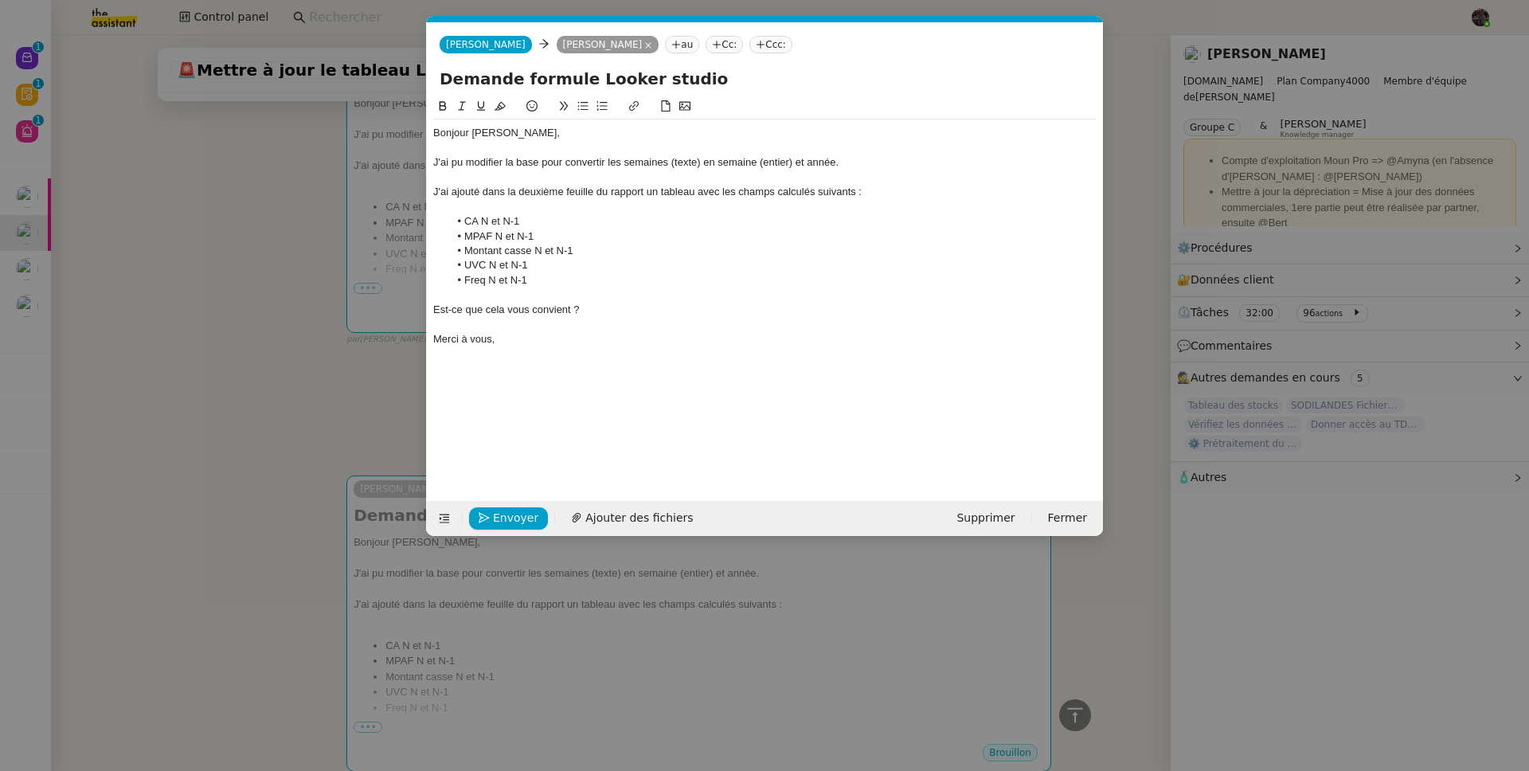
scroll to position [0, 33]
click at [519, 510] on span "Envoyer" at bounding box center [515, 518] width 45 height 18
click at [519, 510] on span "Confirmer l'envoi" at bounding box center [541, 518] width 96 height 18
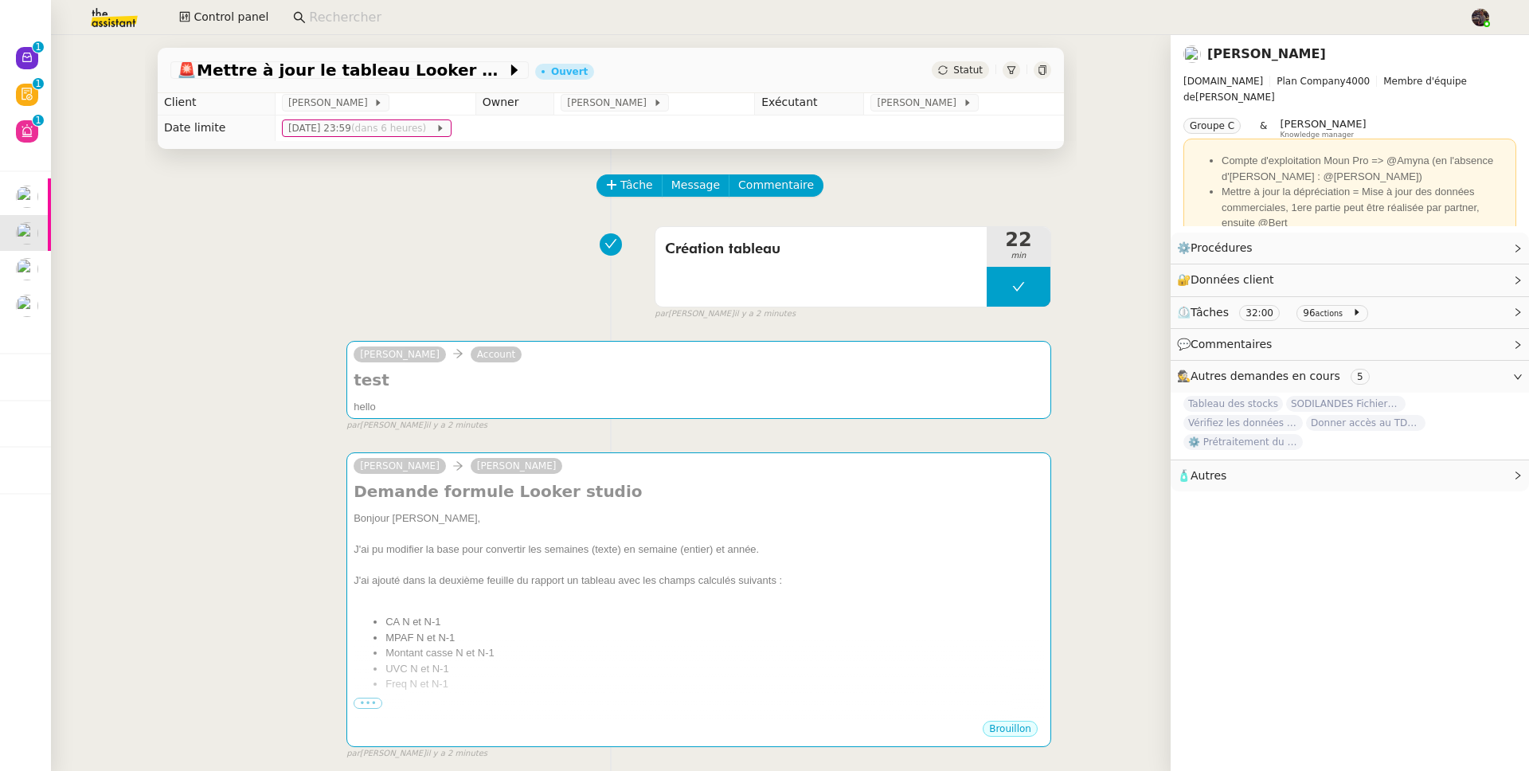
scroll to position [6, 0]
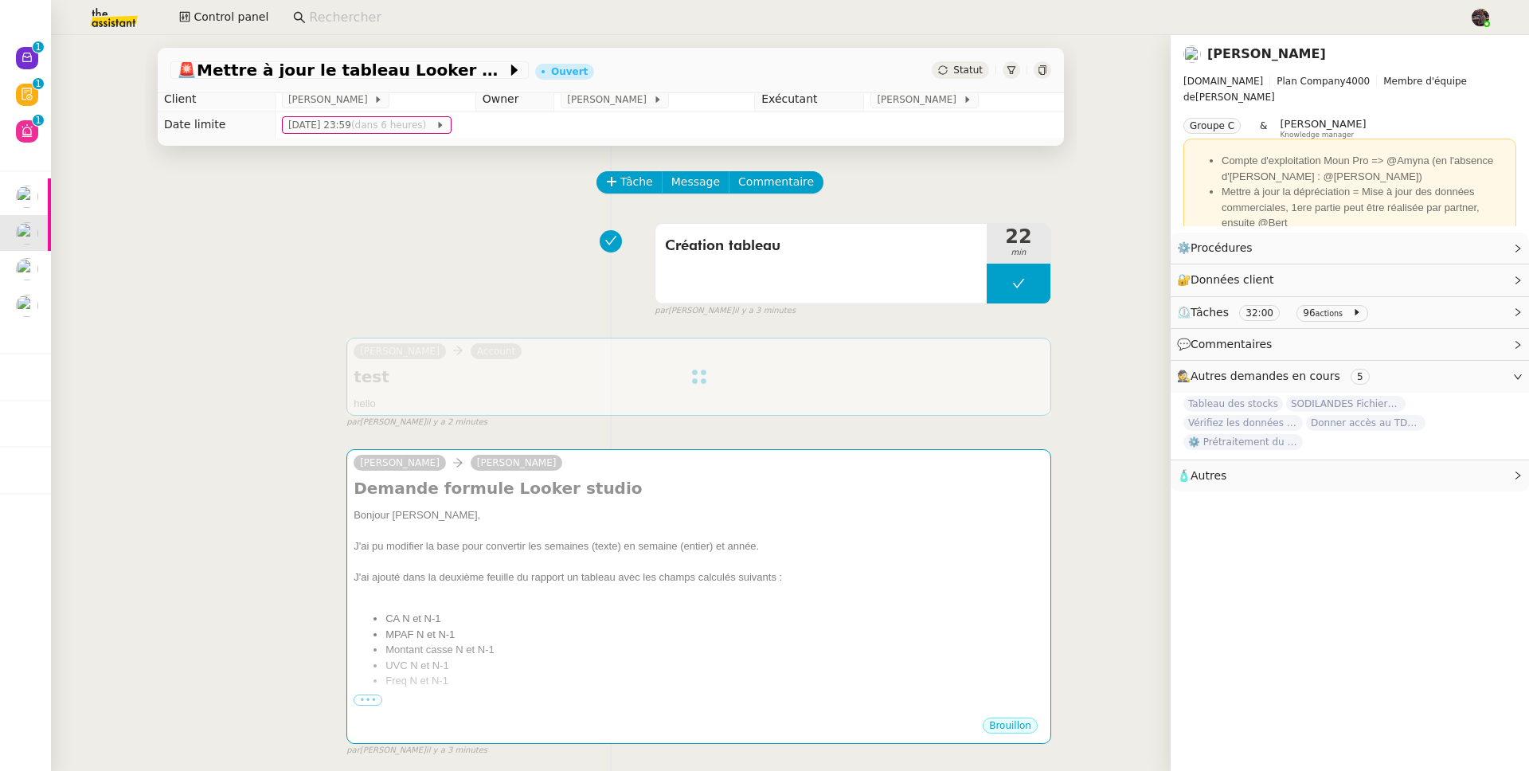
click at [741, 373] on div at bounding box center [698, 377] width 705 height 78
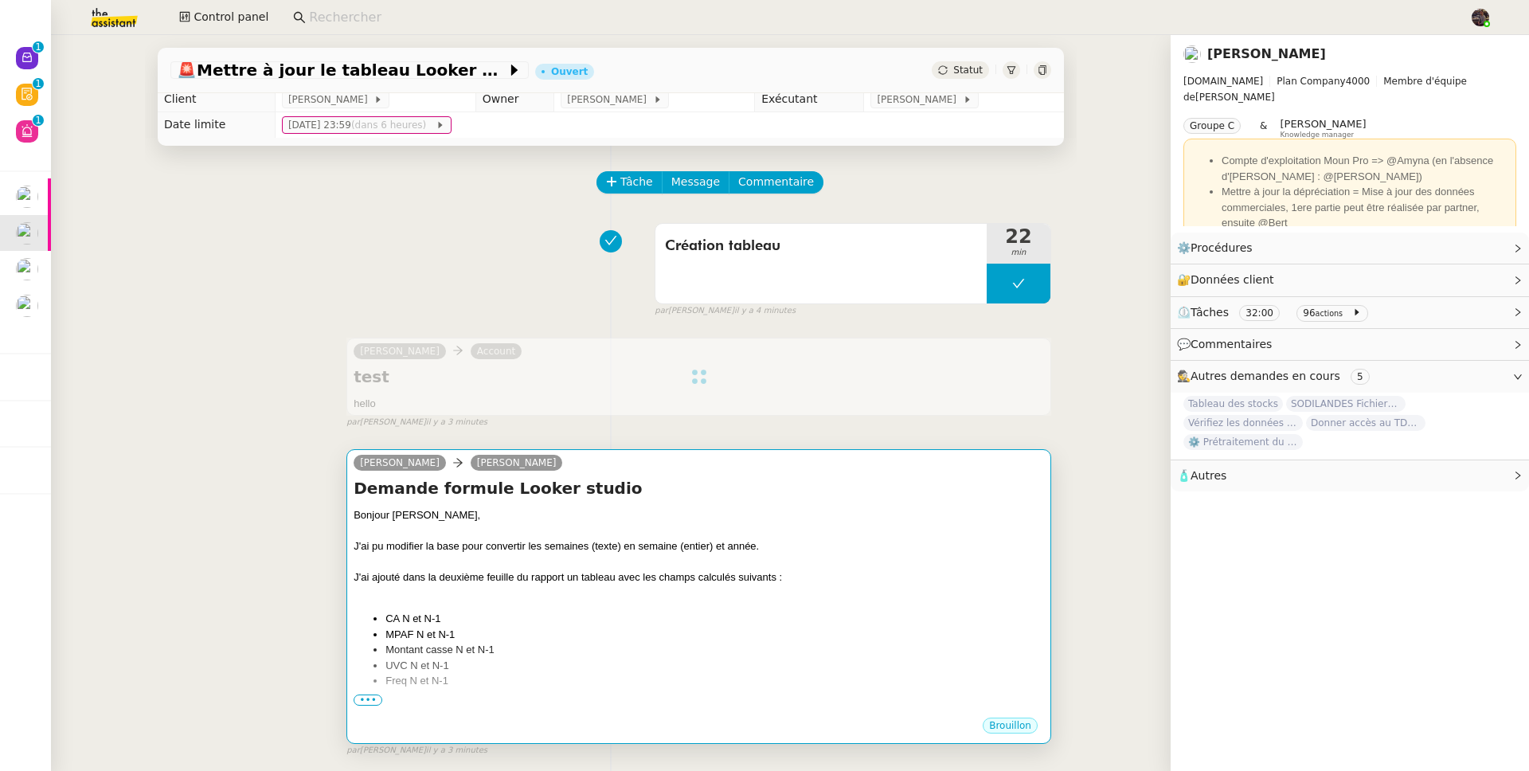
click at [862, 624] on li "CA N et N-1" at bounding box center [714, 619] width 659 height 16
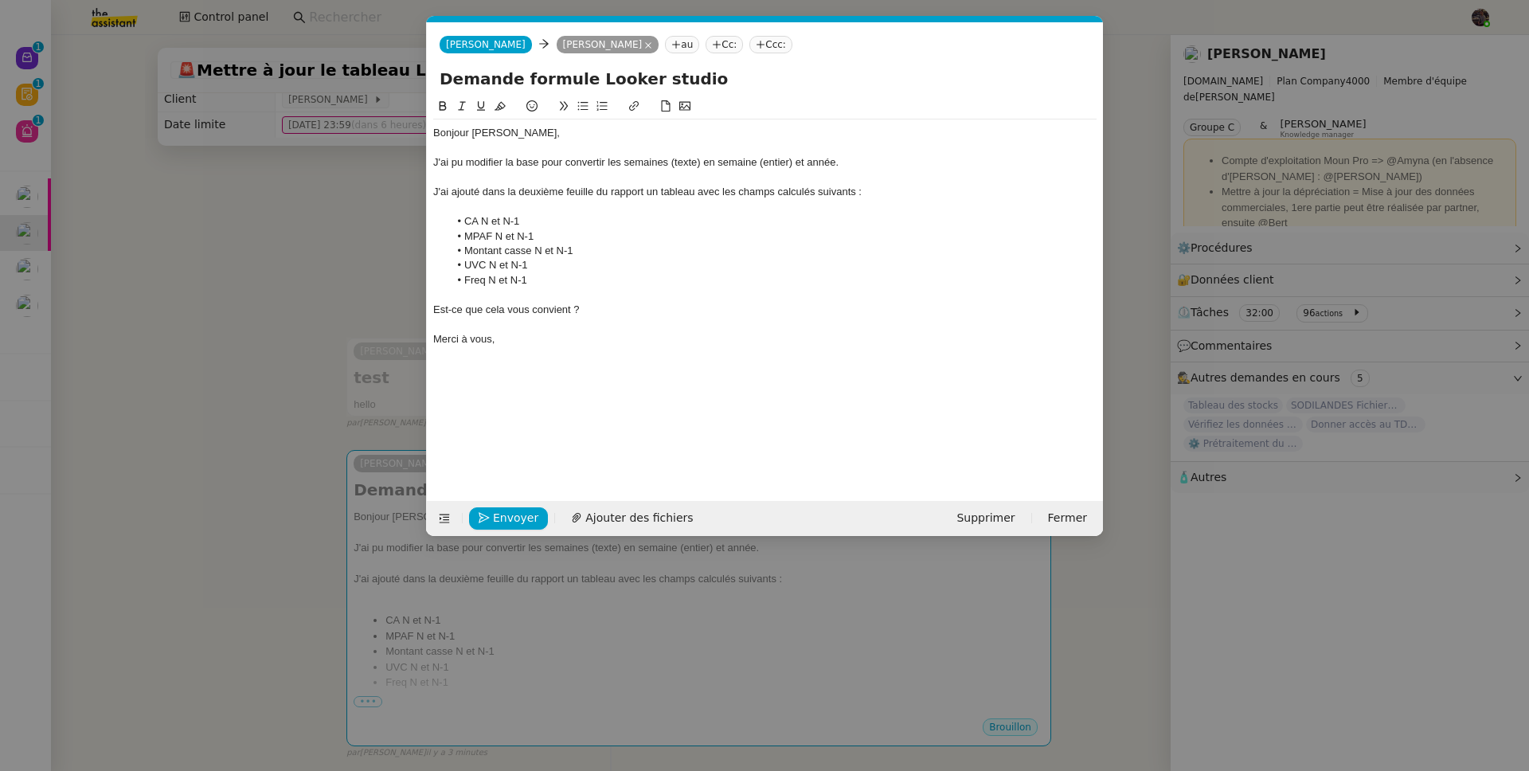
scroll to position [0, 33]
click at [508, 521] on span "Envoyer" at bounding box center [515, 518] width 45 height 18
click at [508, 521] on span "Confirmer l'envoi" at bounding box center [541, 518] width 96 height 18
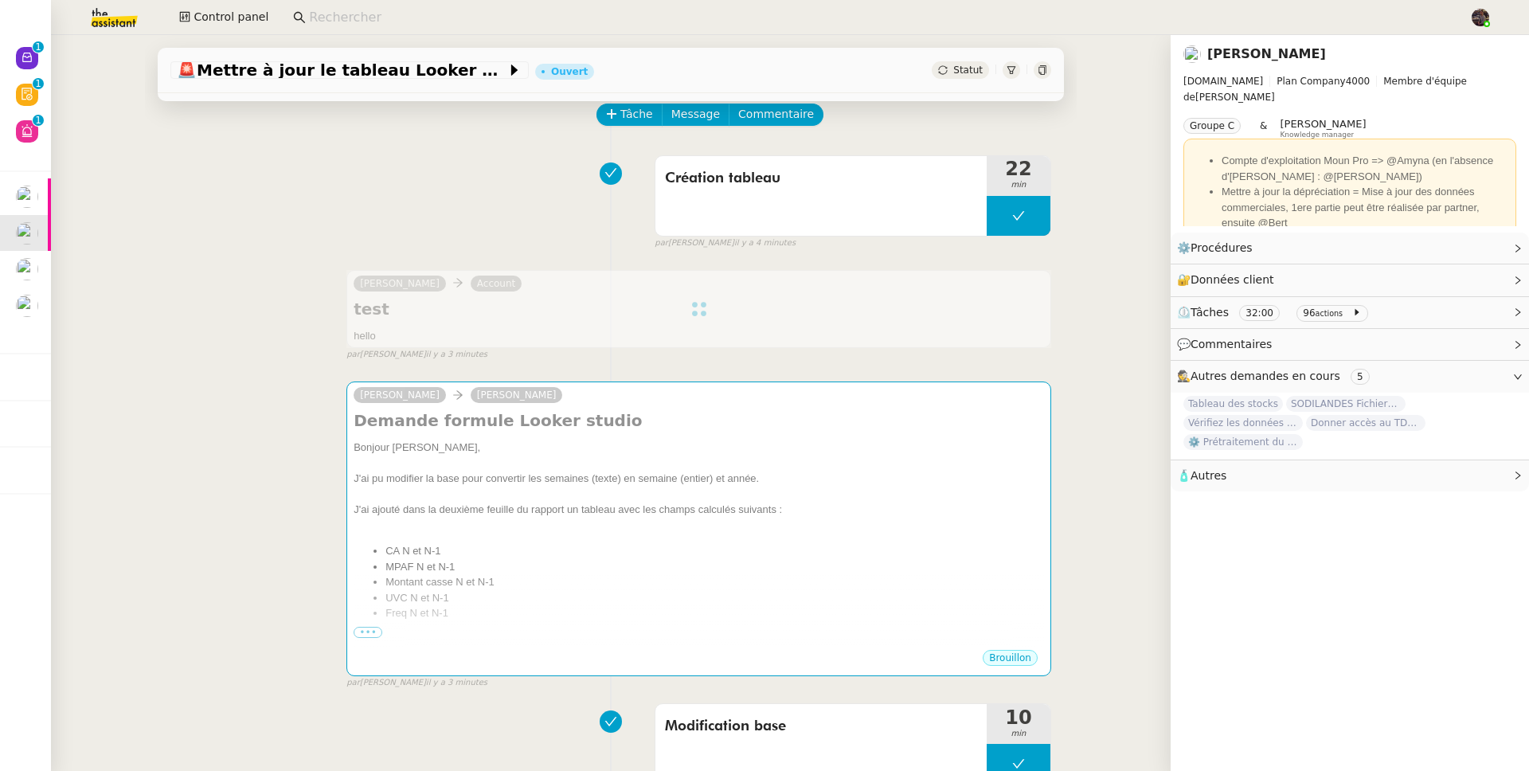
scroll to position [264, 0]
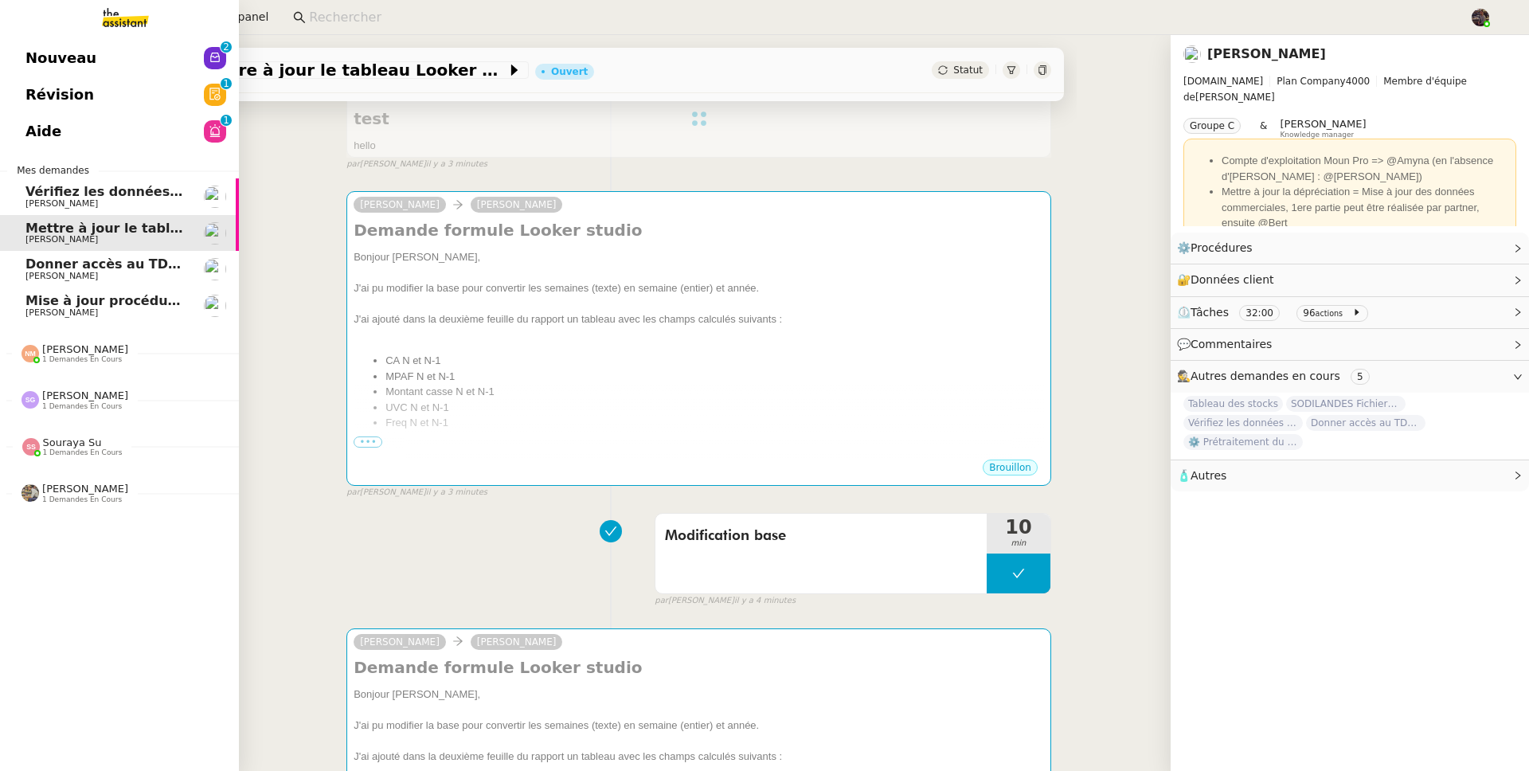
click at [122, 193] on span "Vérifiez les données TDB Gestion MPAF" at bounding box center [165, 191] width 281 height 15
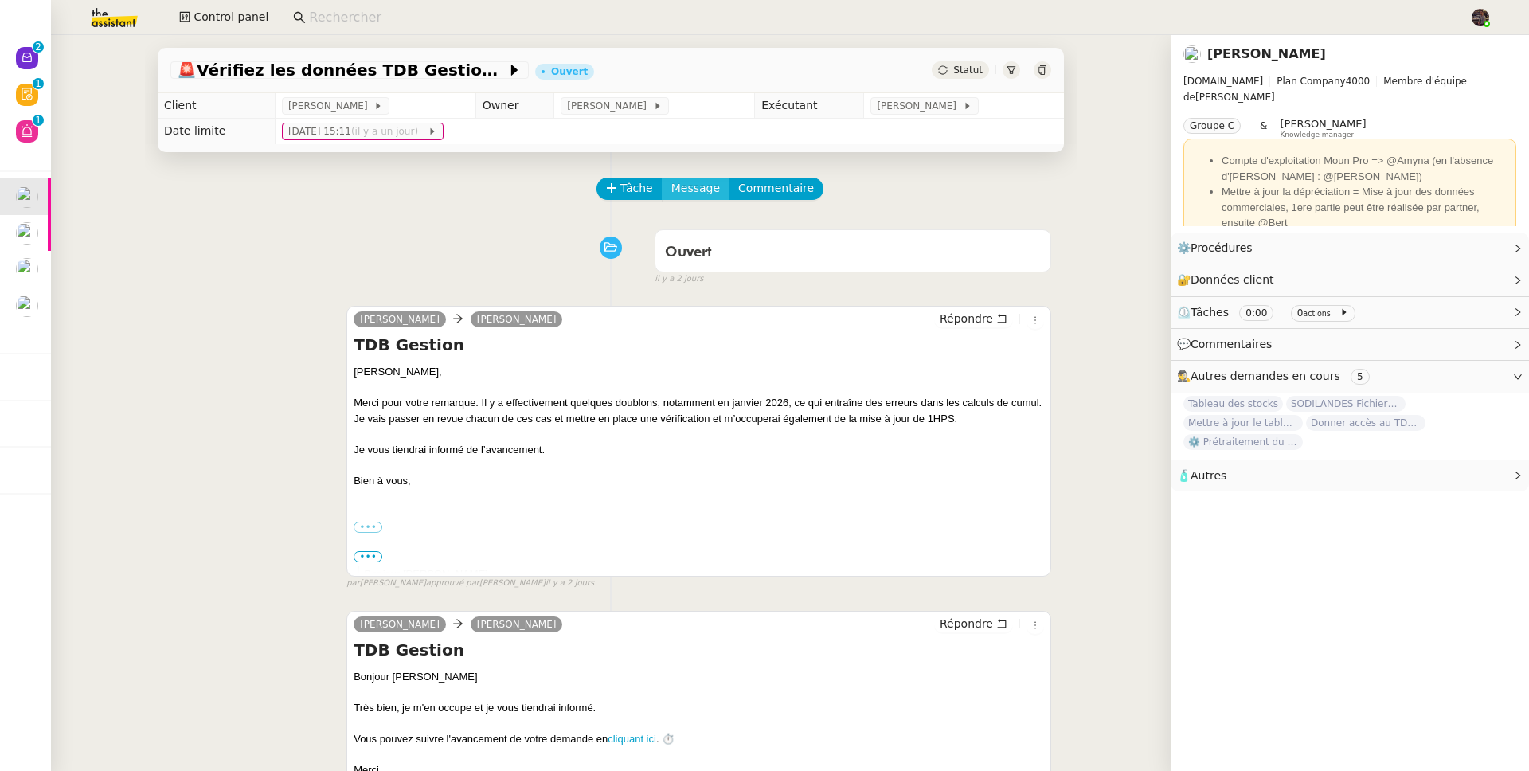
click at [686, 193] on span "Message" at bounding box center [695, 188] width 49 height 18
click at [715, 234] on span "Nouvelle conversation" at bounding box center [755, 235] width 140 height 13
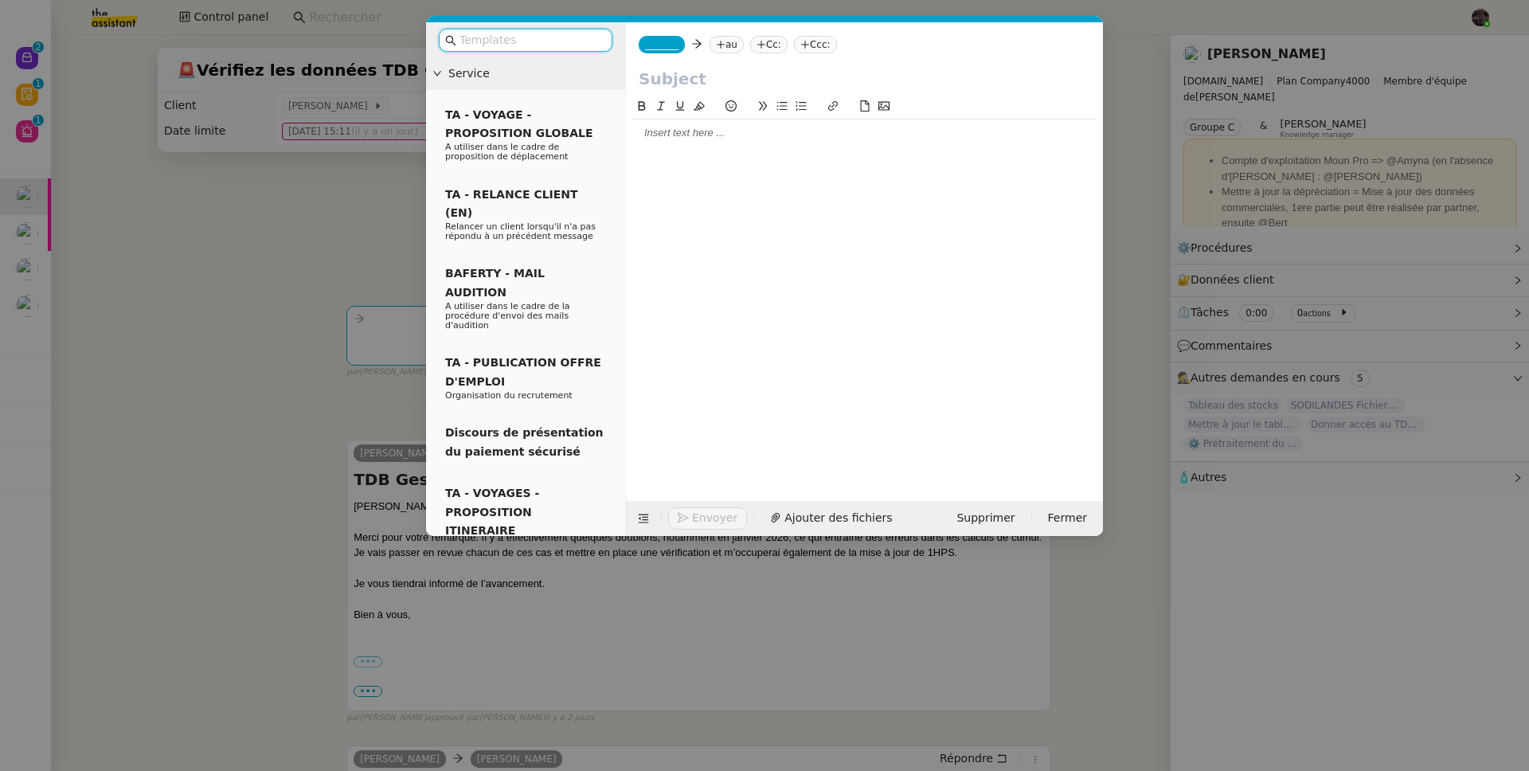
click at [668, 49] on span "_______" at bounding box center [661, 44] width 33 height 11
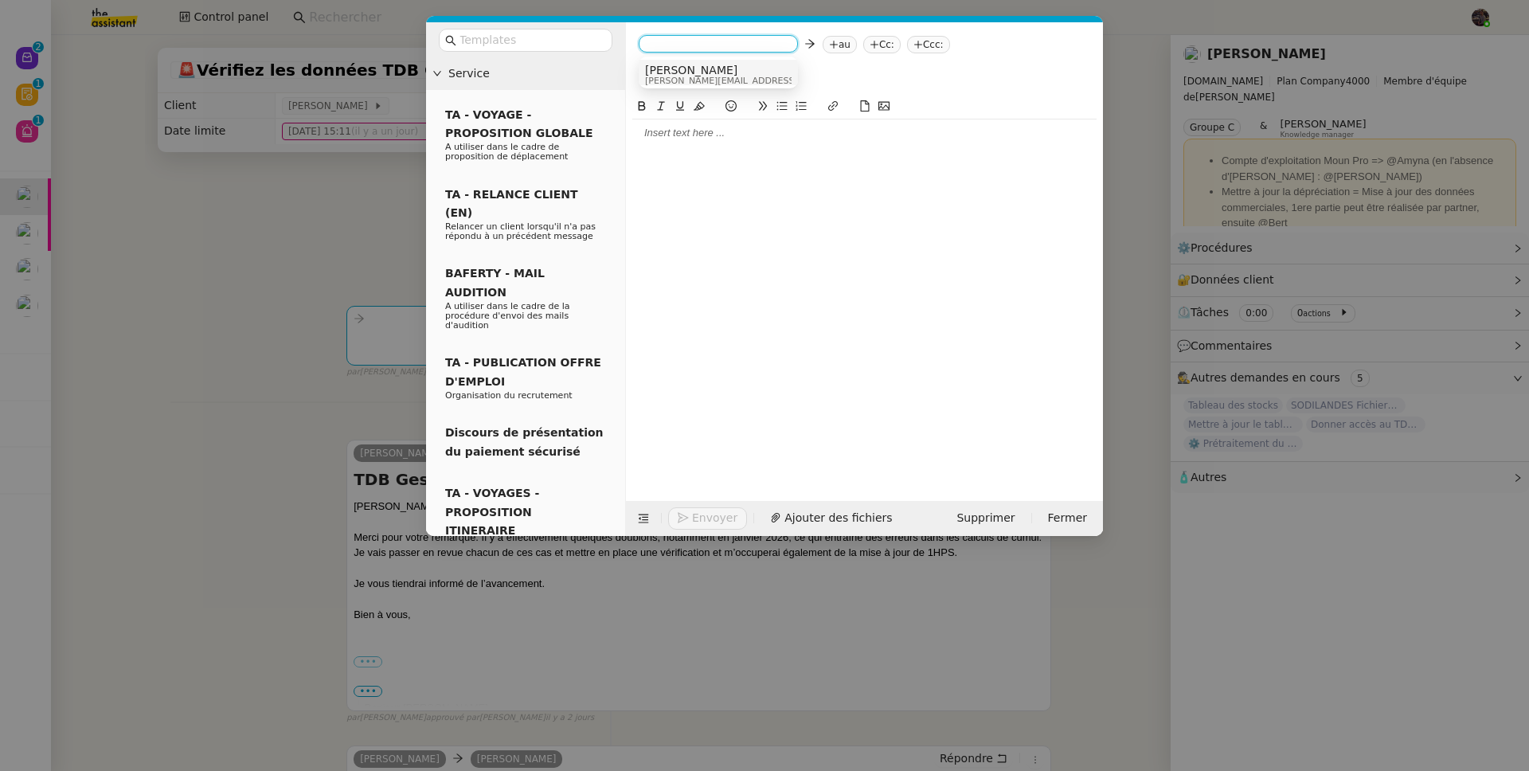
click at [679, 69] on span "[PERSON_NAME]" at bounding box center [758, 70] width 226 height 13
click at [756, 40] on nz-tag "au" at bounding box center [773, 45] width 34 height 18
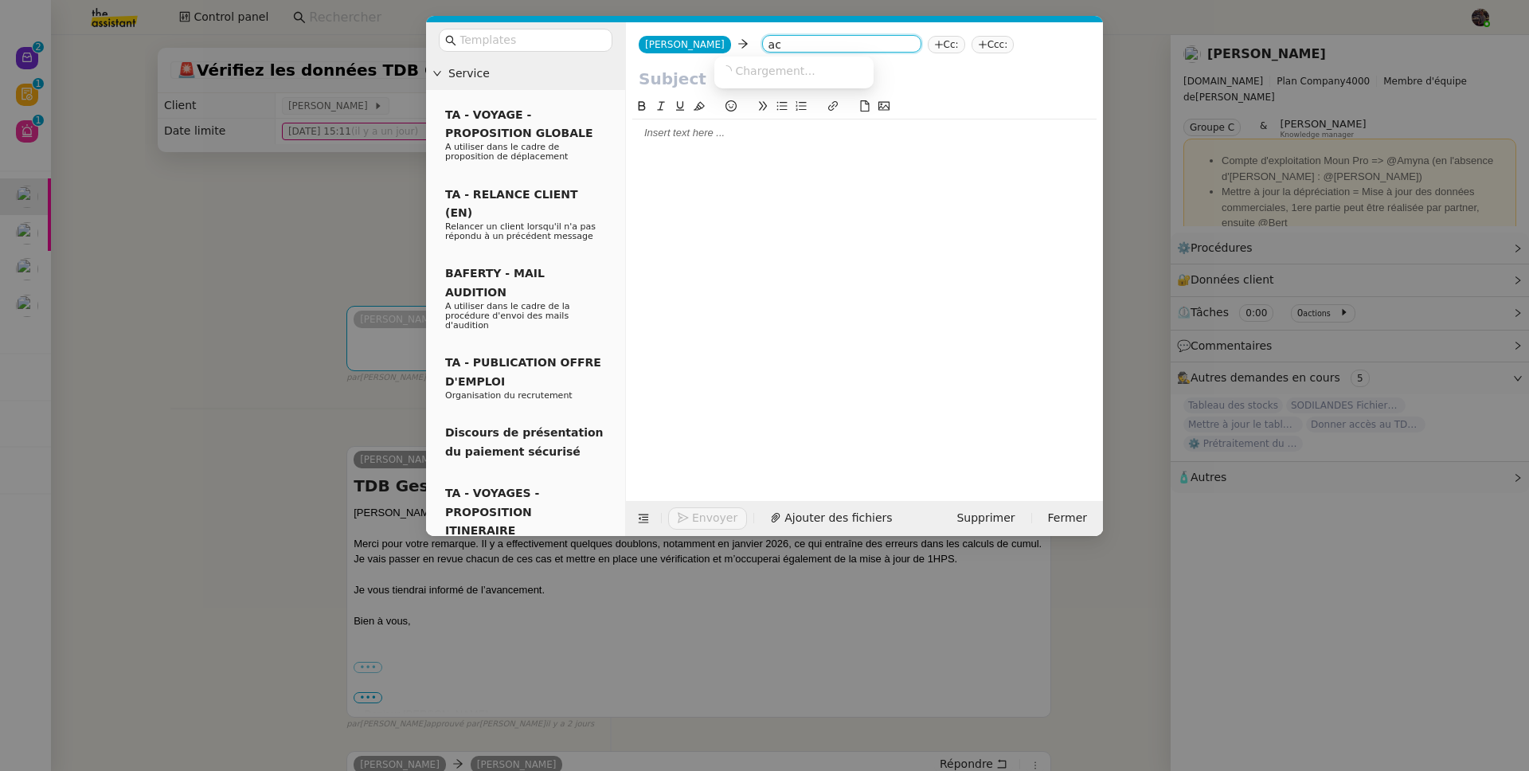
type input "acc"
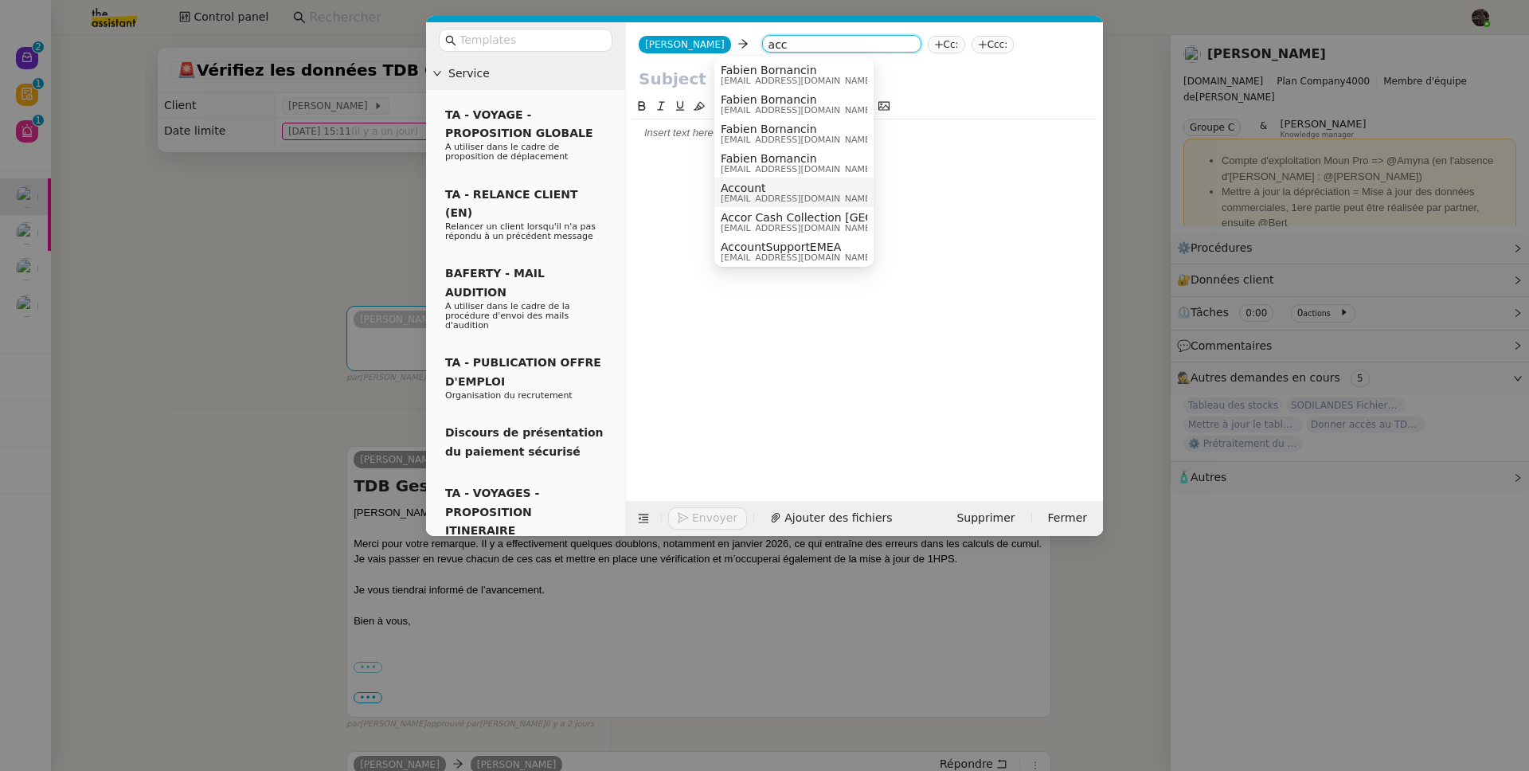
click at [765, 189] on span "Account" at bounding box center [797, 188] width 153 height 13
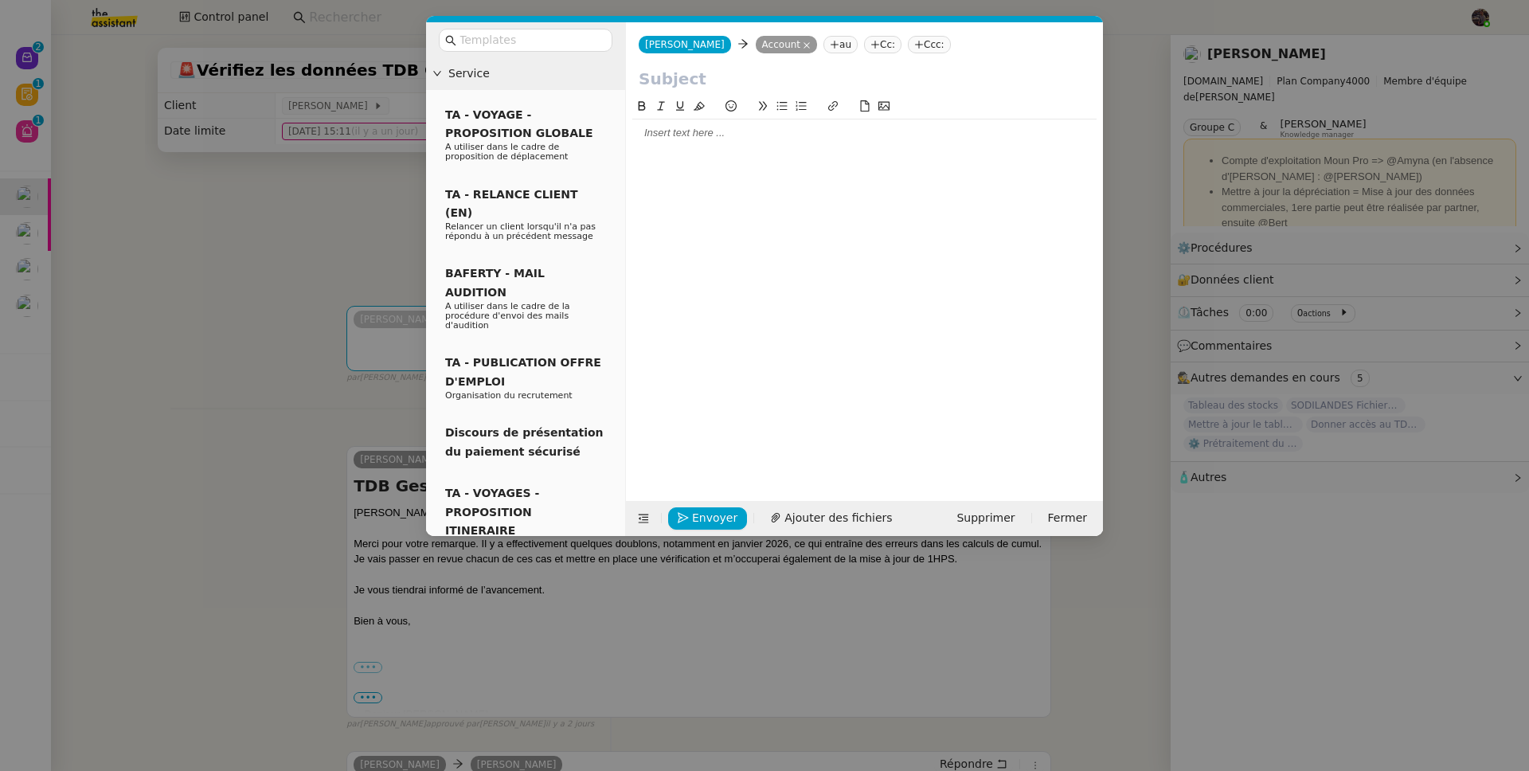
click at [668, 76] on input "text" at bounding box center [865, 79] width 452 height 24
type input "test"
click at [670, 144] on div at bounding box center [864, 132] width 464 height 27
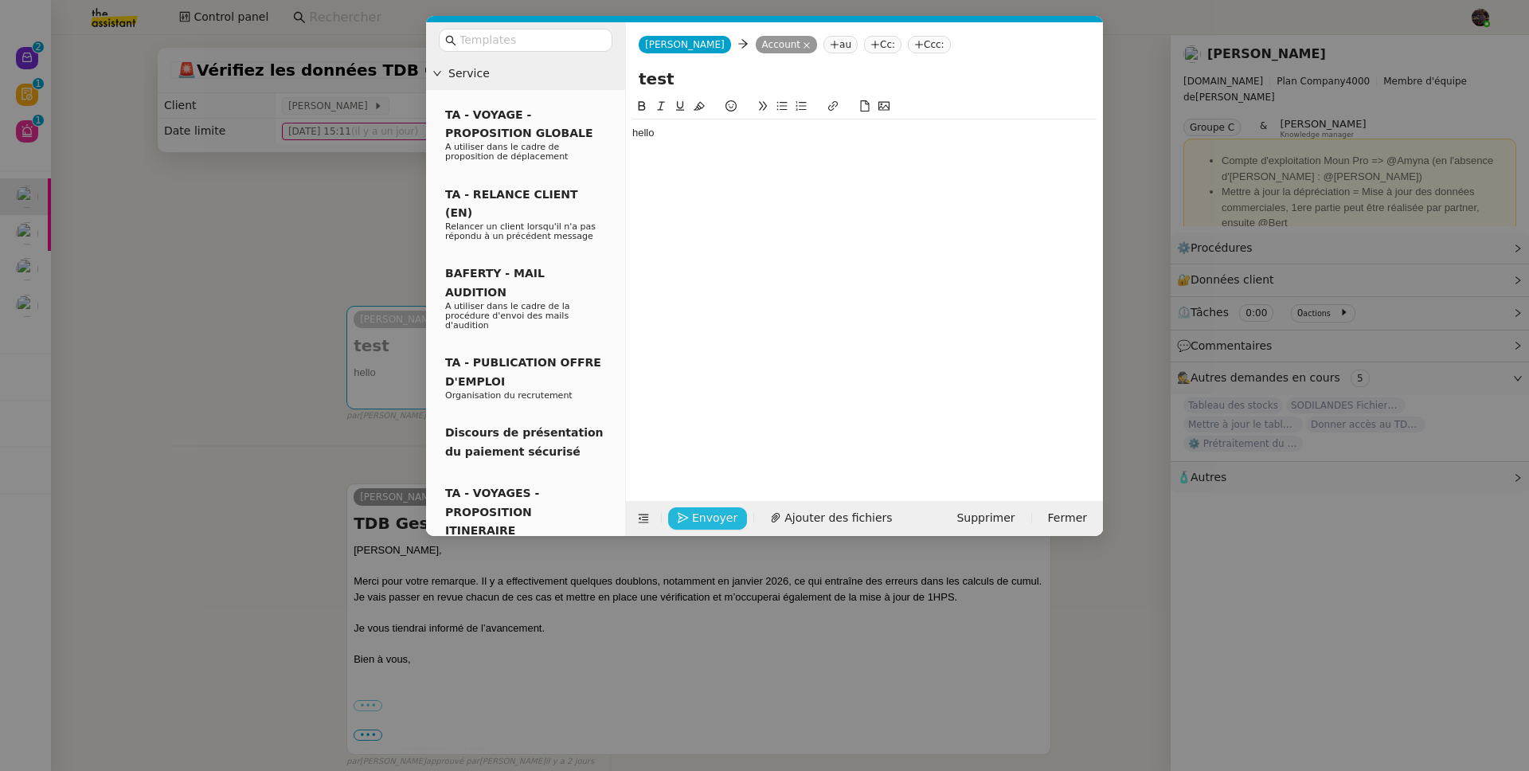
click at [714, 510] on span "Envoyer" at bounding box center [714, 518] width 45 height 18
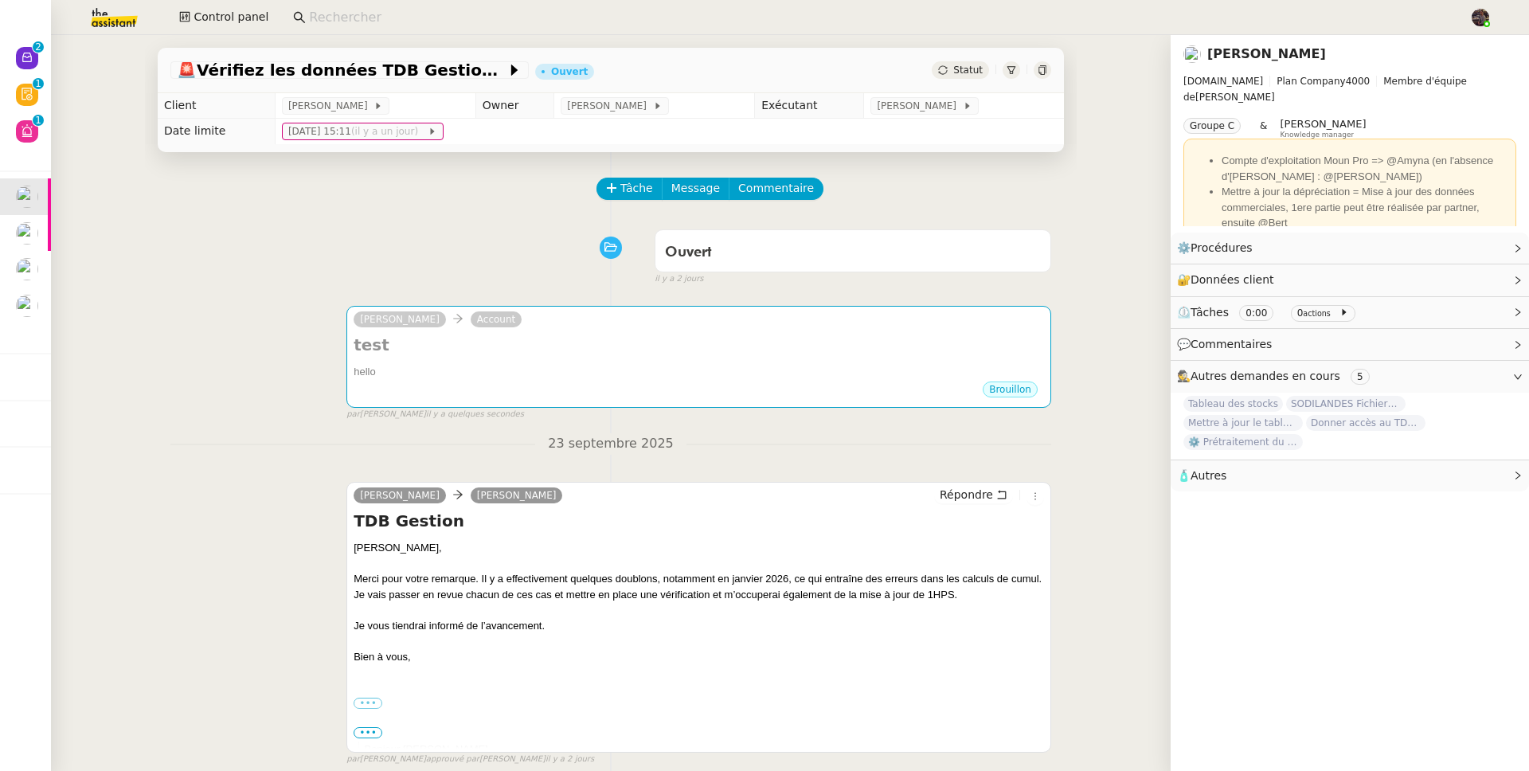
click at [293, 382] on div "camille Account test hello ••• Brouillon false par Bert C. il y a quelques seco…" at bounding box center [610, 355] width 881 height 129
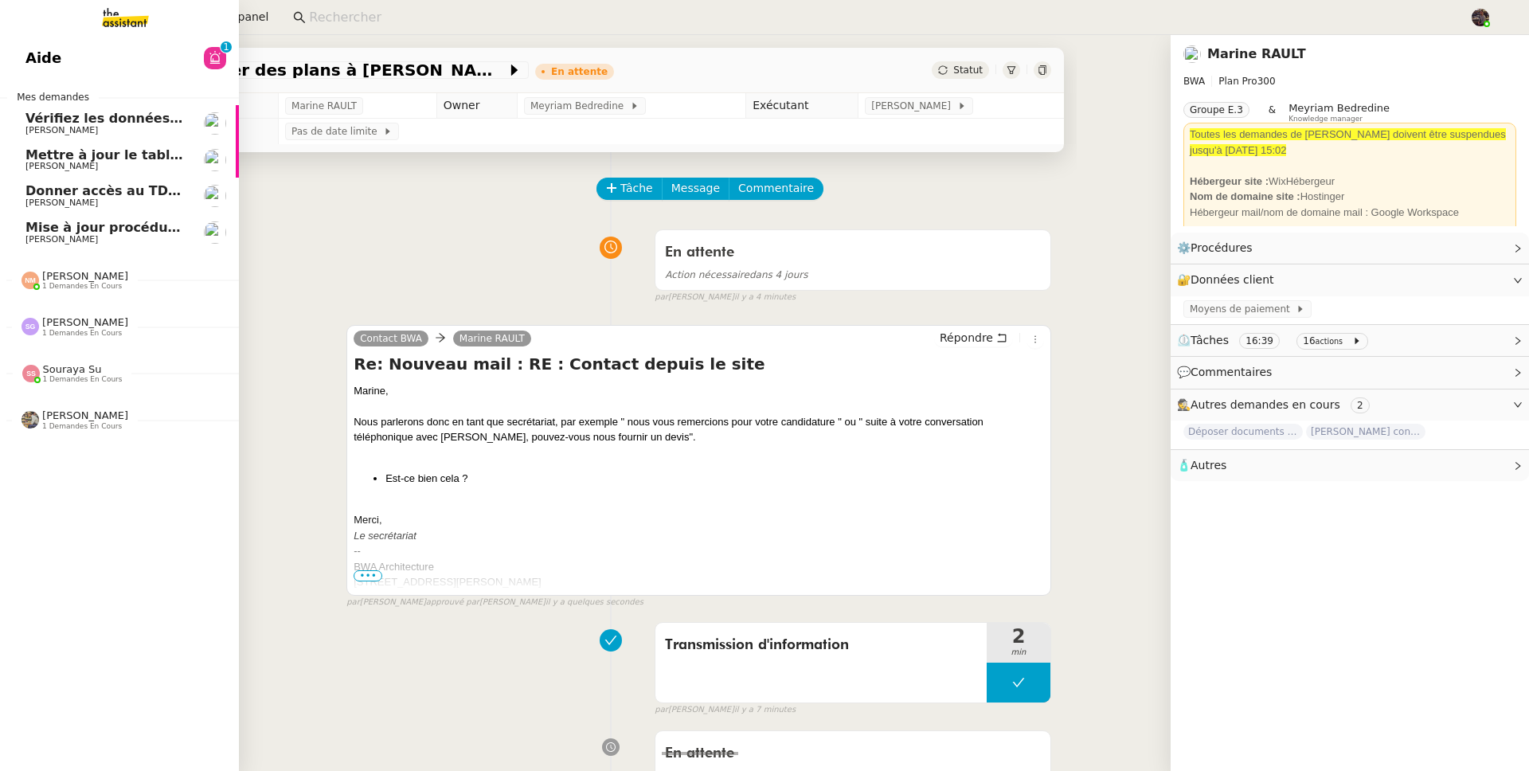
click at [62, 154] on span "Mettre à jour le tableau Looker Studio" at bounding box center [162, 154] width 275 height 15
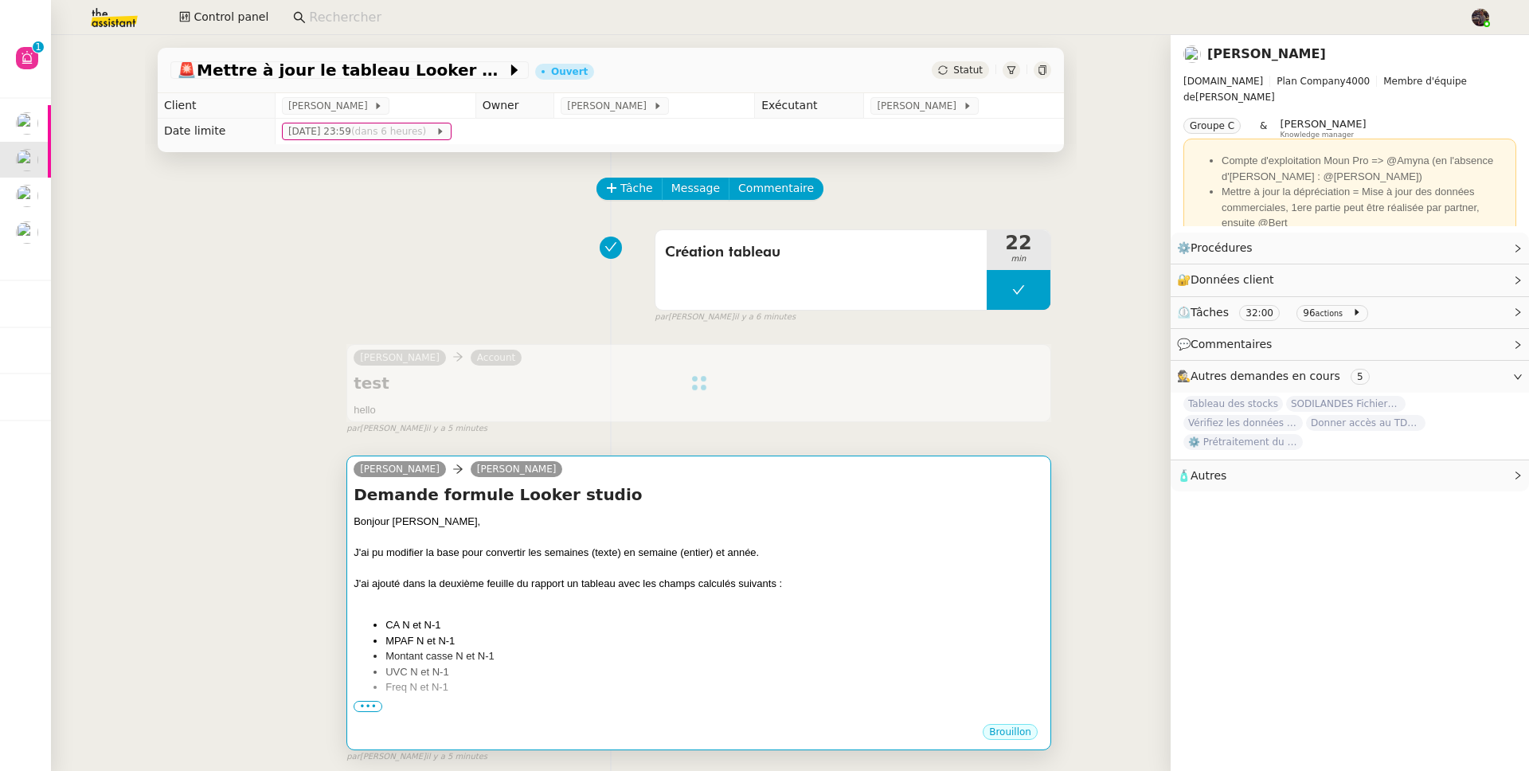
click at [547, 557] on div "J'ai pu modifier la base pour convertir les semaines (texte) en semaine (entier…" at bounding box center [699, 553] width 690 height 16
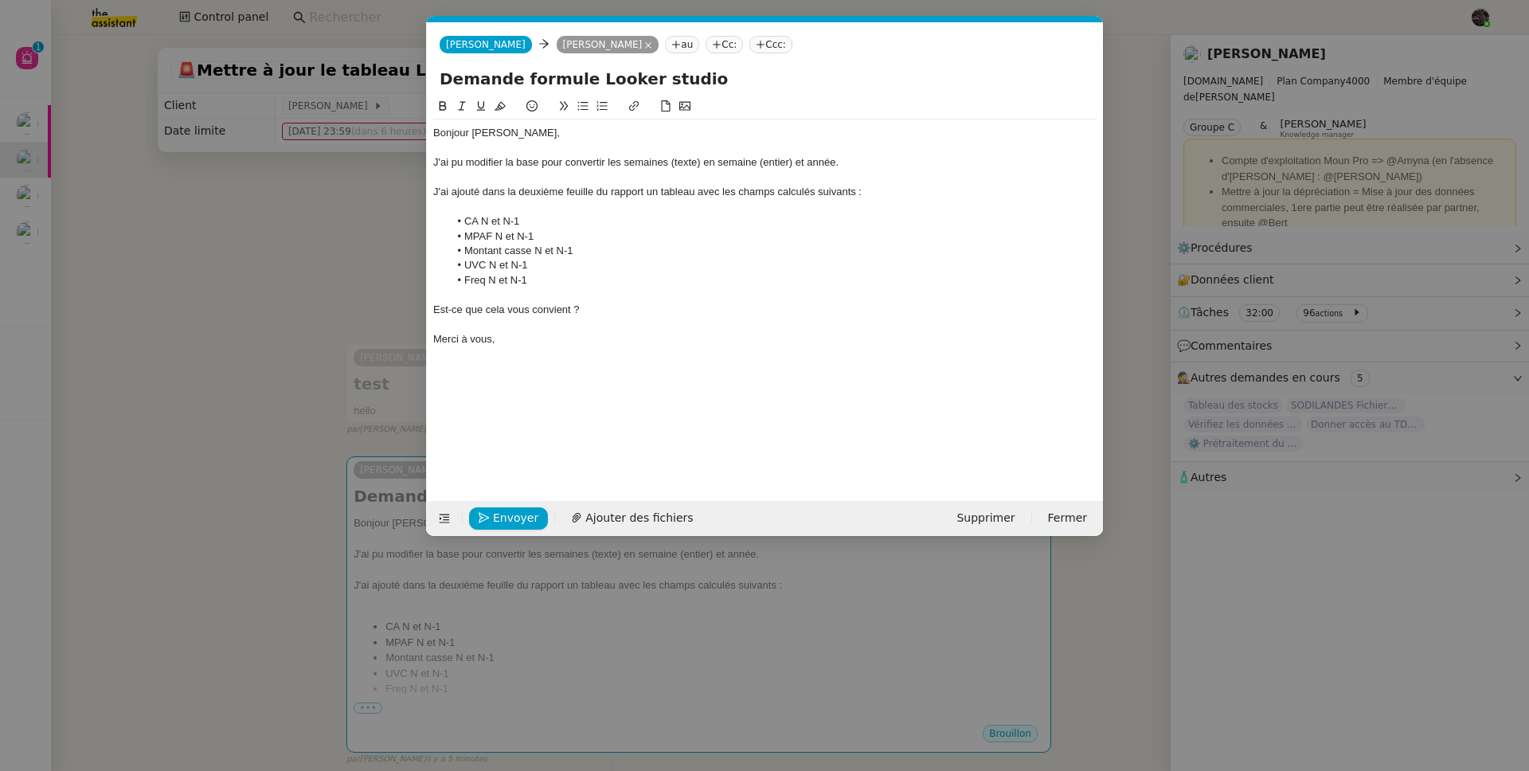
scroll to position [0, 33]
click at [512, 509] on span "Envoyer" at bounding box center [515, 518] width 45 height 18
click at [512, 509] on span "Confirmer l'envoi" at bounding box center [541, 518] width 96 height 18
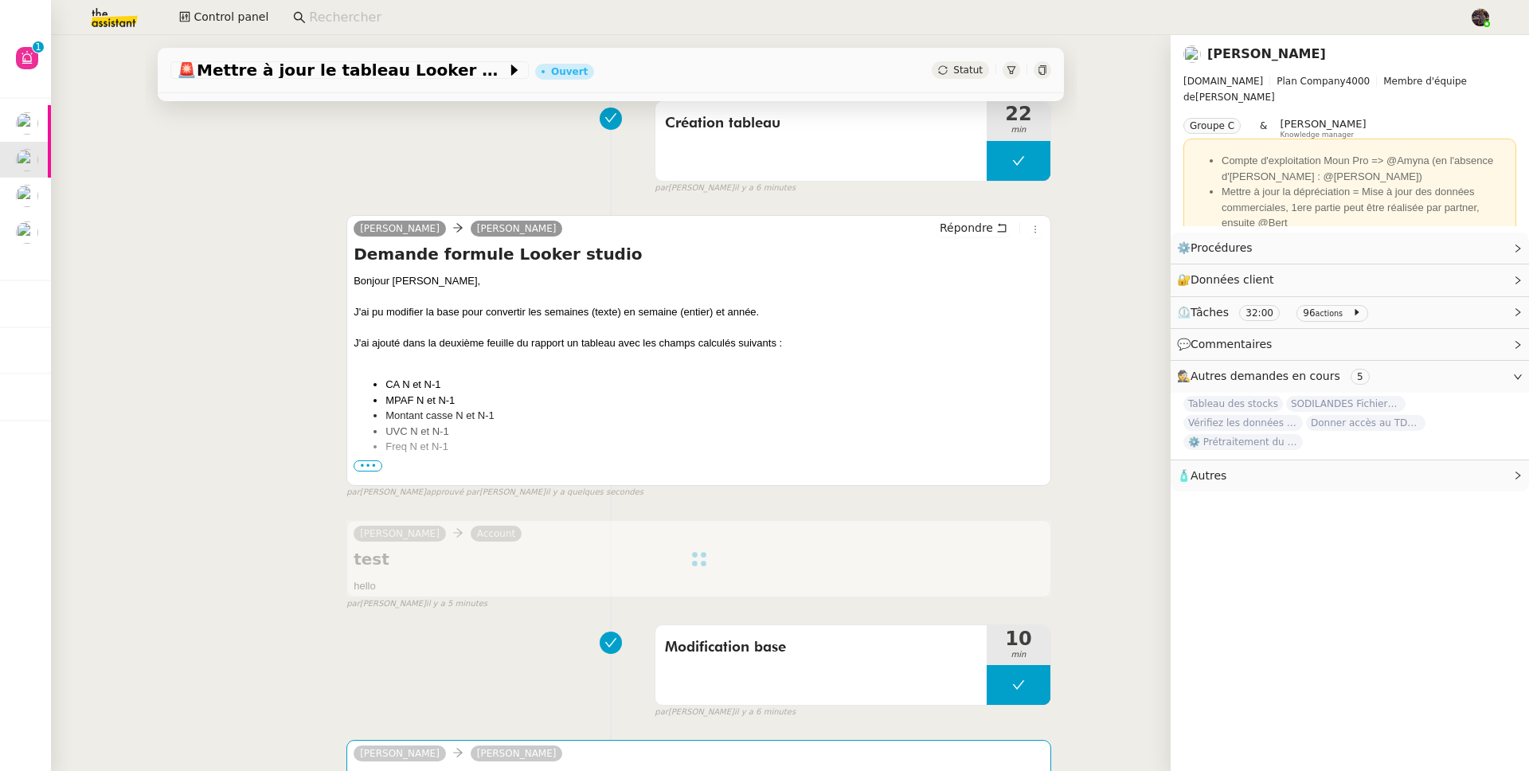
scroll to position [0, 0]
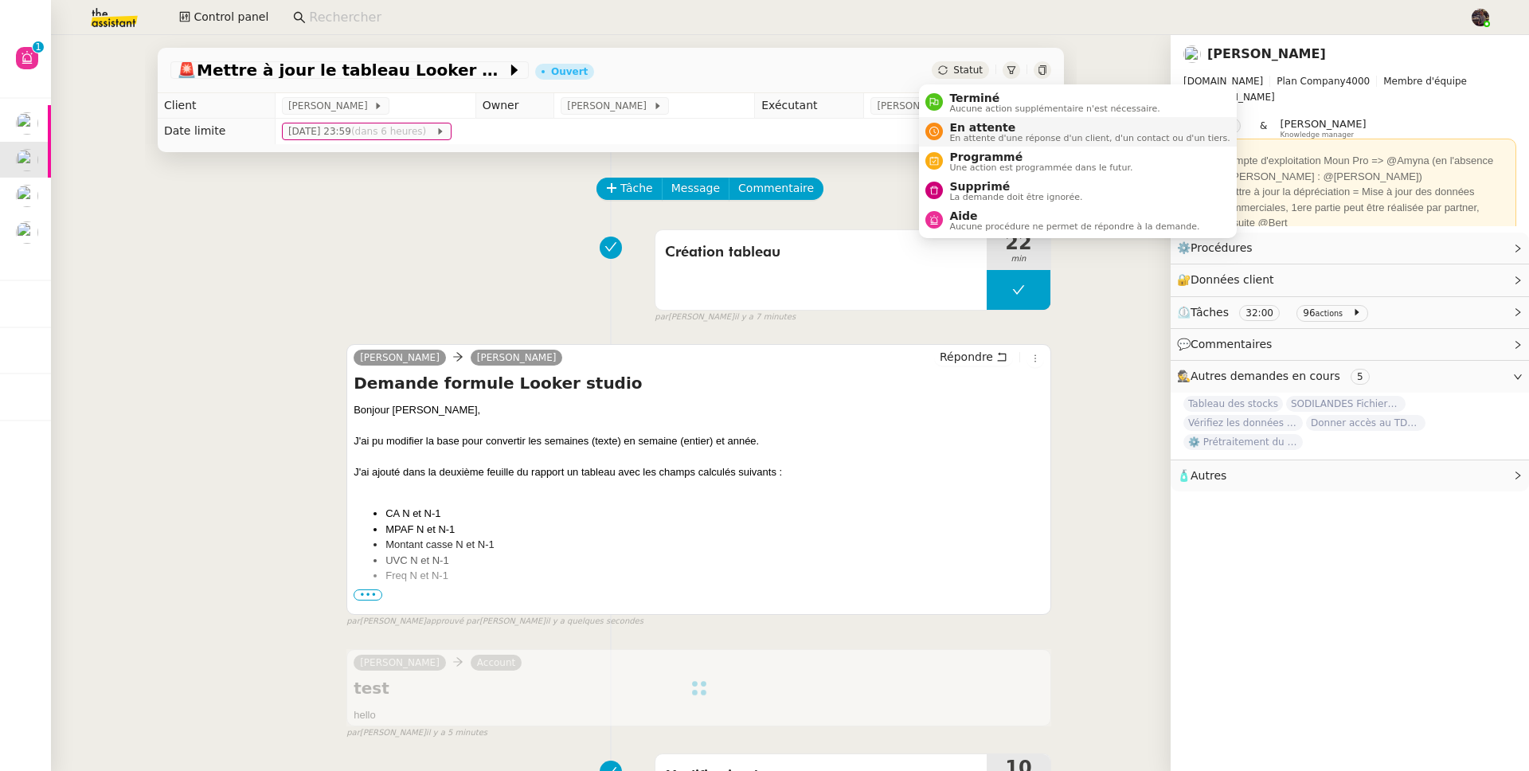
click at [988, 123] on span "En attente" at bounding box center [1089, 127] width 280 height 13
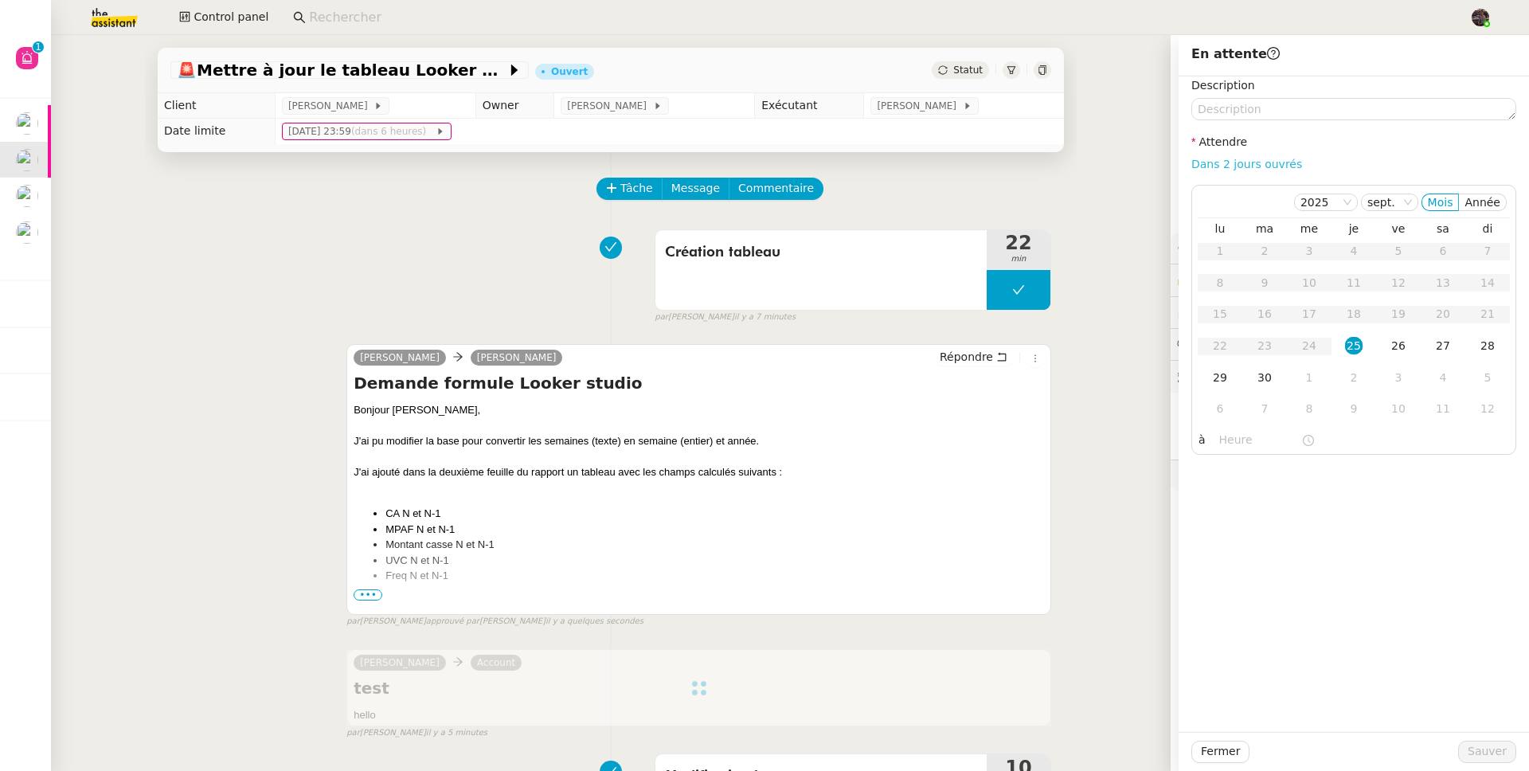
click at [1214, 163] on link "Dans 2 jours ouvrés" at bounding box center [1246, 164] width 111 height 13
type input "07:00"
click at [1476, 742] on span "Sauver" at bounding box center [1487, 751] width 39 height 18
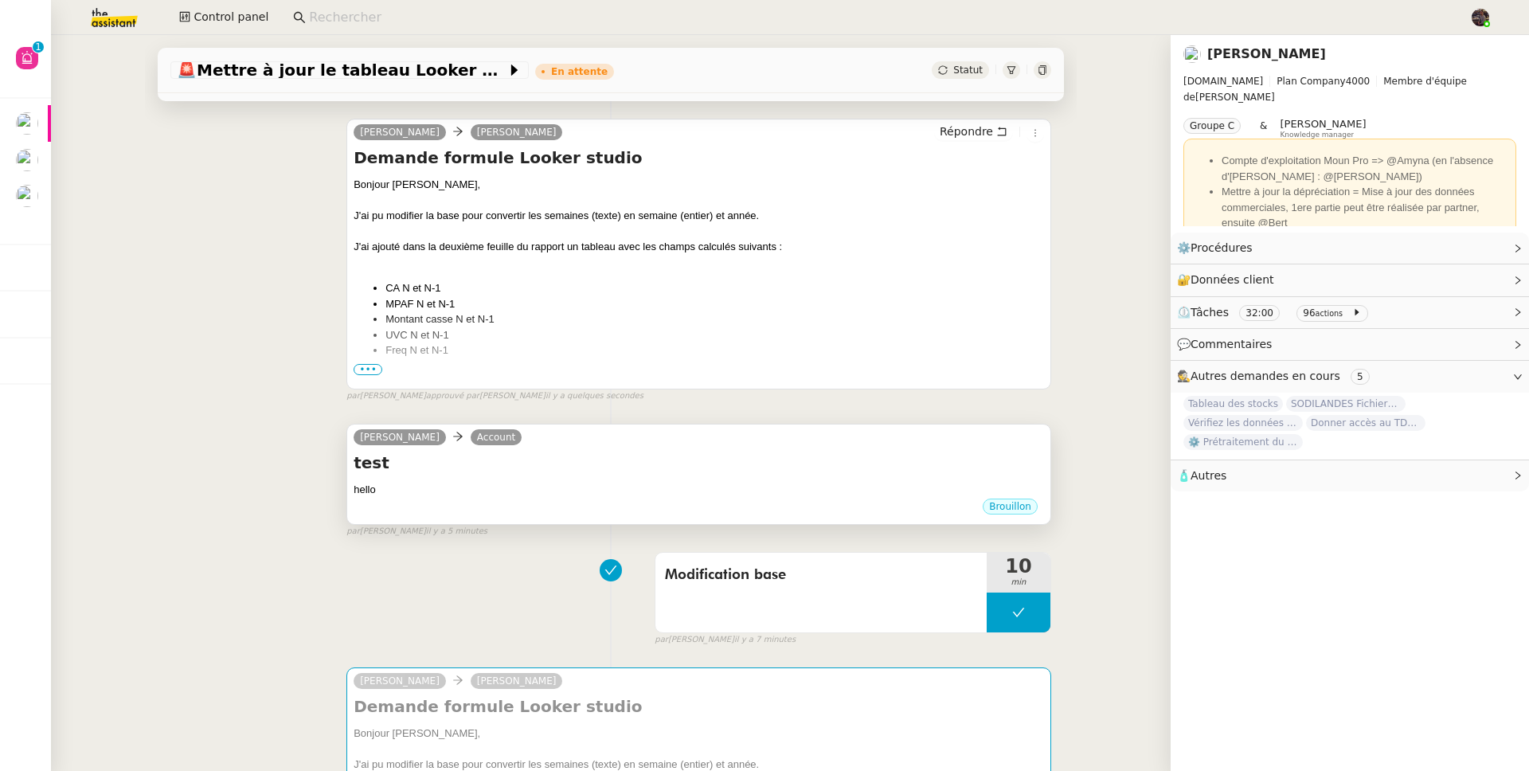
scroll to position [326, 0]
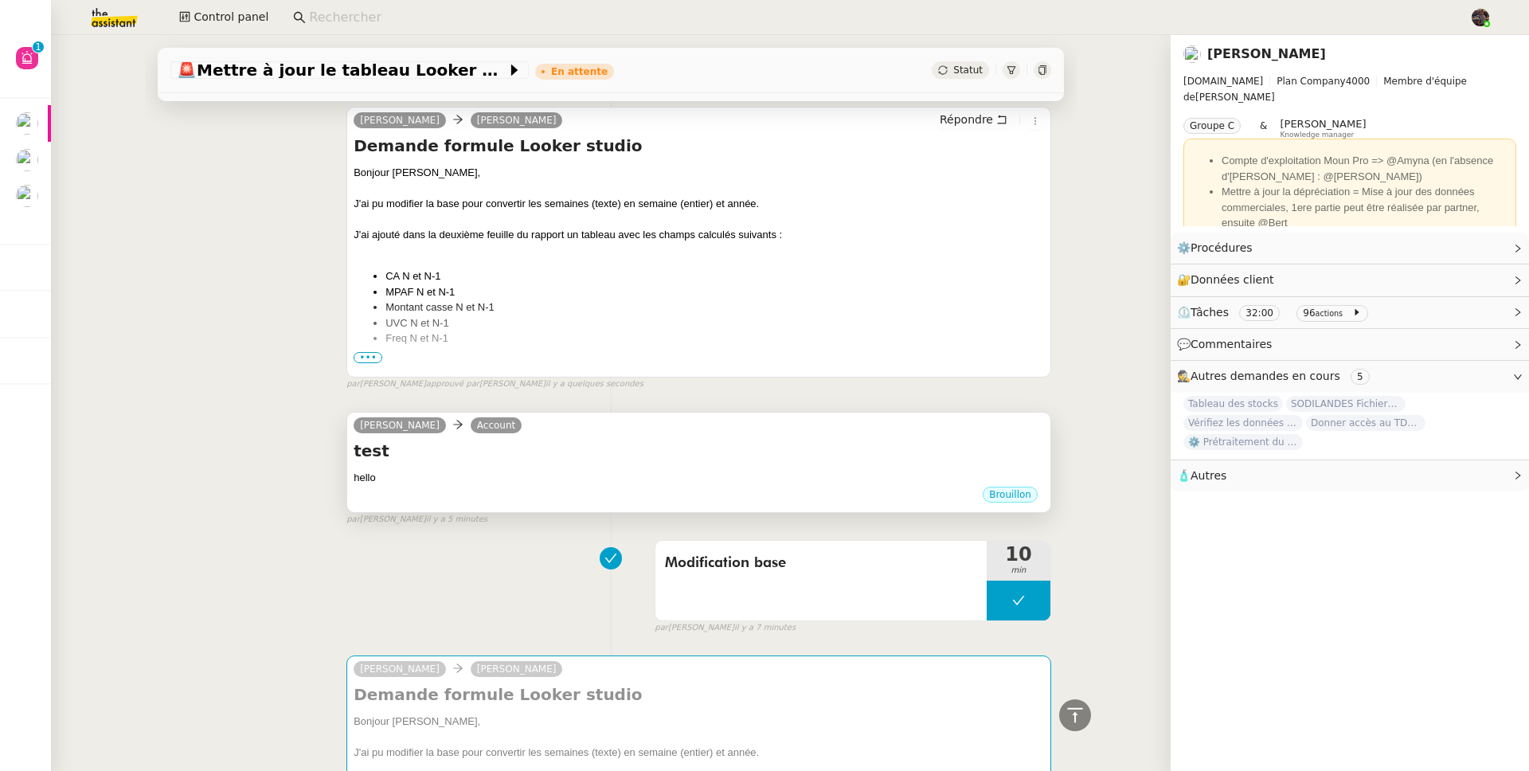
click at [691, 472] on div "hello" at bounding box center [699, 478] width 690 height 16
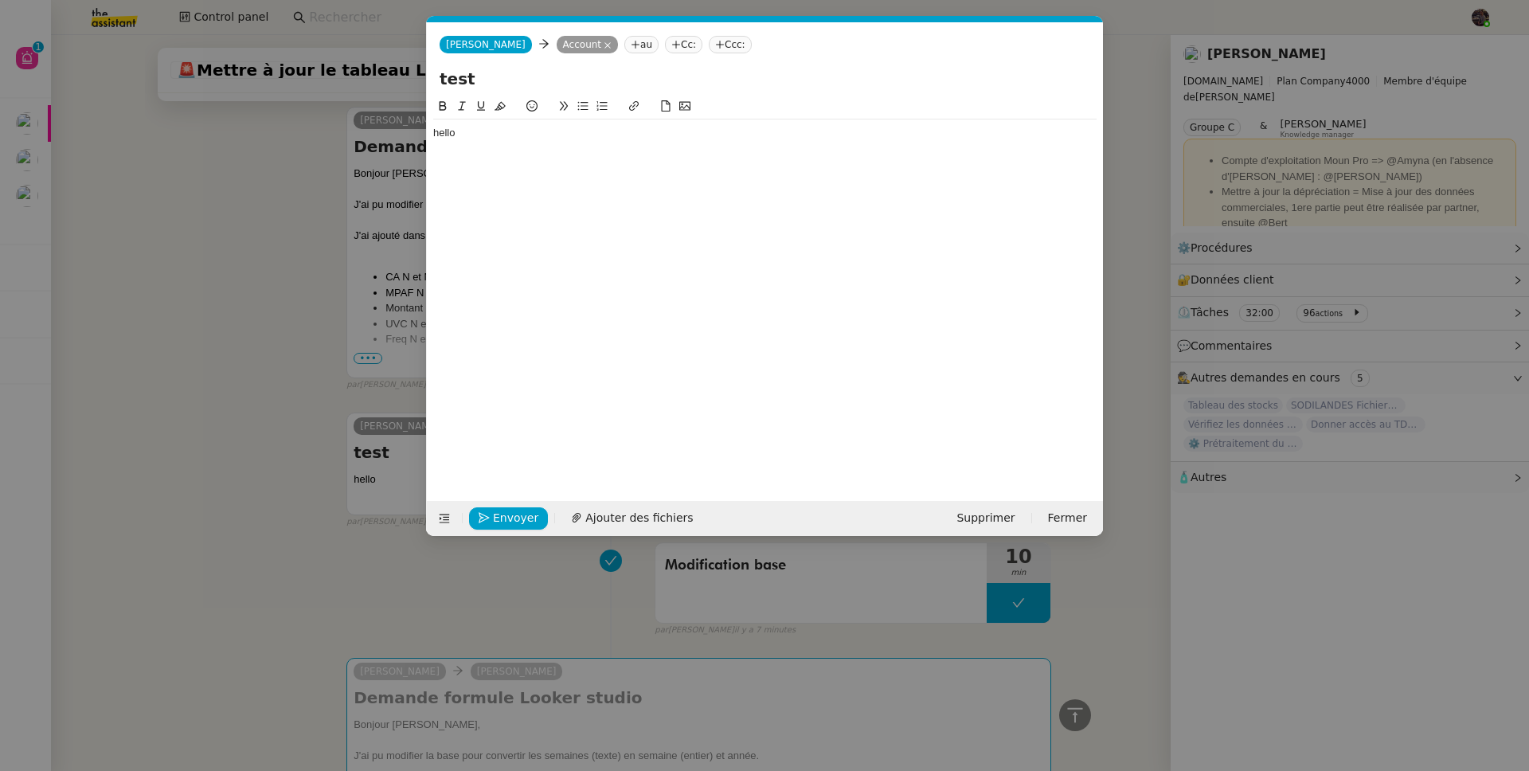
scroll to position [0, 33]
click at [979, 518] on span "Supprimer" at bounding box center [985, 518] width 58 height 18
click at [1119, 475] on button "OK" at bounding box center [1133, 476] width 29 height 18
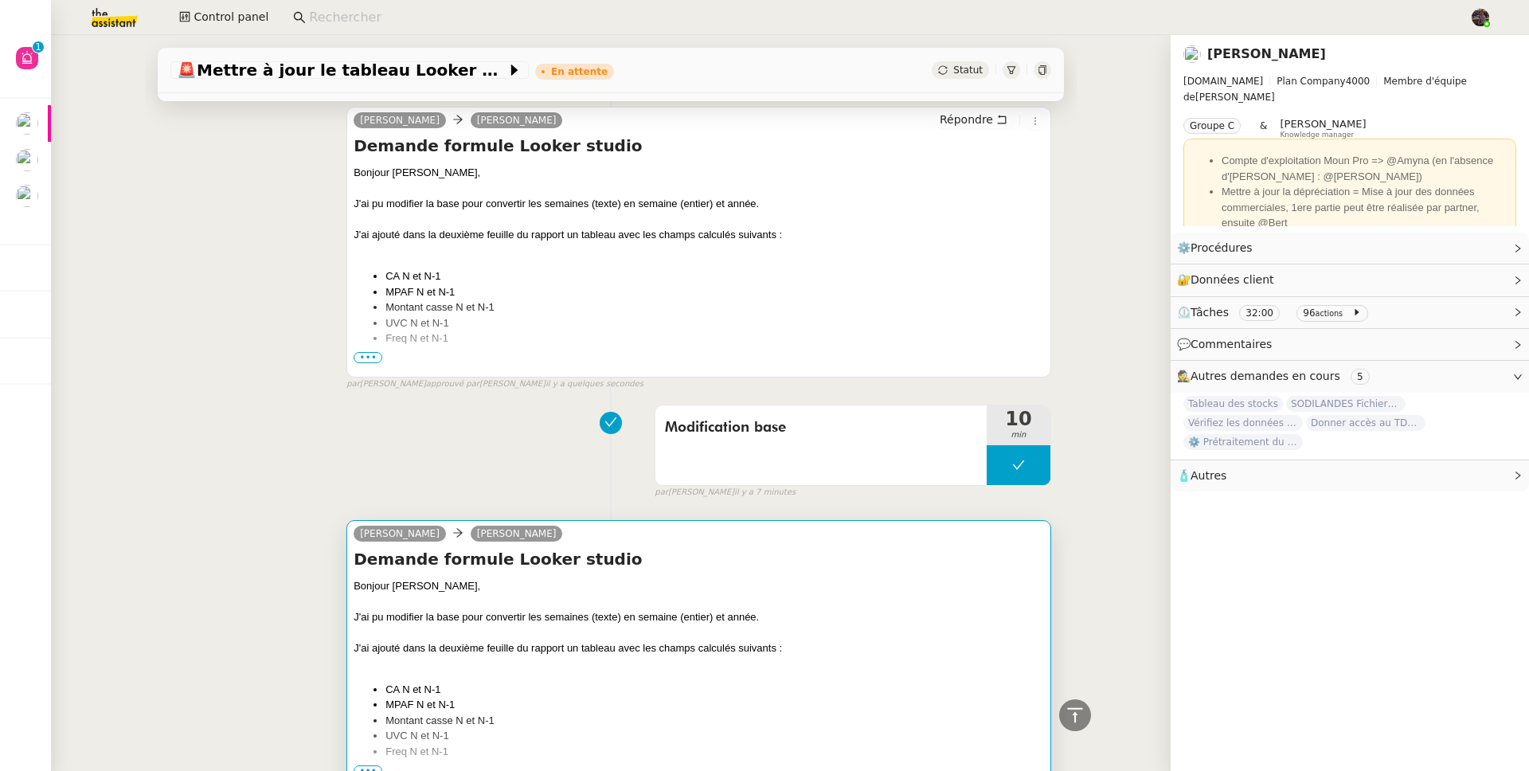
click at [690, 698] on li "CA N et N-1" at bounding box center [714, 690] width 659 height 16
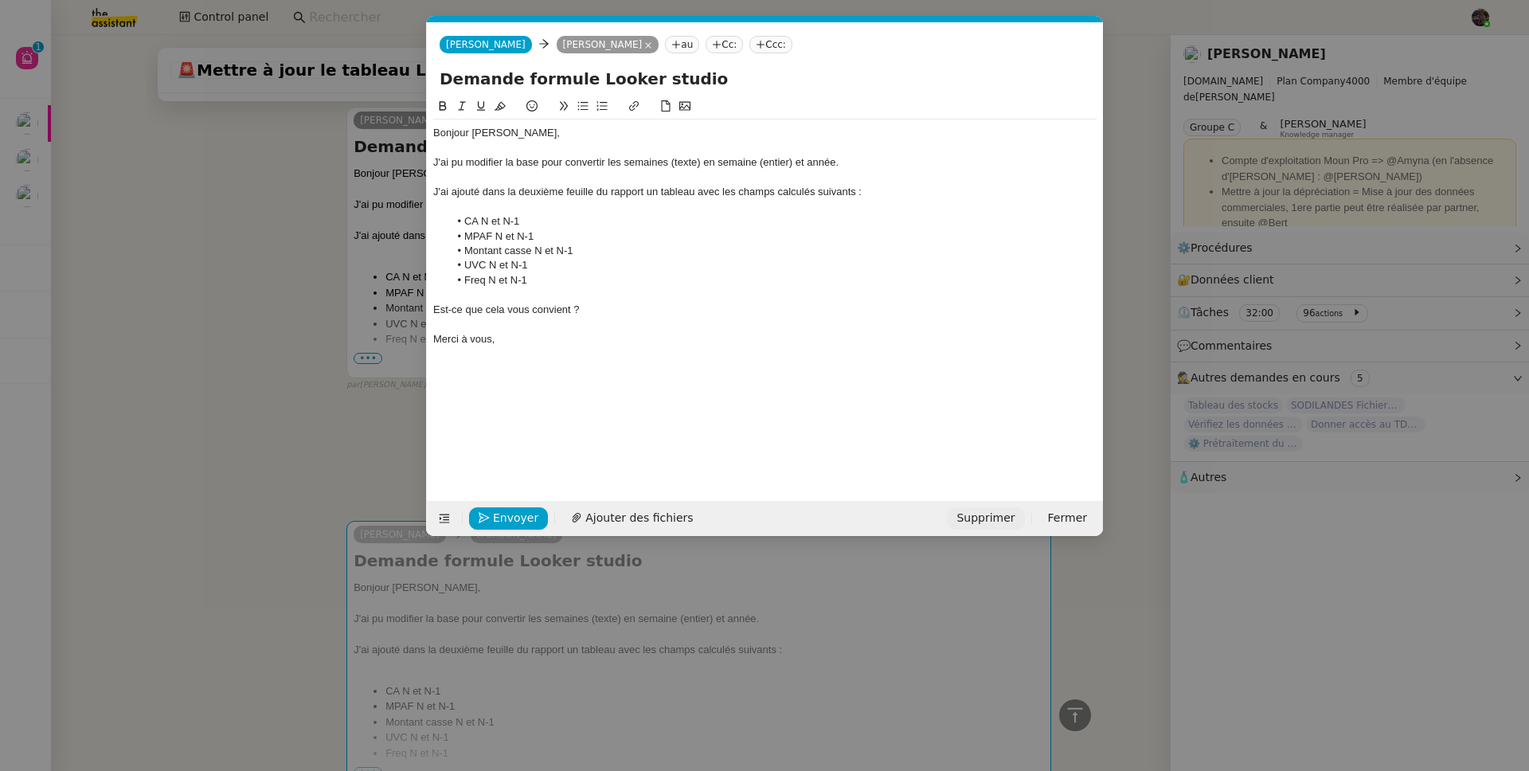
click at [991, 516] on span "Supprimer" at bounding box center [985, 518] width 58 height 18
click at [1119, 478] on button "OK" at bounding box center [1133, 476] width 29 height 18
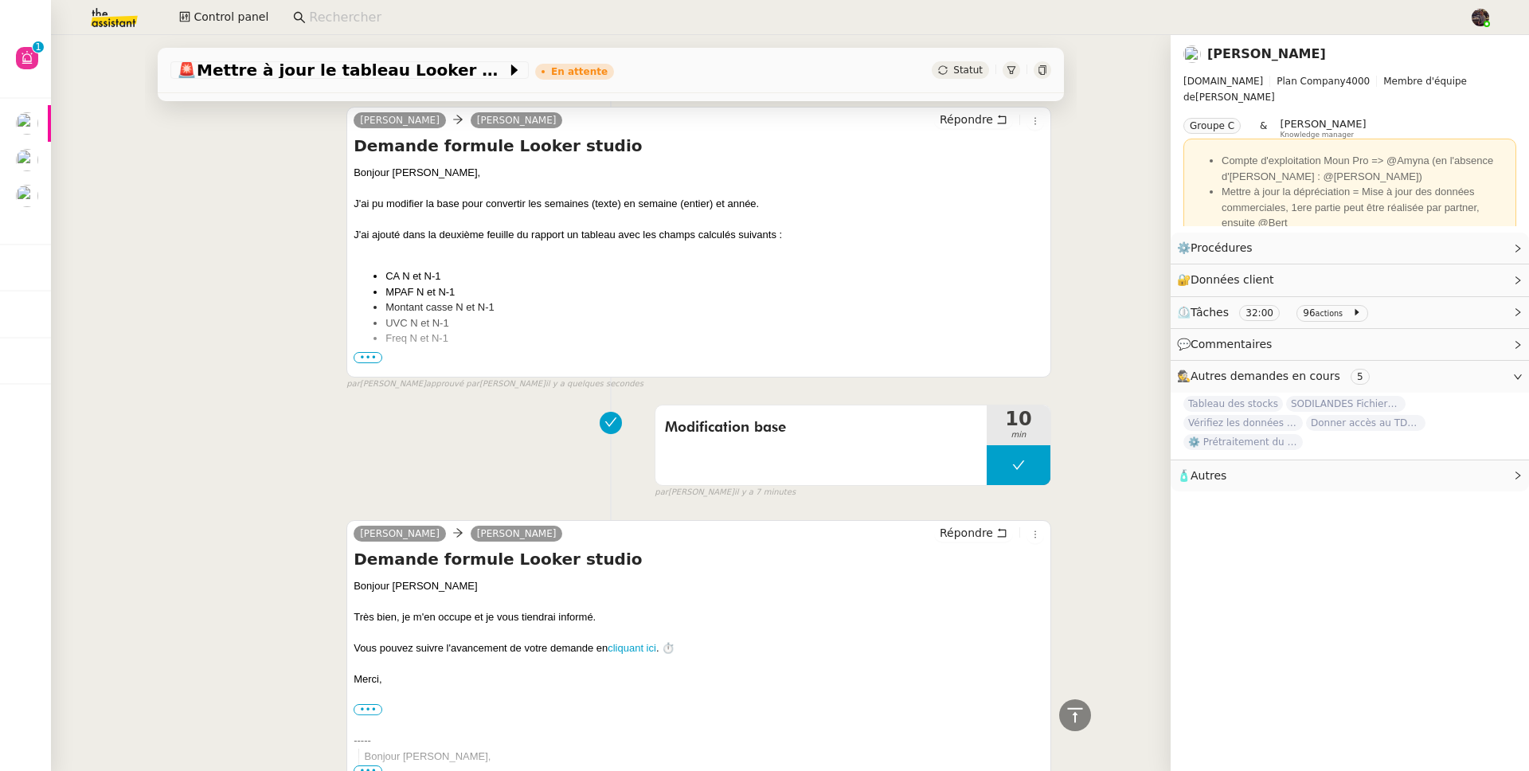
click at [353, 441] on div "Modification base 10 min false par [PERSON_NAME] il y a 7 minutes" at bounding box center [610, 448] width 881 height 102
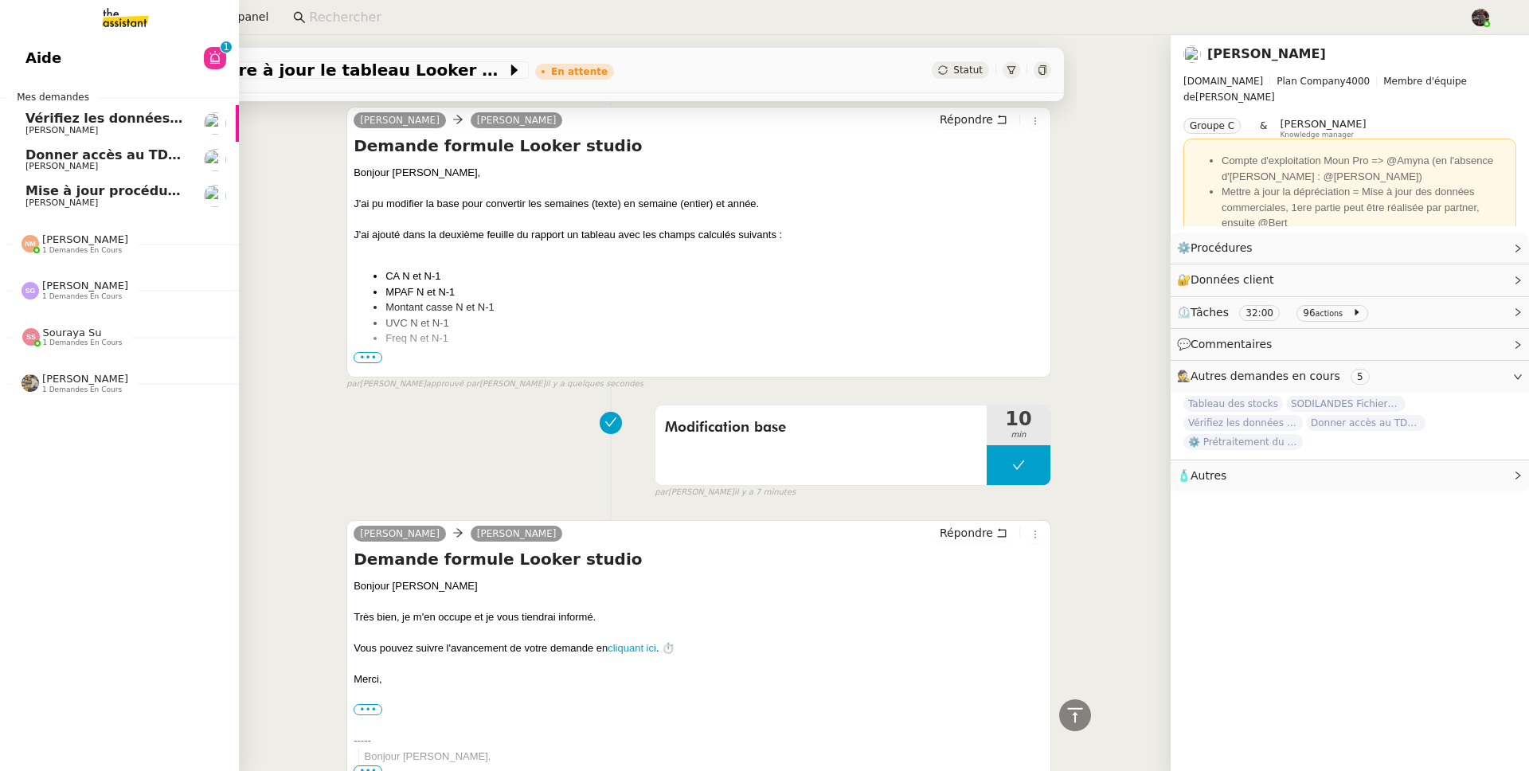
click at [41, 190] on span "Mise à jour procédure traitement FP" at bounding box center [155, 190] width 261 height 15
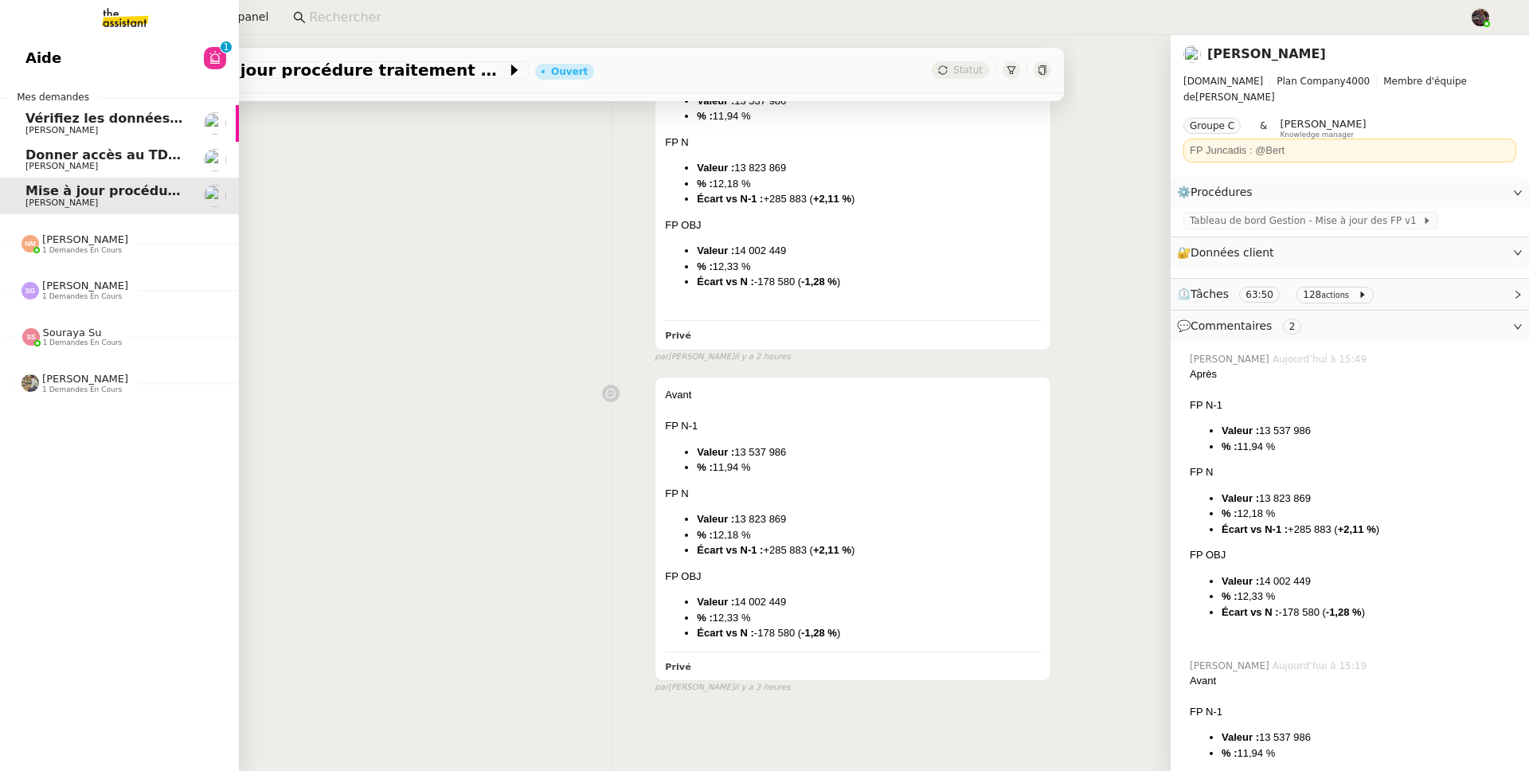
scroll to position [213, 0]
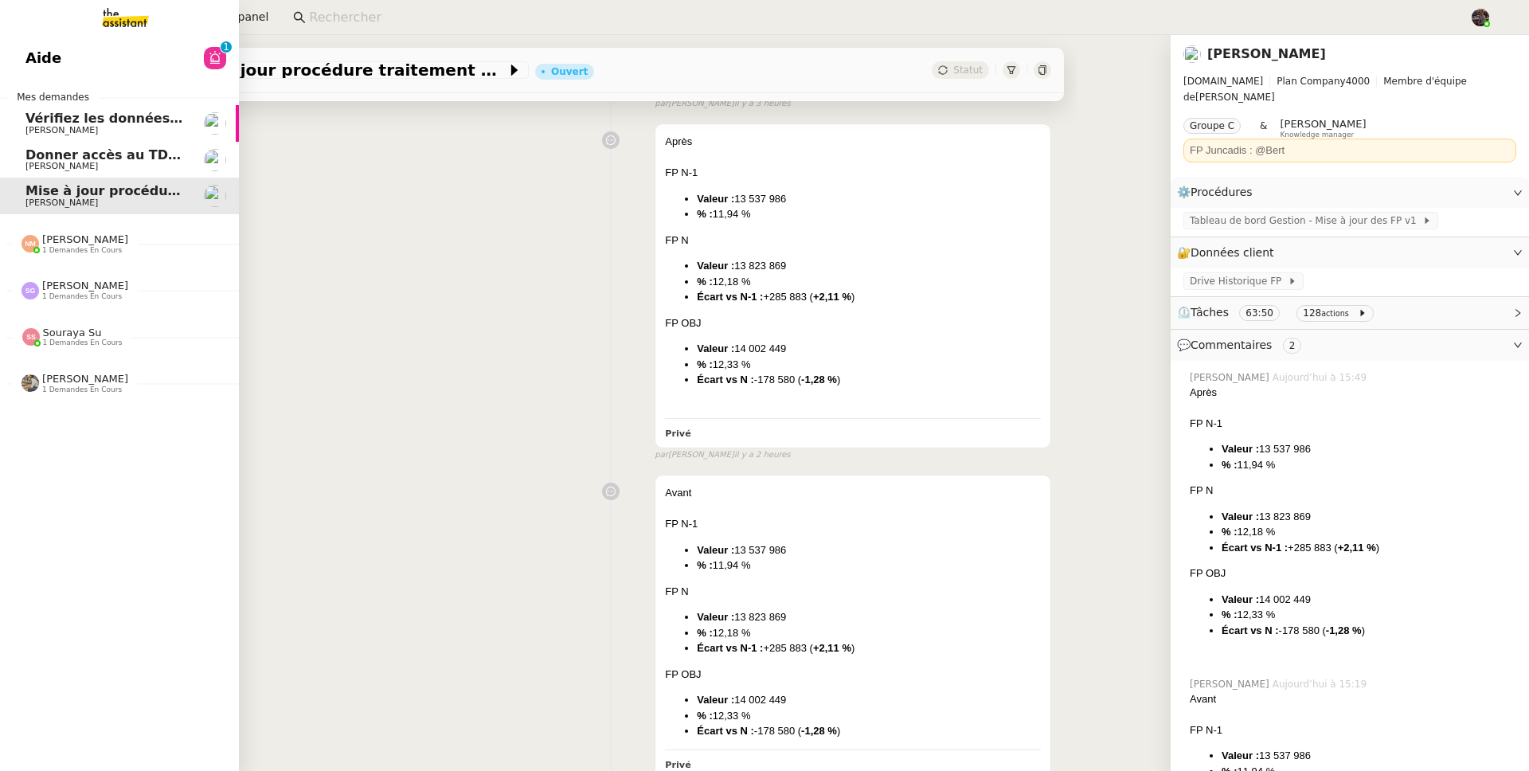
click at [100, 233] on span "[PERSON_NAME]" at bounding box center [85, 239] width 86 height 12
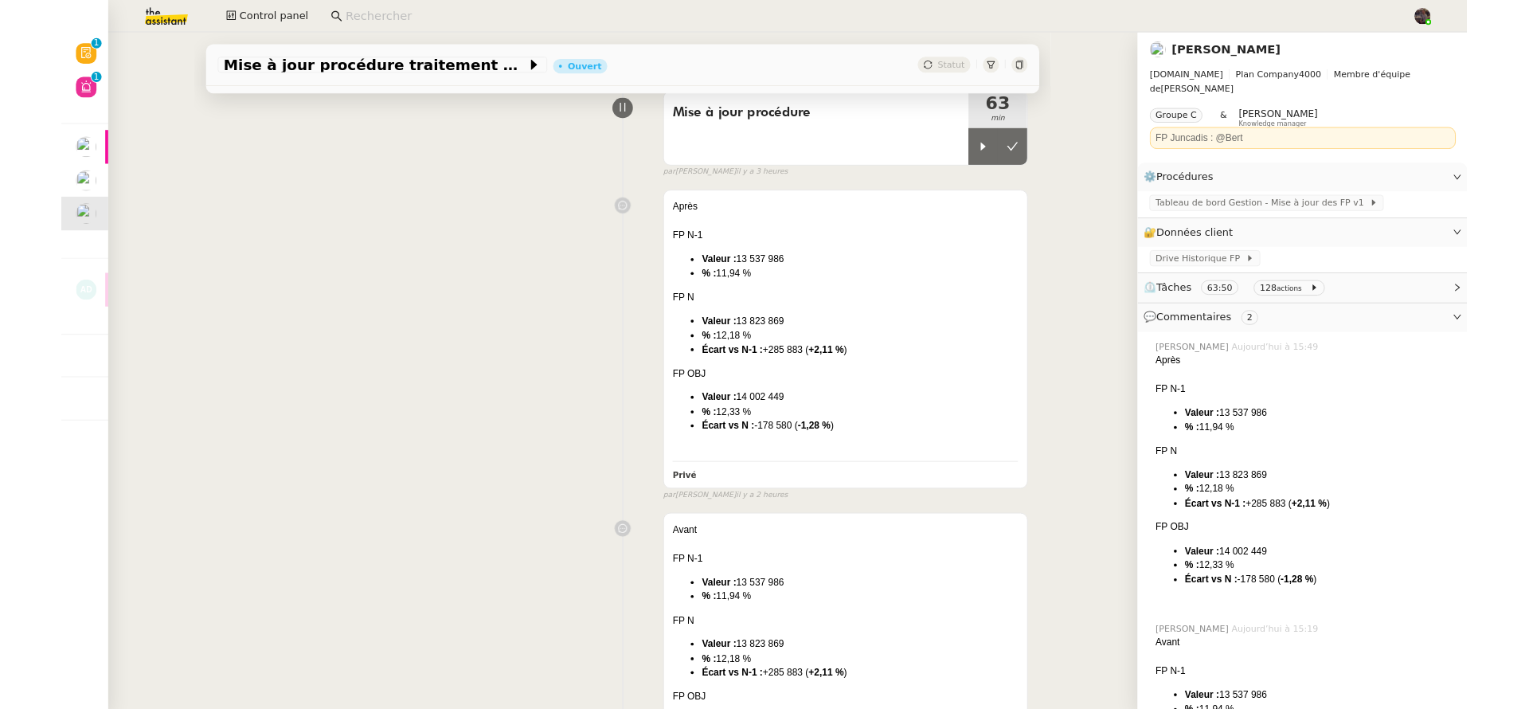
scroll to position [0, 0]
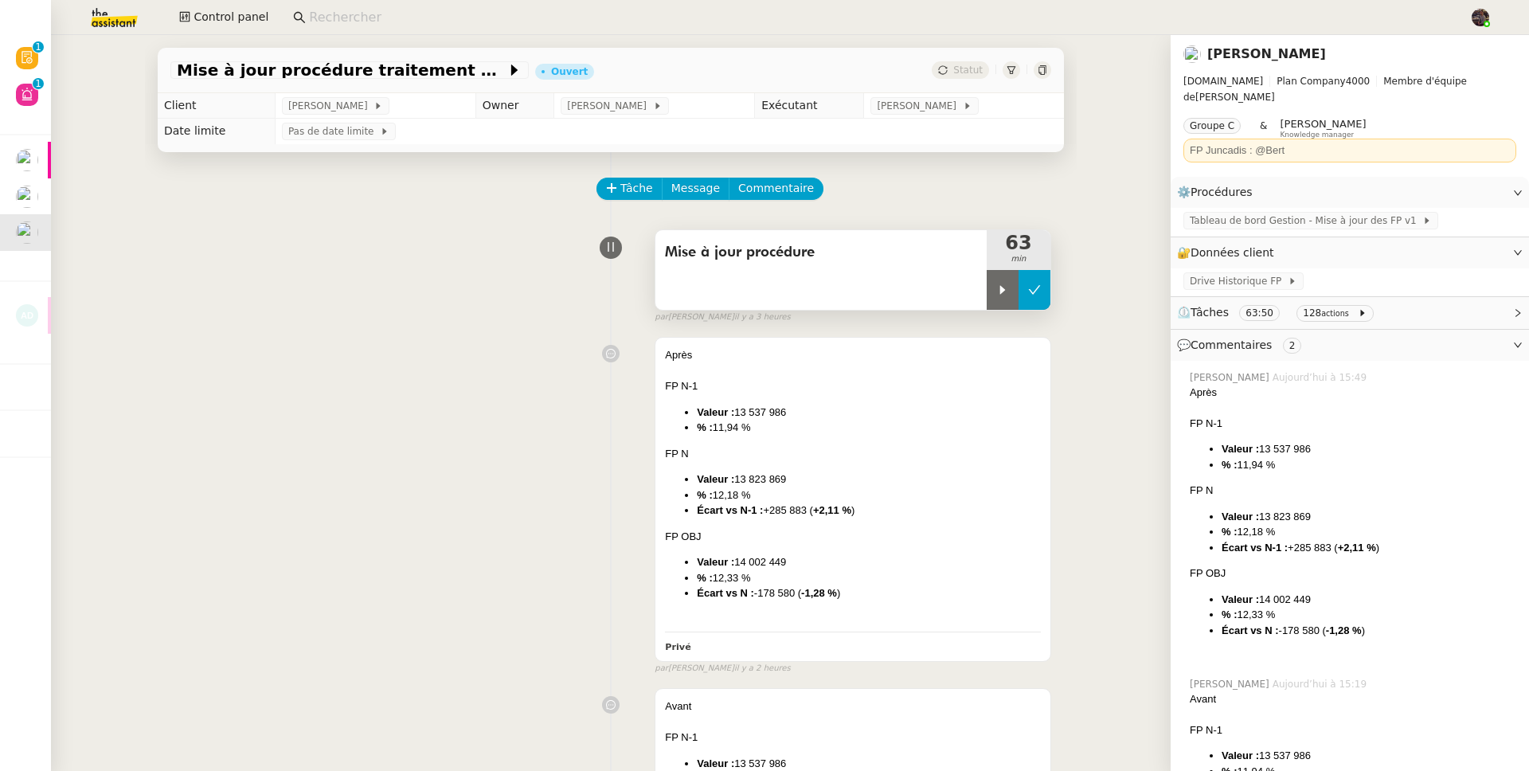
click at [1029, 294] on icon at bounding box center [1035, 289] width 12 height 9
click at [994, 283] on button at bounding box center [1019, 290] width 64 height 40
click at [996, 283] on icon at bounding box center [1002, 289] width 13 height 13
click at [994, 283] on div at bounding box center [1019, 290] width 64 height 40
click at [1001, 287] on div at bounding box center [1003, 290] width 32 height 40
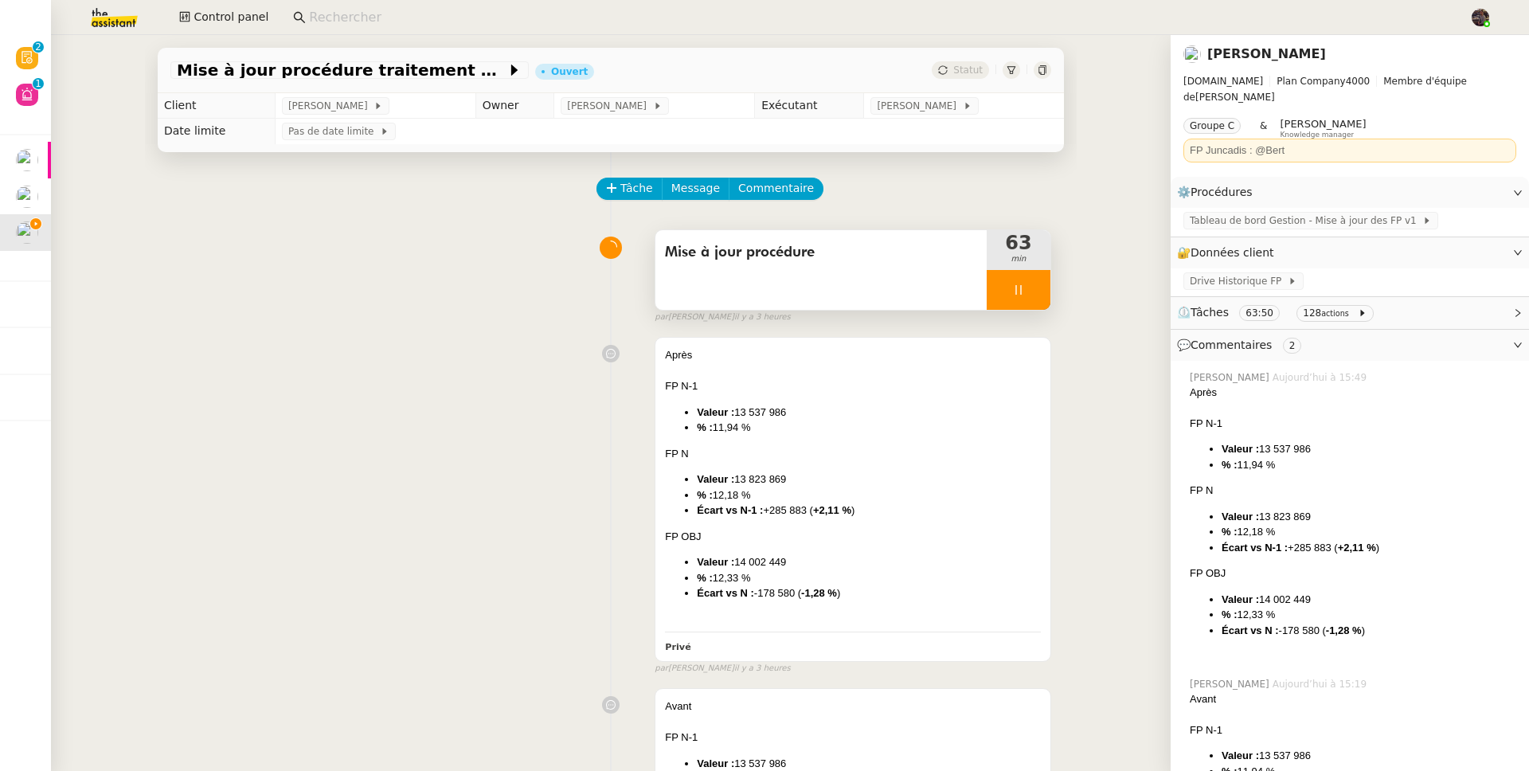
click at [1013, 291] on div at bounding box center [1019, 290] width 64 height 40
click at [1028, 291] on icon at bounding box center [1034, 289] width 13 height 13
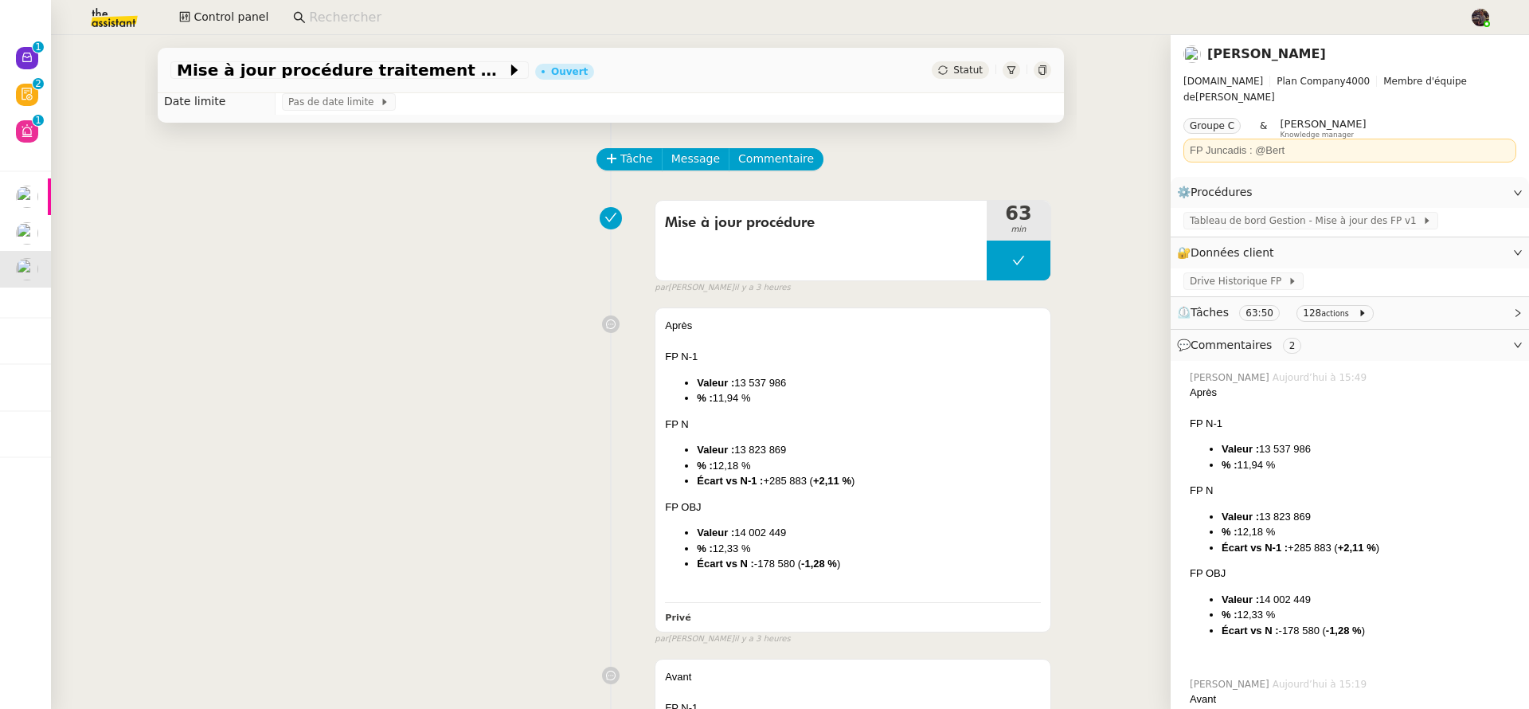
scroll to position [32, 0]
